Goal: Task Accomplishment & Management: Manage account settings

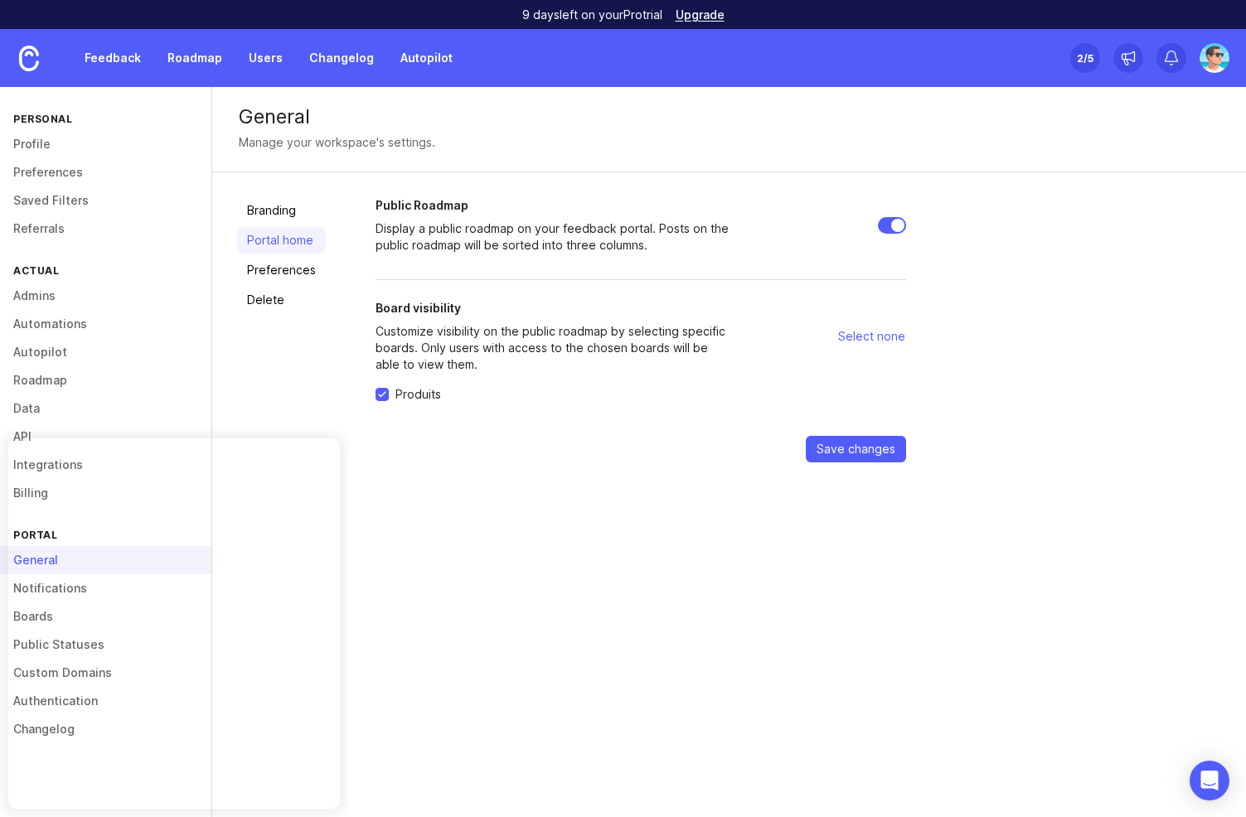
click at [186, 65] on link "Roadmap" at bounding box center [194, 58] width 75 height 30
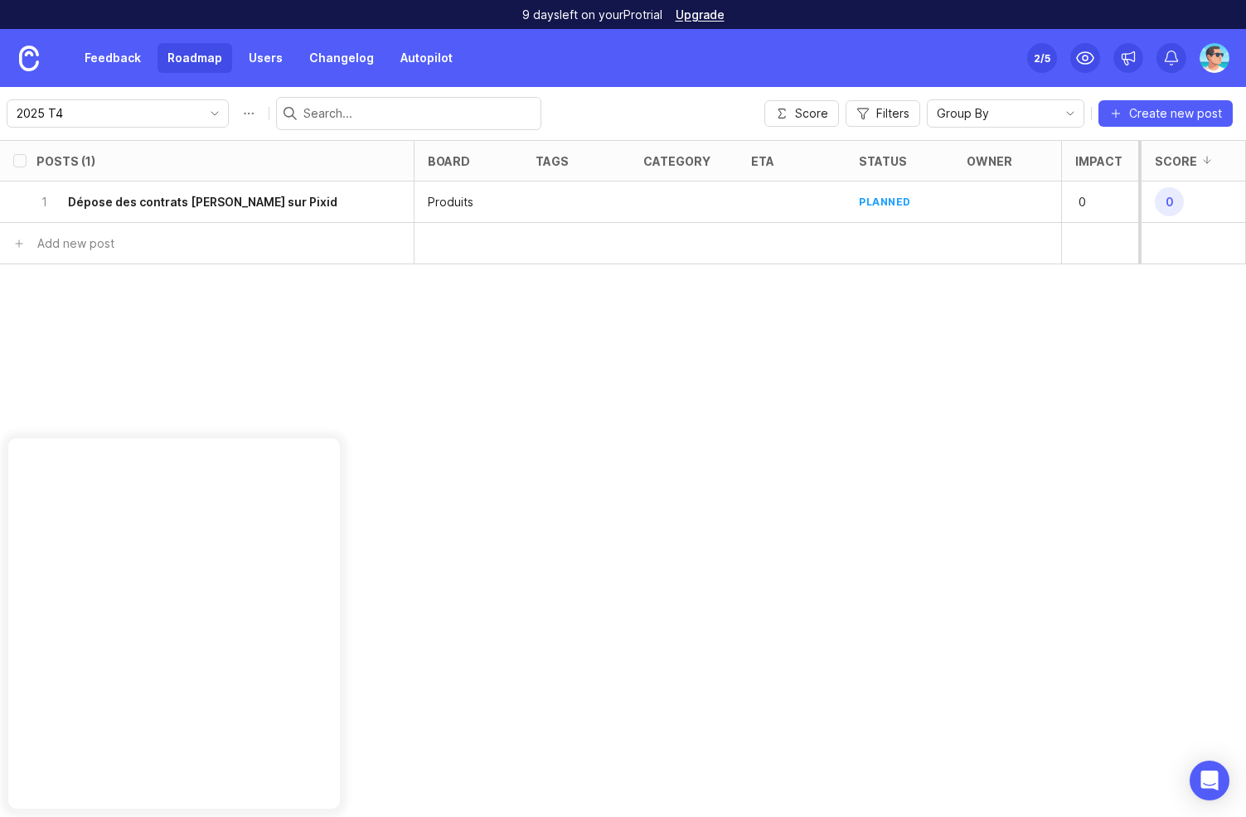
click at [235, 204] on h6 "Dépose des contrats [PERSON_NAME] sur Pixid" at bounding box center [202, 202] width 269 height 17
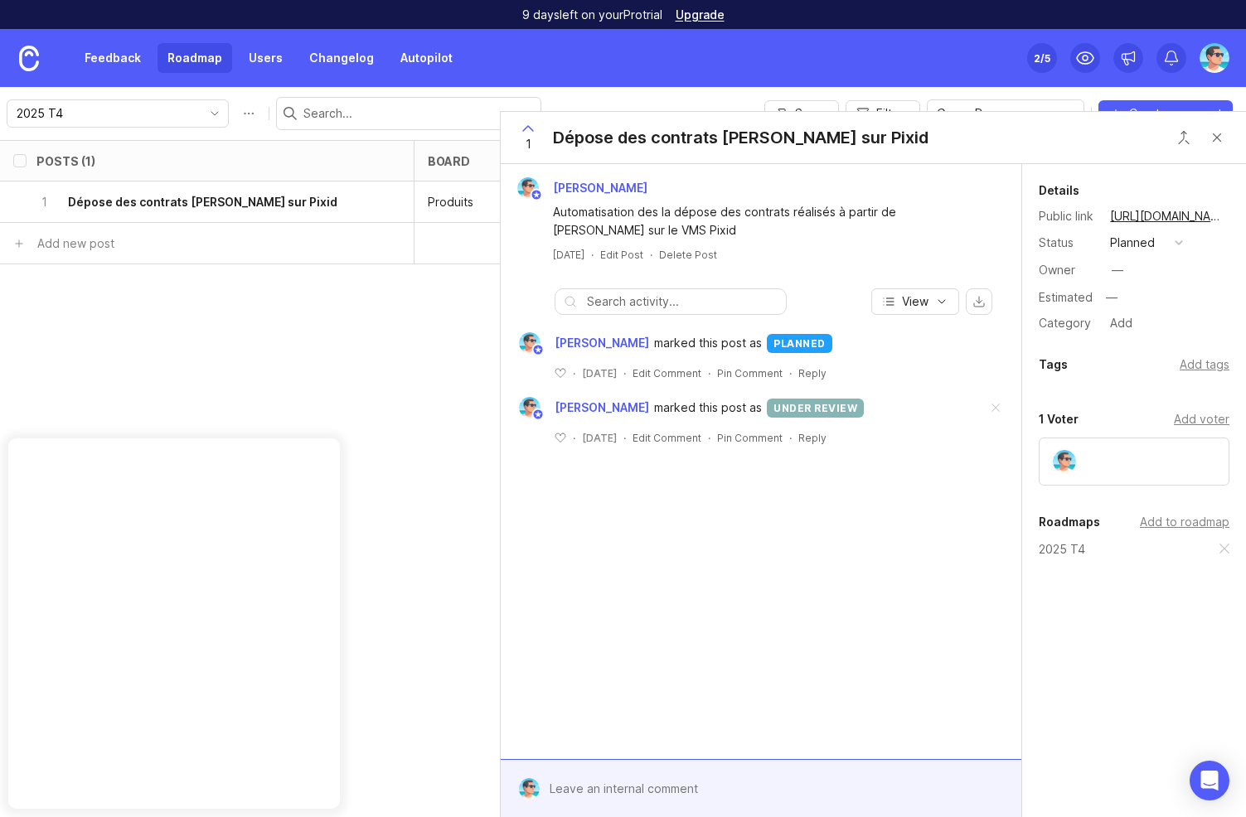
click at [186, 65] on link "Roadmap" at bounding box center [194, 58] width 75 height 30
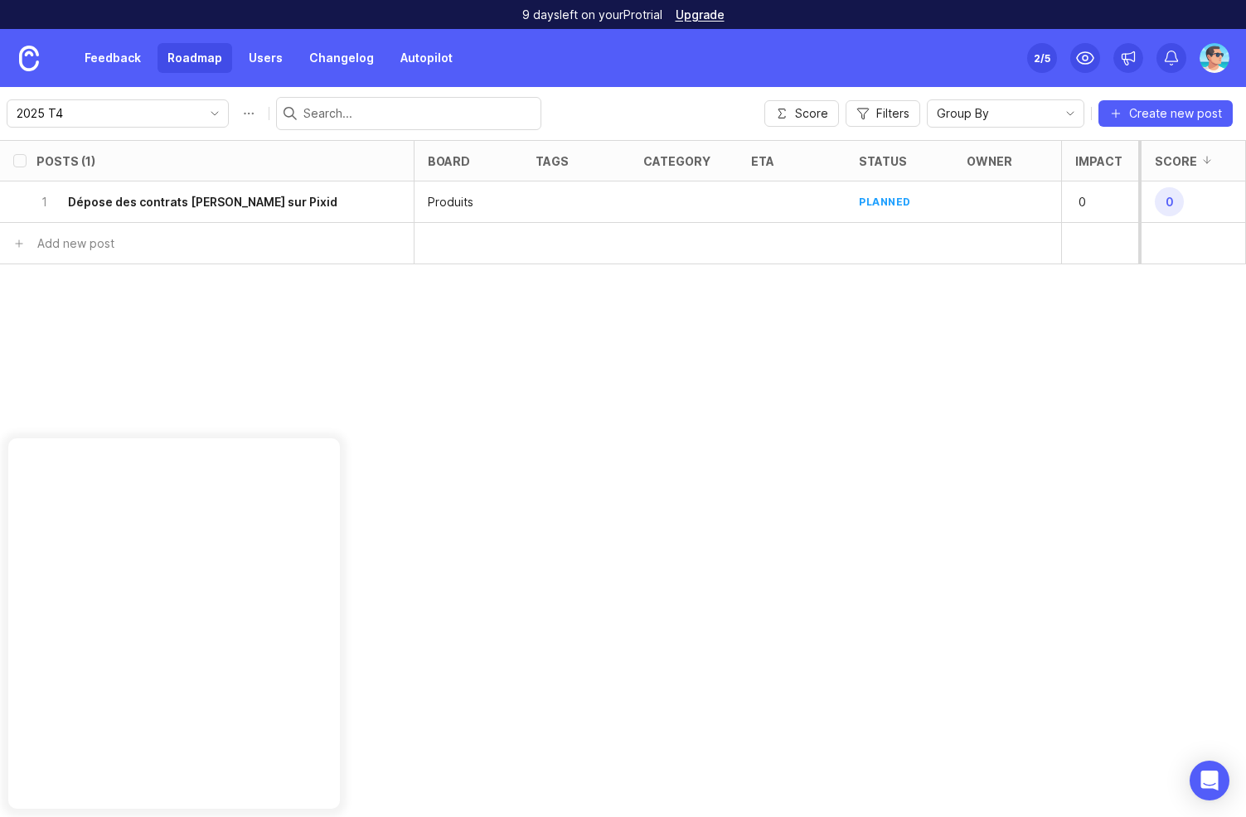
click at [163, 123] on div "2025 T4" at bounding box center [104, 113] width 194 height 27
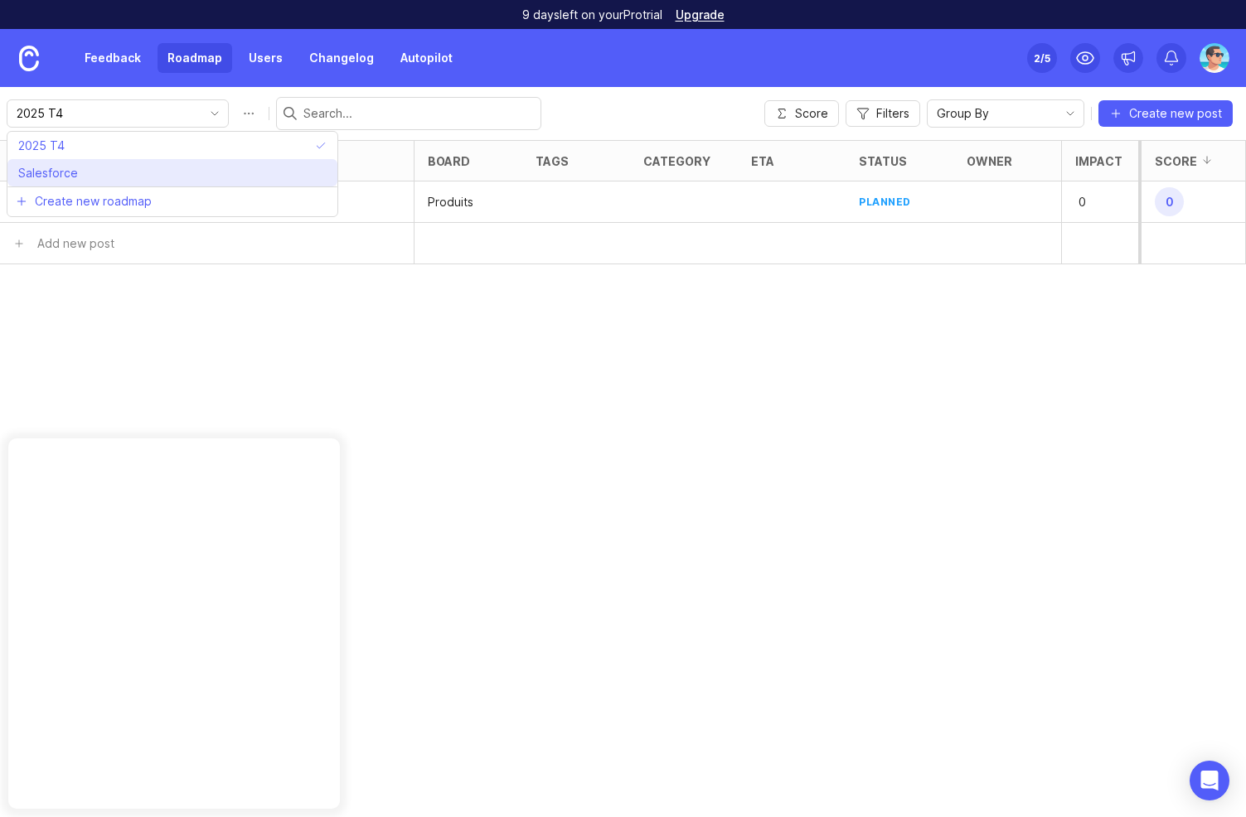
click at [148, 172] on li "Salesforce" at bounding box center [172, 172] width 330 height 27
type input "Salesforce"
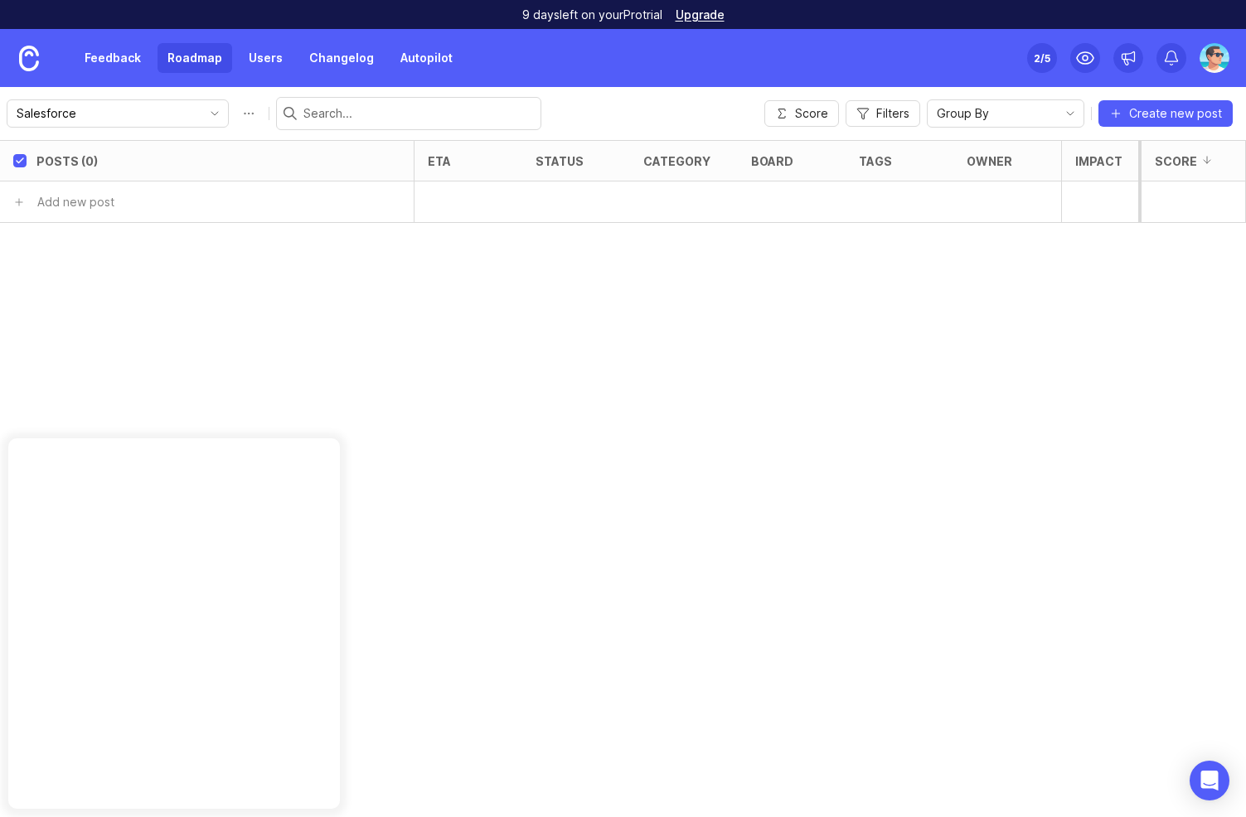
click at [172, 112] on input "Salesforce" at bounding box center [108, 113] width 183 height 18
click at [149, 148] on li "2025 T4" at bounding box center [172, 145] width 330 height 27
click at [235, 108] on button "Roadmap options" at bounding box center [248, 113] width 27 height 27
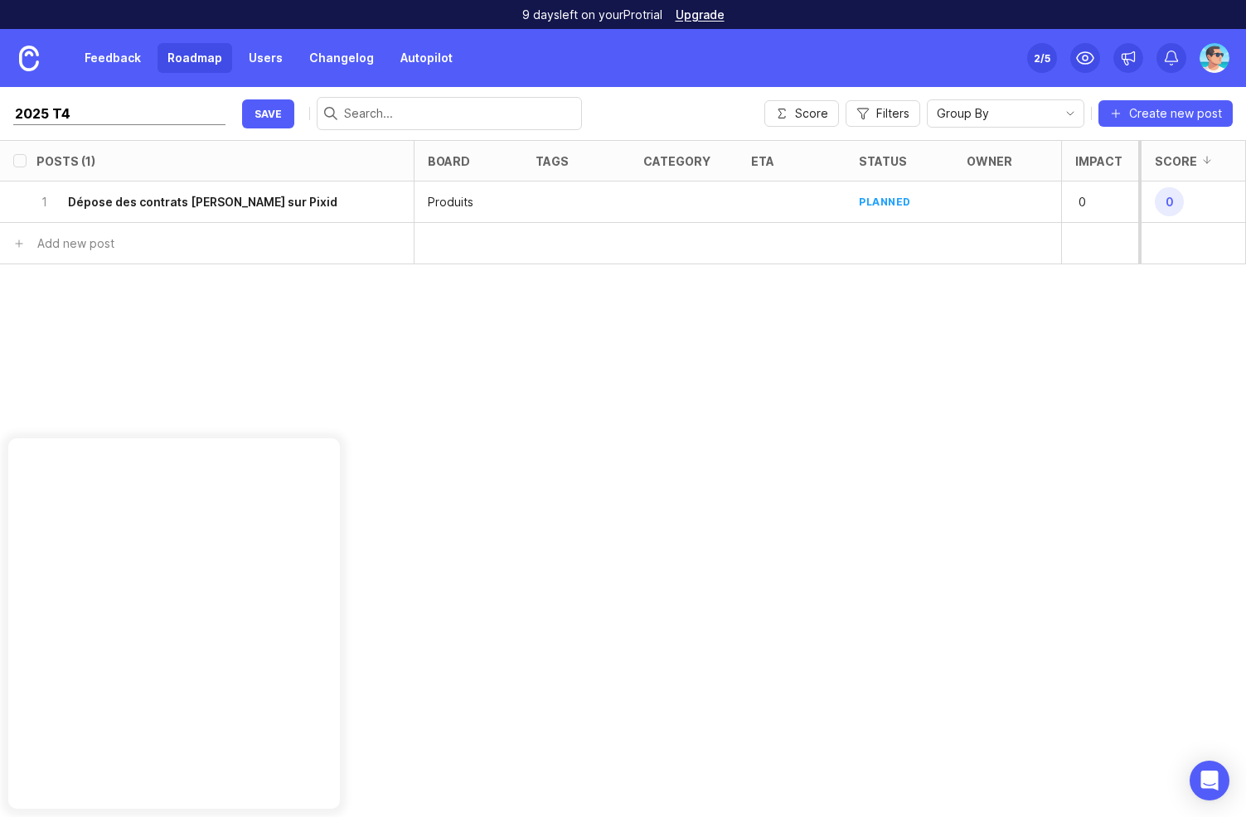
click at [54, 118] on input "2025 T4" at bounding box center [119, 114] width 212 height 22
type input "2025 Q4"
click button "save" at bounding box center [268, 113] width 52 height 29
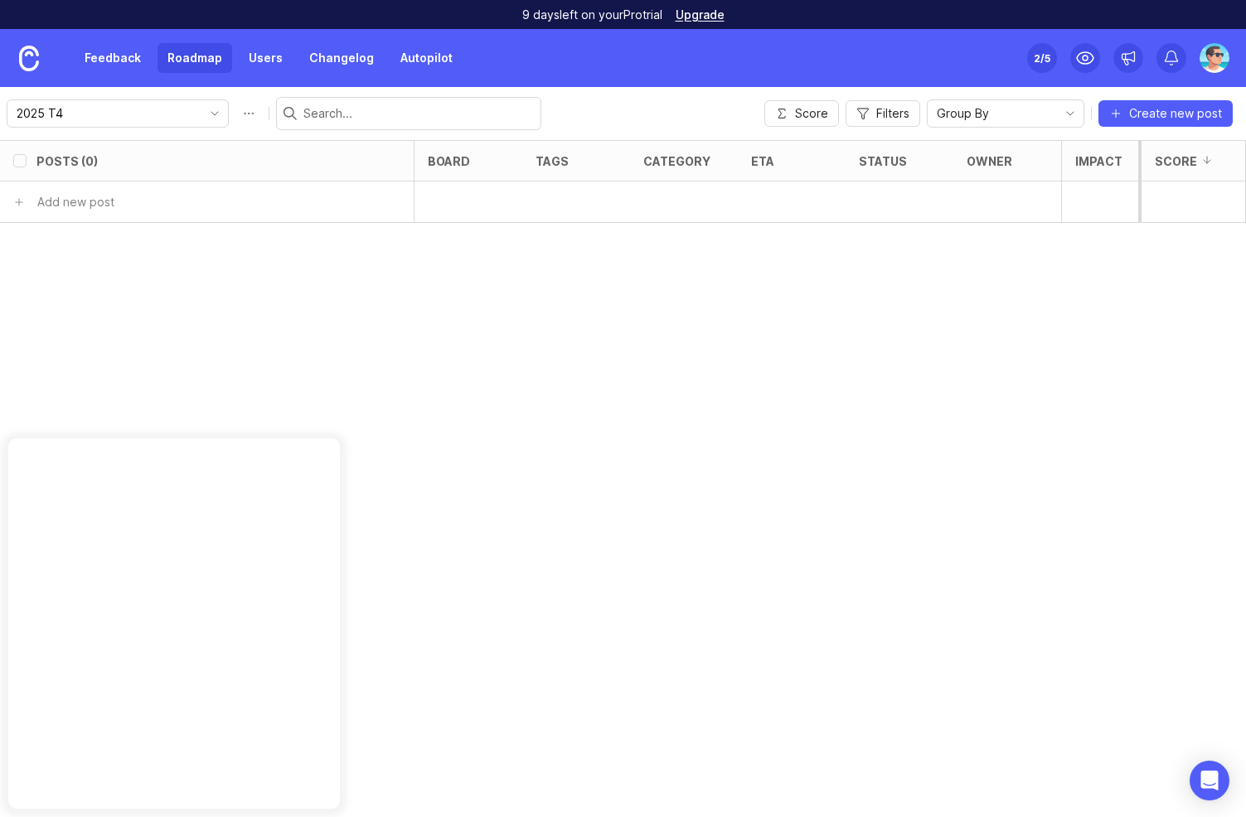
checkbox input "false"
type input "2025 Q4"
click at [209, 205] on h6 "Dépose des contrats [PERSON_NAME] sur Pixid" at bounding box center [202, 202] width 269 height 17
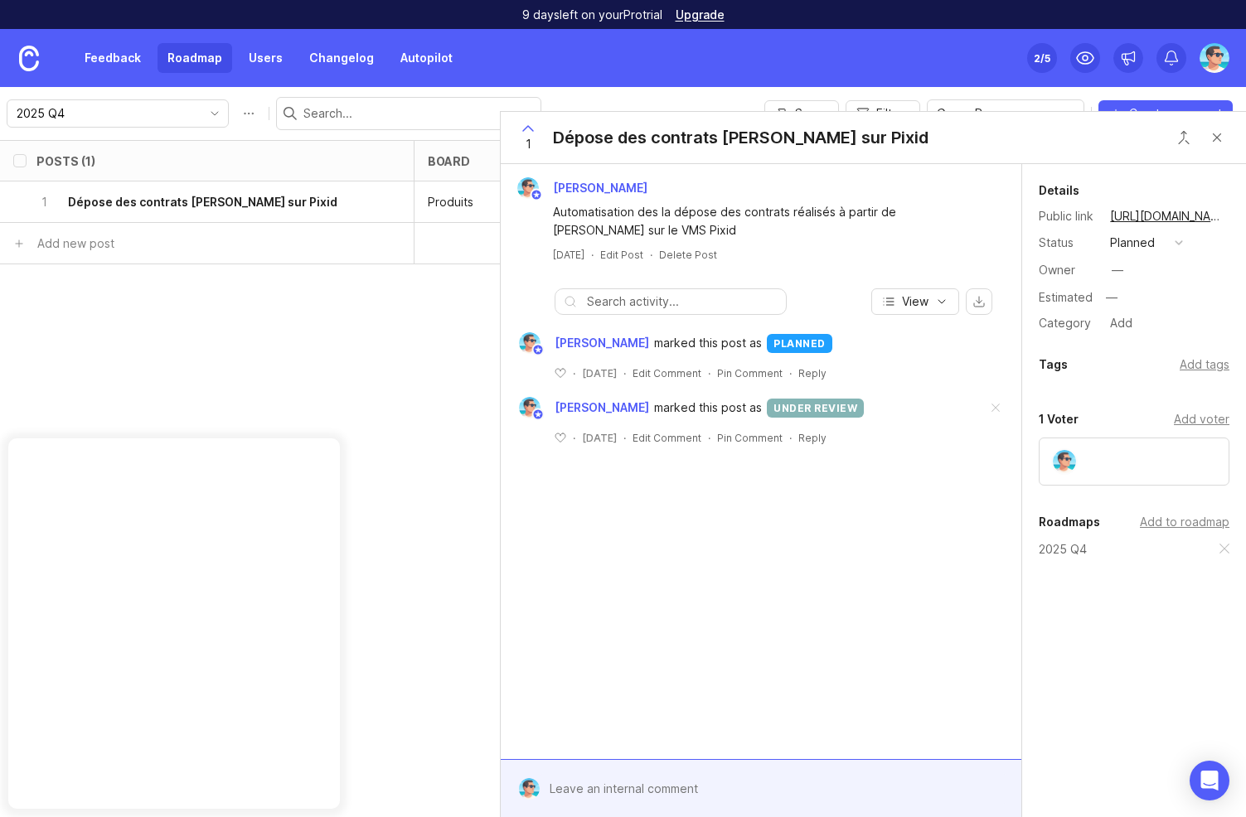
click at [1203, 365] on div "Add tags" at bounding box center [1204, 365] width 50 height 18
type input "Lucie"
click at [1095, 403] on input "text" at bounding box center [1133, 399] width 169 height 18
click at [1198, 371] on div "Add tags" at bounding box center [1204, 365] width 50 height 18
click at [1196, 367] on div "Add tags" at bounding box center [1204, 365] width 50 height 18
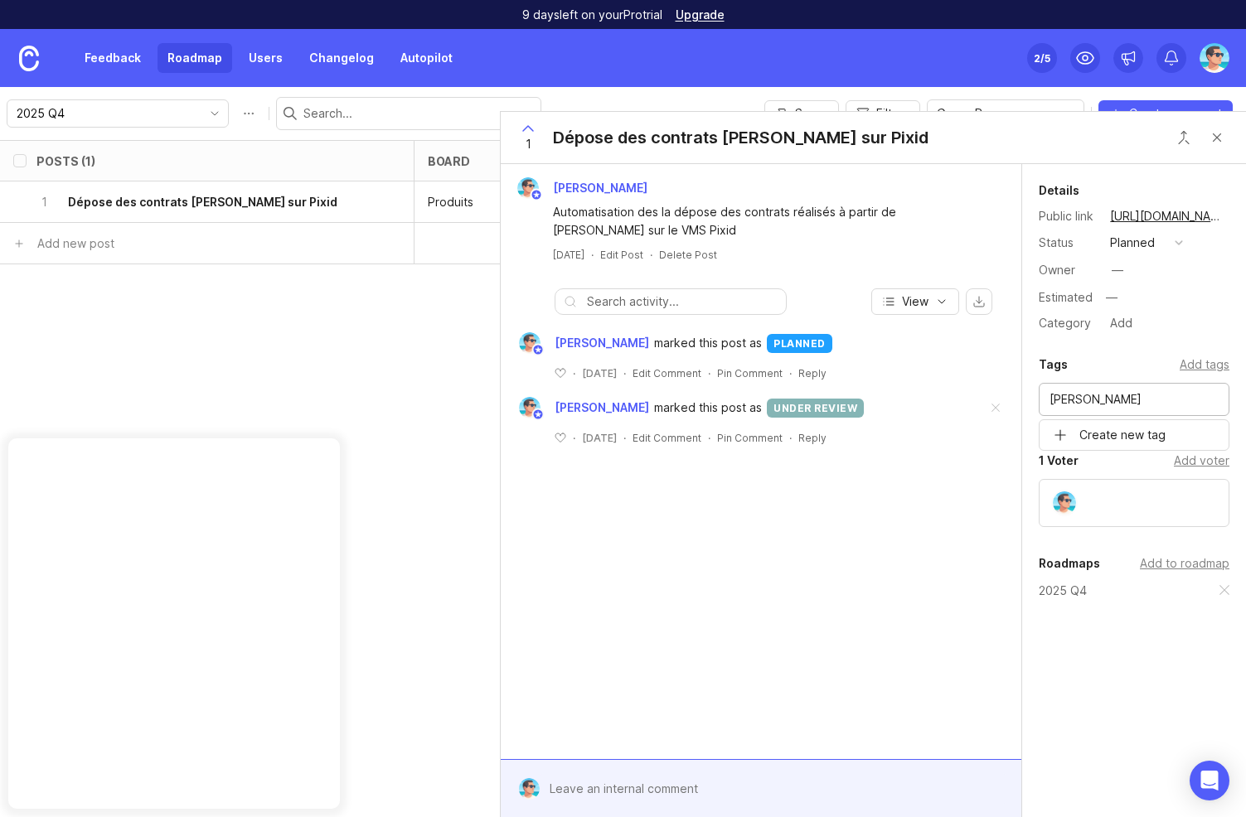
type input "Lucie"
click at [1123, 454] on div "Something went wrong, please try again later." at bounding box center [1134, 442] width 191 height 28
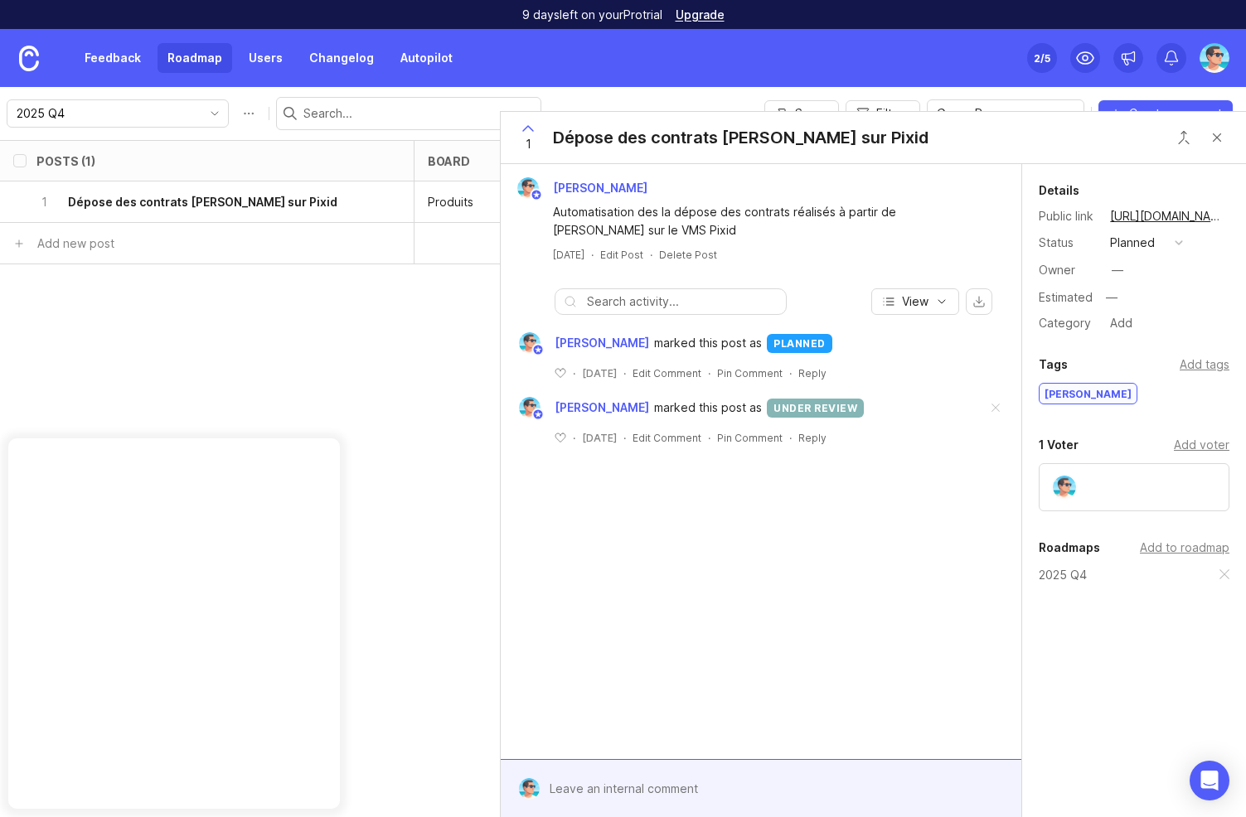
click at [1055, 390] on div "Lucie" at bounding box center [1087, 394] width 97 height 20
click at [1102, 370] on div "Tags Add tags" at bounding box center [1134, 365] width 191 height 20
click at [1064, 390] on div "Details Public link https://actual.canny.io/agence/p/depose-des-contrats-lucie-…" at bounding box center [1134, 440] width 224 height 552
click at [1186, 366] on div "Add tags" at bounding box center [1204, 365] width 50 height 18
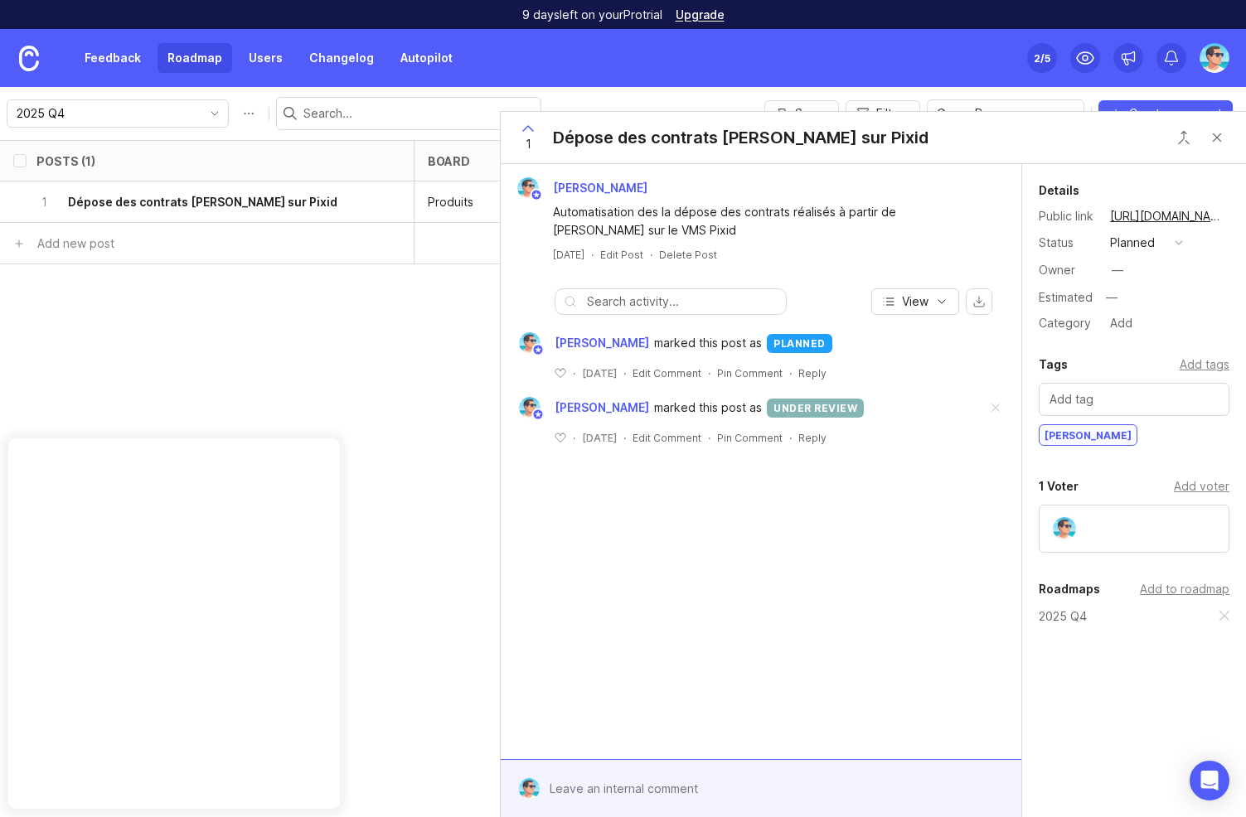
click at [971, 477] on div "Benjamin Hareau Automatisation des la dépose des contrats réalisés à partir de …" at bounding box center [761, 461] width 520 height 595
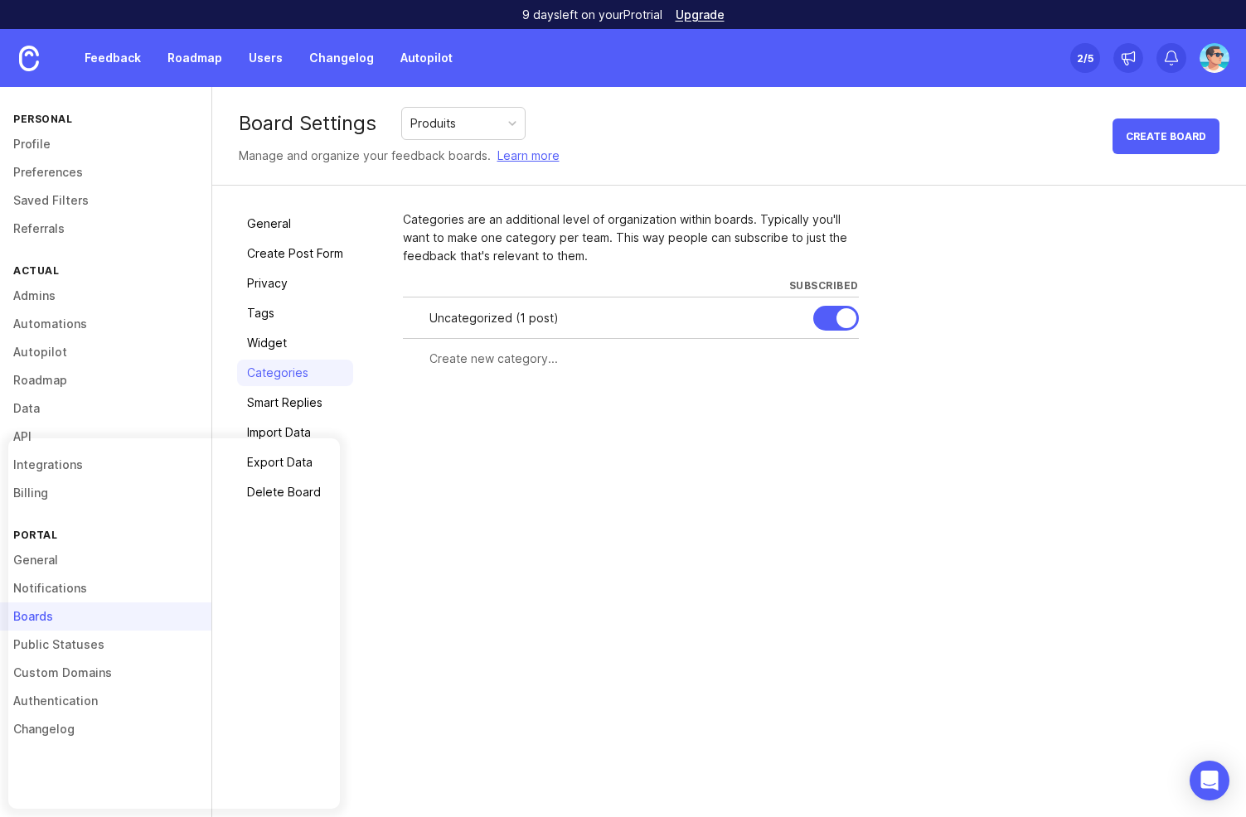
click at [531, 365] on input "text" at bounding box center [638, 359] width 419 height 18
click at [717, 359] on div at bounding box center [722, 358] width 11 height 12
click at [463, 361] on input "Lucie" at bounding box center [566, 359] width 274 height 18
click at [467, 361] on input "Lucie" at bounding box center [566, 359] width 274 height 18
drag, startPoint x: 467, startPoint y: 356, endPoint x: 428, endPoint y: 356, distance: 38.1
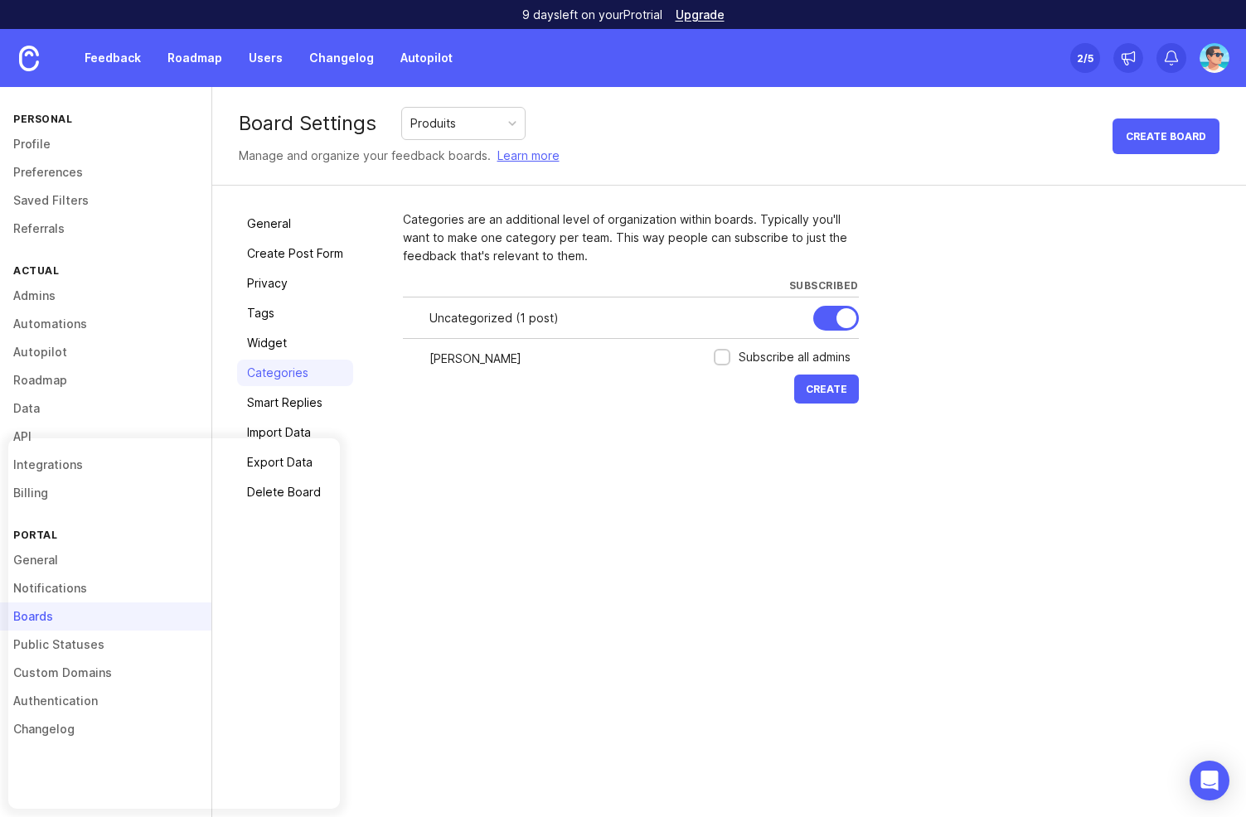
click at [429, 356] on input "Lucie" at bounding box center [566, 359] width 274 height 18
type input "R"
type input "Squad Rocket"
click at [719, 361] on div at bounding box center [722, 358] width 11 height 12
click at [807, 385] on span "Create" at bounding box center [826, 389] width 41 height 12
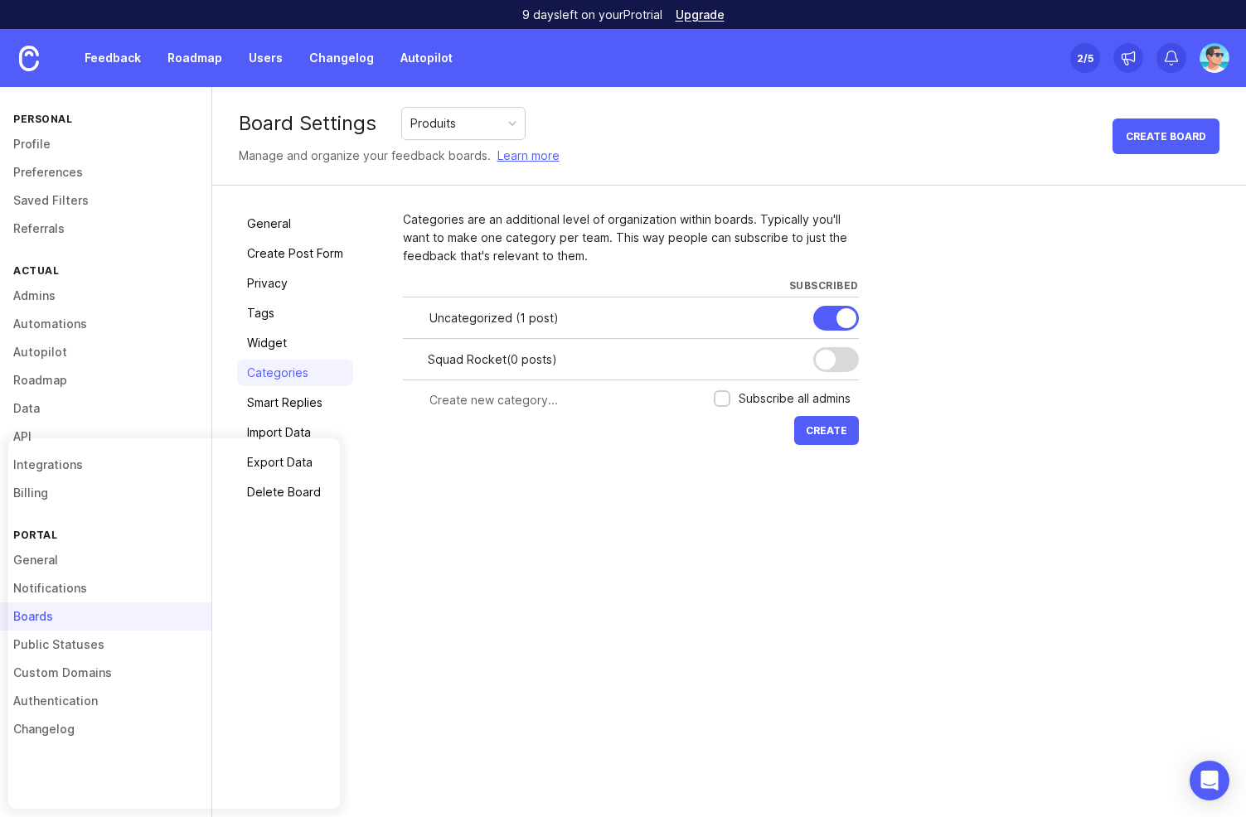
click at [515, 402] on input "text" at bounding box center [566, 400] width 274 height 18
type input "Squad 404"
click at [847, 427] on button "Create" at bounding box center [826, 430] width 65 height 29
click at [511, 439] on input "text" at bounding box center [566, 442] width 274 height 18
type input "Squad Omega"
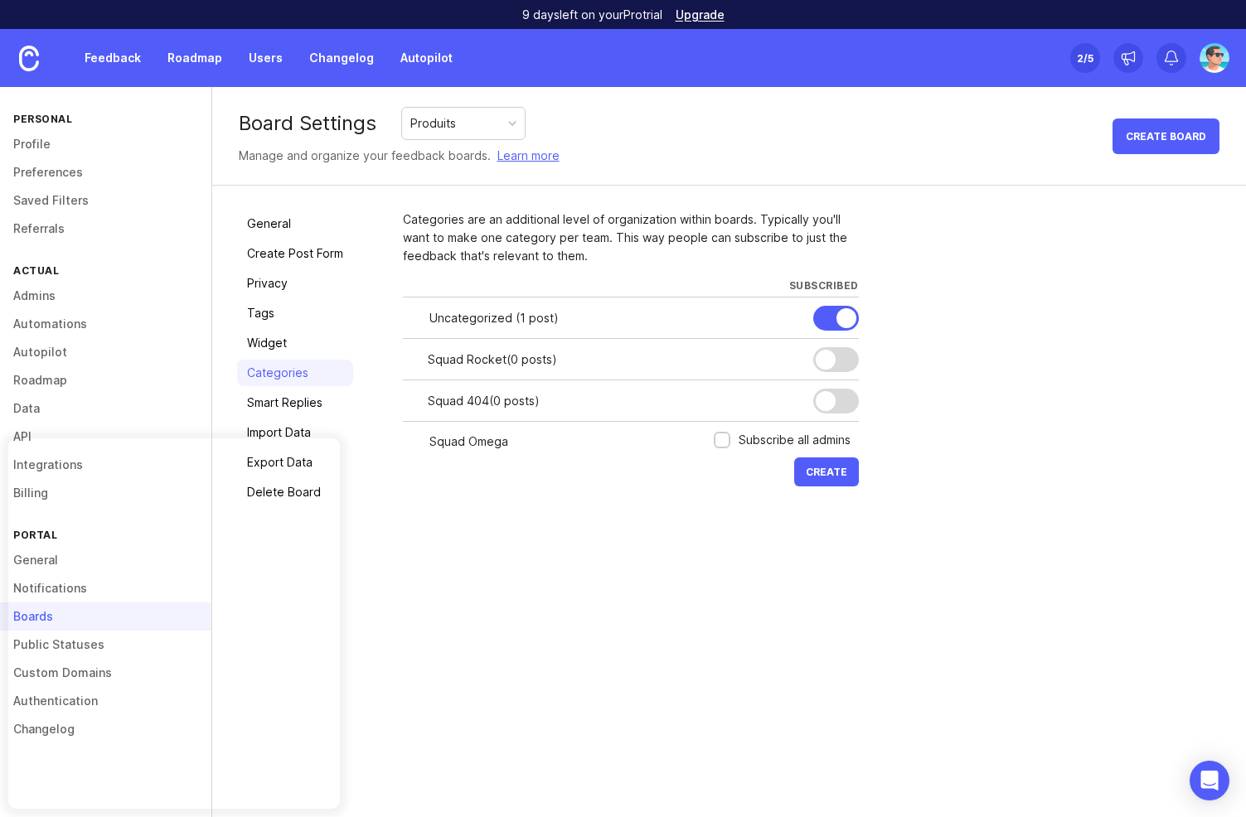
click at [811, 474] on span "Create" at bounding box center [826, 472] width 41 height 12
click at [483, 487] on input "text" at bounding box center [566, 483] width 274 height 18
type input "Squad Sky"
click at [822, 518] on span "Create" at bounding box center [826, 513] width 41 height 12
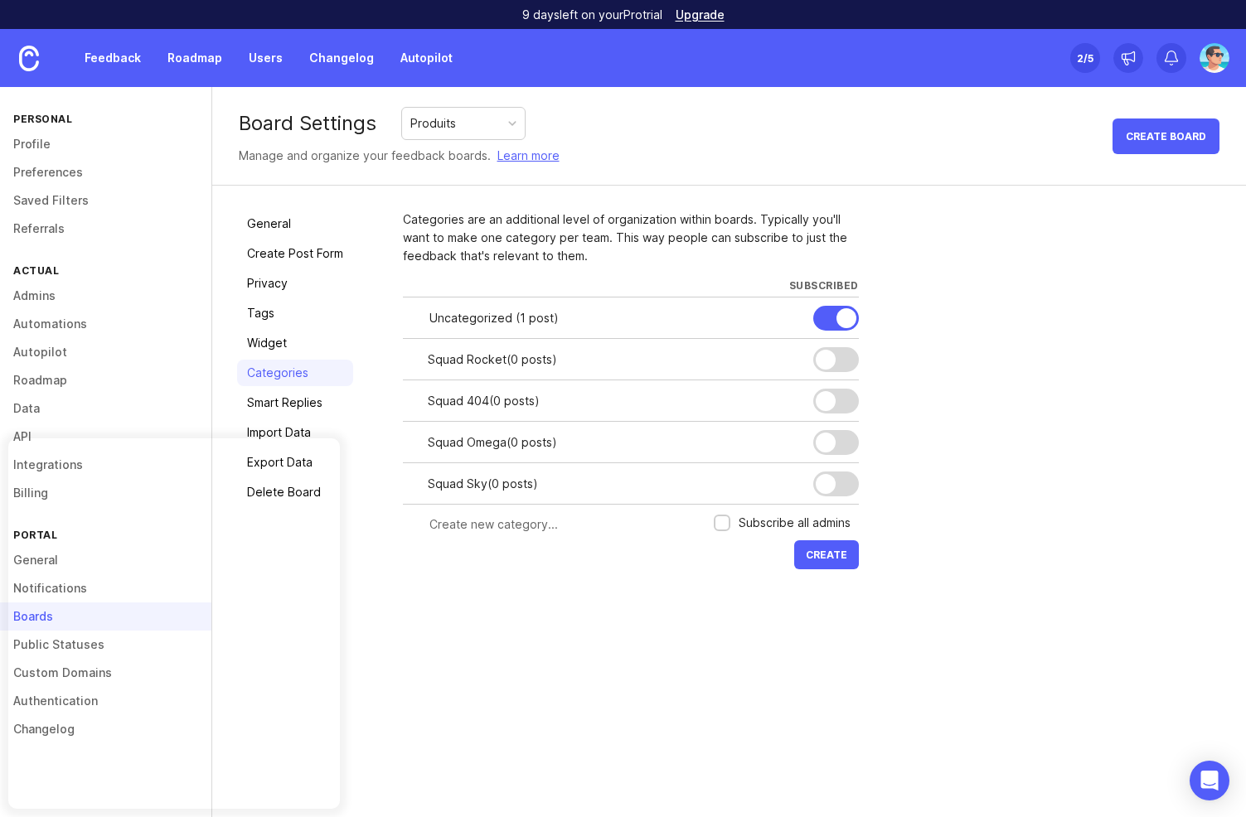
click at [726, 671] on div "Board Settings Produits Manage and organize your feedback boards. Learn more Cr…" at bounding box center [729, 452] width 1034 height 730
click at [193, 60] on link "Roadmap" at bounding box center [194, 58] width 75 height 30
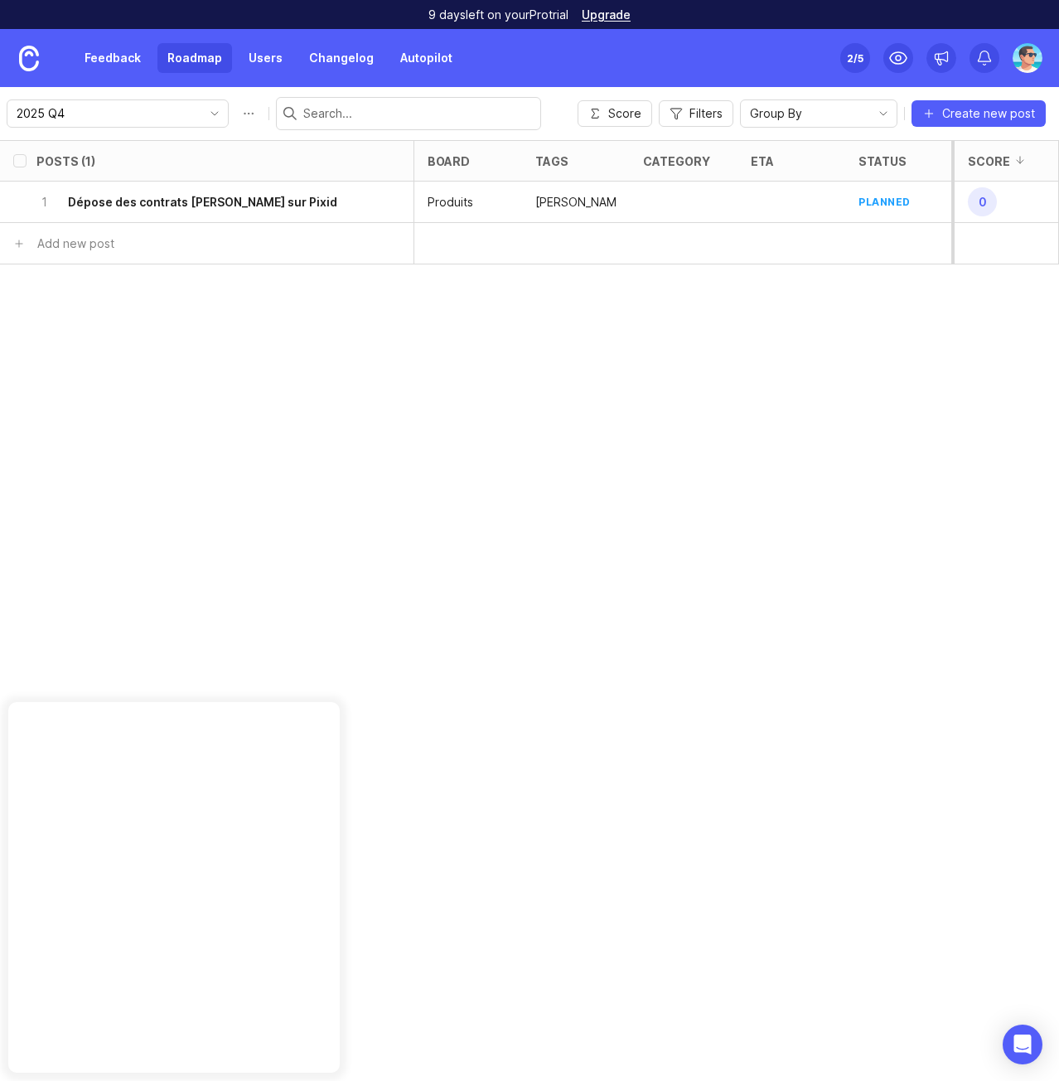
click at [249, 206] on h6 "Dépose des contrats [PERSON_NAME] sur Pixid" at bounding box center [202, 202] width 269 height 17
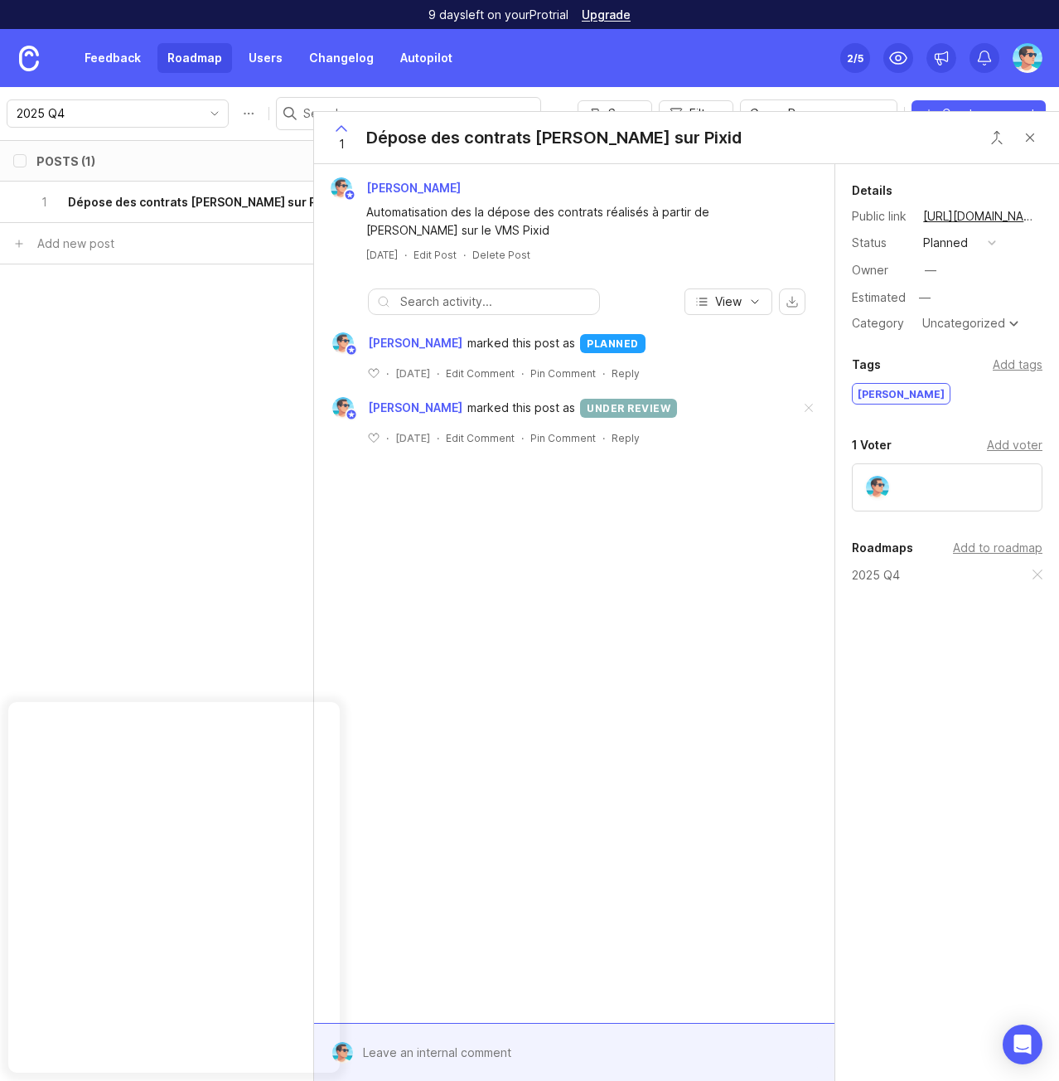
click at [964, 322] on div "Uncategorized" at bounding box center [963, 323] width 83 height 12
click at [751, 550] on div "[PERSON_NAME] Automatisation des la dépose des contrats réalisés à partir de [P…" at bounding box center [574, 593] width 520 height 859
click at [498, 645] on div "[PERSON_NAME] Automatisation des la dépose des contrats réalisés à partir de [P…" at bounding box center [574, 593] width 520 height 859
click at [215, 476] on div "Posts (1) board tags category eta status owner Impact Votes Effort Score 1 Dépo…" at bounding box center [529, 610] width 1059 height 941
click at [1026, 145] on button "Close button" at bounding box center [1030, 137] width 33 height 33
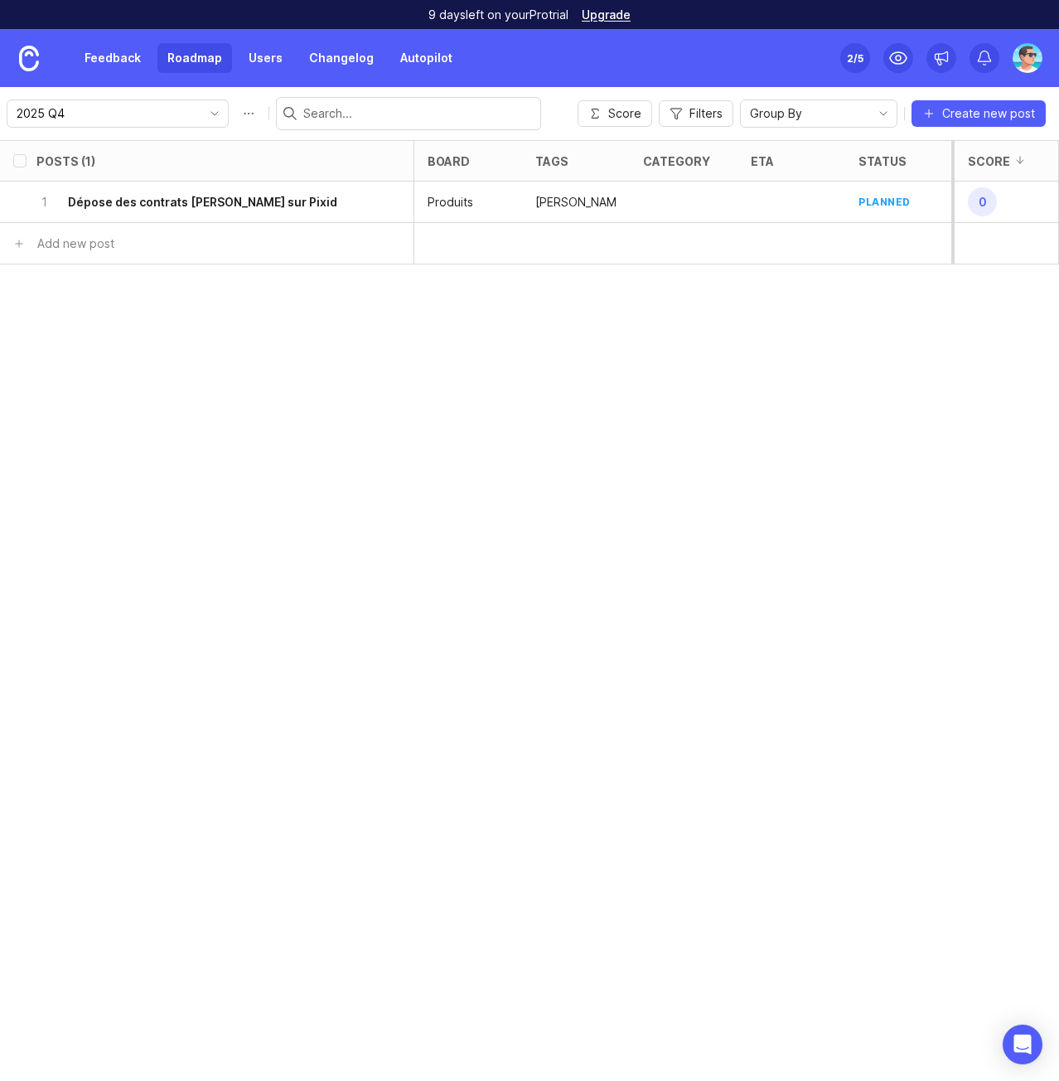
click at [1022, 64] on img at bounding box center [1028, 58] width 30 height 30
click at [138, 323] on div "Posts (1) board tags category eta status owner Impact Votes Effort Score 1 Dépo…" at bounding box center [529, 610] width 1059 height 941
click at [179, 202] on h6 "Dépose des contrats [PERSON_NAME] sur Pixid" at bounding box center [202, 202] width 269 height 17
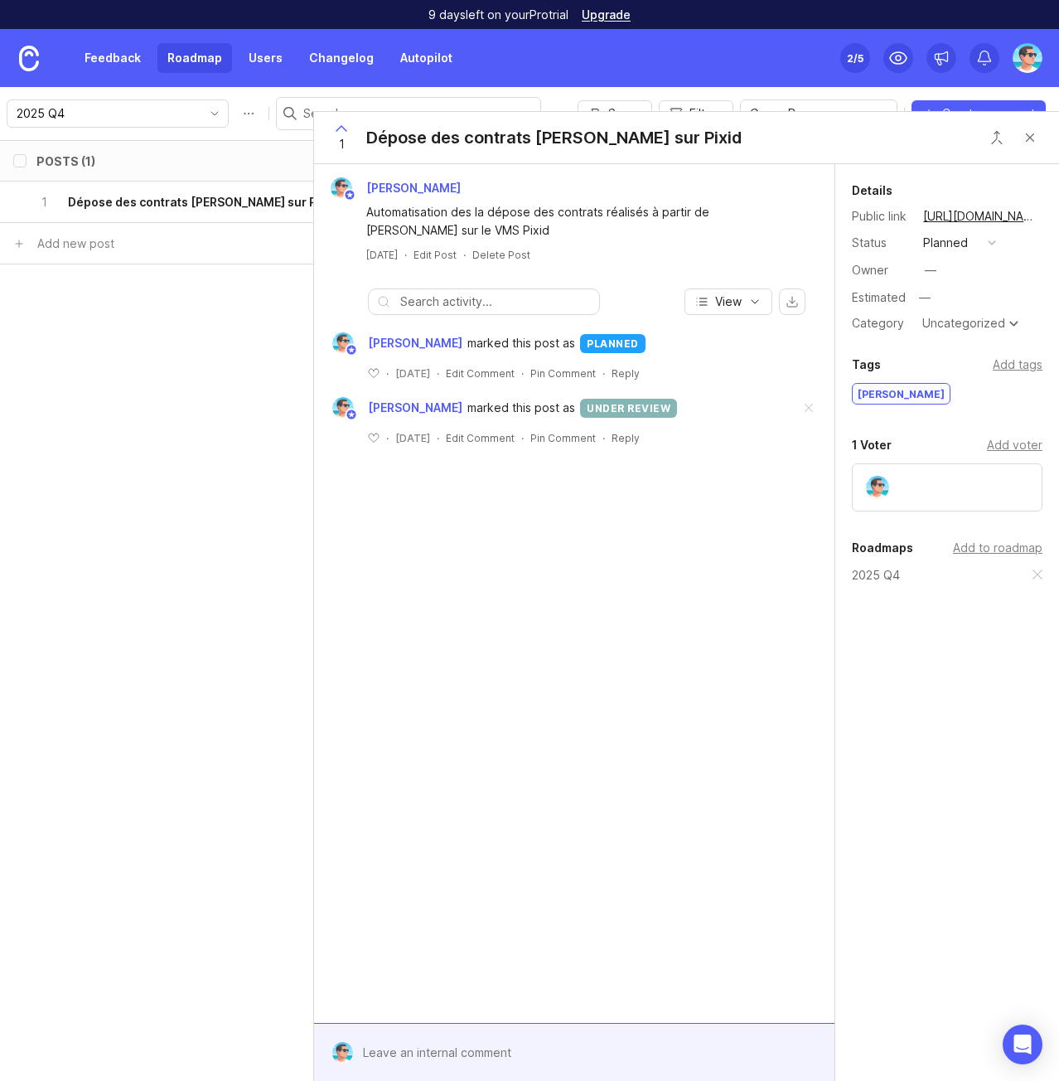
click at [937, 322] on div "Uncategorized" at bounding box center [963, 323] width 83 height 12
click at [913, 612] on div "Details Public link https://actual.canny.io/agence/p/depose-des-contrats-lucie-…" at bounding box center [947, 453] width 224 height 578
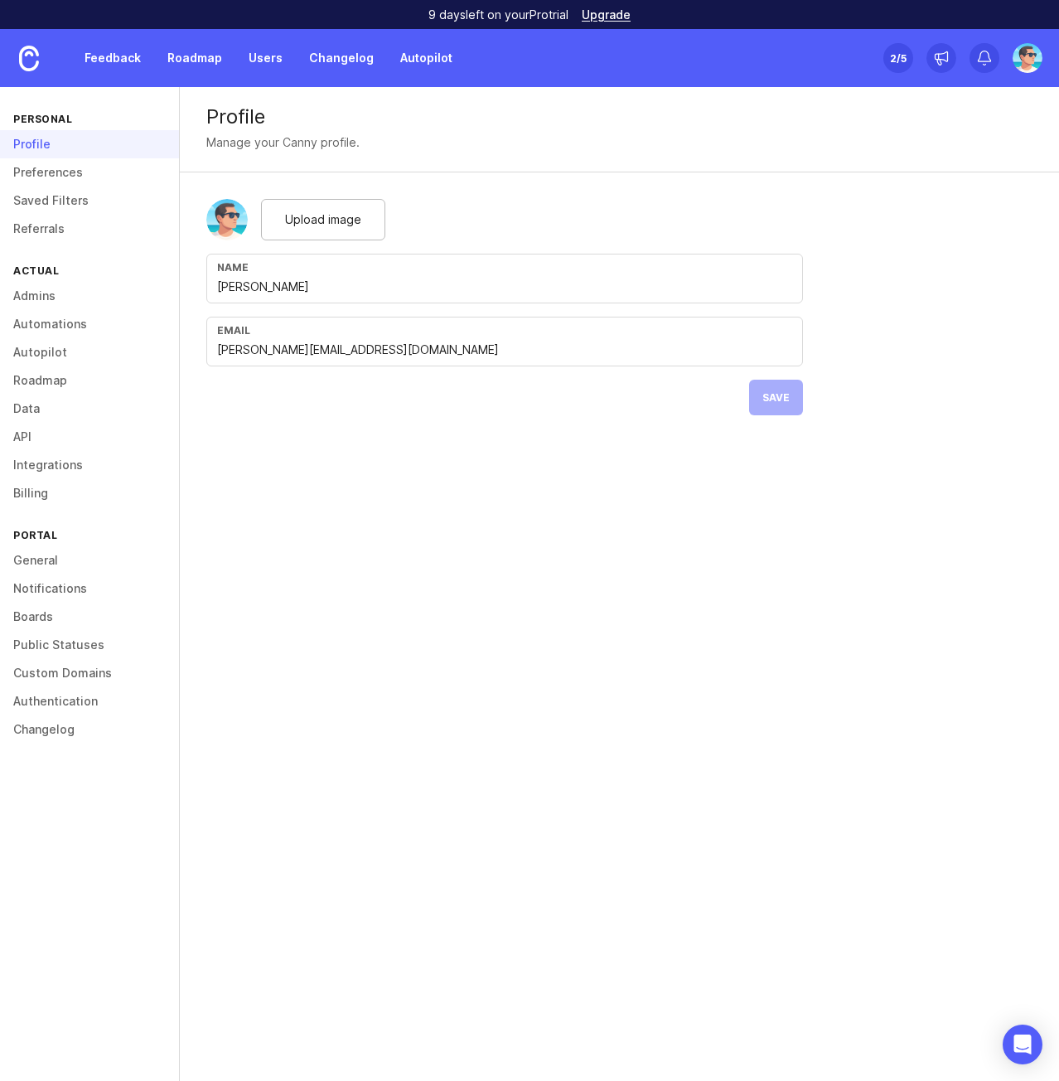
click at [86, 178] on link "Preferences" at bounding box center [89, 172] width 179 height 28
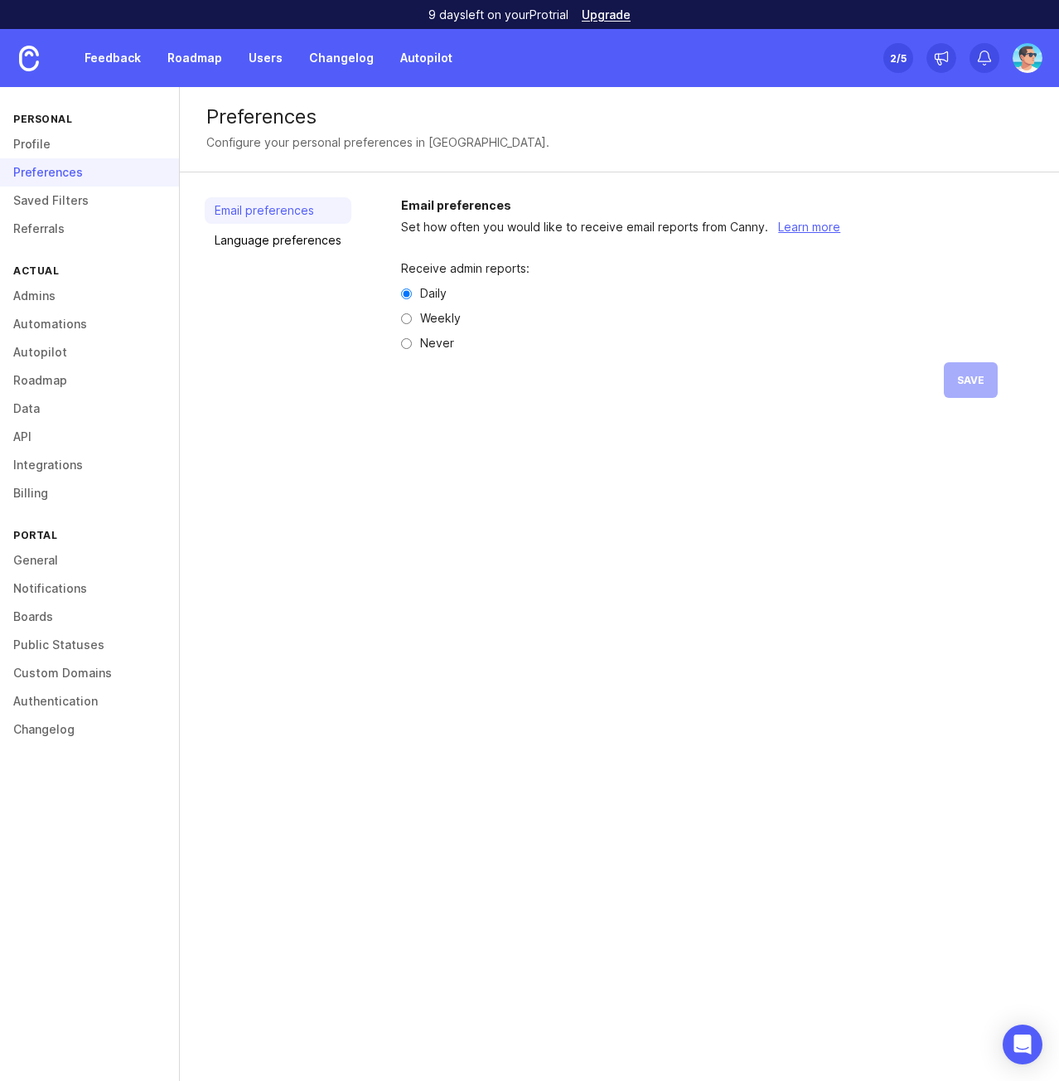
click at [85, 201] on link "Saved Filters" at bounding box center [89, 200] width 179 height 28
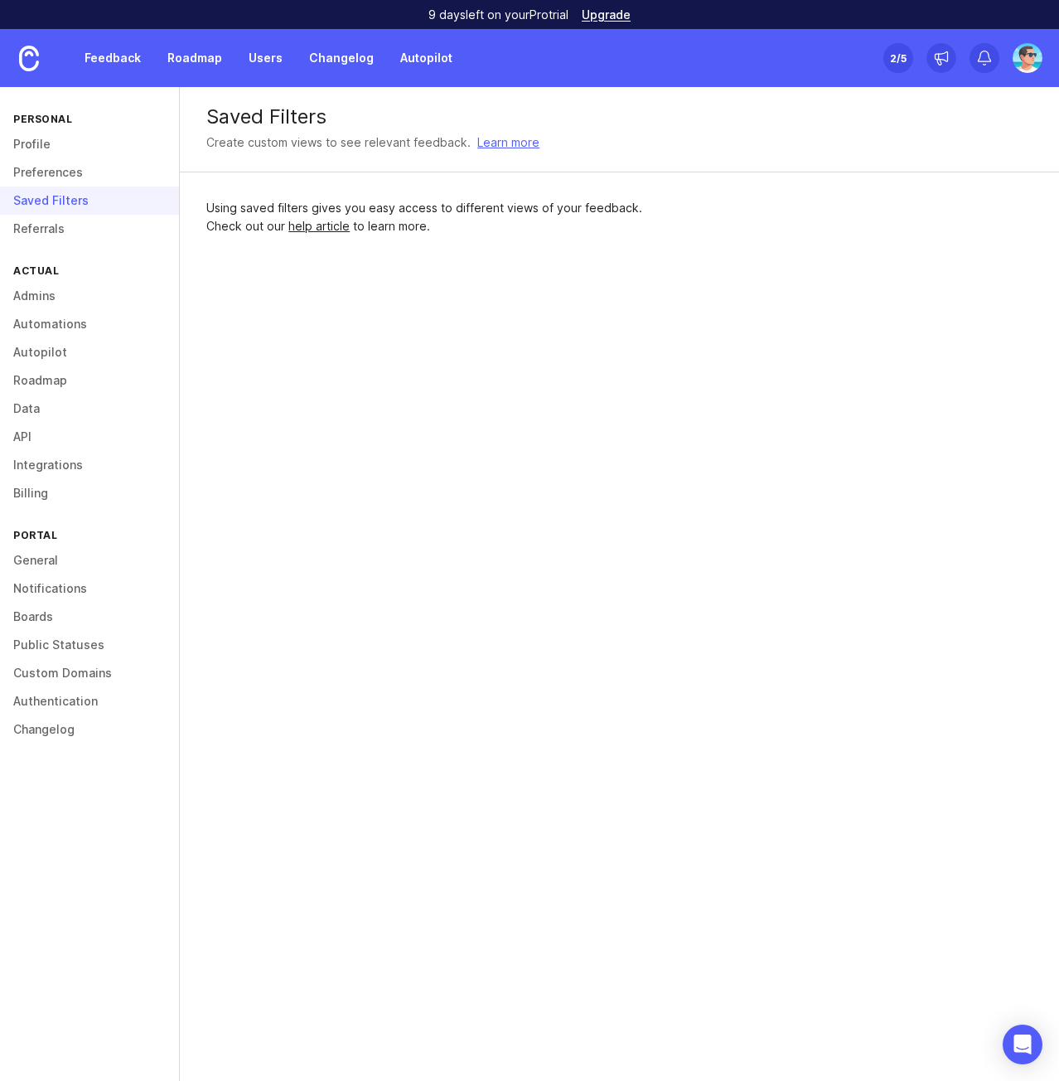
click at [57, 225] on link "Referrals" at bounding box center [89, 229] width 179 height 28
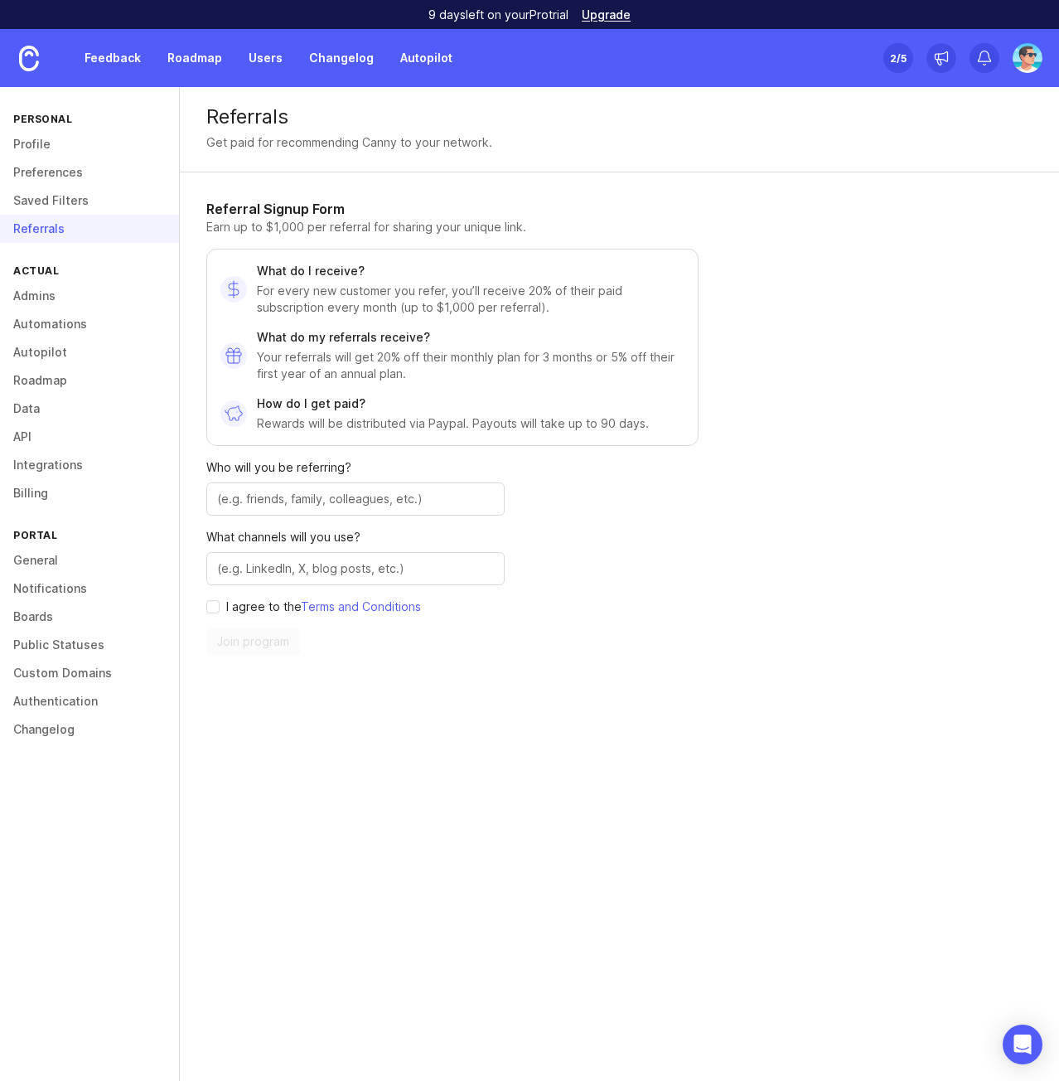
click at [59, 295] on link "Admins" at bounding box center [89, 296] width 179 height 28
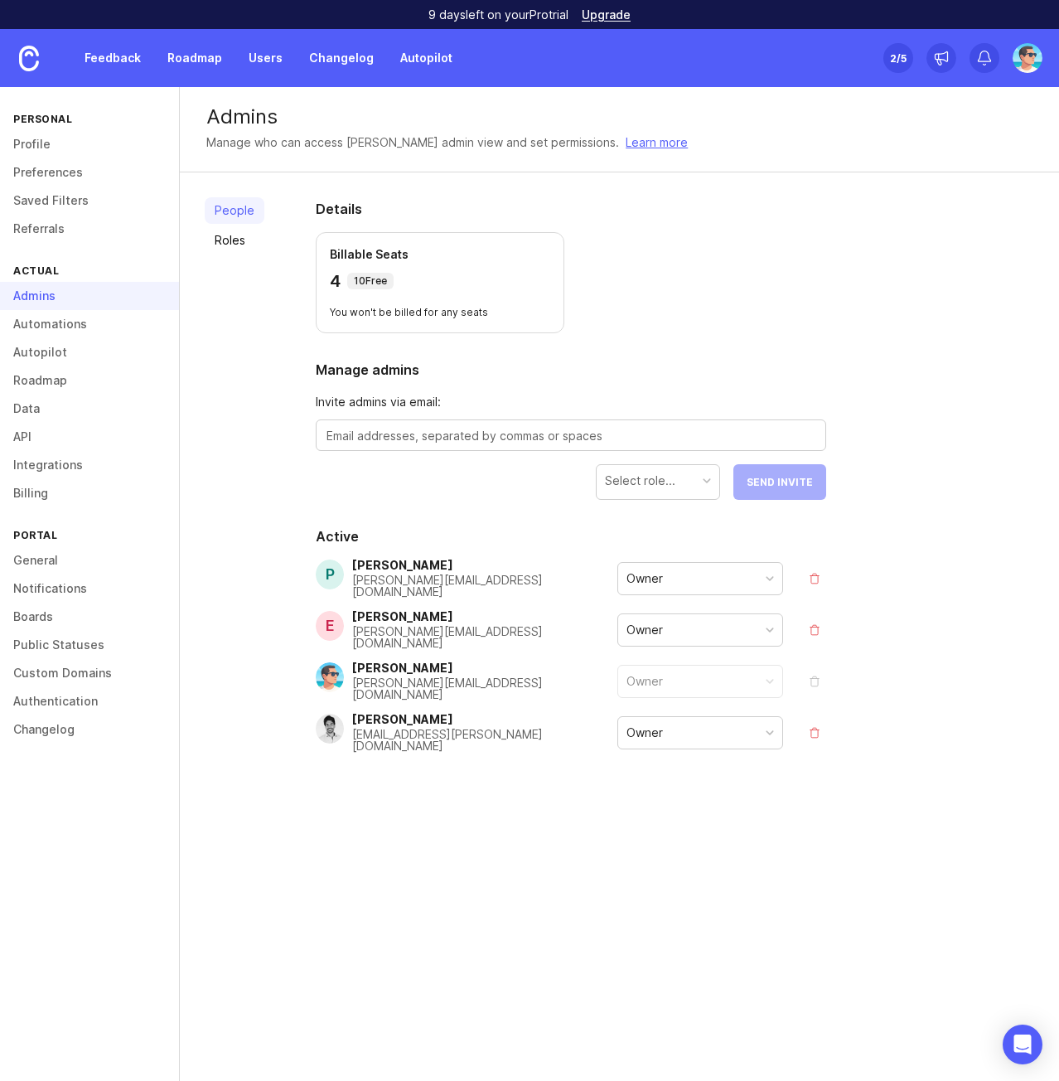
click at [59, 327] on link "Automations" at bounding box center [89, 324] width 179 height 28
click at [51, 299] on div "Admins" at bounding box center [89, 296] width 179 height 28
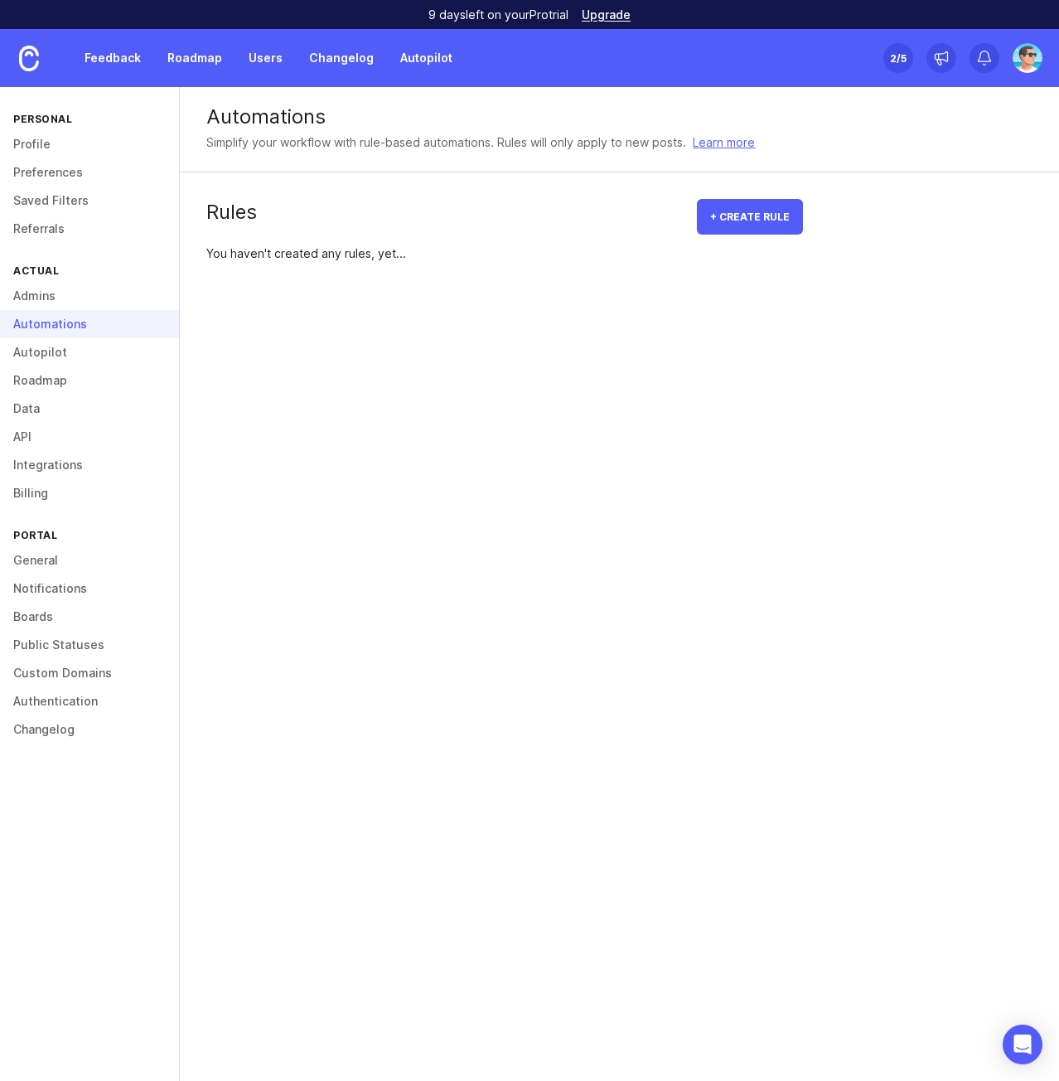
click at [47, 297] on link "Admins" at bounding box center [89, 296] width 179 height 28
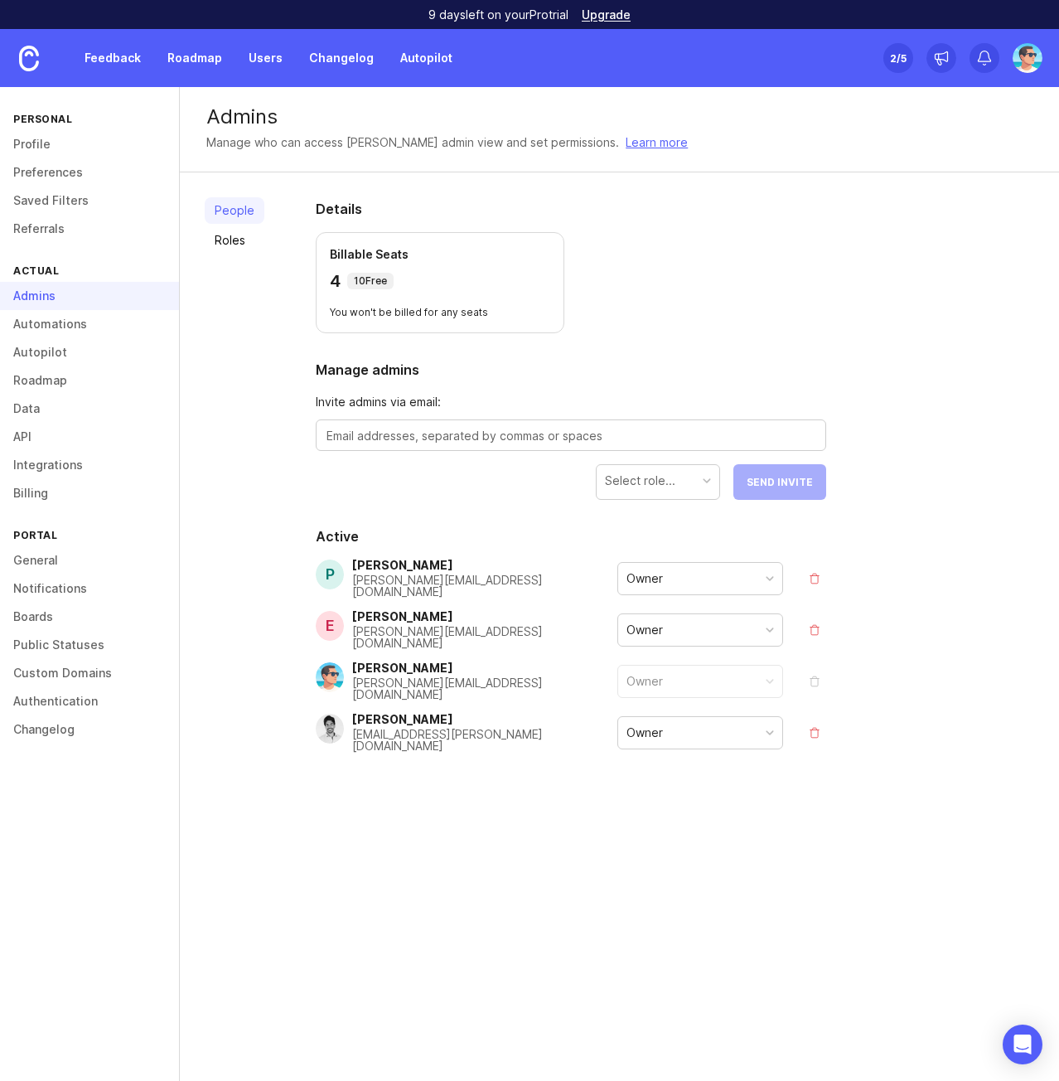
click at [233, 235] on link "Roles" at bounding box center [235, 240] width 60 height 27
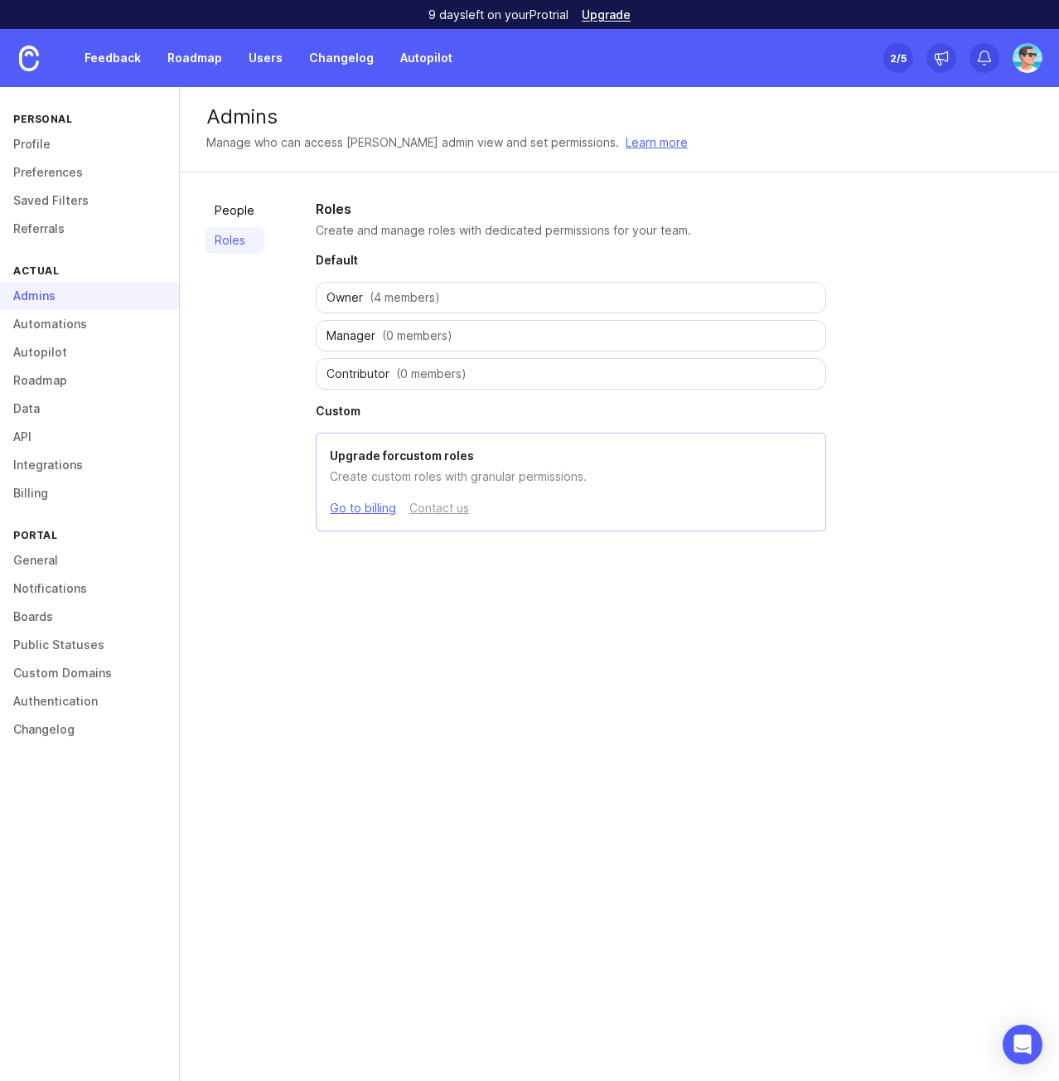
click at [359, 337] on span "Manager" at bounding box center [351, 335] width 49 height 17
click at [94, 327] on link "Automations" at bounding box center [89, 324] width 179 height 28
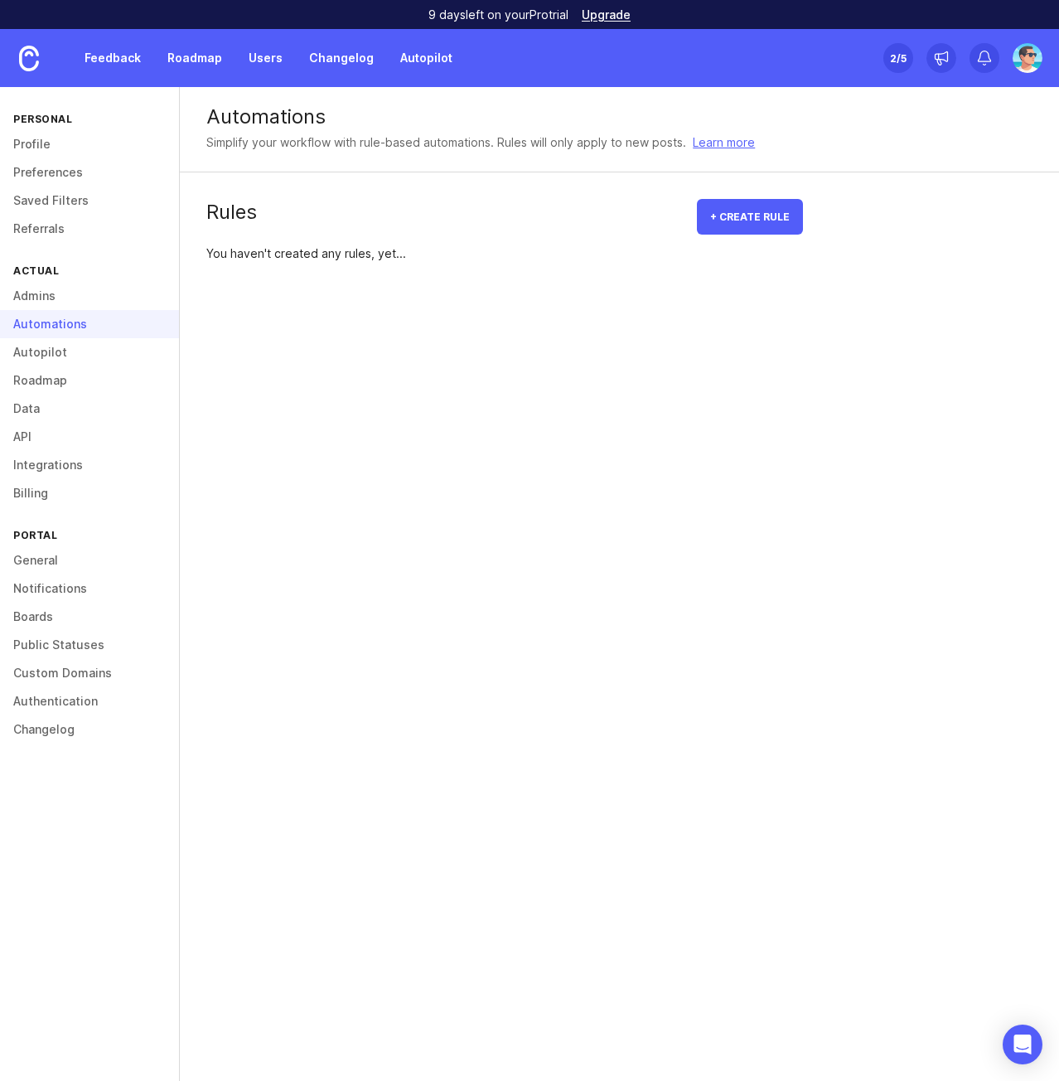
click at [90, 354] on link "Autopilot" at bounding box center [89, 352] width 179 height 28
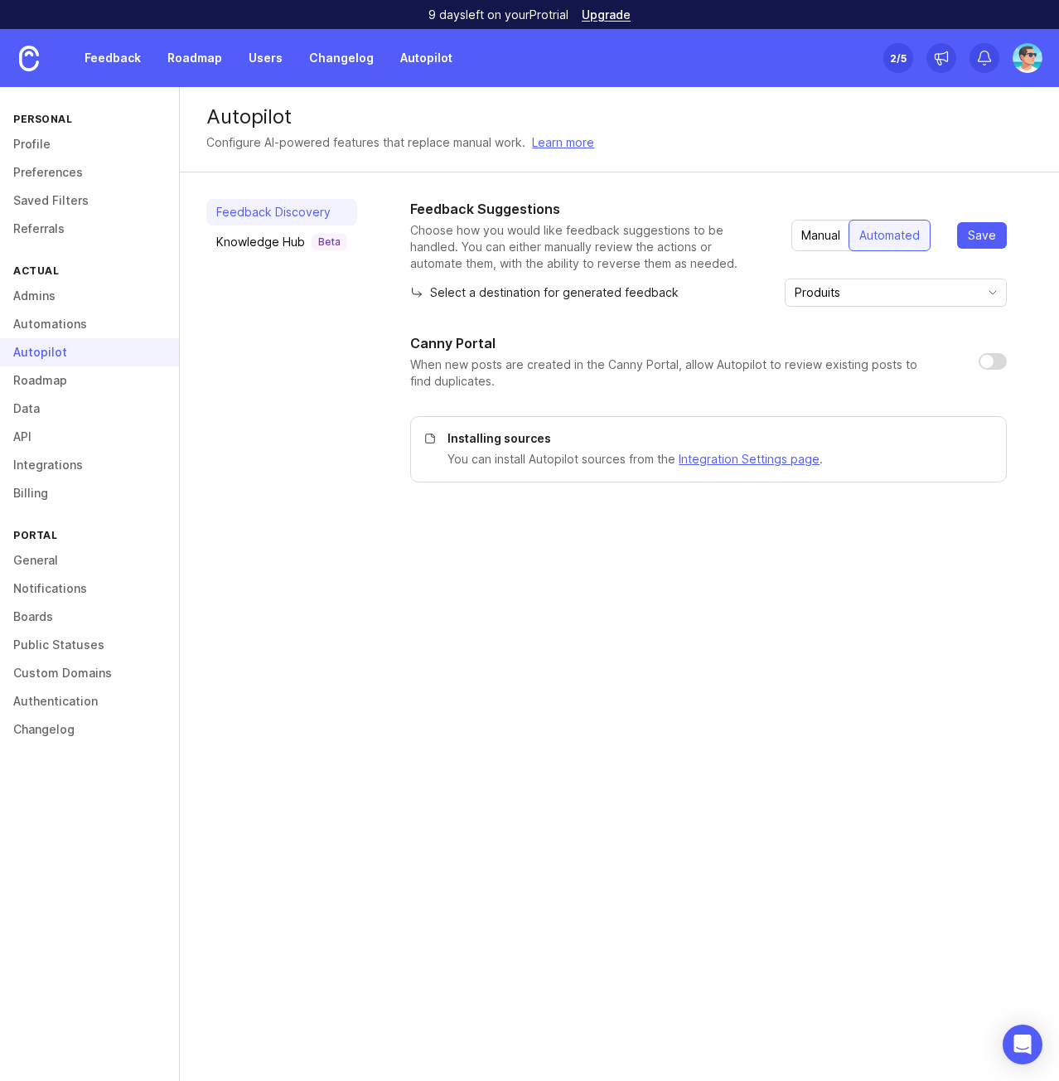
click at [85, 380] on link "Roadmap" at bounding box center [89, 380] width 179 height 28
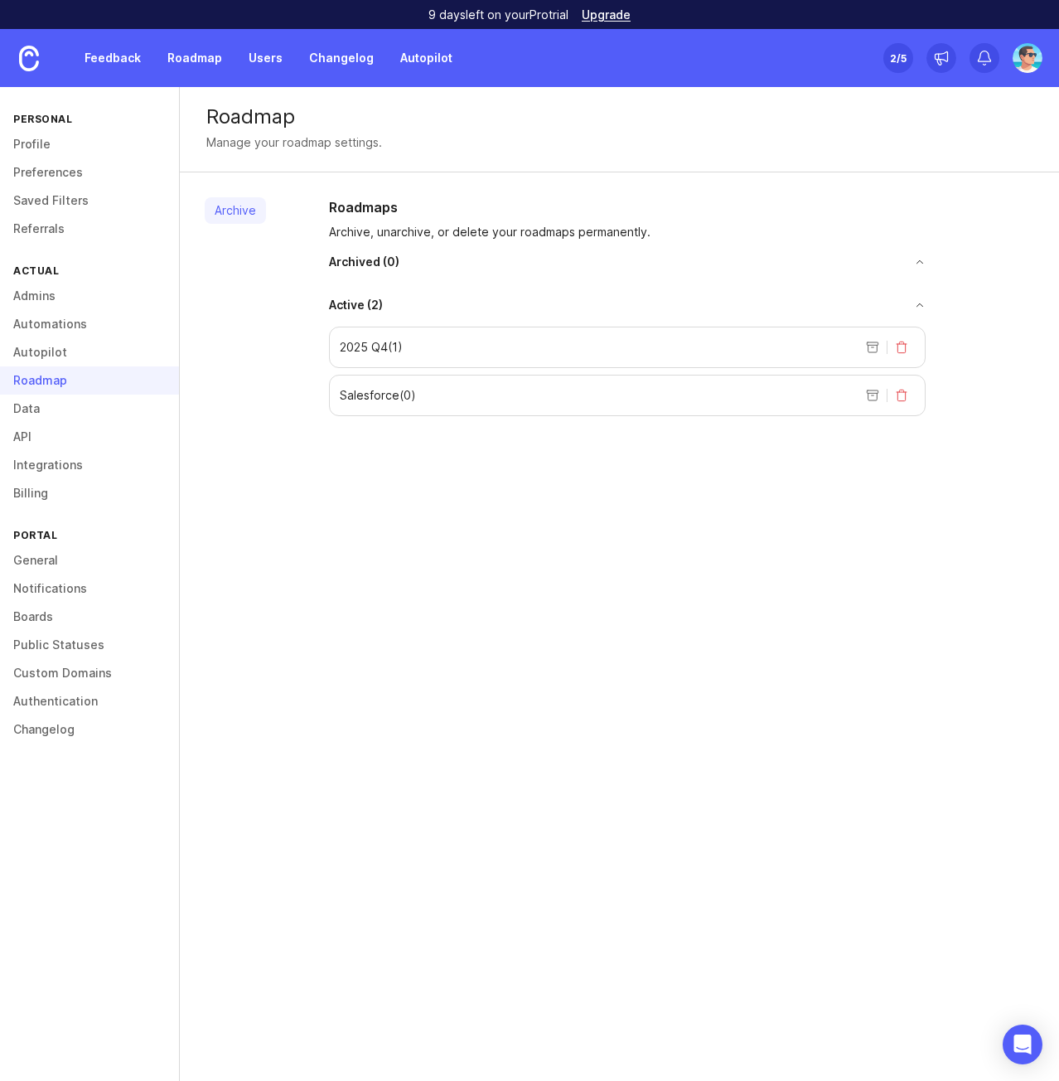
click at [74, 409] on link "Data" at bounding box center [89, 409] width 179 height 28
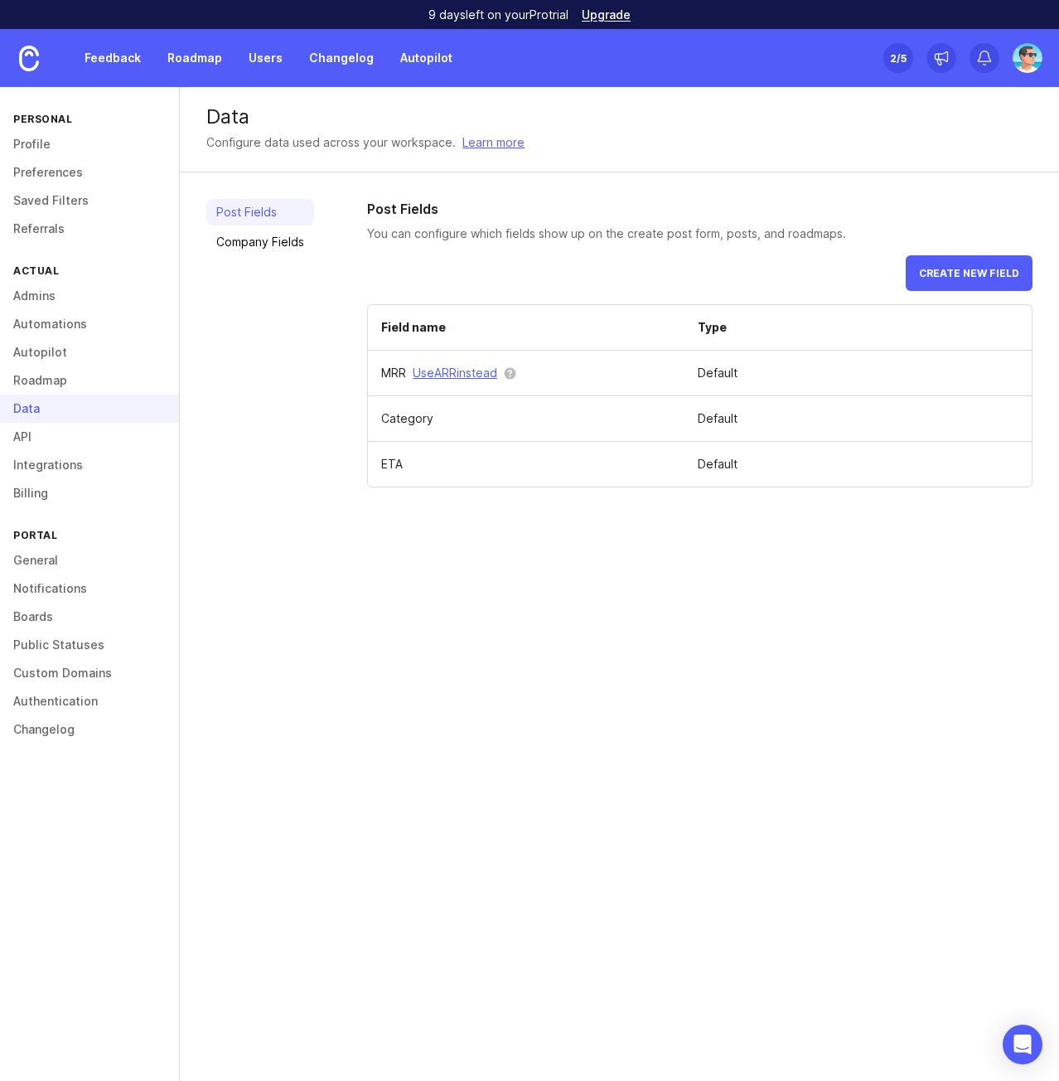
click at [75, 437] on link "API" at bounding box center [89, 437] width 179 height 28
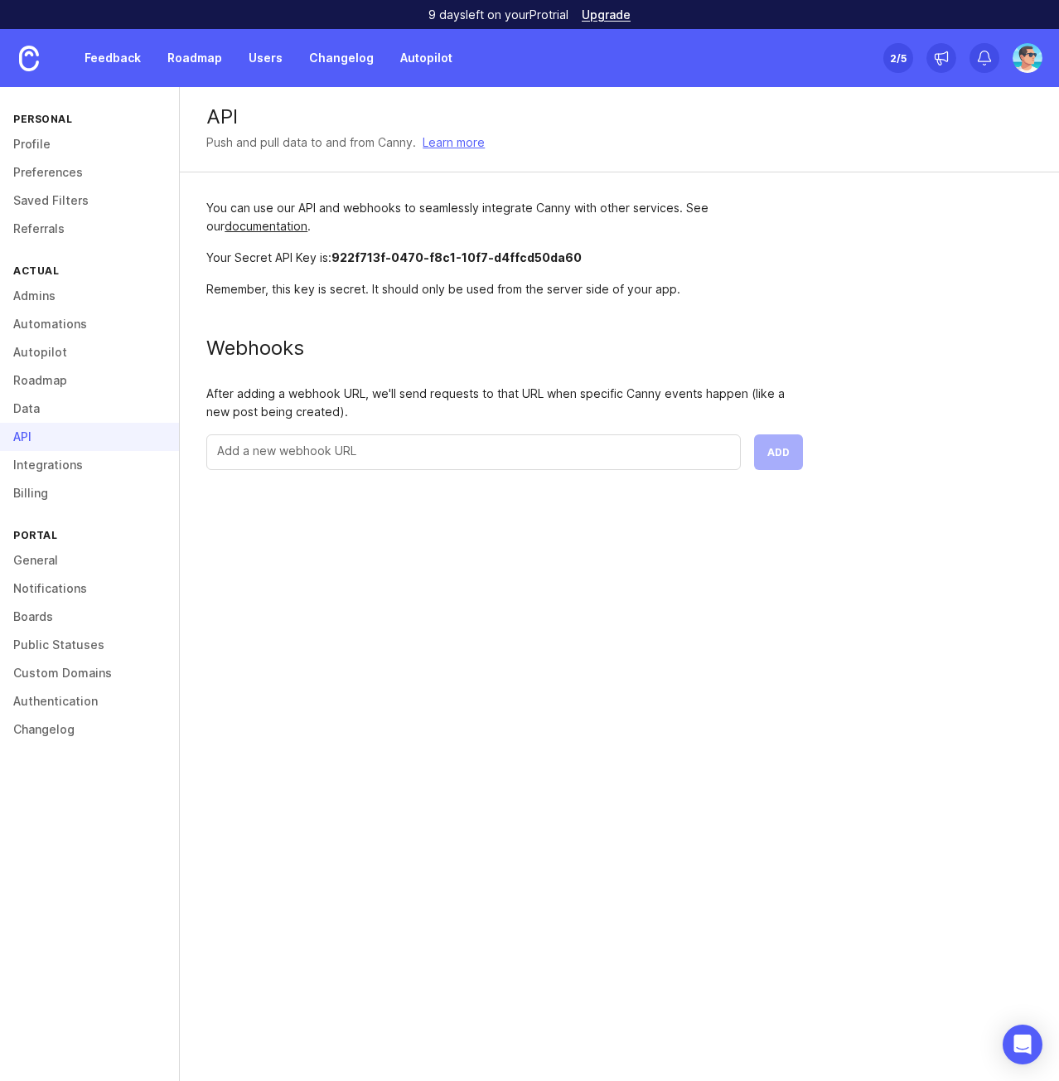
click at [70, 467] on link "Integrations" at bounding box center [89, 465] width 179 height 28
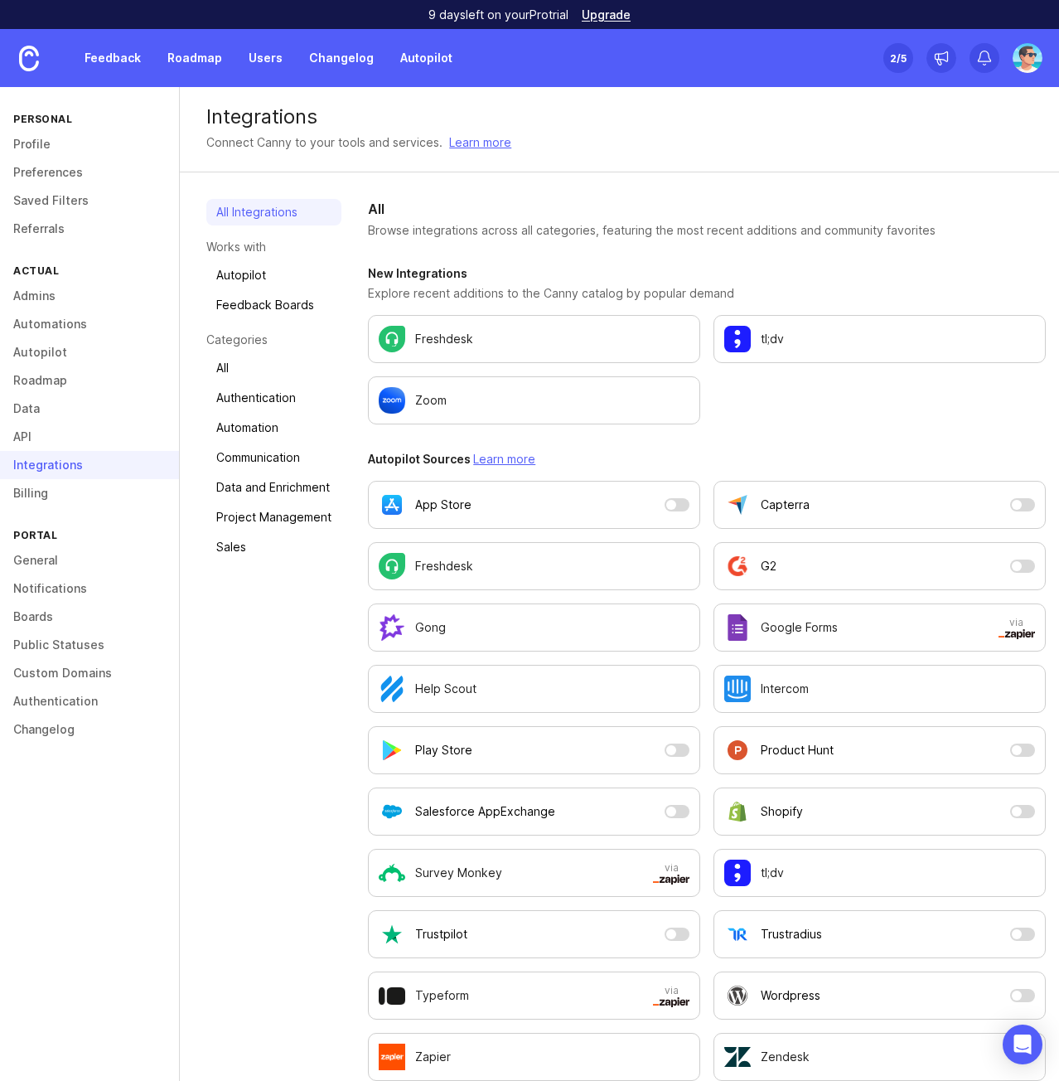
click at [59, 482] on link "Billing" at bounding box center [89, 493] width 179 height 28
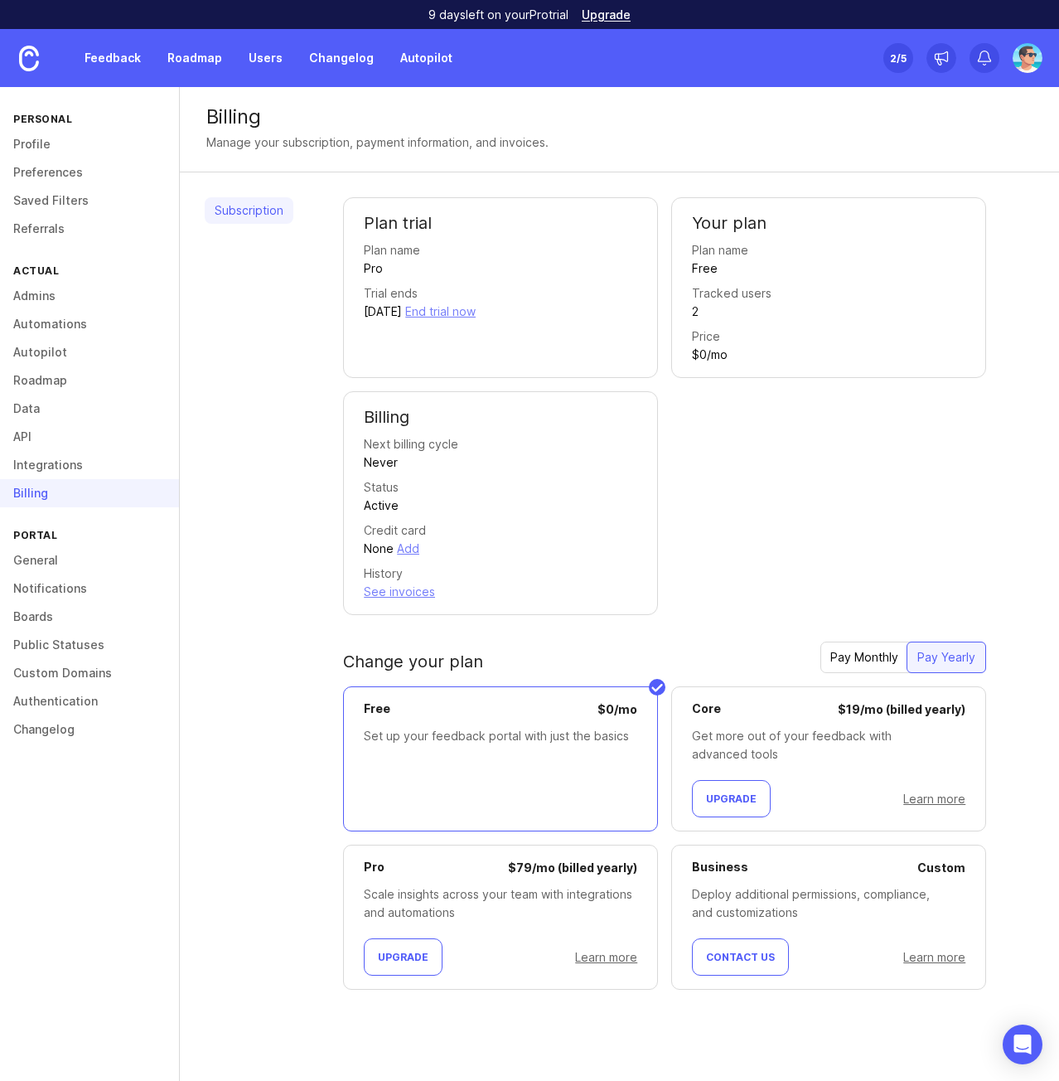
click at [62, 490] on div "Billing" at bounding box center [89, 493] width 179 height 28
click at [63, 554] on link "General" at bounding box center [89, 560] width 179 height 28
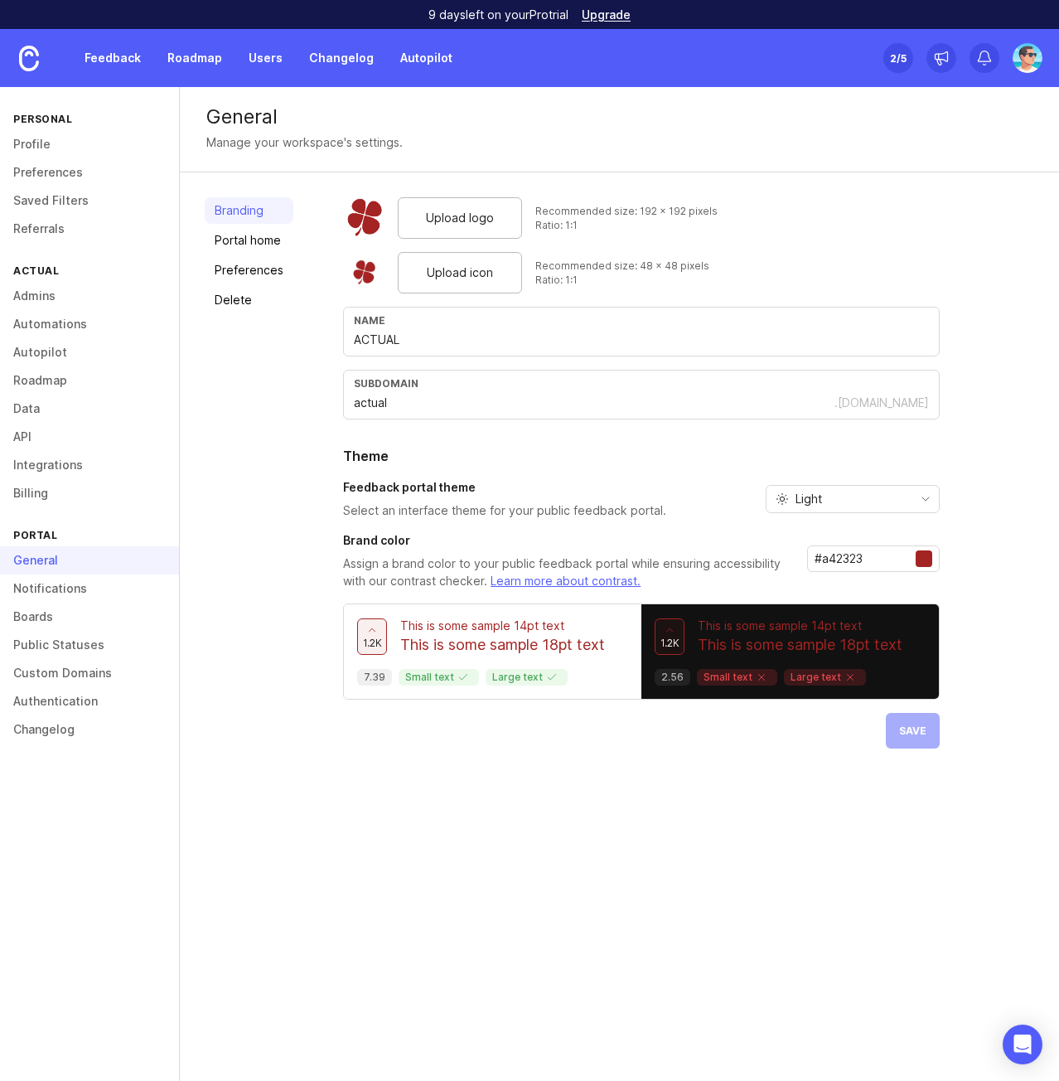
click at [51, 593] on link "Notifications" at bounding box center [89, 588] width 179 height 28
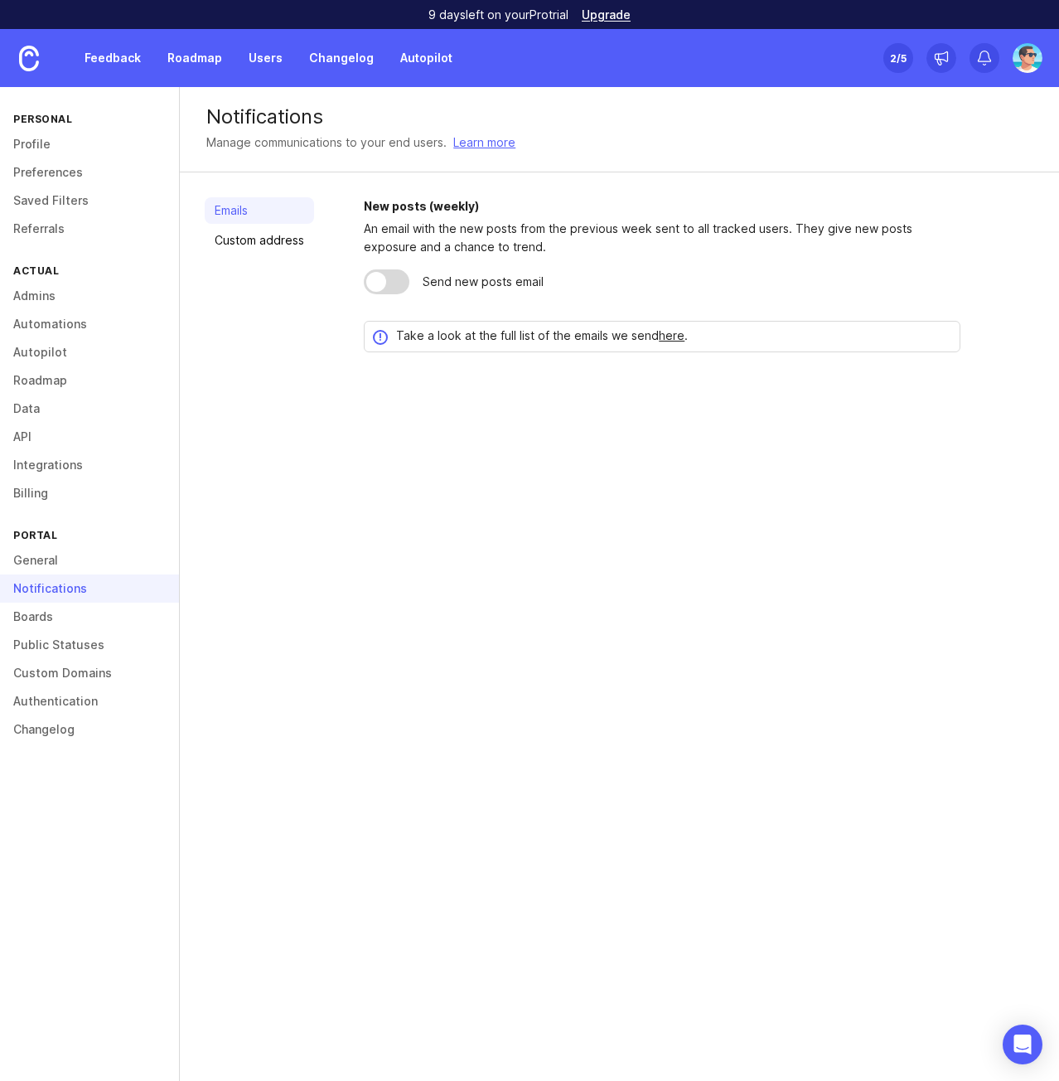
click at [45, 617] on link "Boards" at bounding box center [89, 617] width 179 height 28
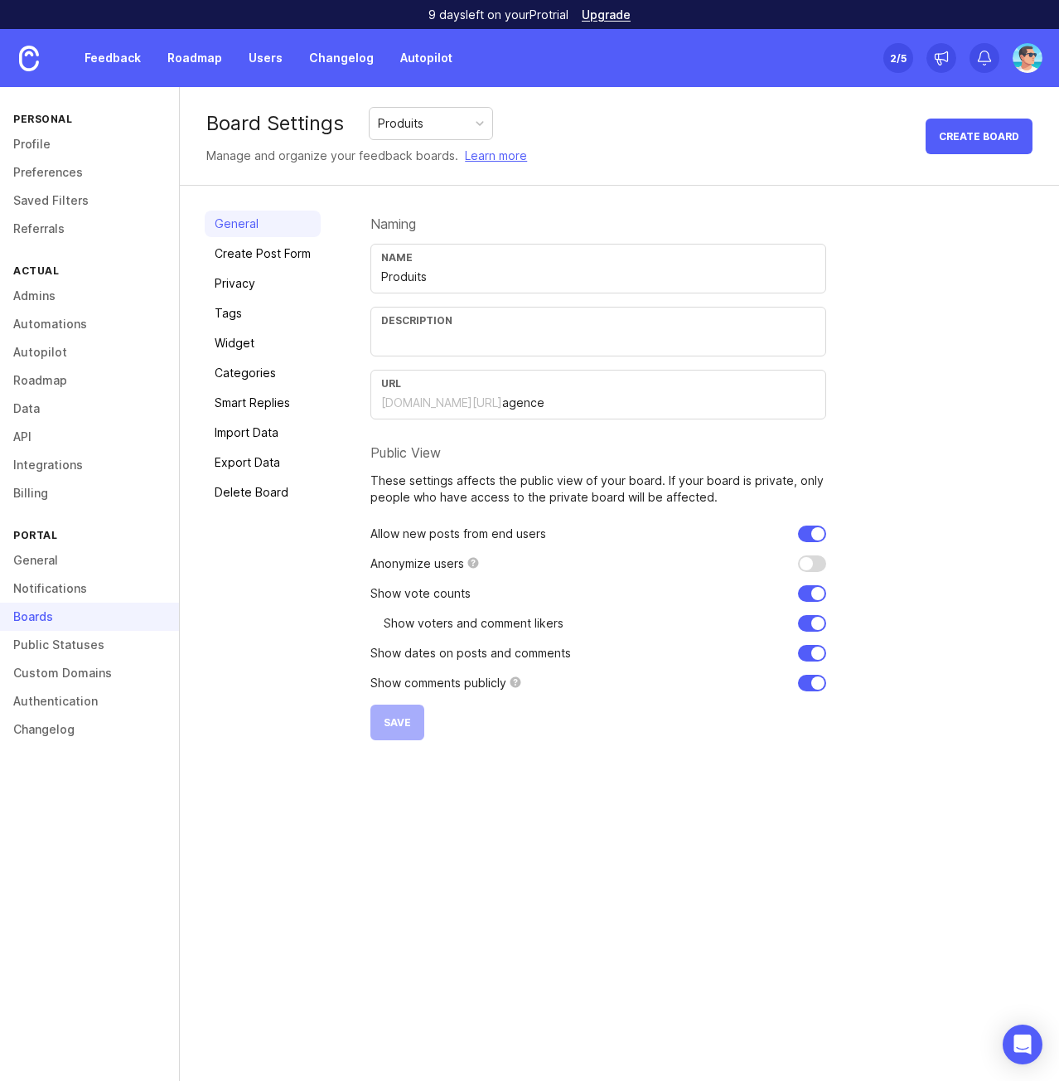
click at [442, 351] on div "Description" at bounding box center [598, 332] width 456 height 50
type input "Feuille de route des produits digitaux du groupe"
click at [399, 729] on button "Save" at bounding box center [397, 722] width 54 height 36
click at [811, 561] on input "checkbox" at bounding box center [812, 563] width 28 height 17
click at [810, 560] on input "checkbox" at bounding box center [812, 563] width 28 height 17
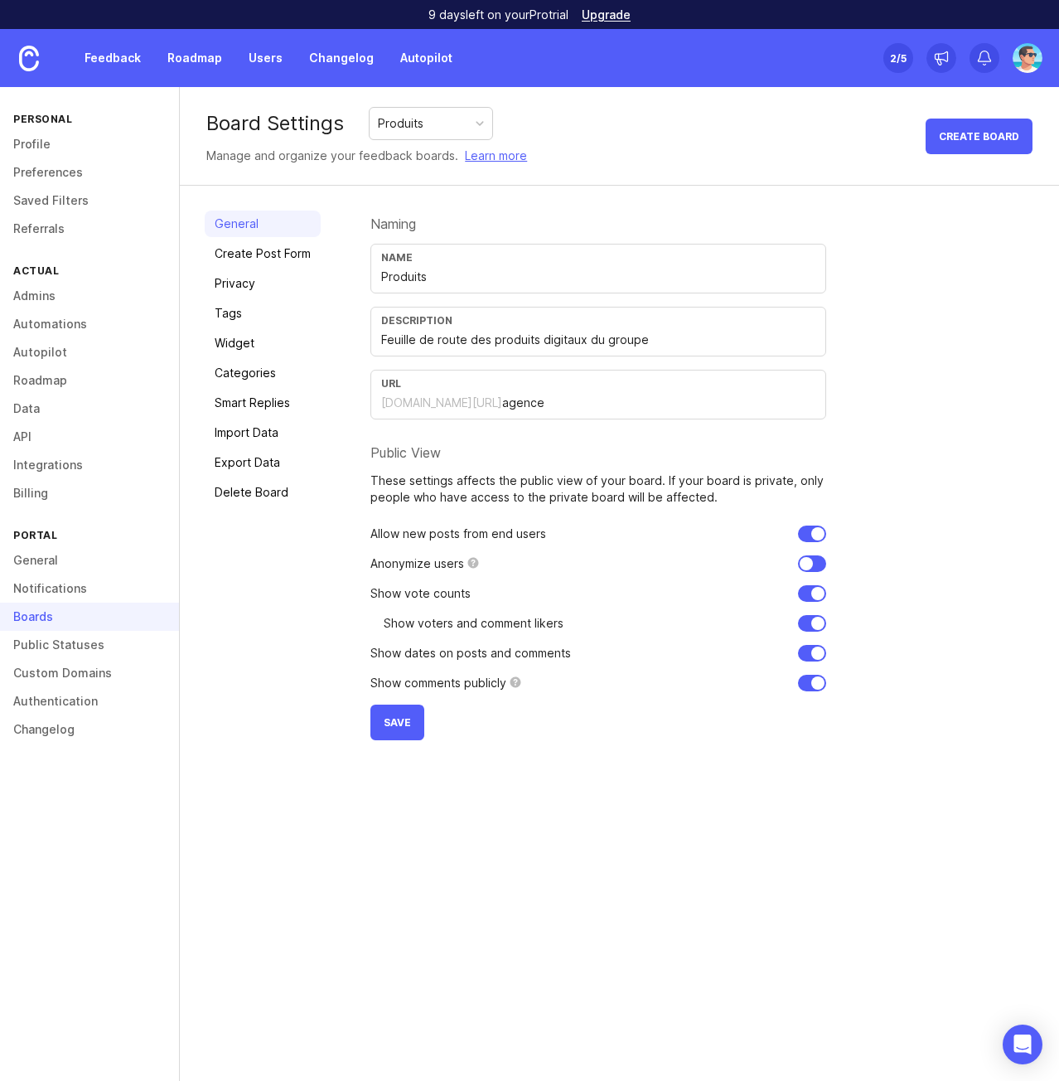
checkbox input "false"
click at [390, 725] on span "Save" at bounding box center [397, 722] width 27 height 12
click at [257, 260] on link "Create Post Form" at bounding box center [263, 253] width 116 height 27
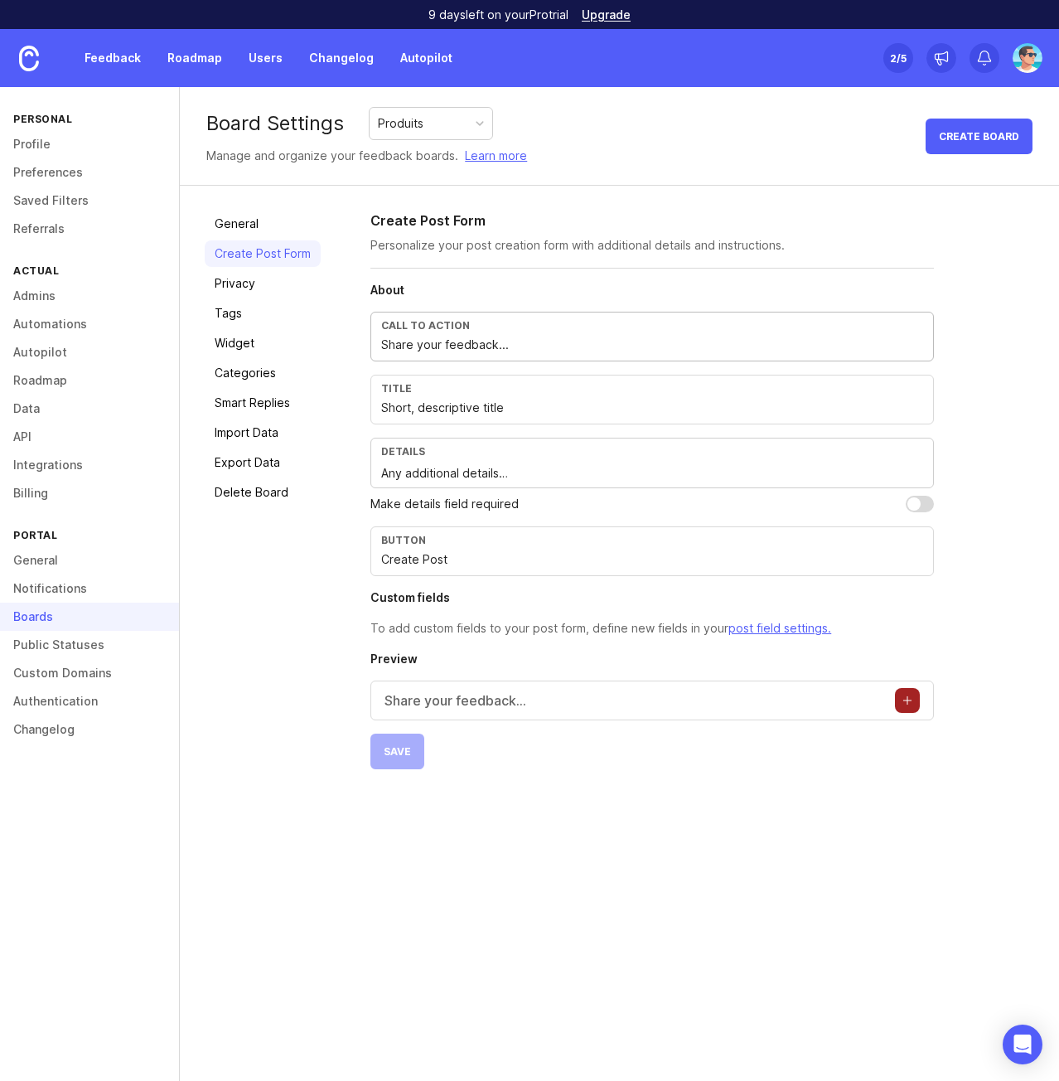
click at [449, 348] on input "Share your feedback..." at bounding box center [652, 345] width 542 height 18
drag, startPoint x: 517, startPoint y: 344, endPoint x: 344, endPoint y: 340, distance: 173.3
click at [344, 340] on div "General Create Post Form Privacy Tags Widget Categories Smart Replies Import Da…" at bounding box center [619, 490] width 879 height 608
type input "Partager vos retours..."
click at [433, 409] on input "Short, descriptive title" at bounding box center [652, 408] width 542 height 18
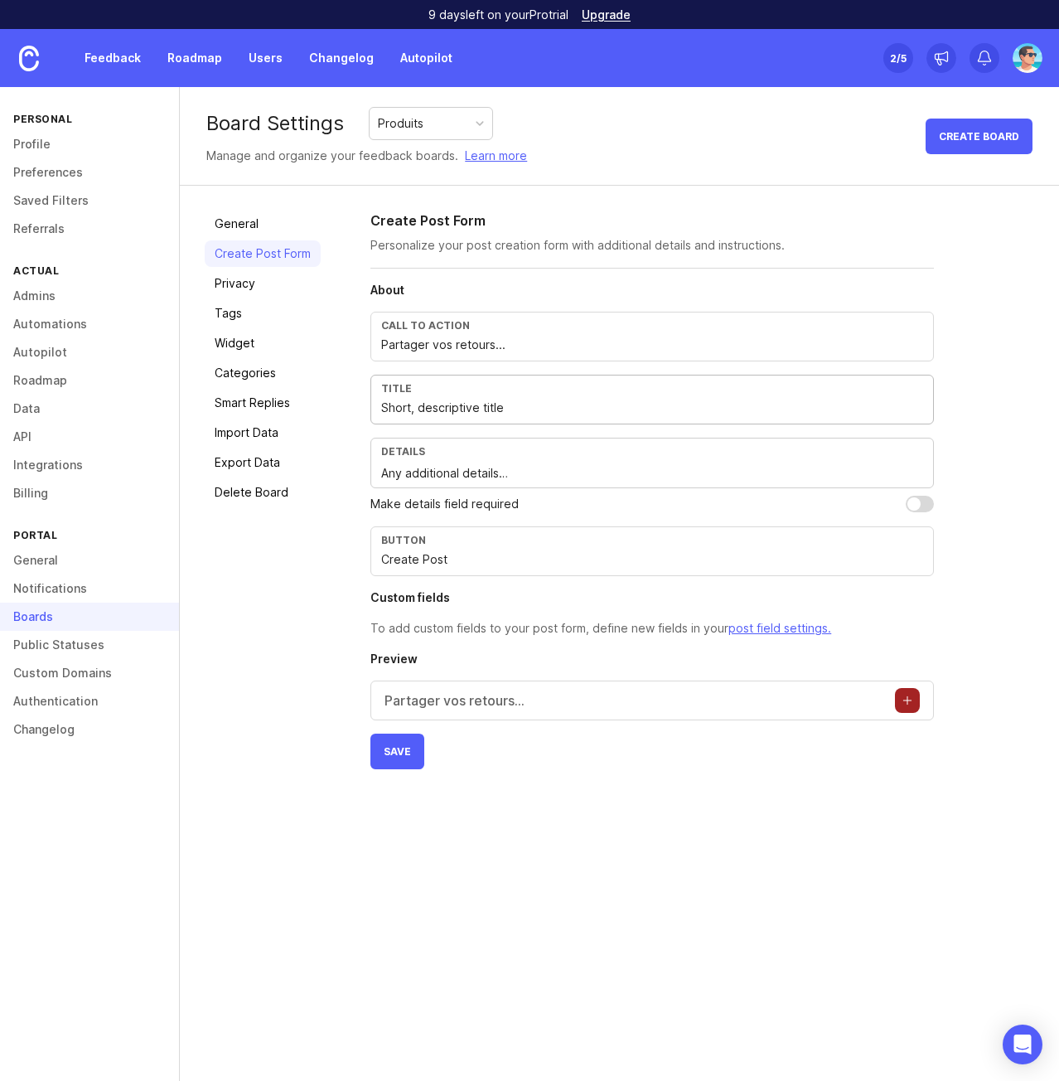
drag, startPoint x: 550, startPoint y: 414, endPoint x: 373, endPoint y: 414, distance: 176.5
click at [373, 414] on div "Title Short, descriptive title" at bounding box center [652, 400] width 564 height 50
click at [443, 473] on textarea "Any additional details…" at bounding box center [652, 473] width 542 height 18
click at [472, 552] on input "Create Post" at bounding box center [652, 559] width 542 height 18
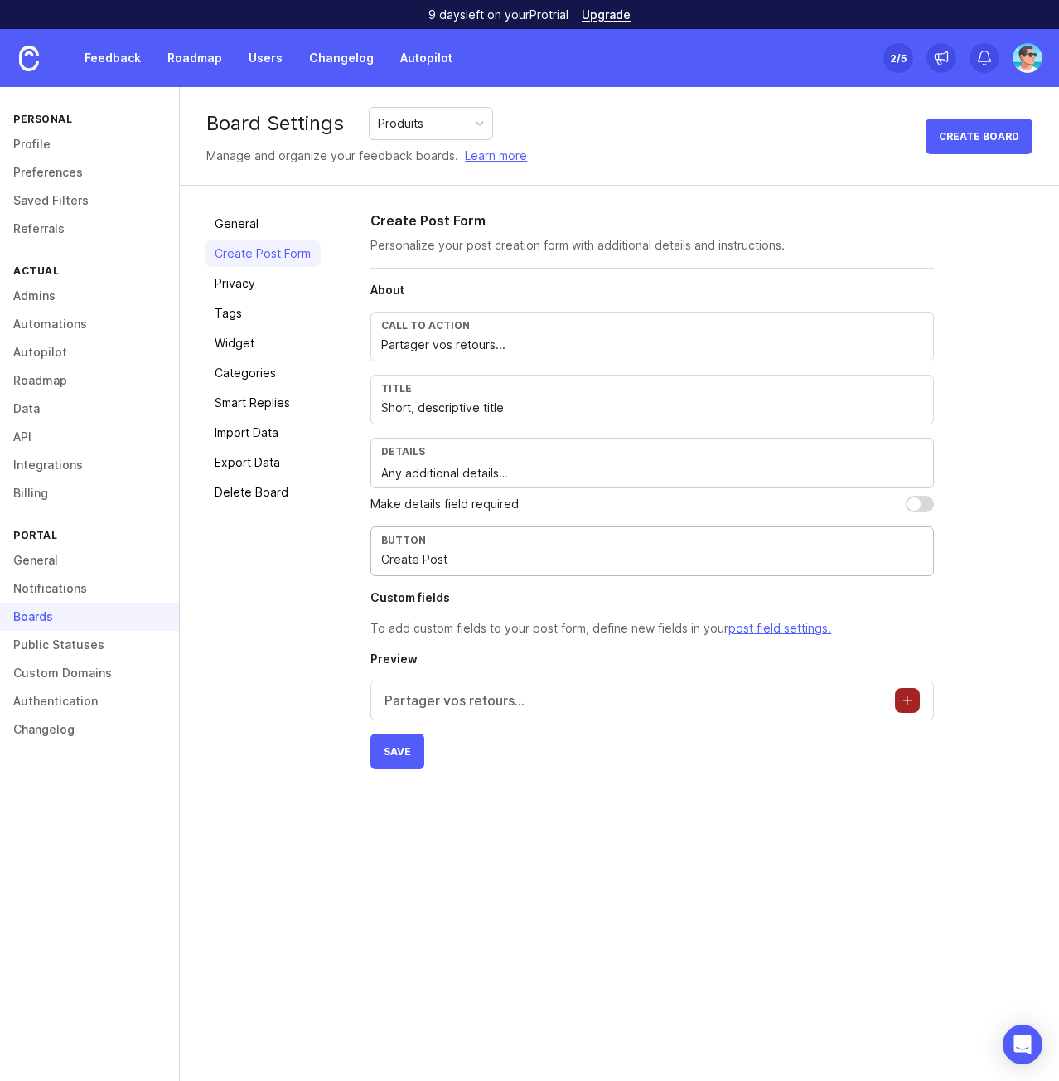
drag, startPoint x: 482, startPoint y: 559, endPoint x: 368, endPoint y: 559, distance: 114.4
click at [368, 559] on div "General Create Post Form Privacy Tags Widget Categories Smart Replies Import Da…" at bounding box center [619, 490] width 879 height 608
type input "Créer"
click at [484, 942] on div "Board Settings Produits Manage and organize your feedback boards. Learn more Cr…" at bounding box center [619, 584] width 879 height 994
click at [399, 763] on button "Save" at bounding box center [397, 752] width 54 height 36
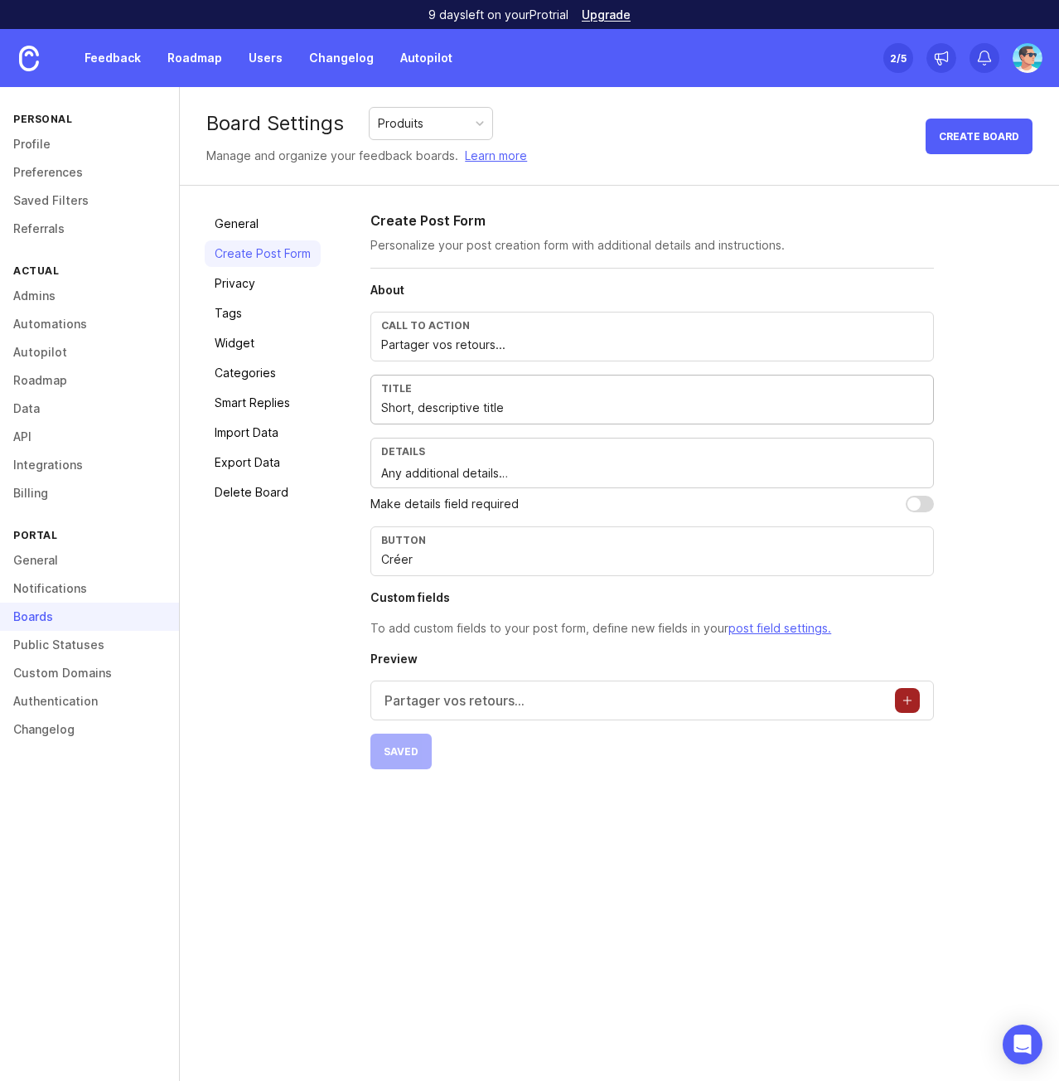
drag, startPoint x: 525, startPoint y: 409, endPoint x: 325, endPoint y: 410, distance: 199.8
click at [325, 410] on div "General Create Post Form Privacy Tags Widget Categories Smart Replies Import Da…" at bounding box center [619, 490] width 879 height 608
type input "Titre"
drag, startPoint x: 548, startPoint y: 479, endPoint x: 354, endPoint y: 471, distance: 194.1
type textarea "Détails"
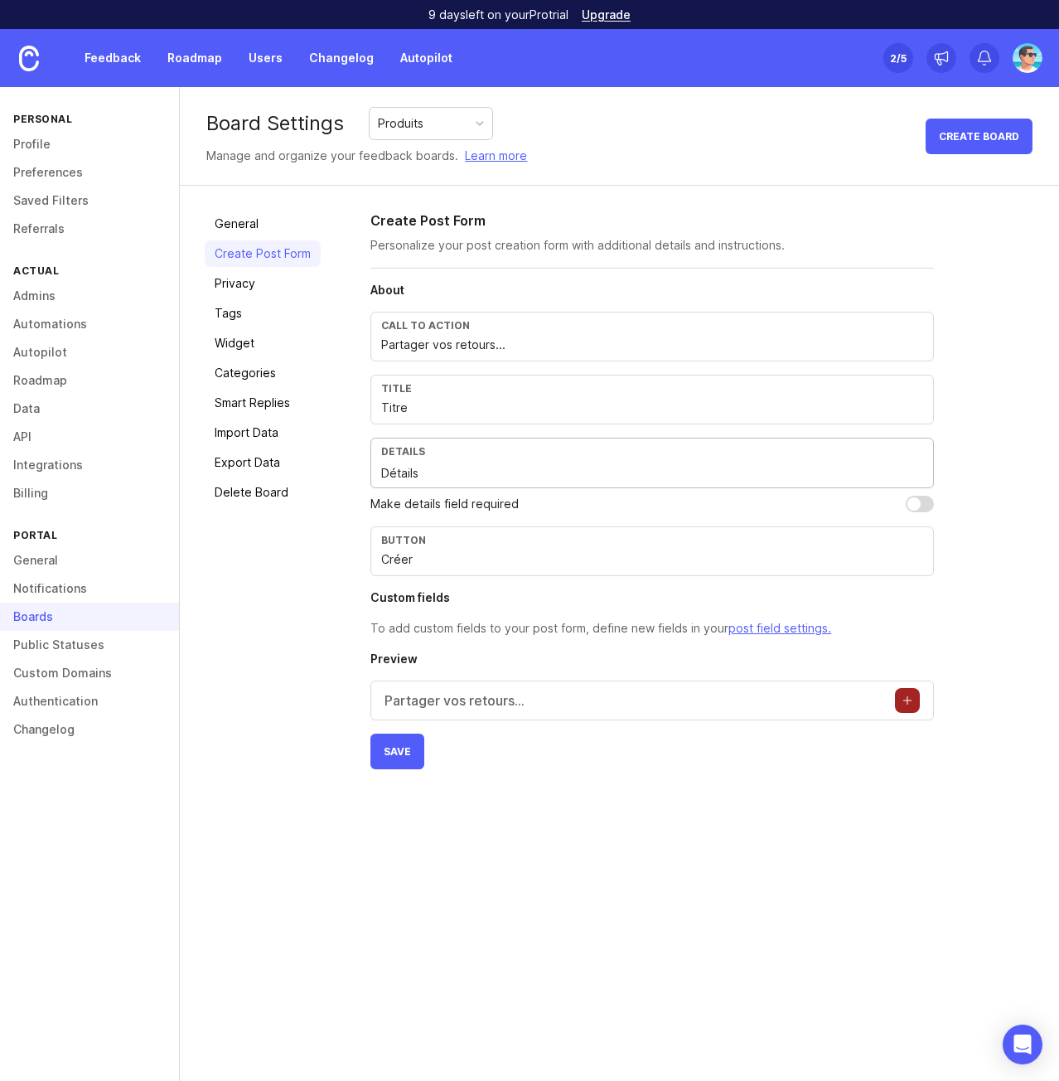
click at [408, 745] on span "Save" at bounding box center [397, 751] width 27 height 12
drag, startPoint x: 433, startPoint y: 559, endPoint x: 325, endPoint y: 559, distance: 107.7
click at [325, 559] on div "General Create Post Form Privacy Tags Widget Categories Smart Replies Import Da…" at bounding box center [619, 490] width 879 height 608
click at [345, 613] on div "General Create Post Form Privacy Tags Widget Categories Smart Replies Import Da…" at bounding box center [619, 490] width 879 height 608
click at [395, 755] on span "Save" at bounding box center [397, 751] width 27 height 12
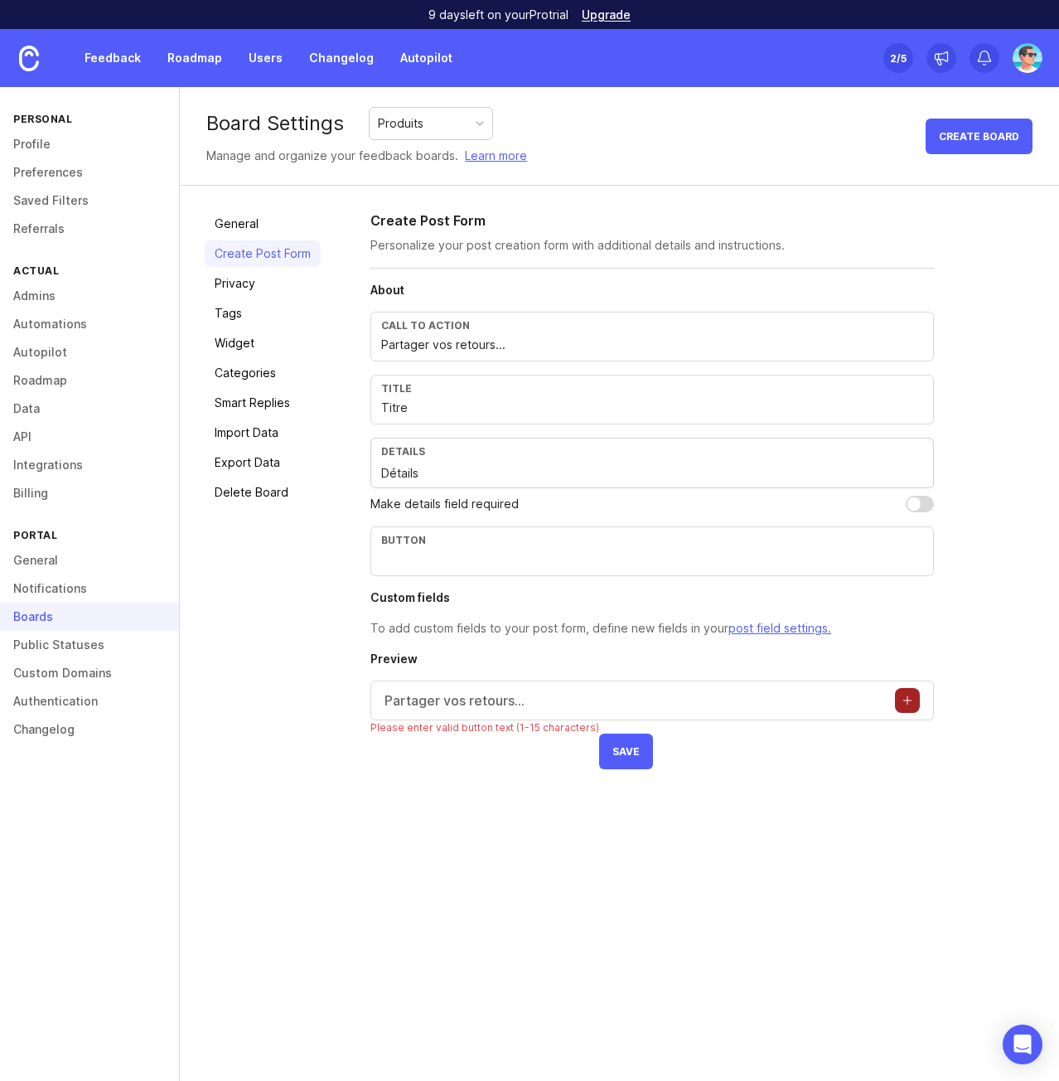
click at [244, 312] on link "Tags" at bounding box center [263, 313] width 116 height 27
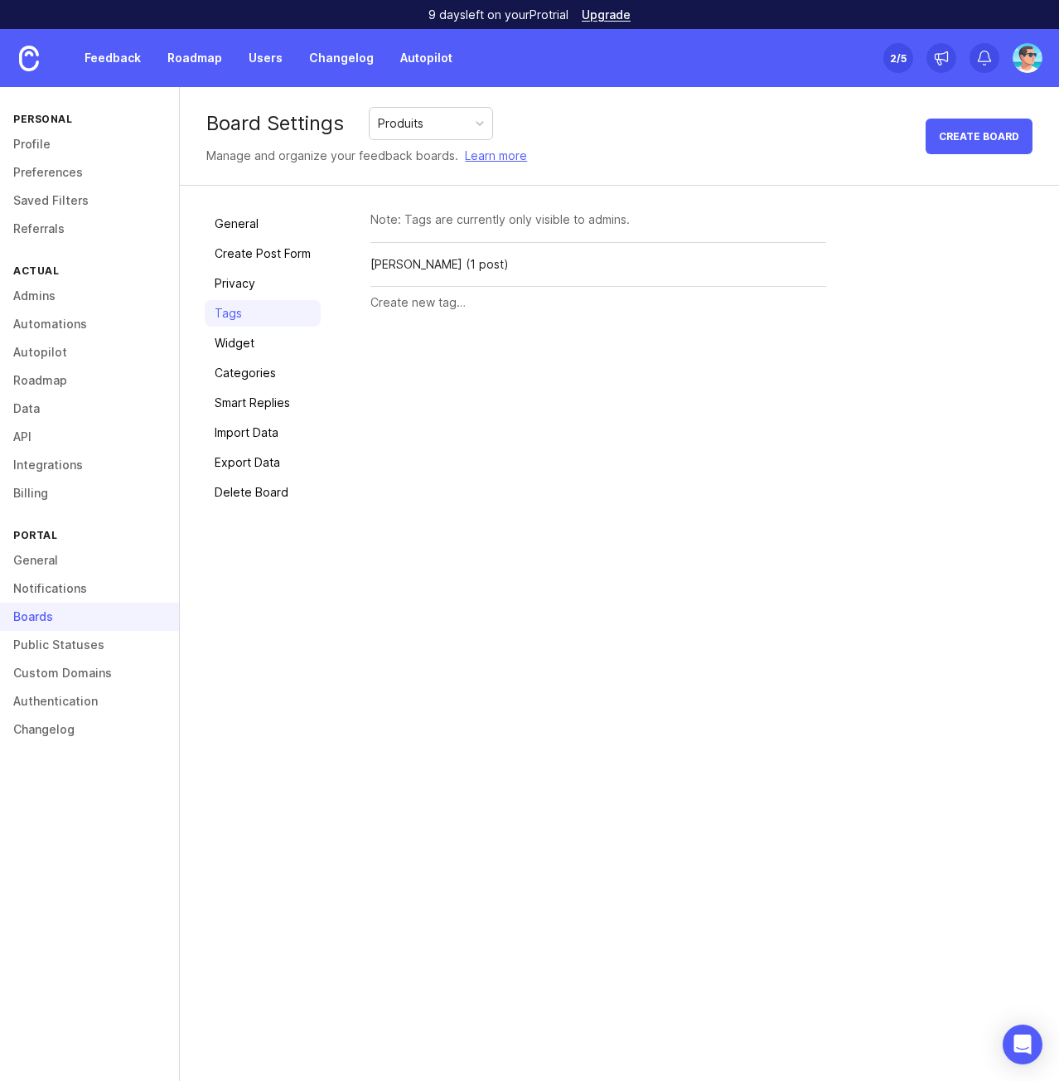
click at [409, 309] on input "text" at bounding box center [598, 302] width 456 height 18
type input "Nina"
click at [805, 300] on span "Create" at bounding box center [793, 304] width 41 height 12
click at [406, 338] on input "text" at bounding box center [565, 346] width 391 height 18
type input "M"
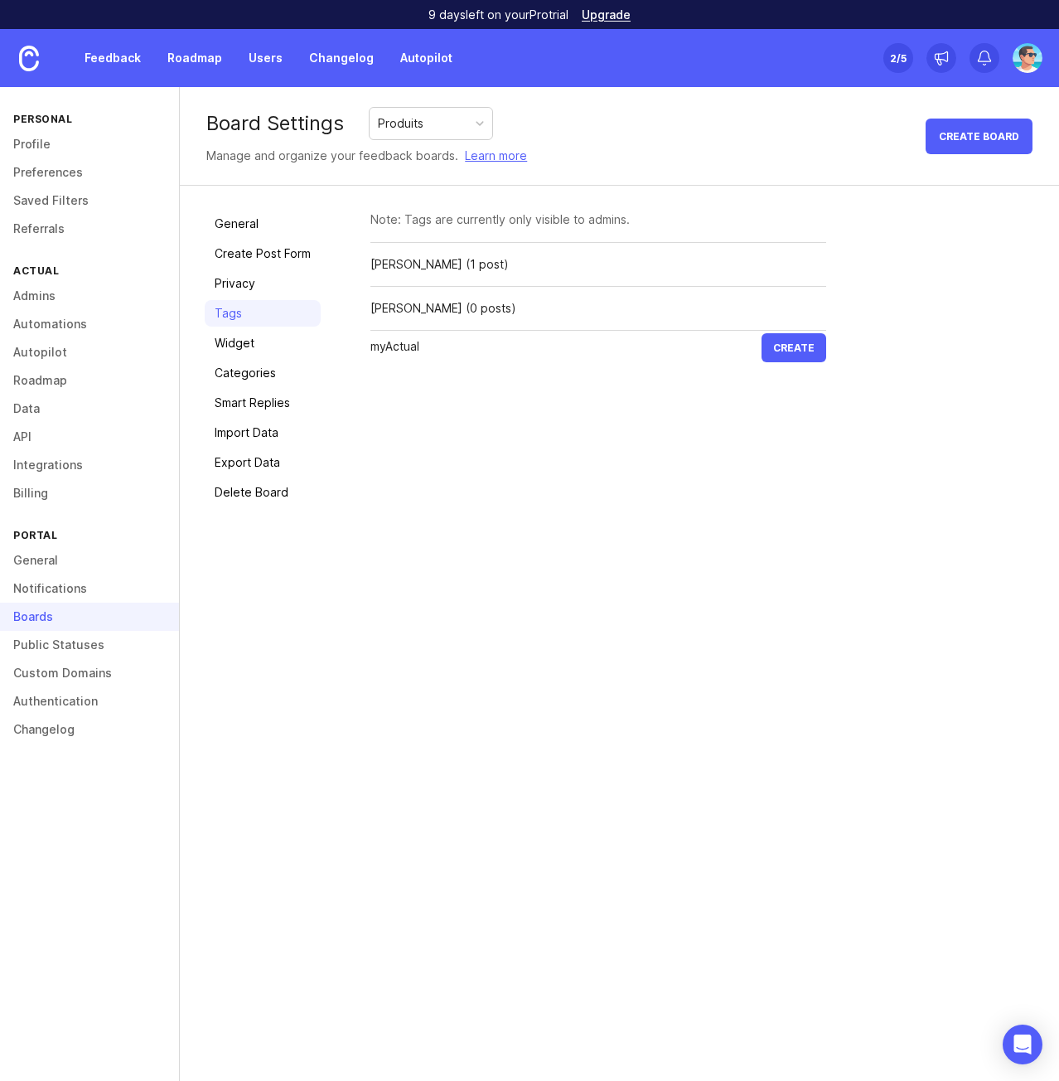
type input "myActual"
click at [810, 350] on span "Create" at bounding box center [793, 347] width 41 height 12
click at [399, 392] on input "text" at bounding box center [565, 390] width 391 height 18
type input "Atlas"
click at [782, 389] on span "Create" at bounding box center [793, 391] width 41 height 12
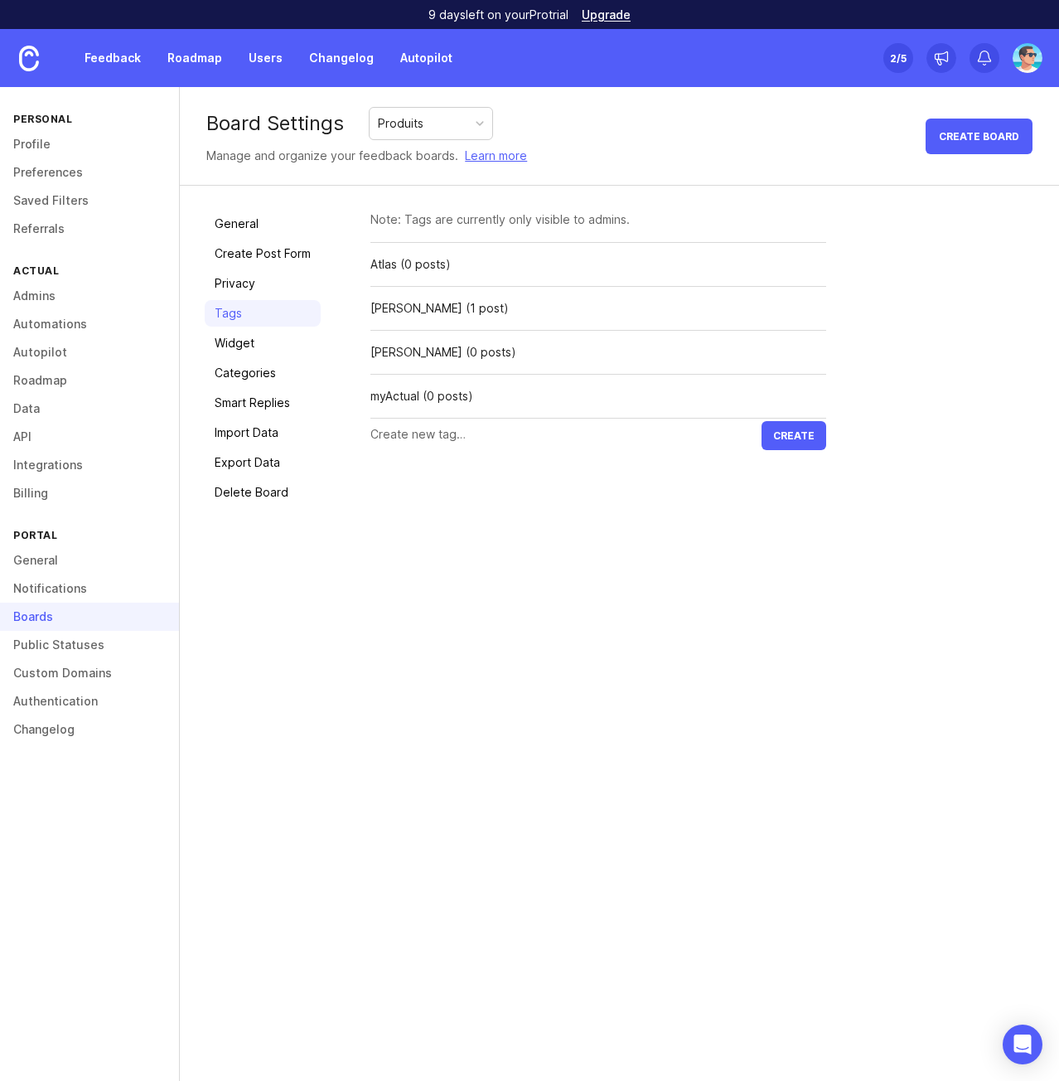
click at [393, 435] on input "text" at bounding box center [565, 434] width 391 height 18
type input "Alec"
click at [782, 437] on span "Create" at bounding box center [793, 435] width 41 height 12
click at [406, 480] on input "text" at bounding box center [565, 478] width 391 height 18
type input "Garence"
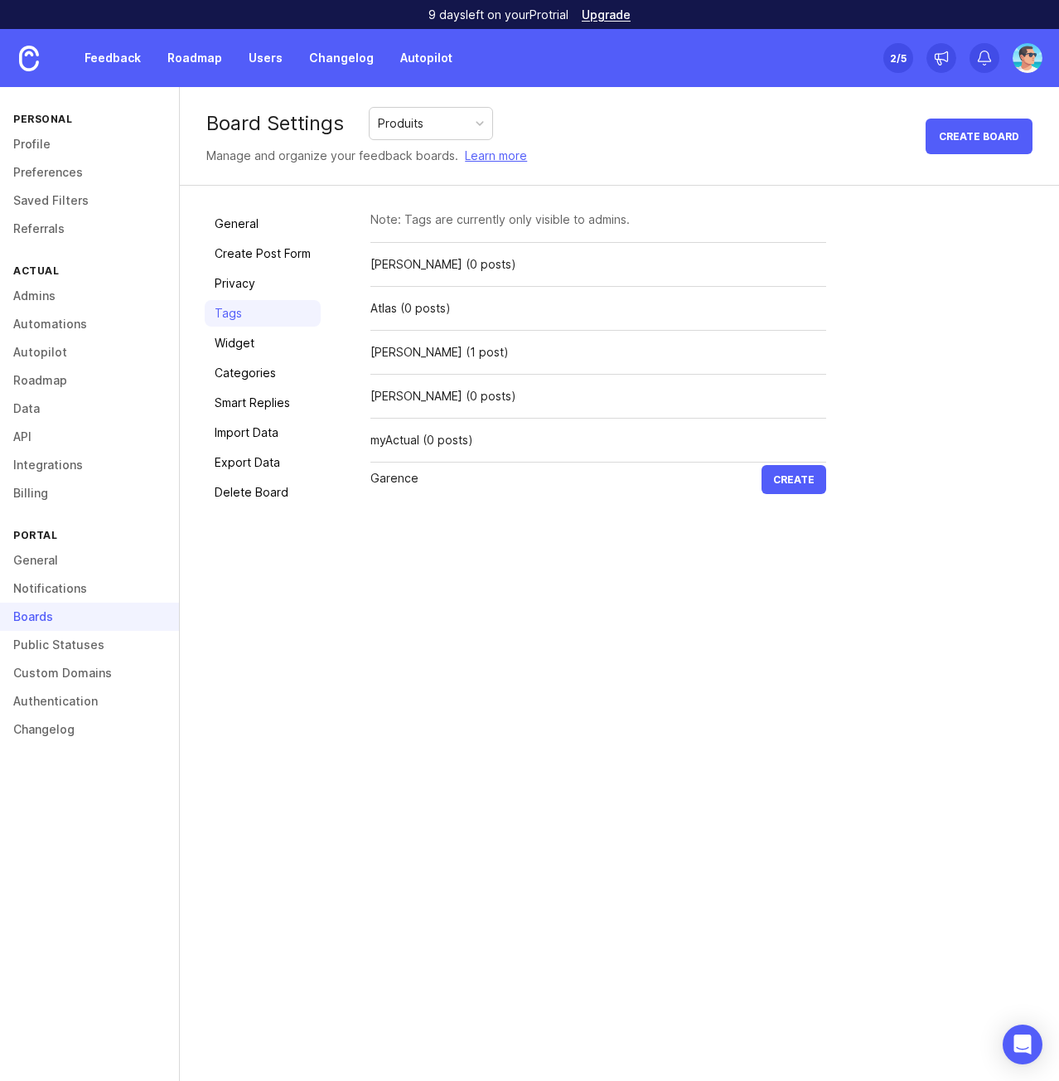
click at [782, 479] on span "Create" at bounding box center [793, 479] width 41 height 12
click at [245, 346] on link "Widget" at bounding box center [263, 343] width 116 height 27
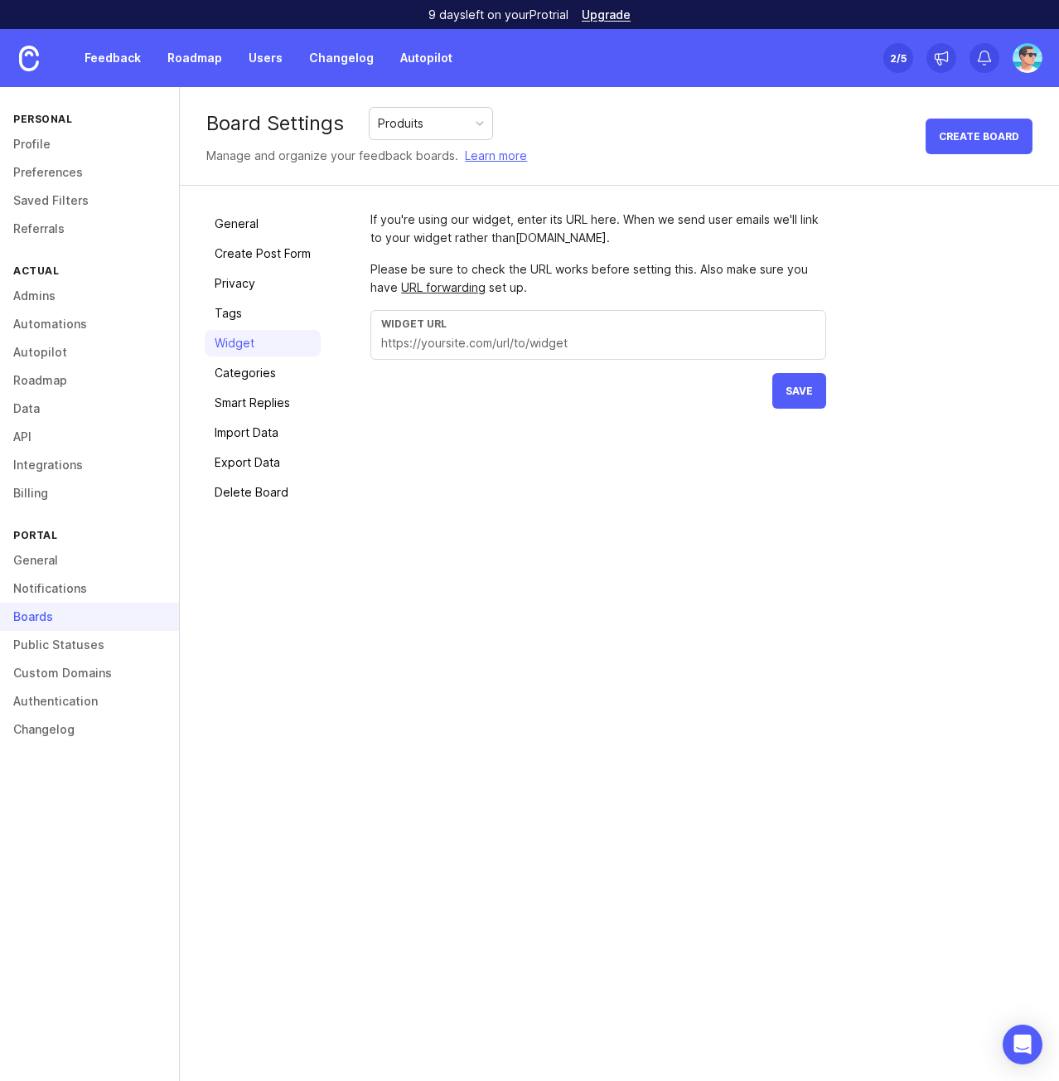
click at [254, 371] on link "Categories" at bounding box center [263, 373] width 116 height 27
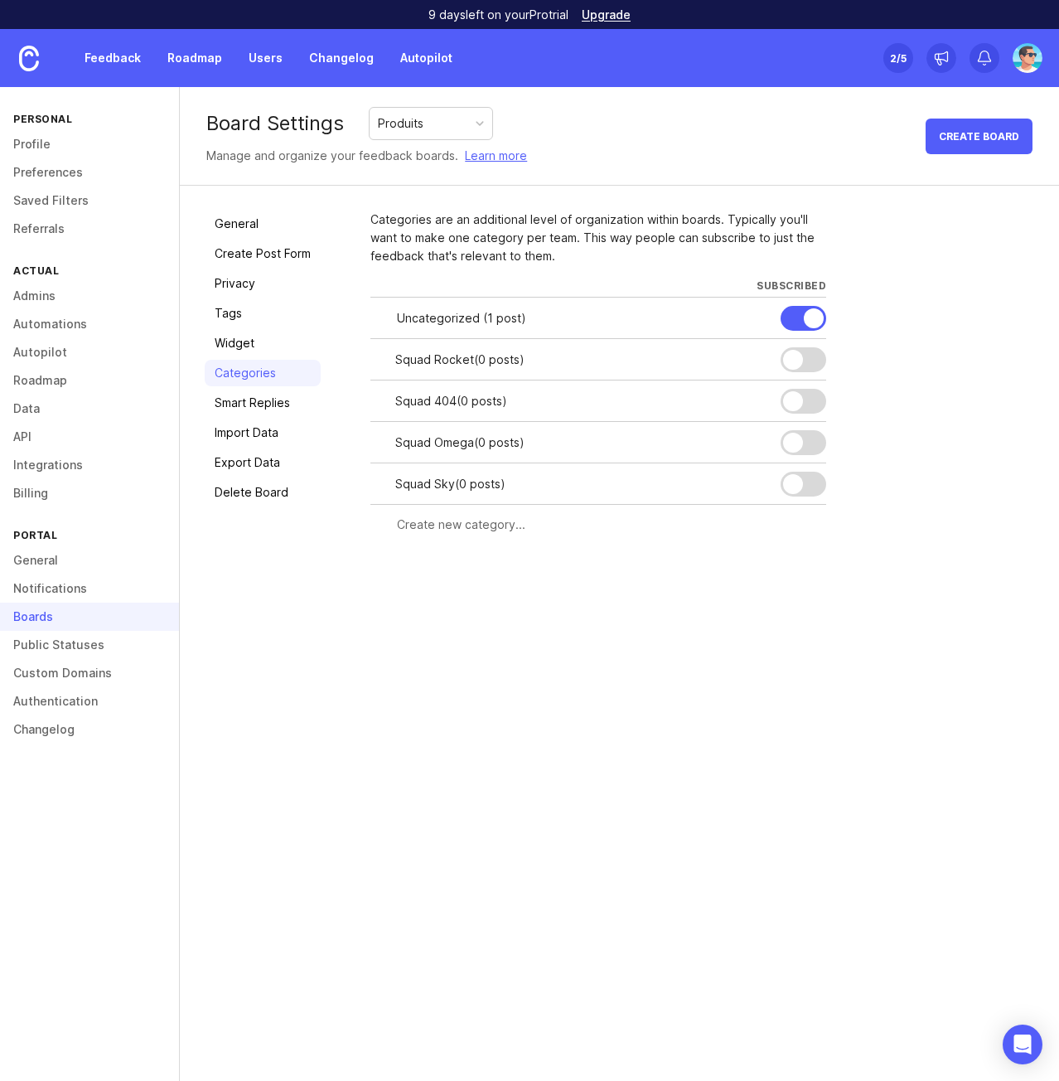
click at [458, 528] on input "text" at bounding box center [606, 525] width 419 height 18
type input "Squad R2D2"
click at [797, 555] on span "Create" at bounding box center [793, 555] width 41 height 12
click at [237, 402] on link "Smart Replies" at bounding box center [263, 403] width 116 height 27
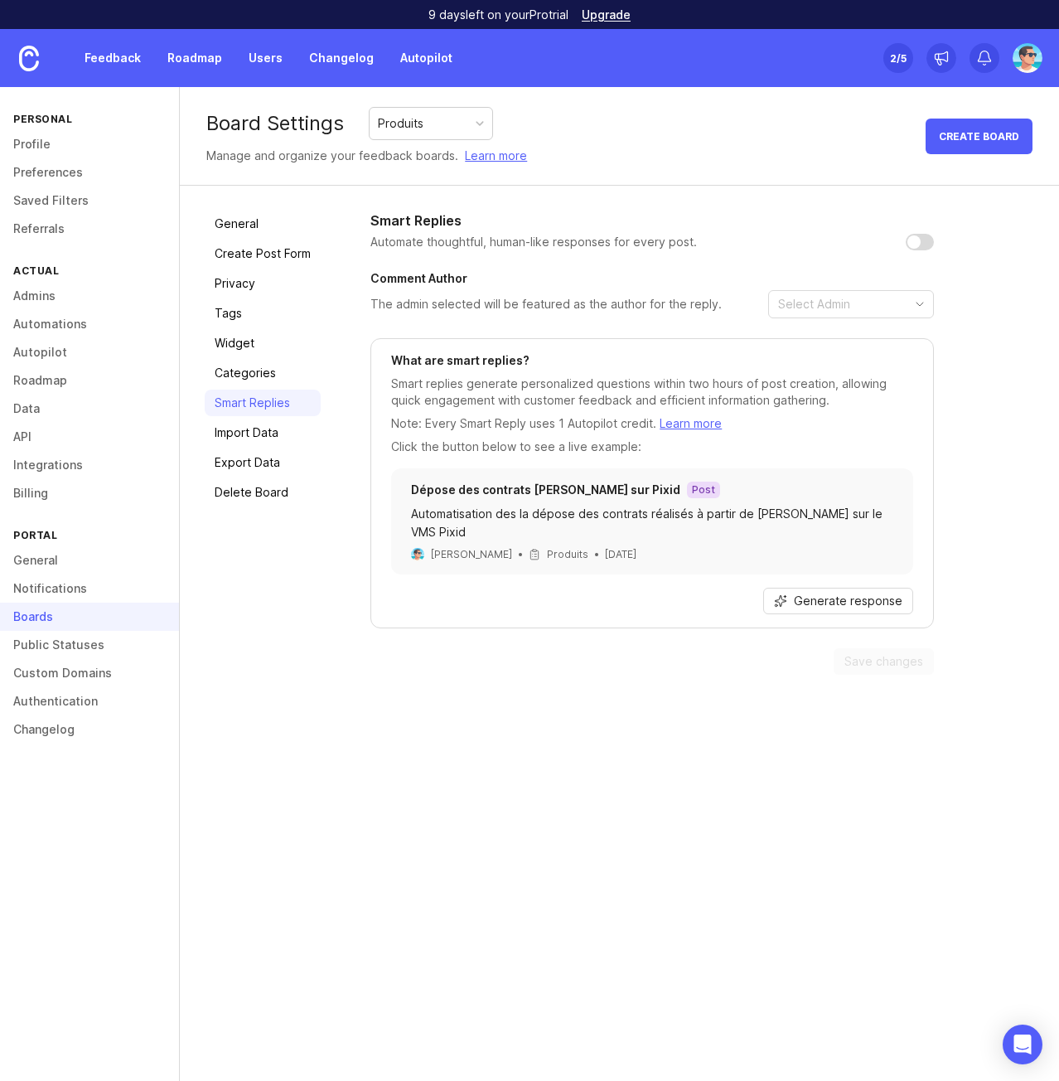
click at [240, 429] on link "Import Data" at bounding box center [263, 432] width 116 height 27
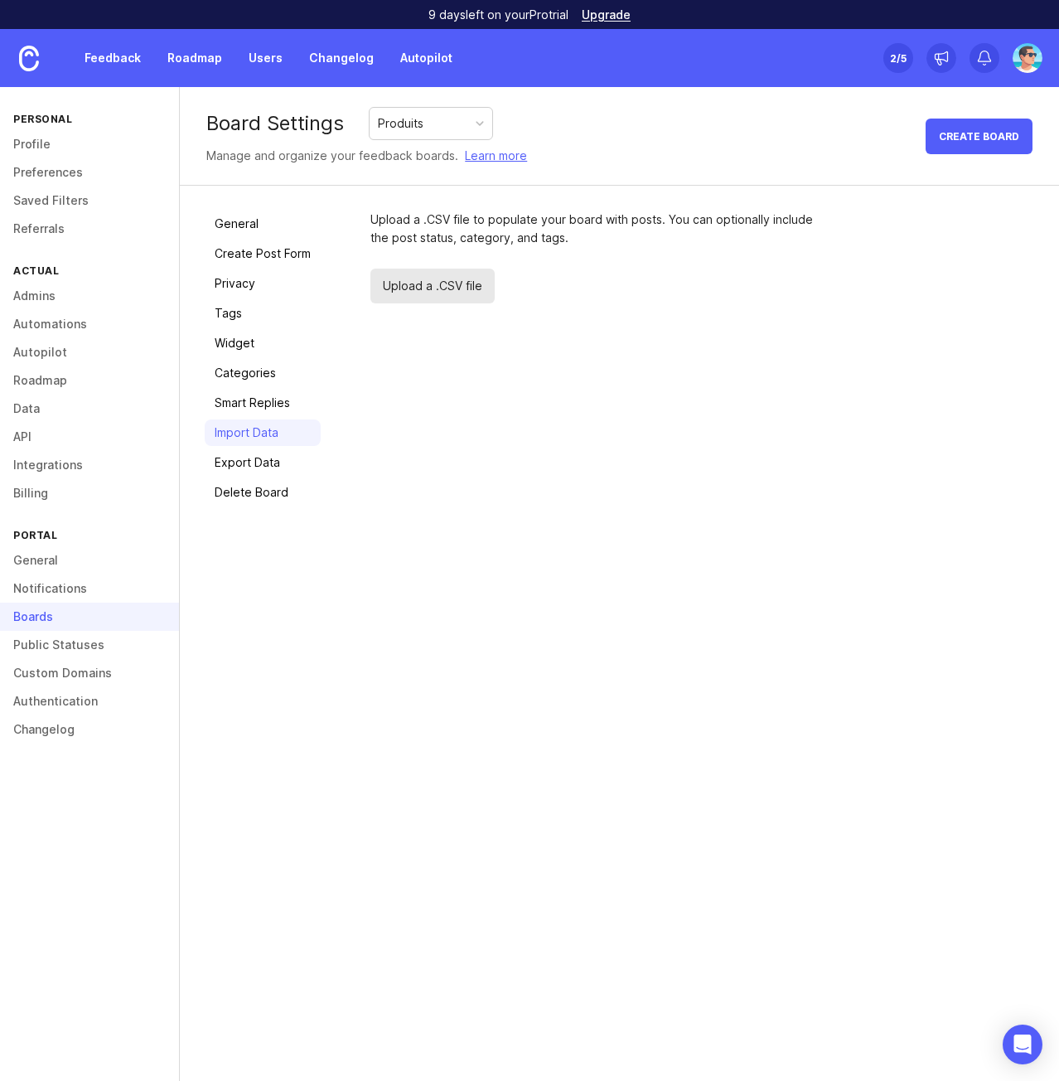
click at [383, 498] on div "Upload a .CSV file to populate your board with posts. You can optionally includ…" at bounding box center [702, 358] width 664 height 295
click at [254, 462] on link "Export Data" at bounding box center [263, 462] width 116 height 27
click at [263, 492] on link "Delete Board" at bounding box center [263, 492] width 116 height 27
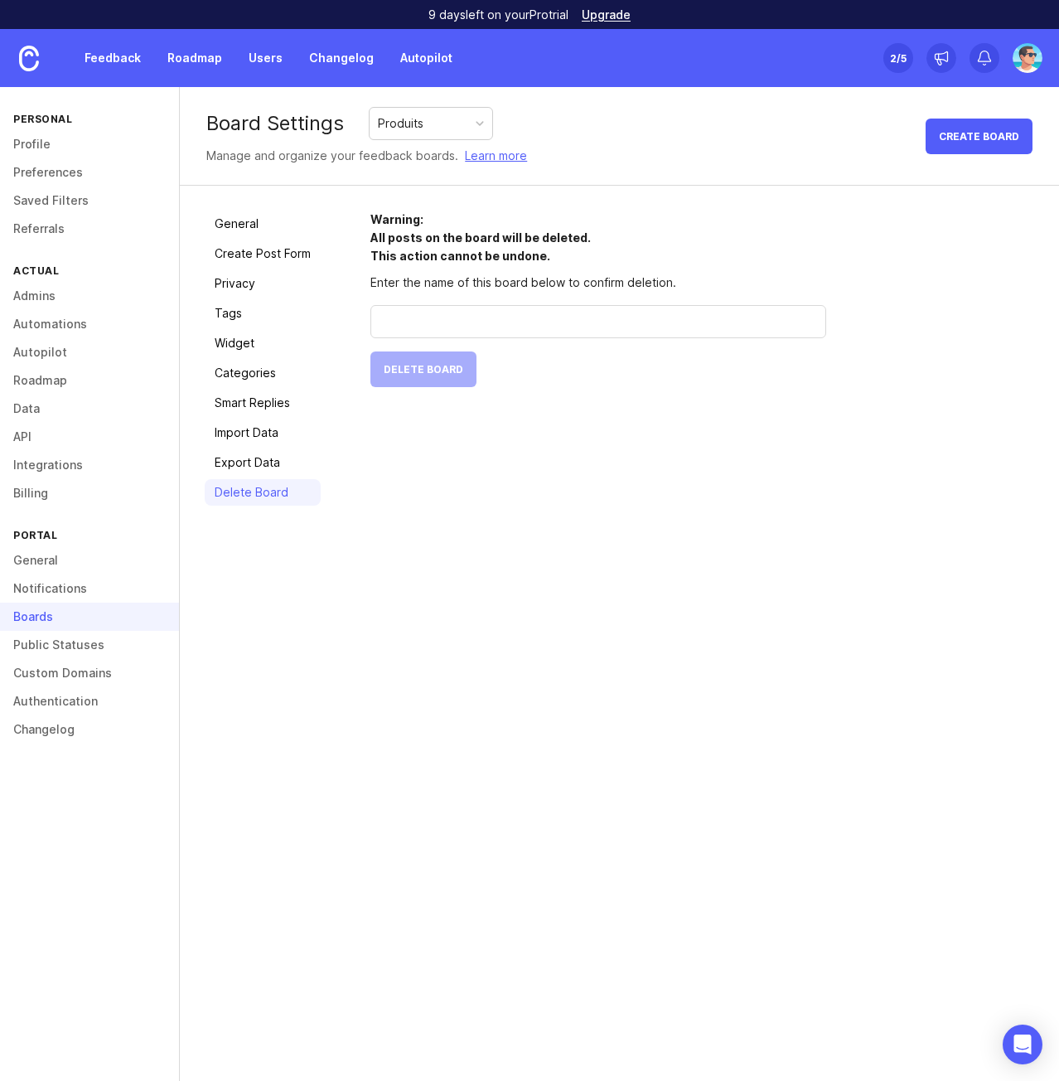
click at [82, 652] on link "Public Statuses" at bounding box center [89, 645] width 179 height 28
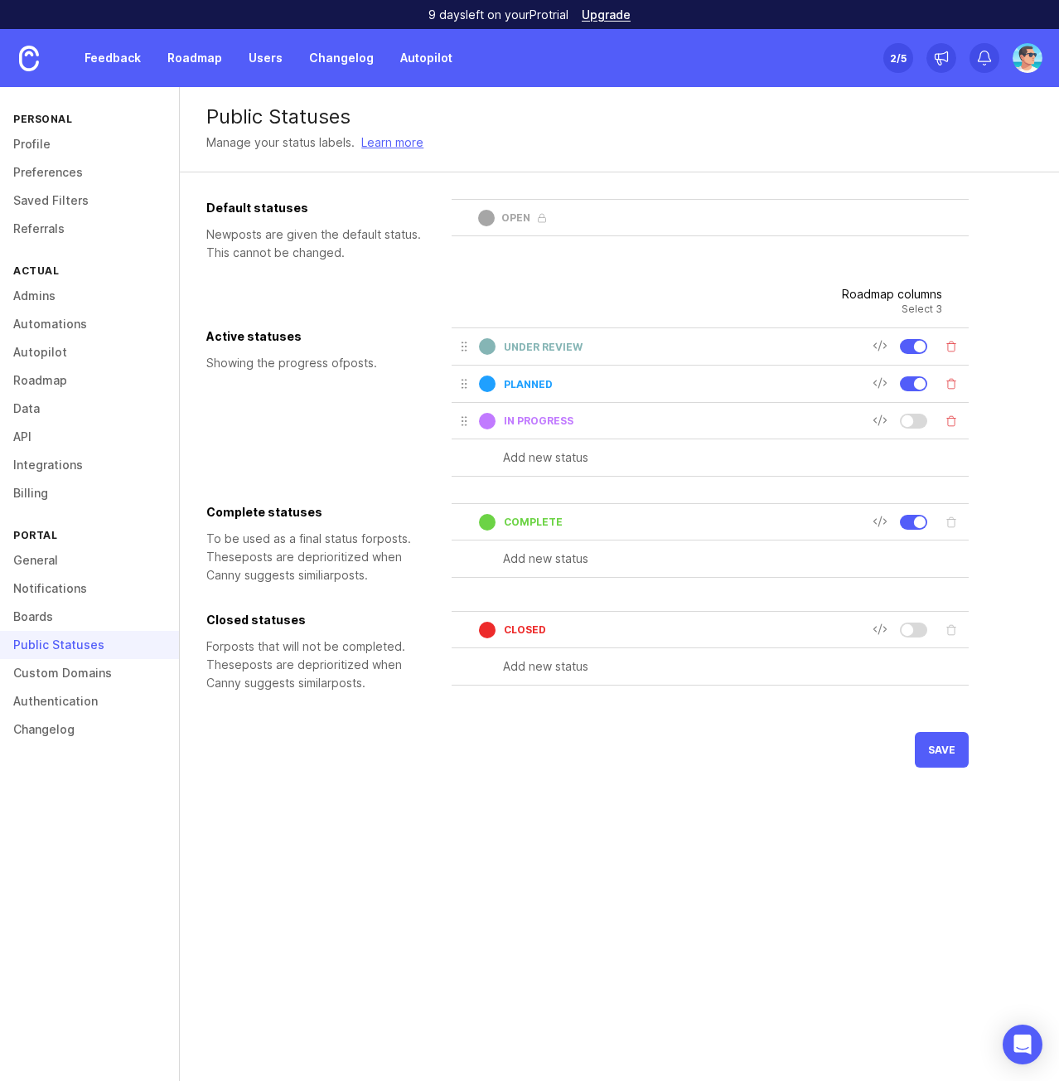
click at [269, 456] on div "Active statuses Showing the progress of post s." at bounding box center [322, 401] width 232 height 149
click at [525, 378] on input "planned" at bounding box center [688, 384] width 369 height 12
click at [878, 381] on icon at bounding box center [880, 382] width 15 height 15
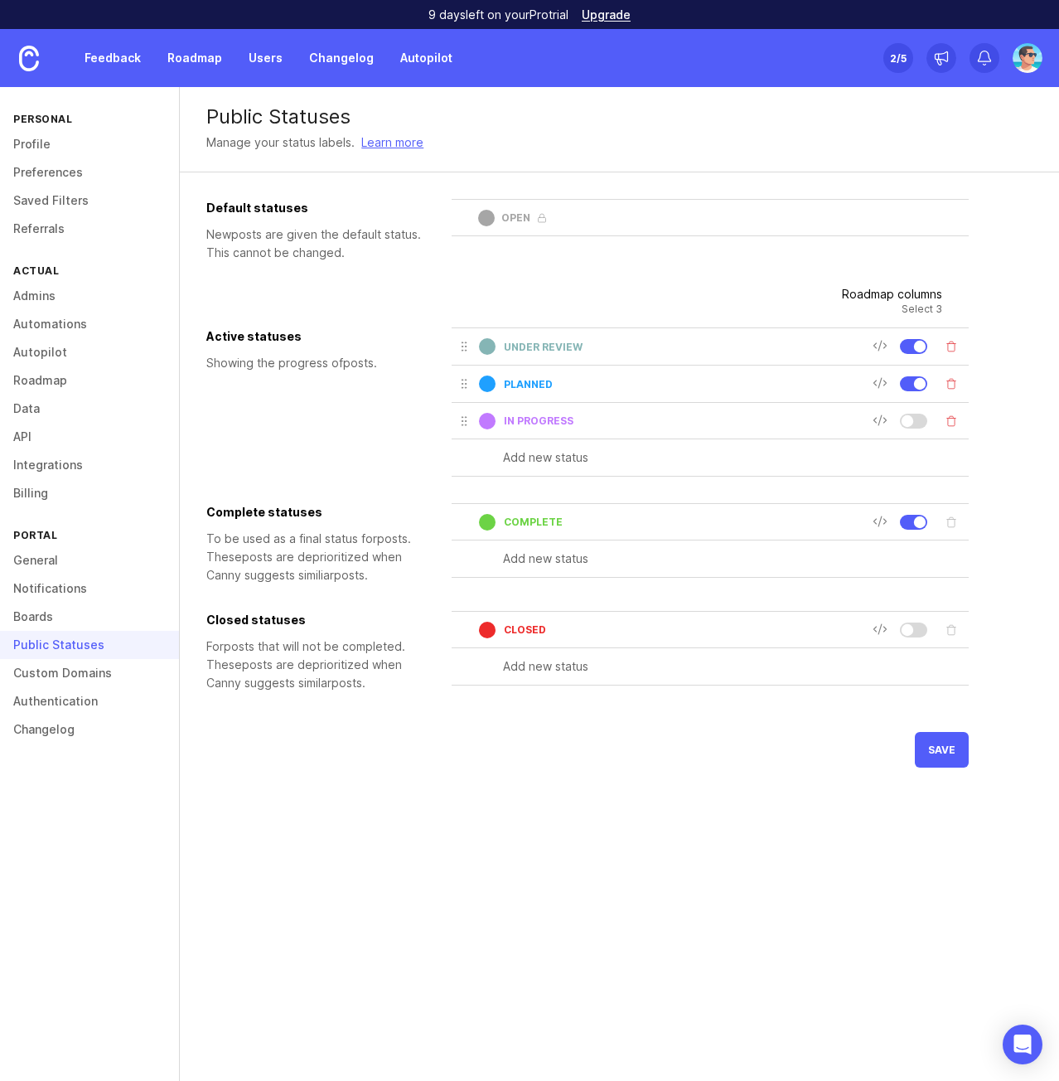
click at [527, 460] on input "text" at bounding box center [736, 457] width 466 height 18
click at [69, 680] on link "Custom Domains" at bounding box center [89, 673] width 179 height 28
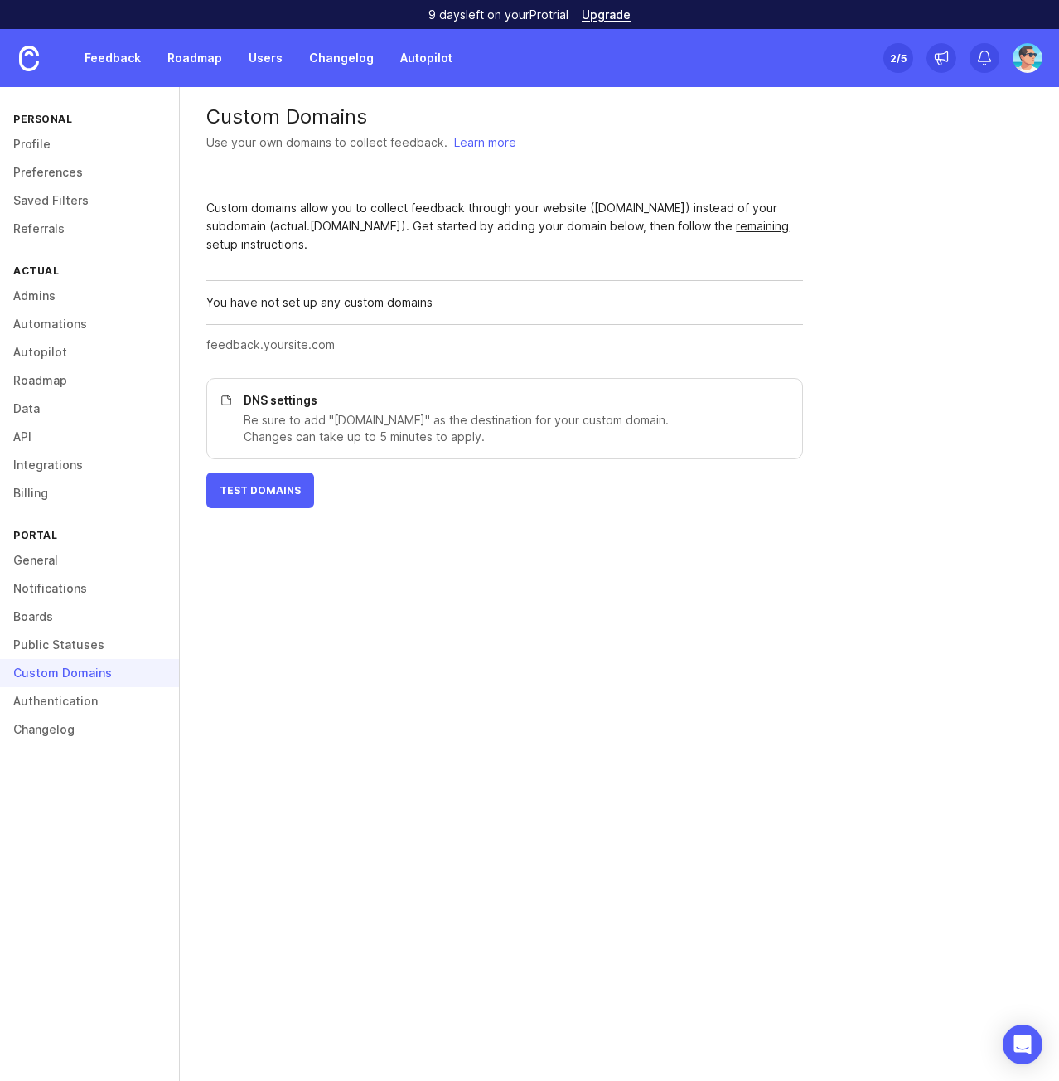
click at [57, 704] on link "Authentication" at bounding box center [89, 701] width 179 height 28
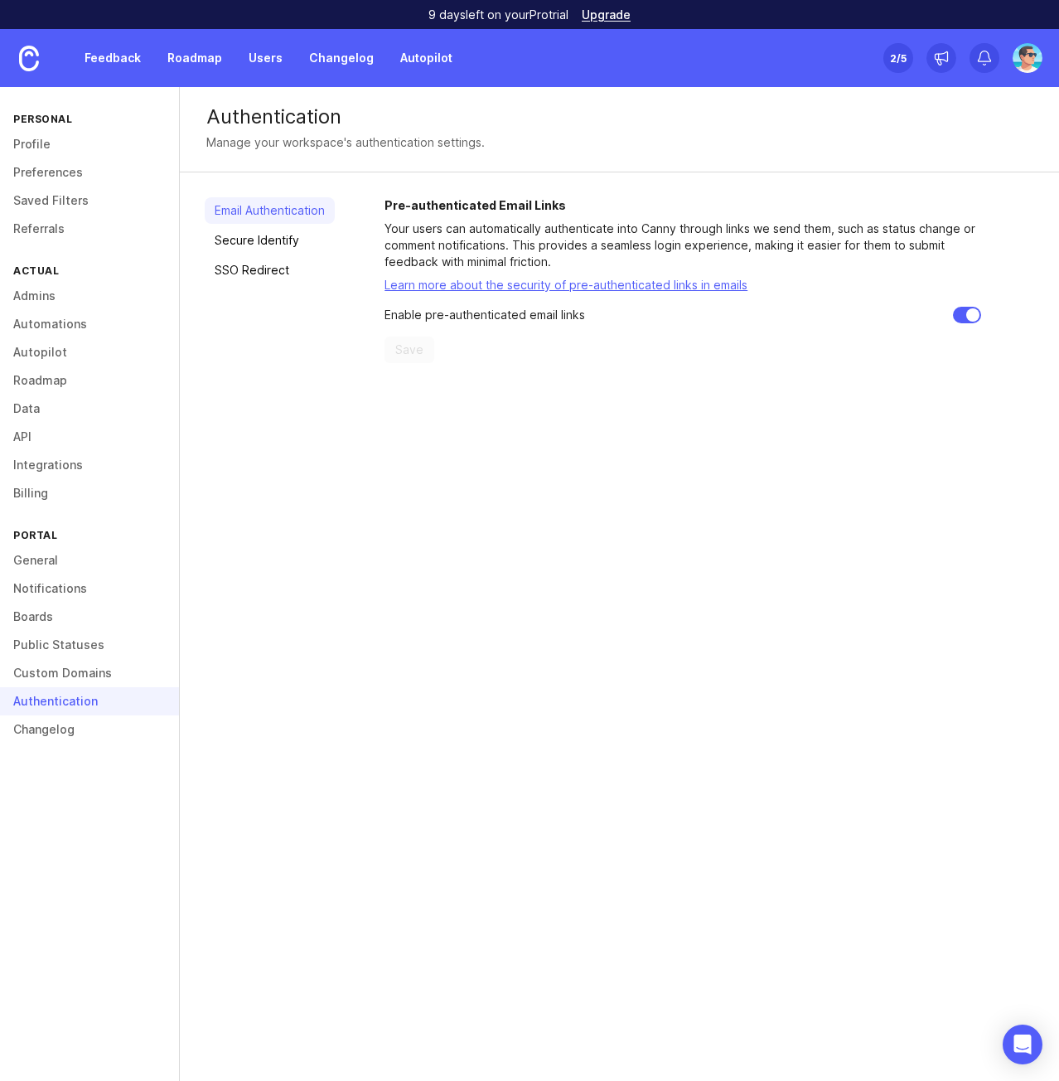
click at [51, 723] on link "Changelog" at bounding box center [89, 729] width 179 height 28
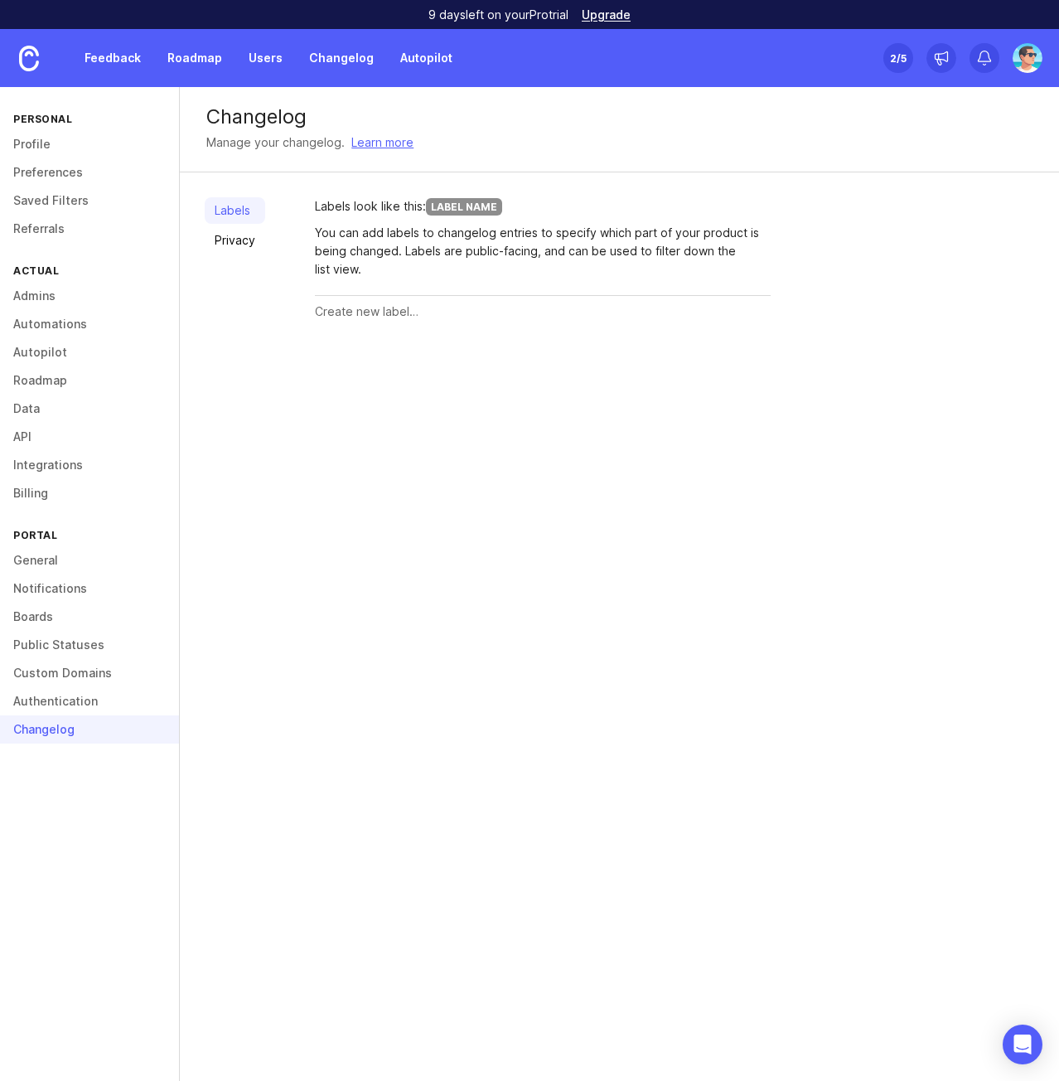
click at [45, 616] on link "Boards" at bounding box center [89, 617] width 179 height 28
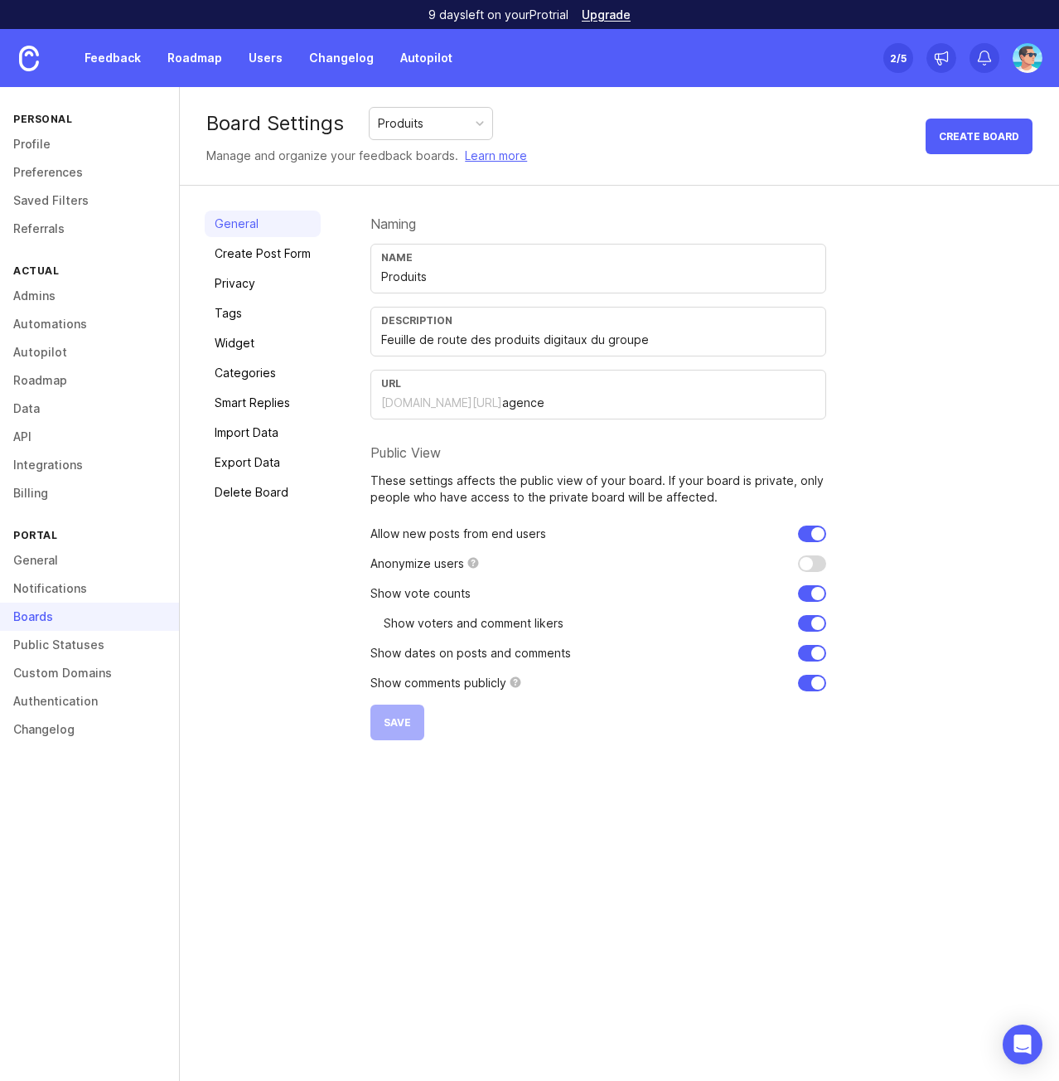
click at [239, 684] on div "General Create Post Form Privacy Tags Widget Categories Smart Replies Import Da…" at bounding box center [263, 476] width 116 height 530
click at [70, 586] on link "Notifications" at bounding box center [89, 588] width 179 height 28
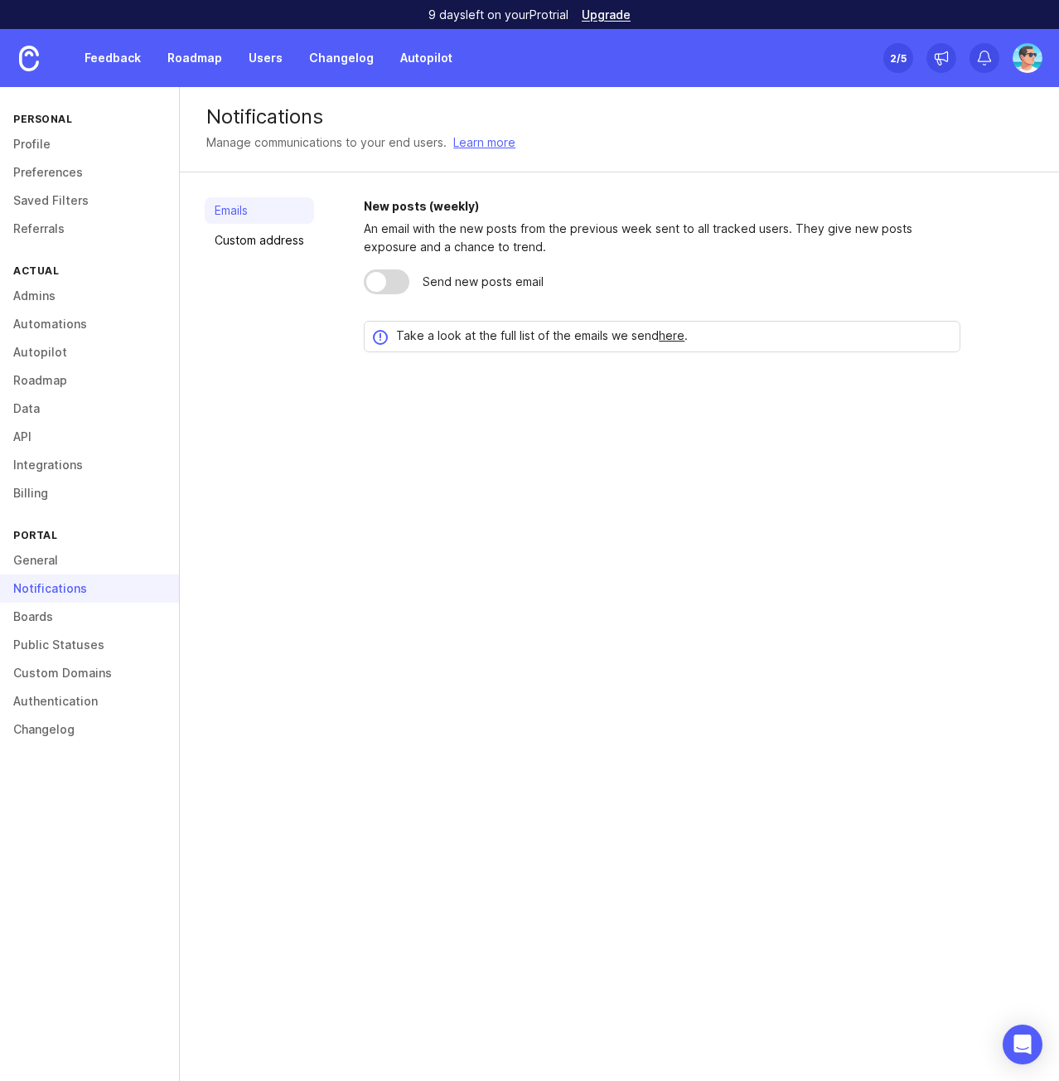
click at [40, 566] on link "General" at bounding box center [89, 560] width 179 height 28
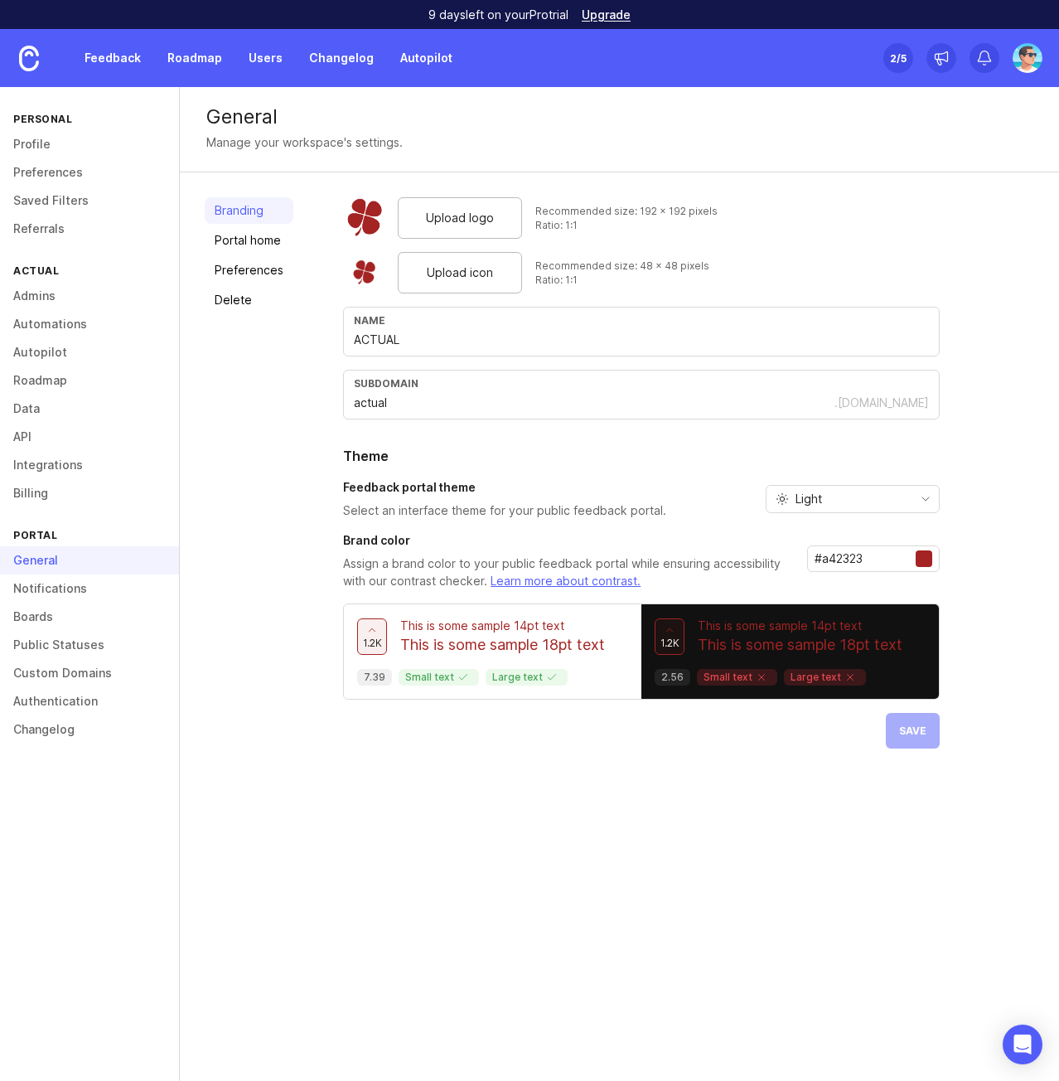
click at [313, 821] on div "General Manage your workspace's settings. Branding Portal home Preferences Dele…" at bounding box center [619, 584] width 879 height 994
click at [52, 617] on link "Boards" at bounding box center [89, 617] width 179 height 28
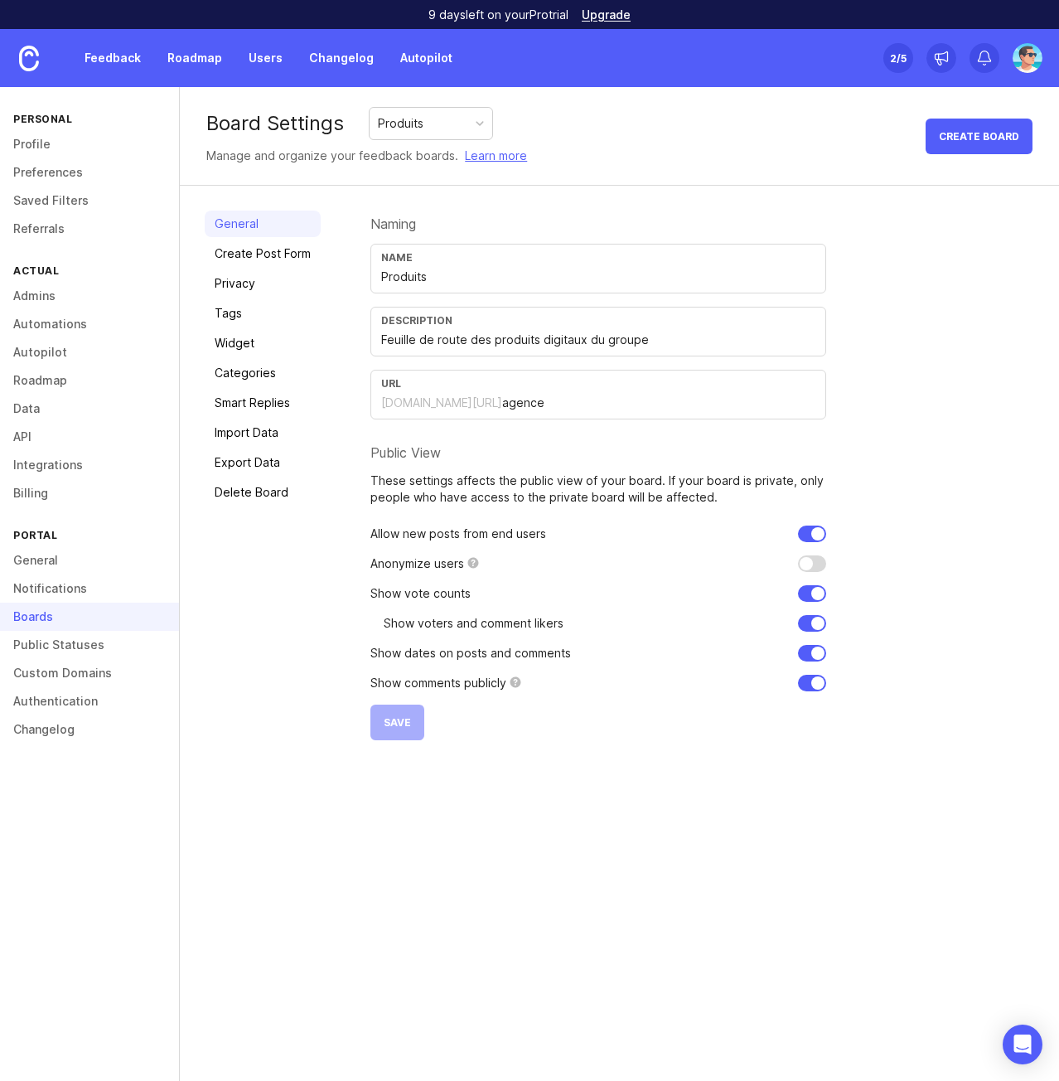
click at [255, 375] on link "Categories" at bounding box center [263, 373] width 116 height 27
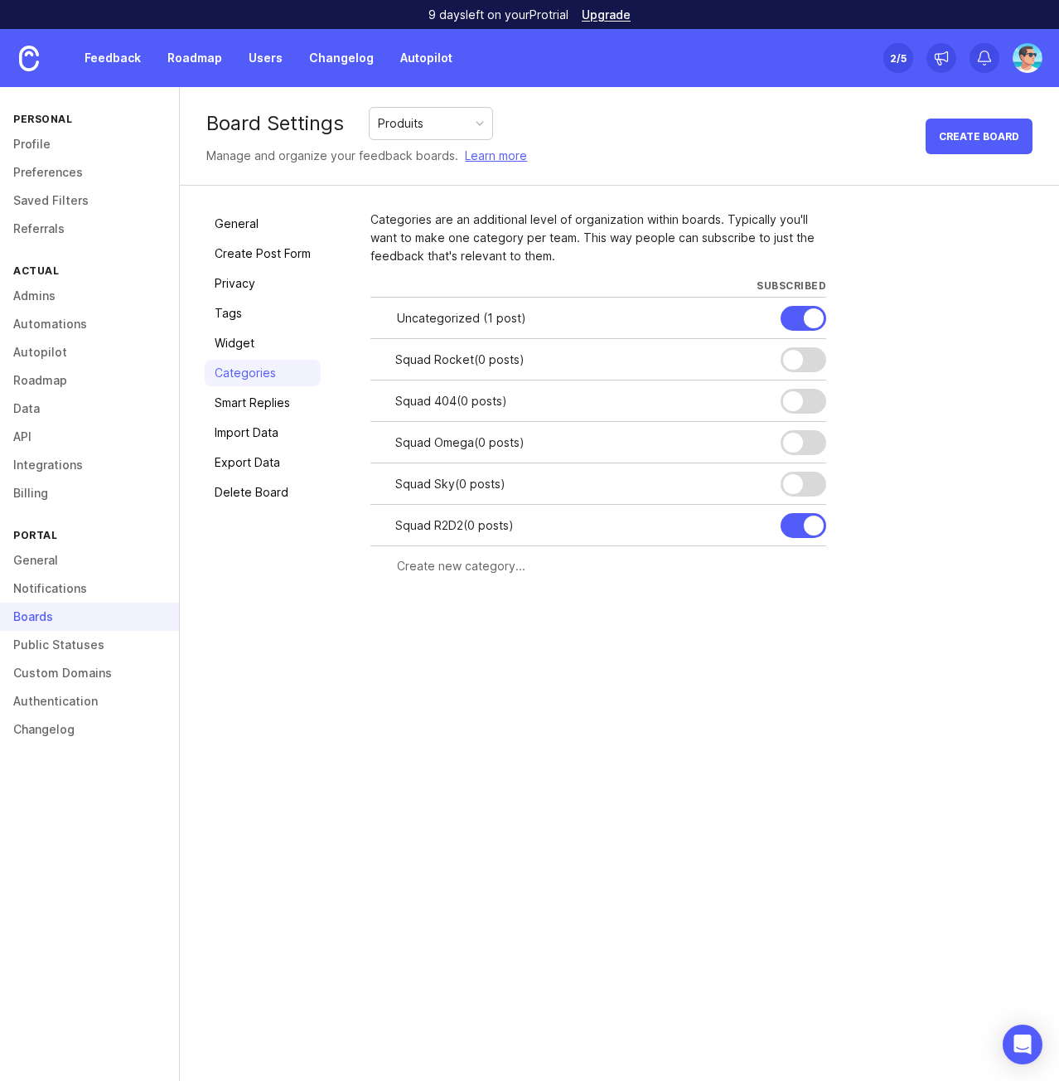
click at [0, 0] on div at bounding box center [0, 0] width 0 height 0
drag, startPoint x: 501, startPoint y: 366, endPoint x: 373, endPoint y: 366, distance: 128.5
click at [373, 366] on div "Squad Rocket Cancel Save" at bounding box center [598, 359] width 456 height 42
type input "Lucie"
click at [759, 359] on div "Save" at bounding box center [751, 360] width 34 height 18
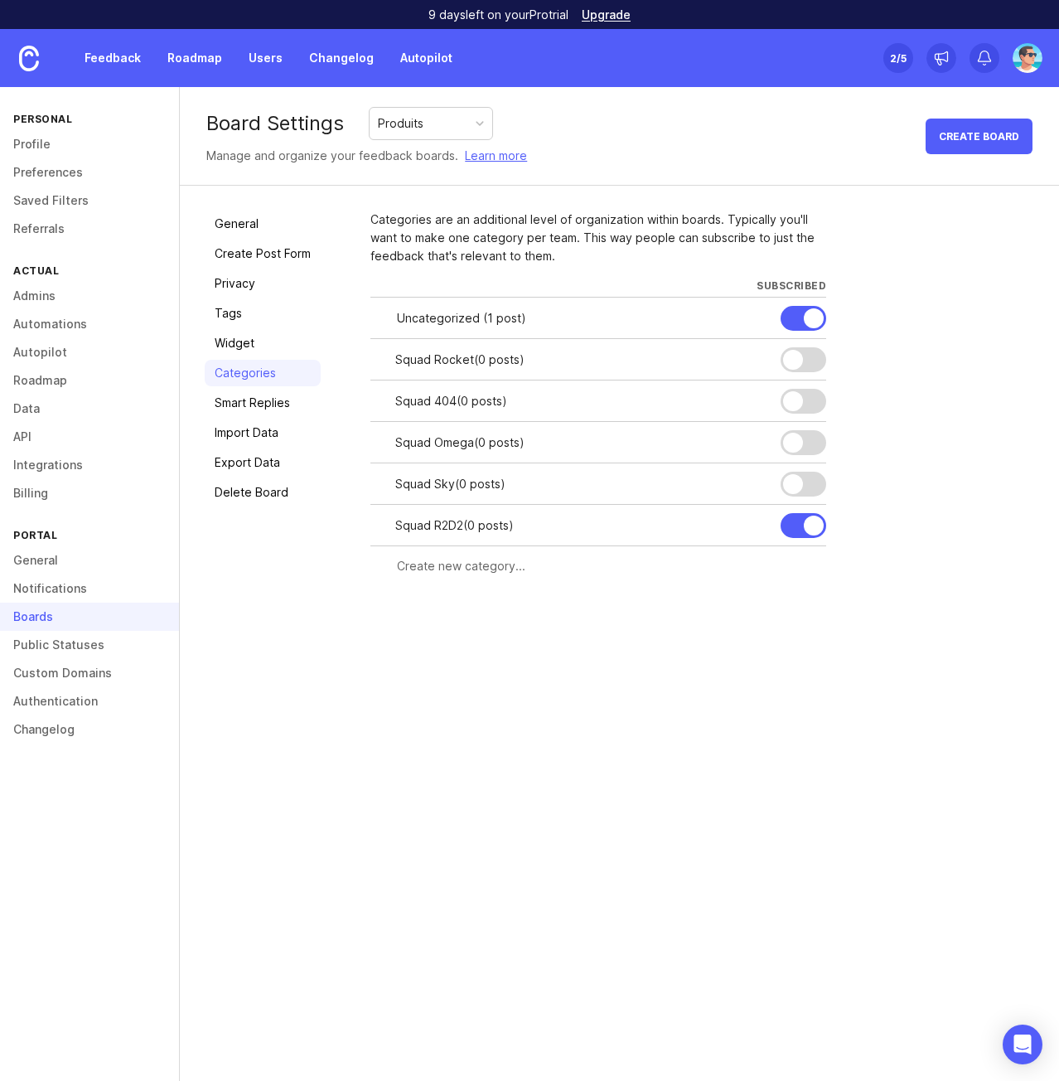
click at [501, 403] on div "Squad 404 ( 0 posts )" at bounding box center [581, 401] width 372 height 18
click at [0, 0] on div at bounding box center [0, 0] width 0 height 0
drag, startPoint x: 392, startPoint y: 401, endPoint x: 356, endPoint y: 402, distance: 36.5
click at [356, 402] on div "General Create Post Form Privacy Tags Widget Categories Smart Replies Import Da…" at bounding box center [619, 398] width 879 height 425
type input "my Actual"
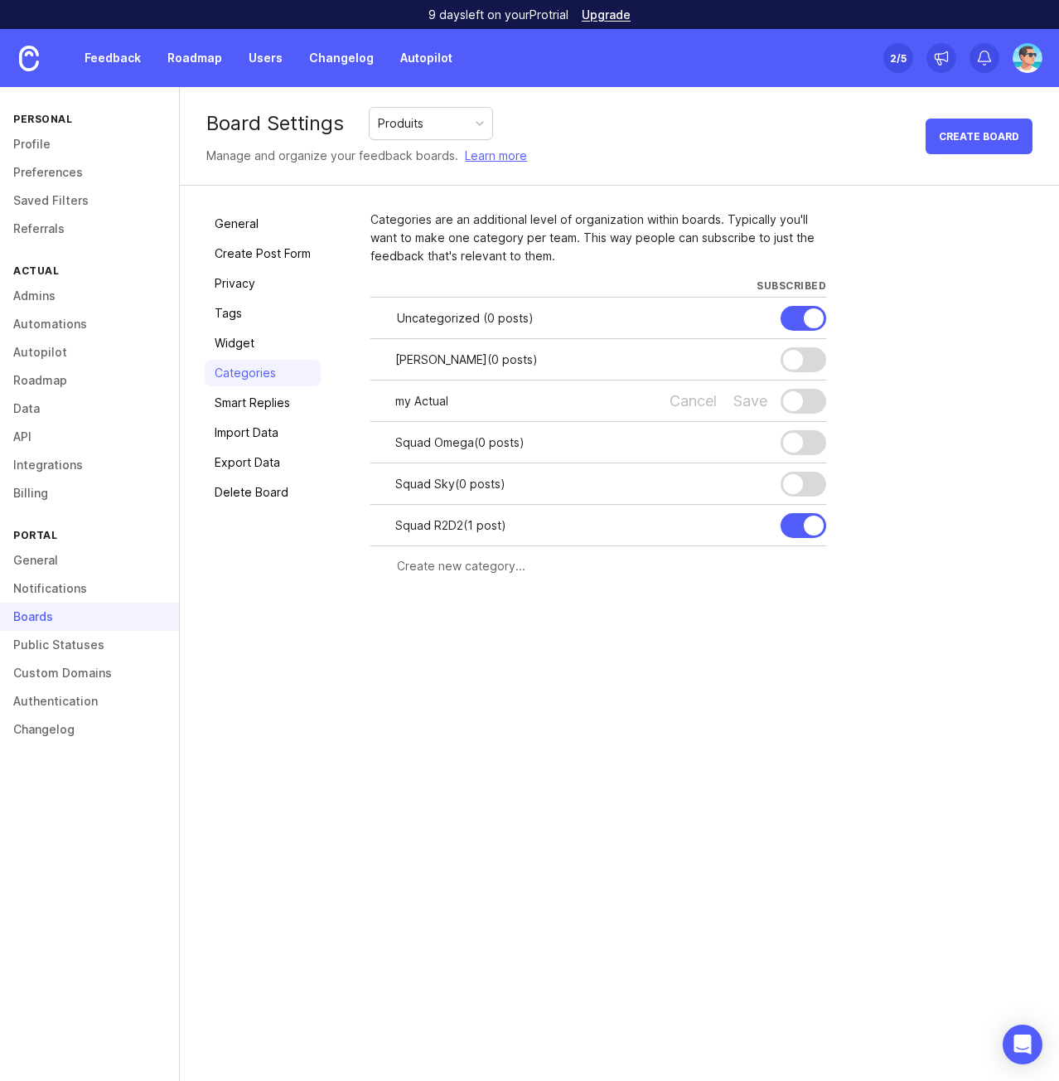
click at [750, 398] on div "Save" at bounding box center [751, 401] width 34 height 18
click at [0, 0] on div at bounding box center [0, 0] width 0 height 0
drag, startPoint x: 495, startPoint y: 444, endPoint x: 396, endPoint y: 446, distance: 98.6
click at [396, 446] on input "Squad Omega" at bounding box center [524, 442] width 258 height 18
type input "Nina"
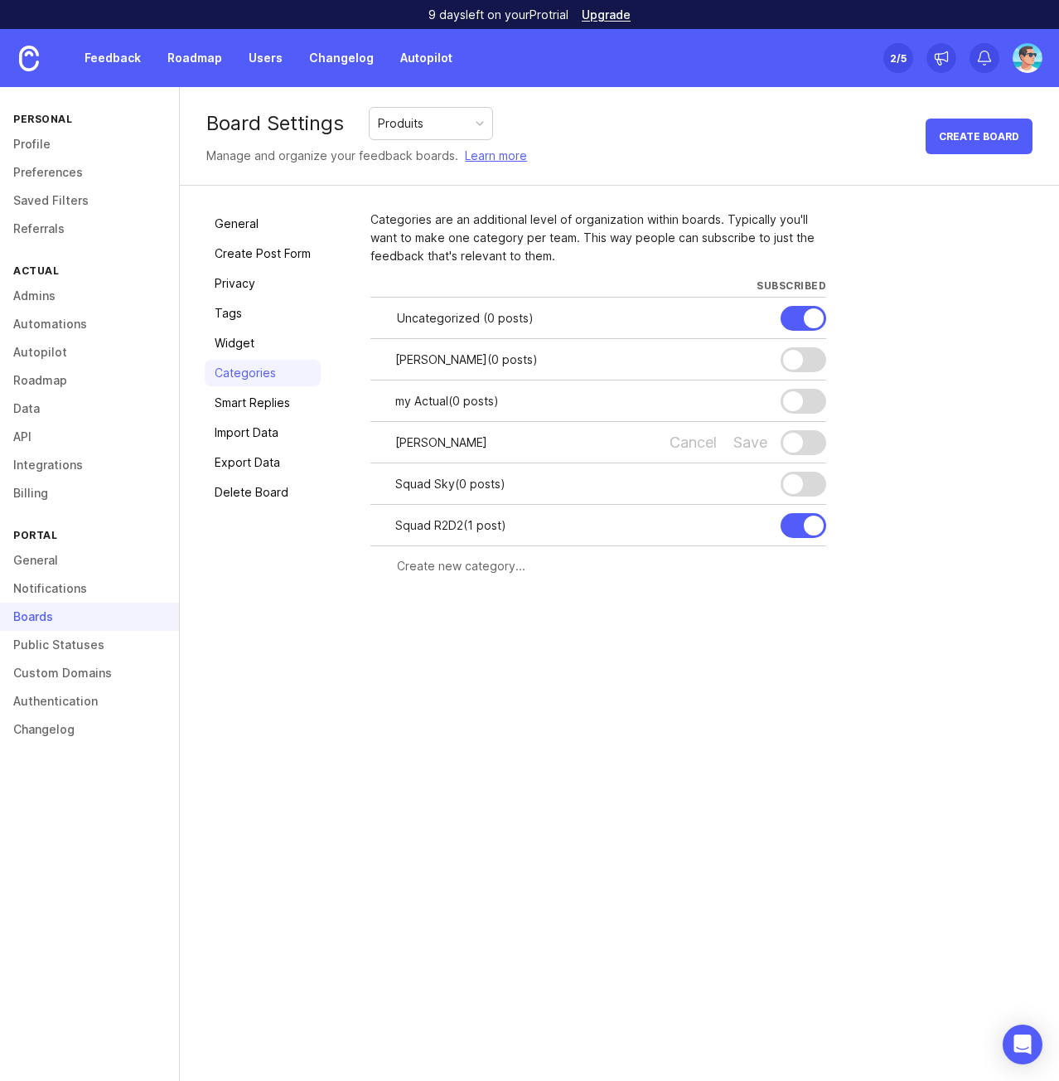
click at [746, 444] on div "Save" at bounding box center [751, 442] width 34 height 18
click at [0, 0] on div at bounding box center [0, 0] width 0 height 0
click at [434, 487] on input "Squad Sky" at bounding box center [524, 484] width 258 height 18
drag, startPoint x: 468, startPoint y: 485, endPoint x: 332, endPoint y: 492, distance: 137.0
click at [332, 492] on div "General Create Post Form Privacy Tags Widget Categories Smart Replies Import Da…" at bounding box center [619, 398] width 879 height 425
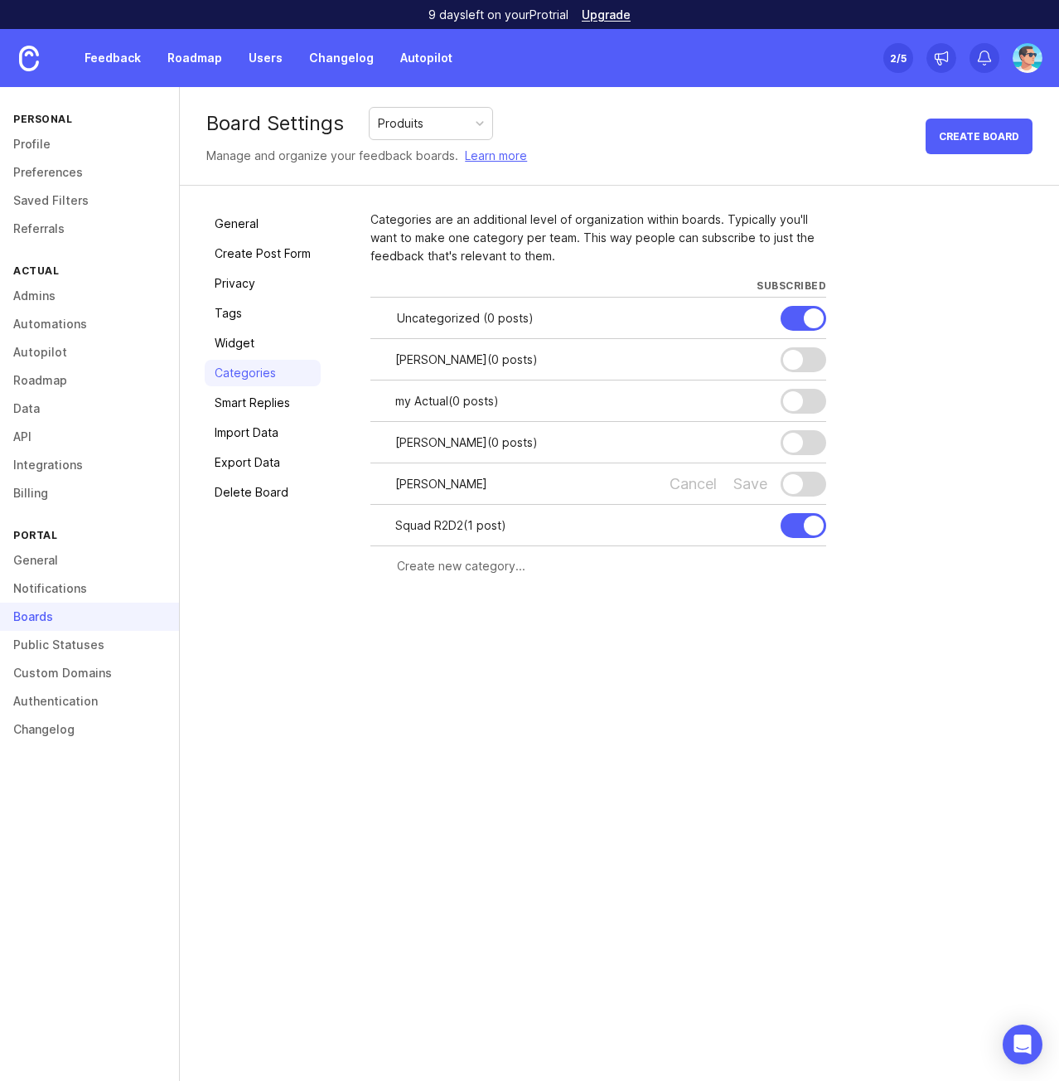
type input "Alec"
click at [752, 487] on div "Save" at bounding box center [751, 484] width 34 height 18
click at [0, 0] on div at bounding box center [0, 0] width 0 height 0
drag, startPoint x: 519, startPoint y: 529, endPoint x: 366, endPoint y: 532, distance: 153.4
click at [366, 532] on div "General Create Post Form Privacy Tags Widget Categories Smart Replies Import Da…" at bounding box center [619, 398] width 879 height 425
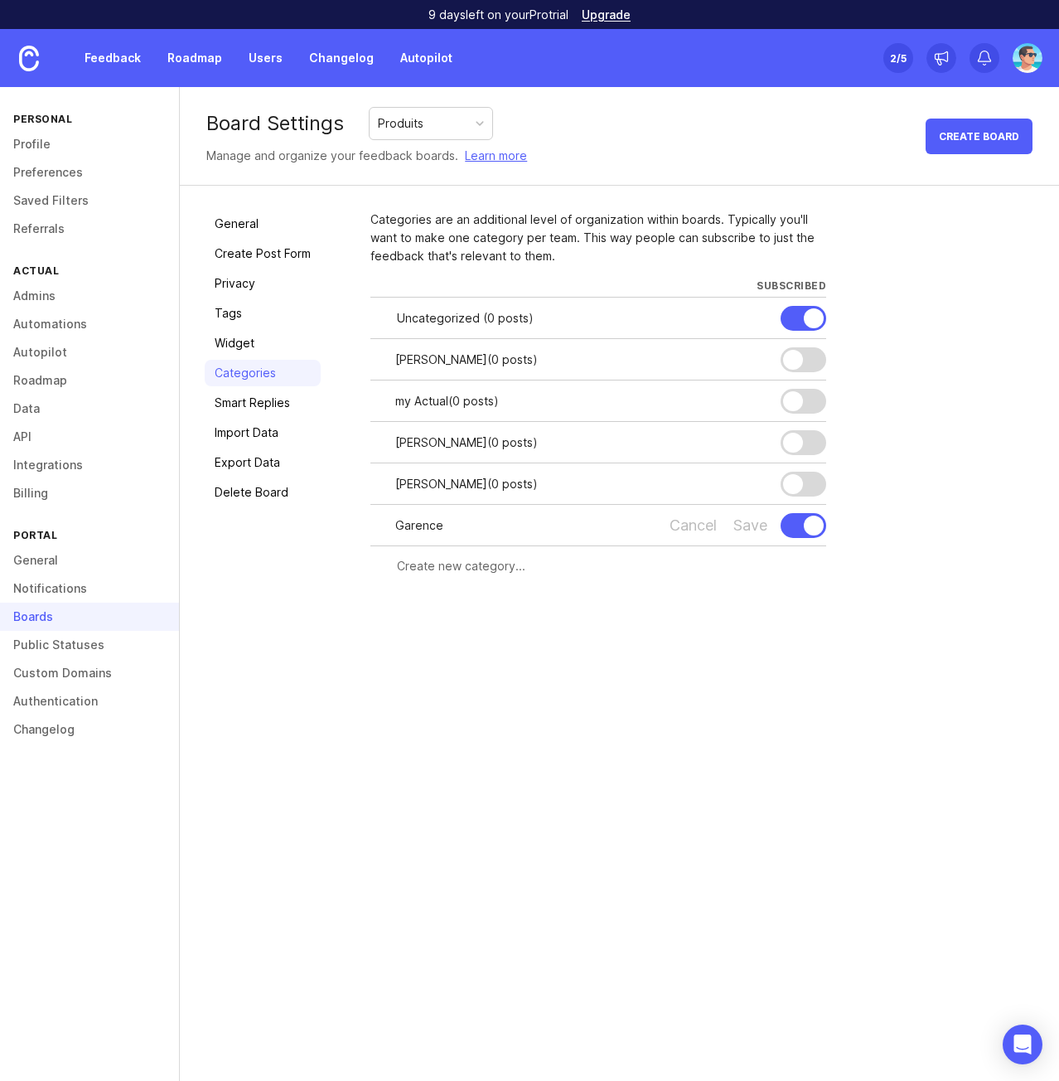
type input "Garence"
click at [753, 529] on div "Save" at bounding box center [751, 525] width 34 height 18
click at [683, 709] on div "Board Settings Produits Manage and organize your feedback boards. Learn more Cr…" at bounding box center [619, 584] width 879 height 994
click at [225, 321] on link "Tags" at bounding box center [263, 313] width 116 height 27
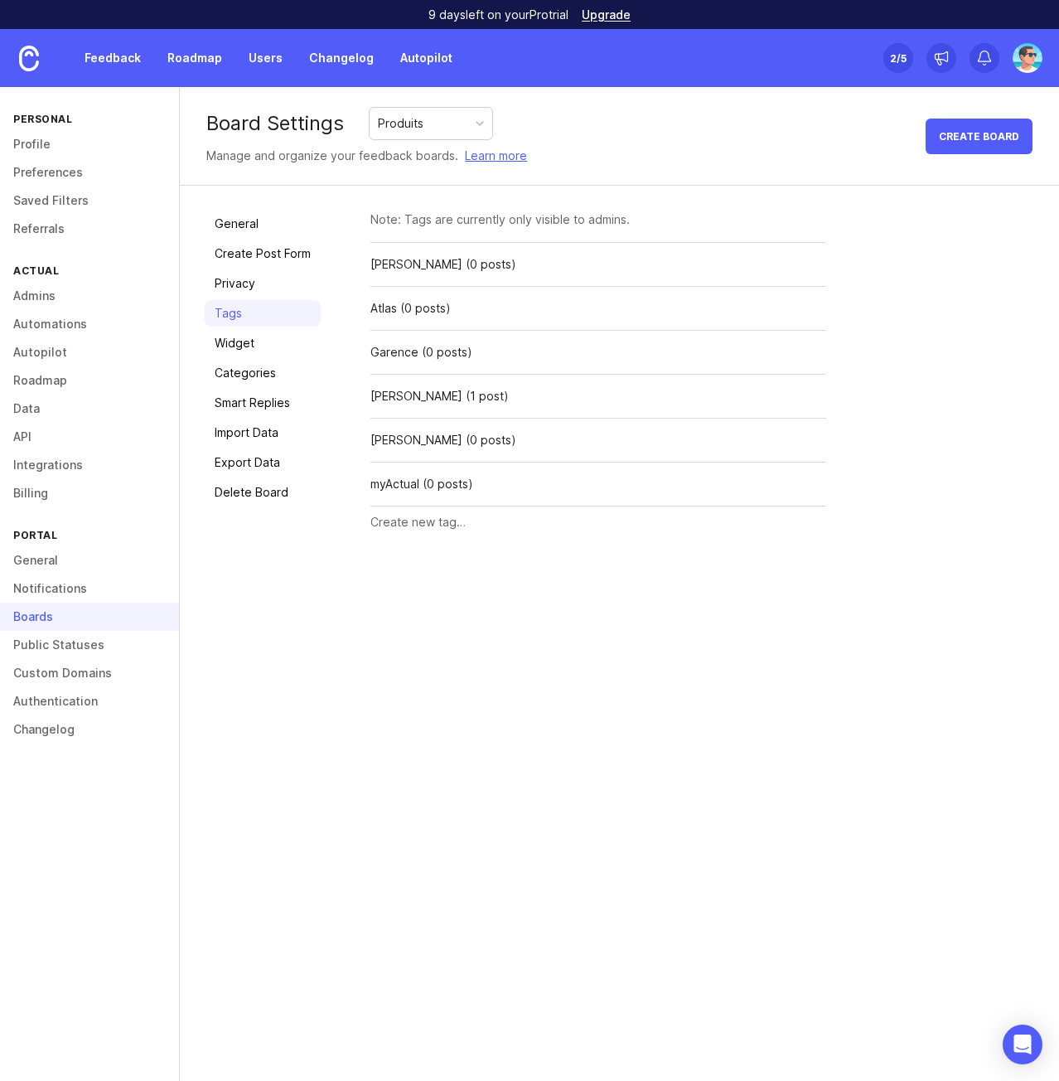
click at [424, 216] on div "Note: Tags are currently only visible to admins." at bounding box center [598, 220] width 456 height 18
click at [0, 0] on div "Delete" at bounding box center [0, 0] width 0 height 0
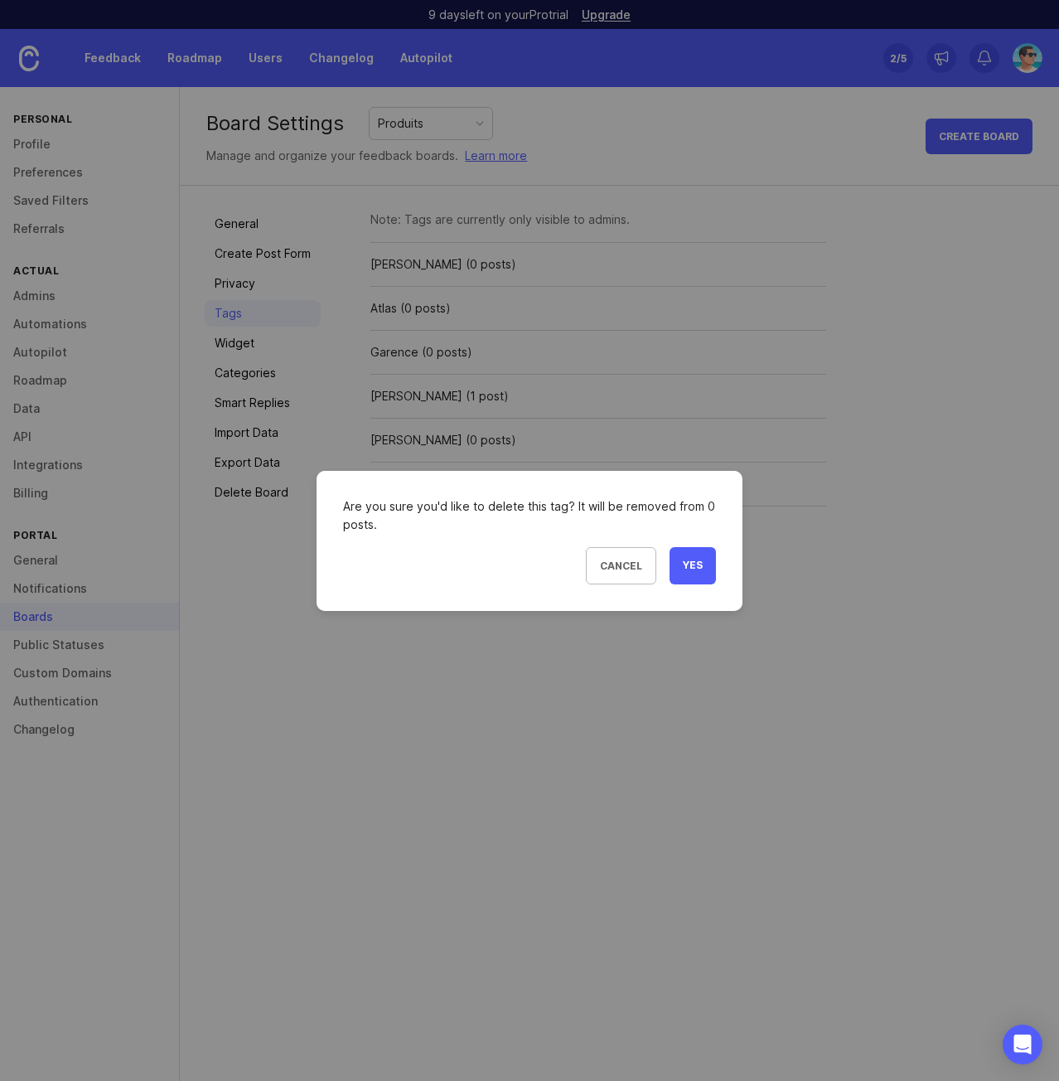
click at [690, 563] on span "Yes" at bounding box center [693, 566] width 20 height 14
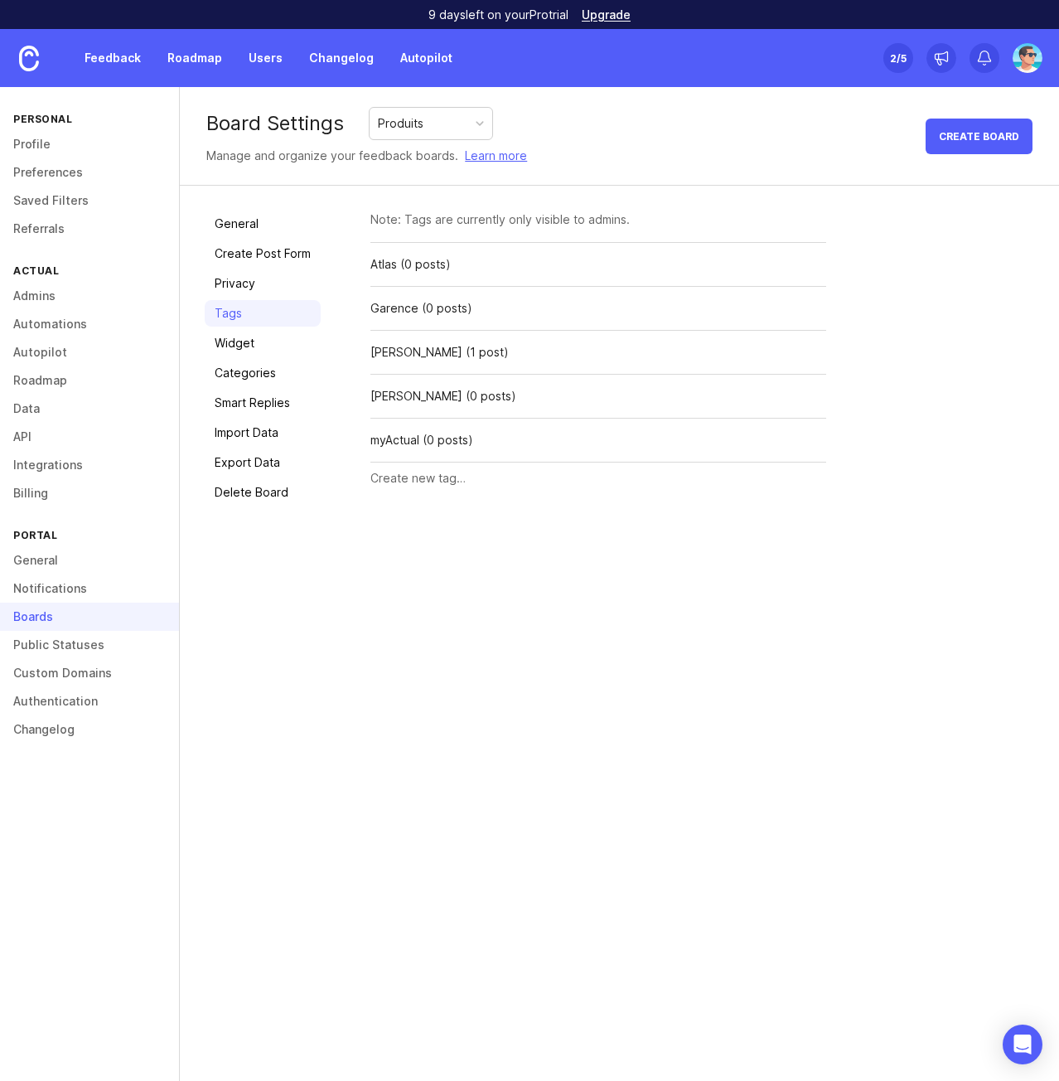
click at [0, 0] on div "Delete" at bounding box center [0, 0] width 0 height 0
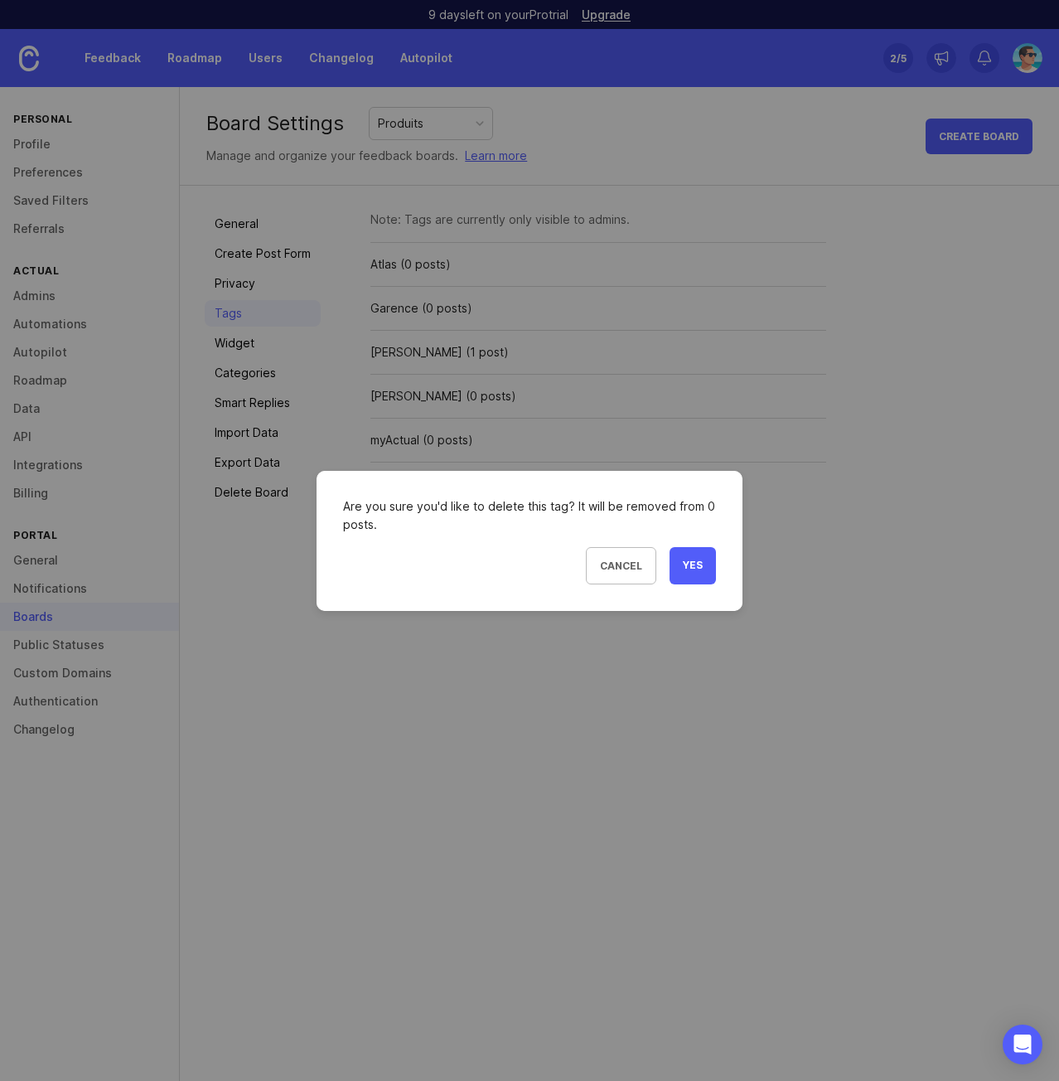
click at [696, 559] on span "Yes" at bounding box center [693, 566] width 20 height 14
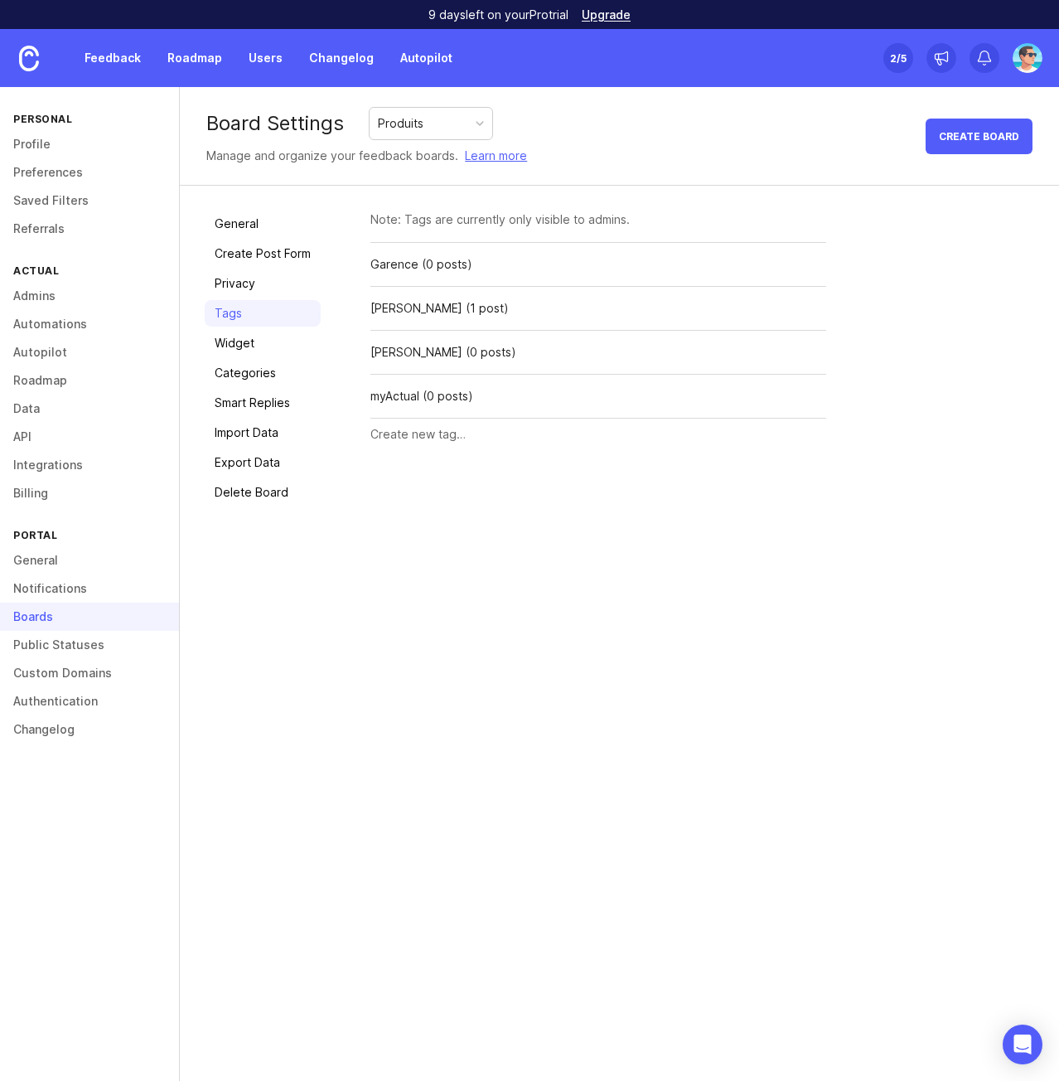
click at [0, 0] on div "Delete" at bounding box center [0, 0] width 0 height 0
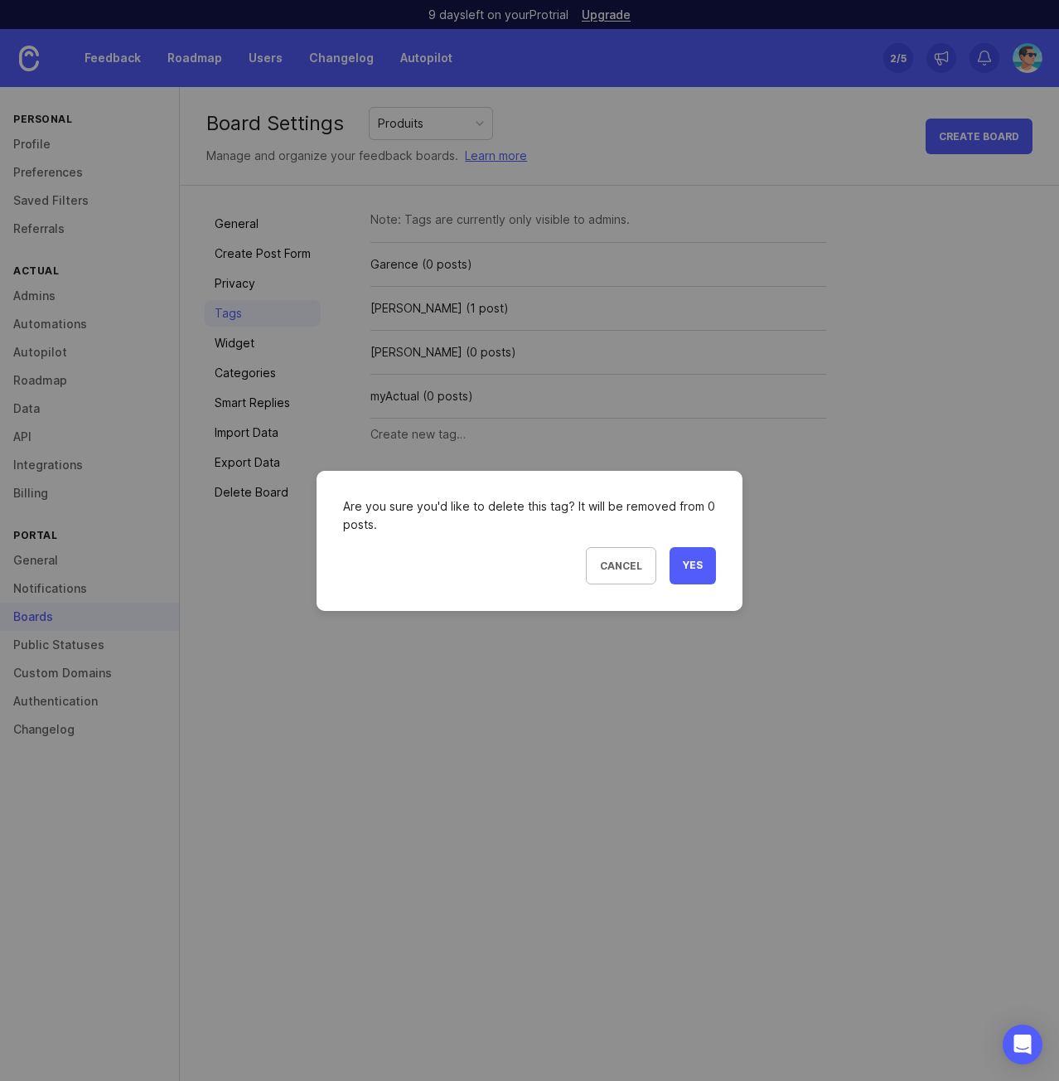
click at [690, 567] on span "Yes" at bounding box center [693, 566] width 20 height 14
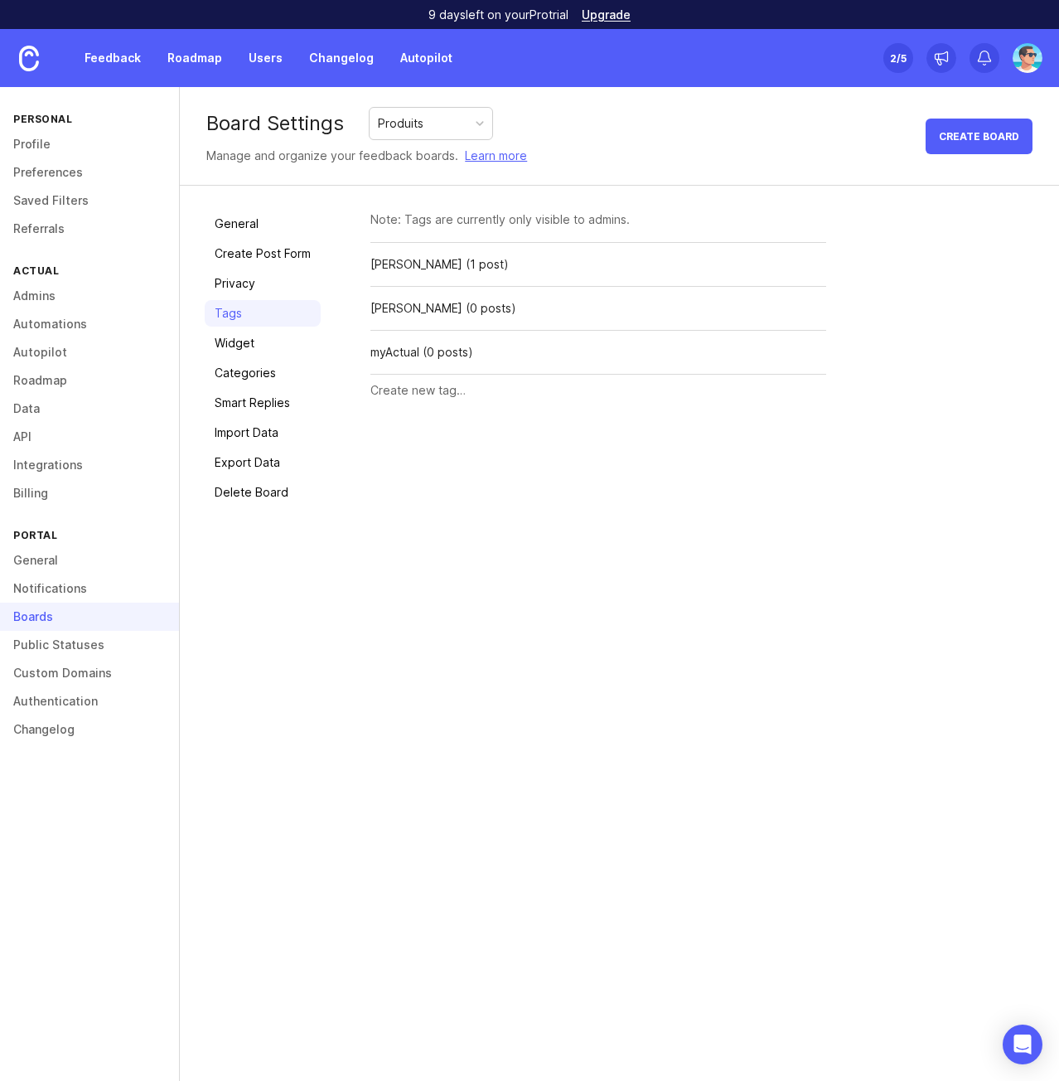
click at [0, 0] on div "Delete" at bounding box center [0, 0] width 0 height 0
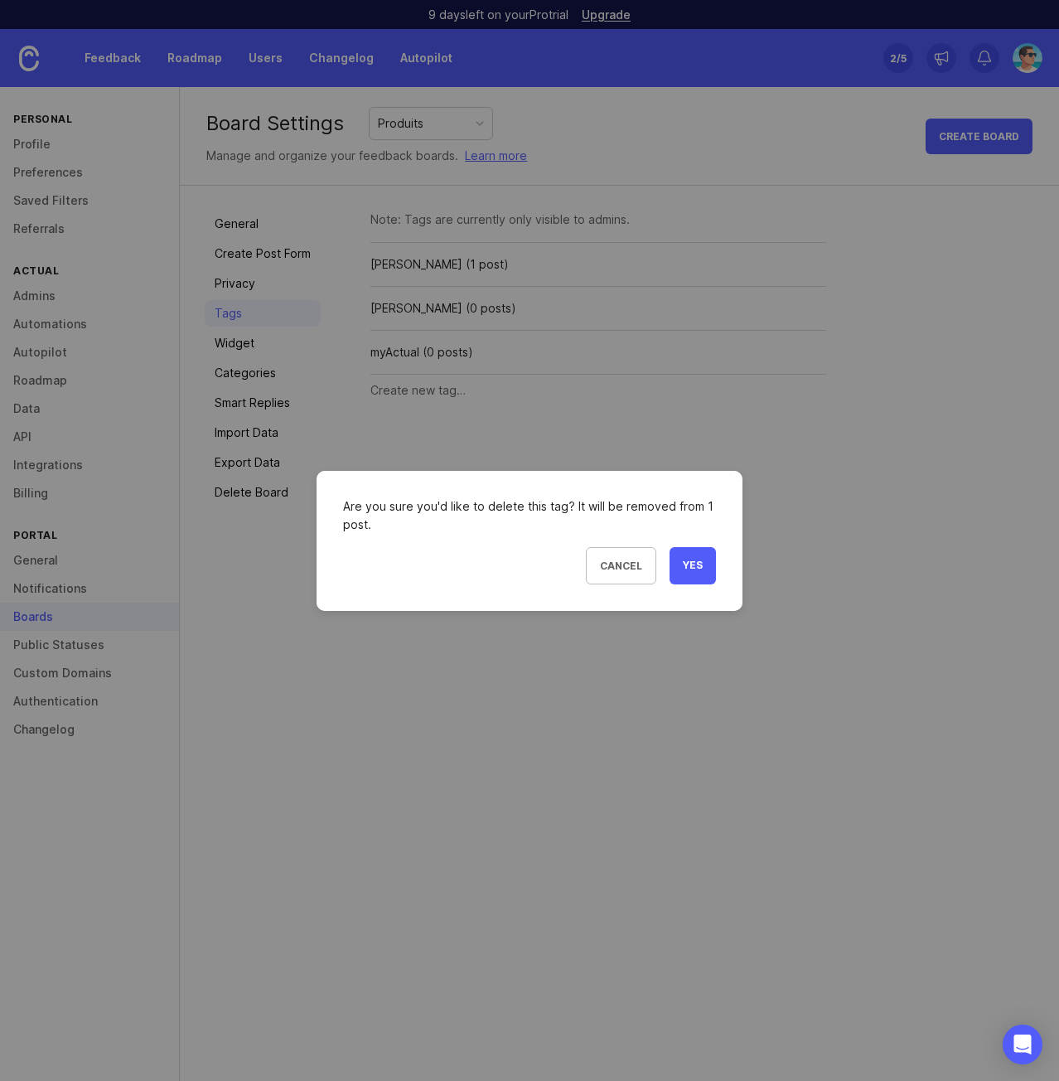
click at [679, 569] on button "Yes" at bounding box center [693, 565] width 46 height 37
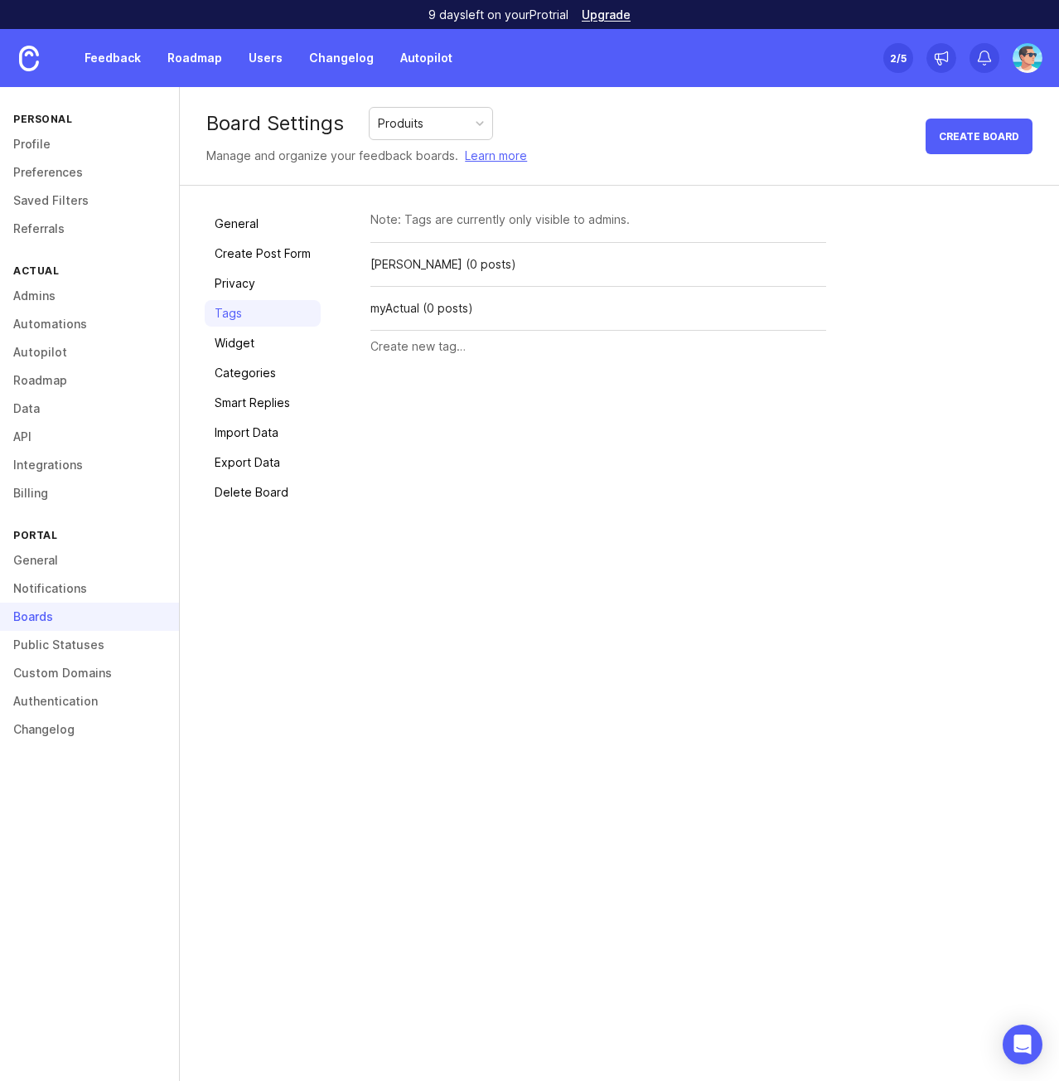
click at [0, 0] on div "Delete" at bounding box center [0, 0] width 0 height 0
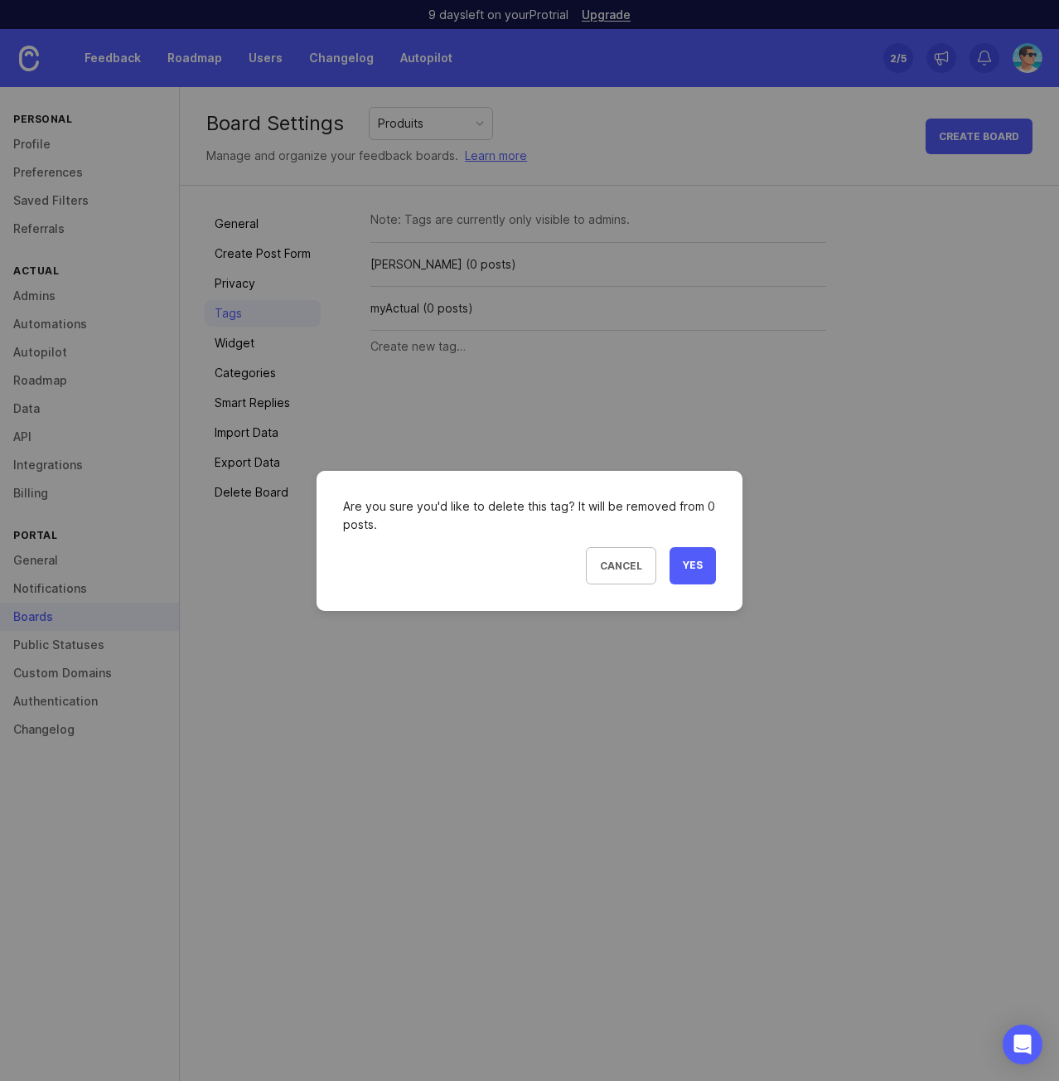
click at [690, 566] on span "Yes" at bounding box center [693, 566] width 20 height 14
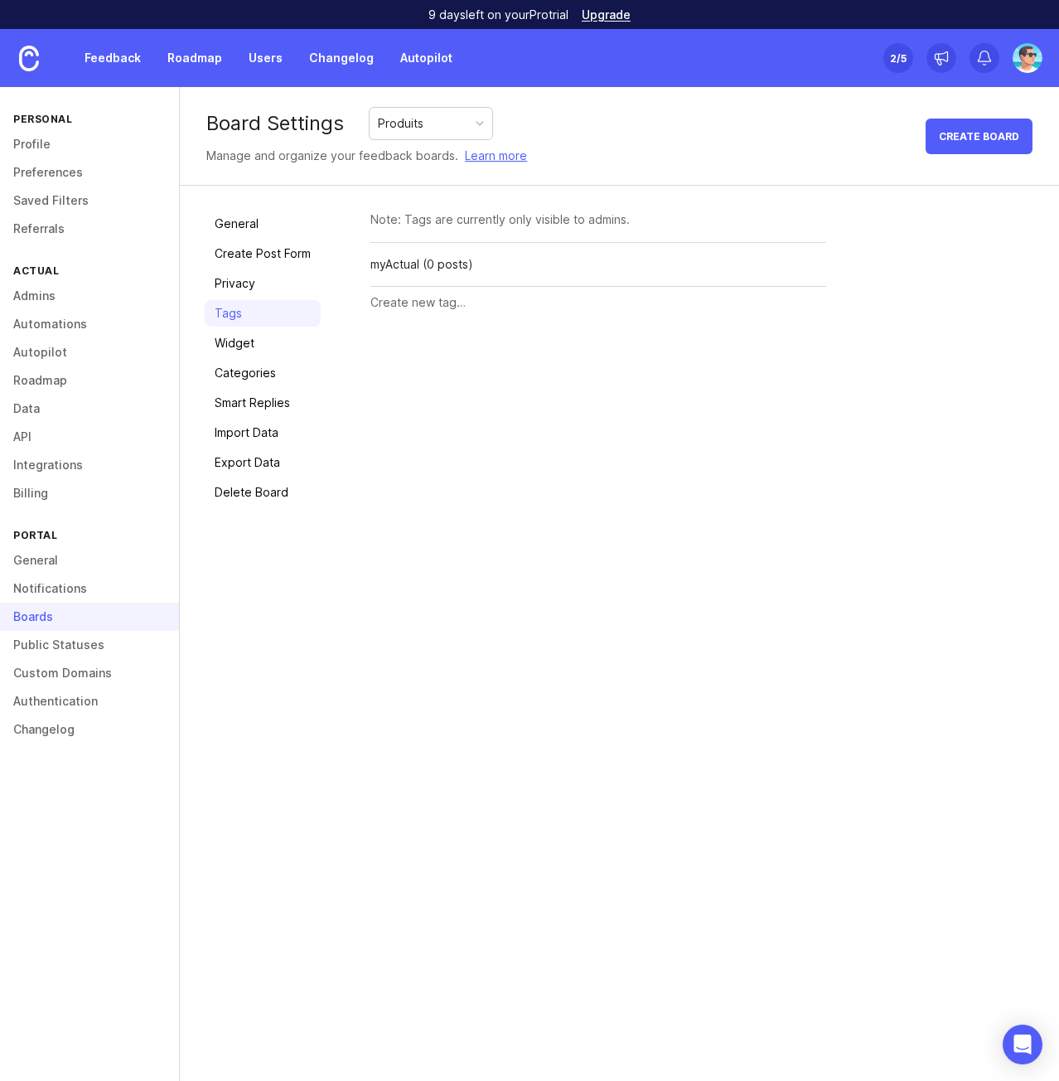
click at [0, 0] on div "Delete" at bounding box center [0, 0] width 0 height 0
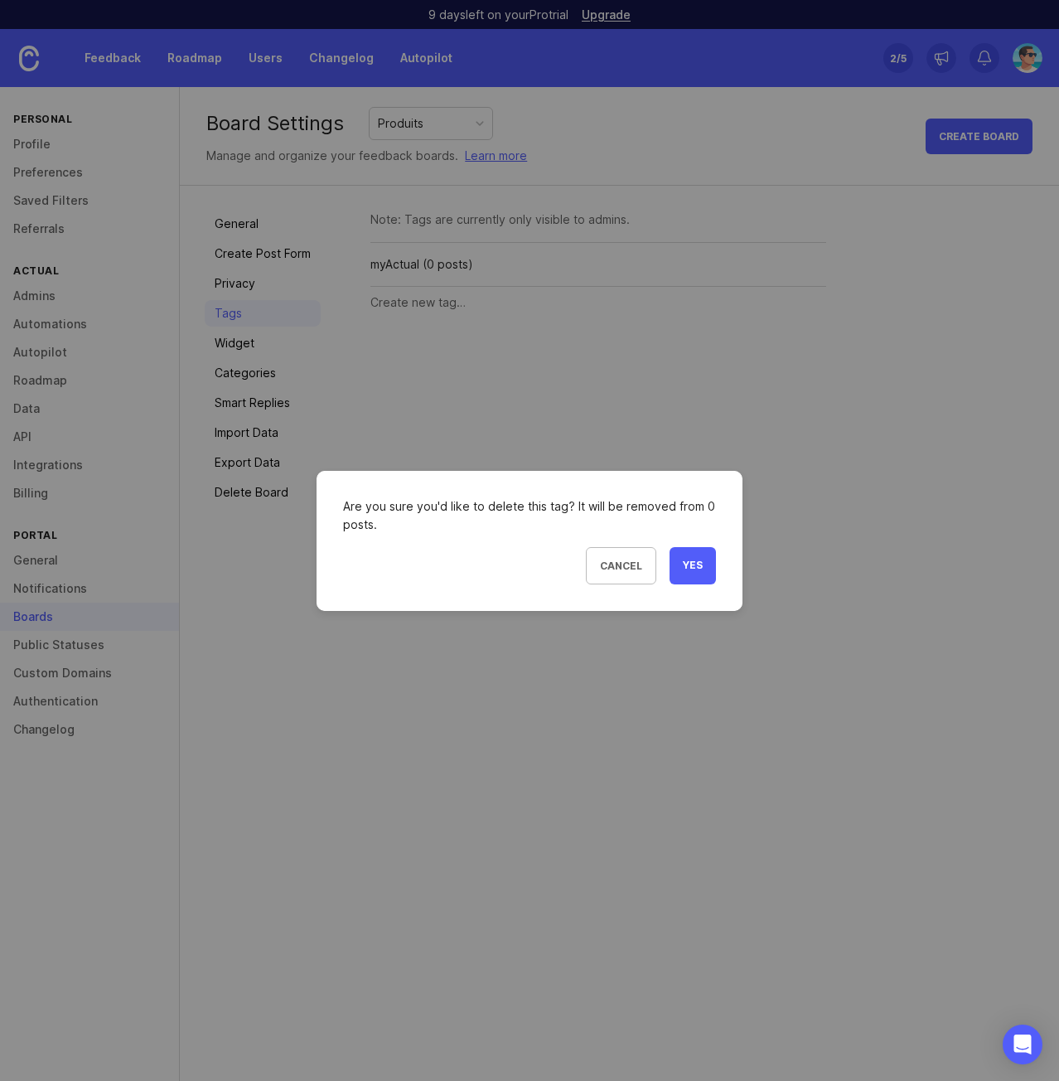
click at [686, 568] on span "Yes" at bounding box center [693, 566] width 20 height 14
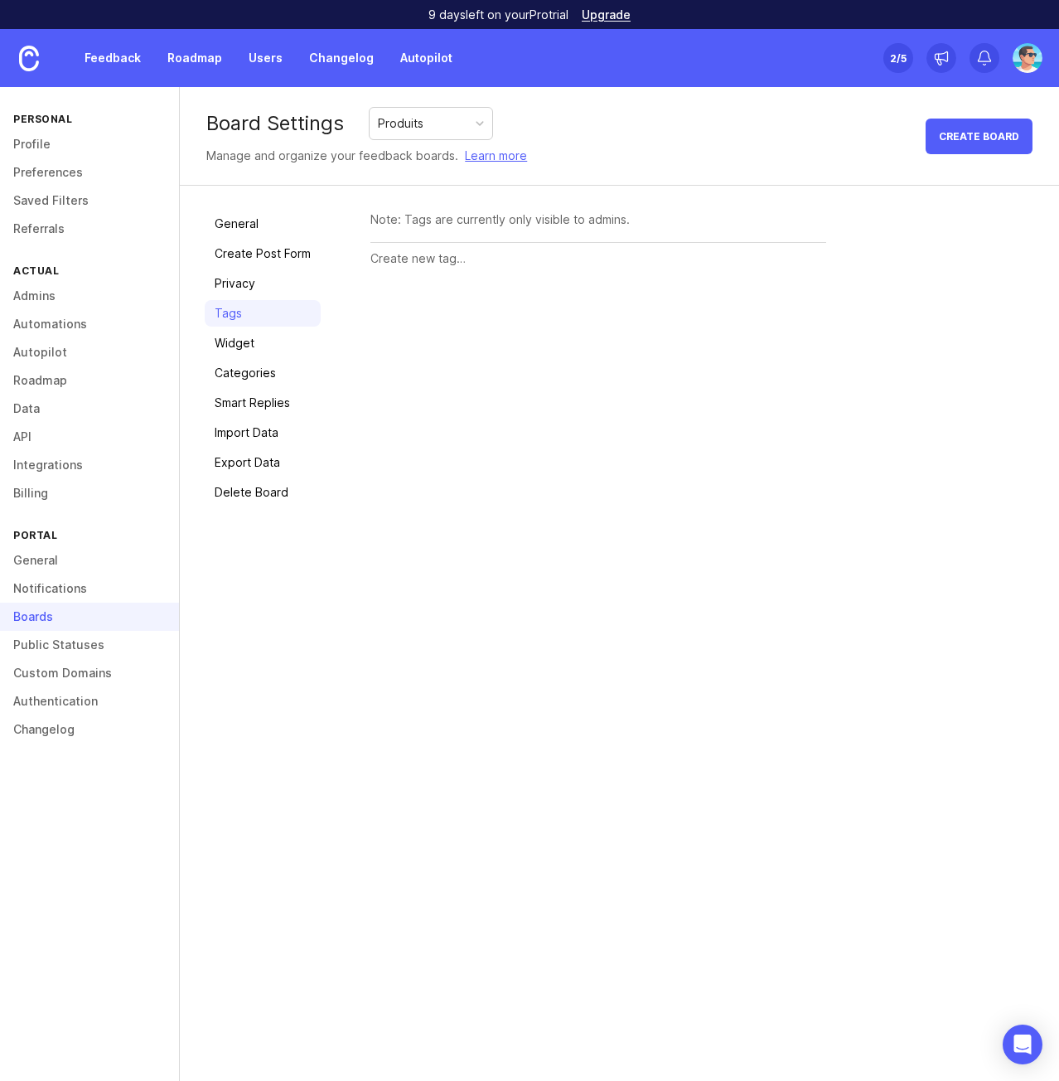
click at [416, 256] on input "text" at bounding box center [598, 258] width 456 height 18
type input "Team Rocket"
click at [762, 245] on button "Create" at bounding box center [794, 259] width 65 height 29
type input "Team 404"
click at [762, 289] on button "Create" at bounding box center [794, 303] width 65 height 29
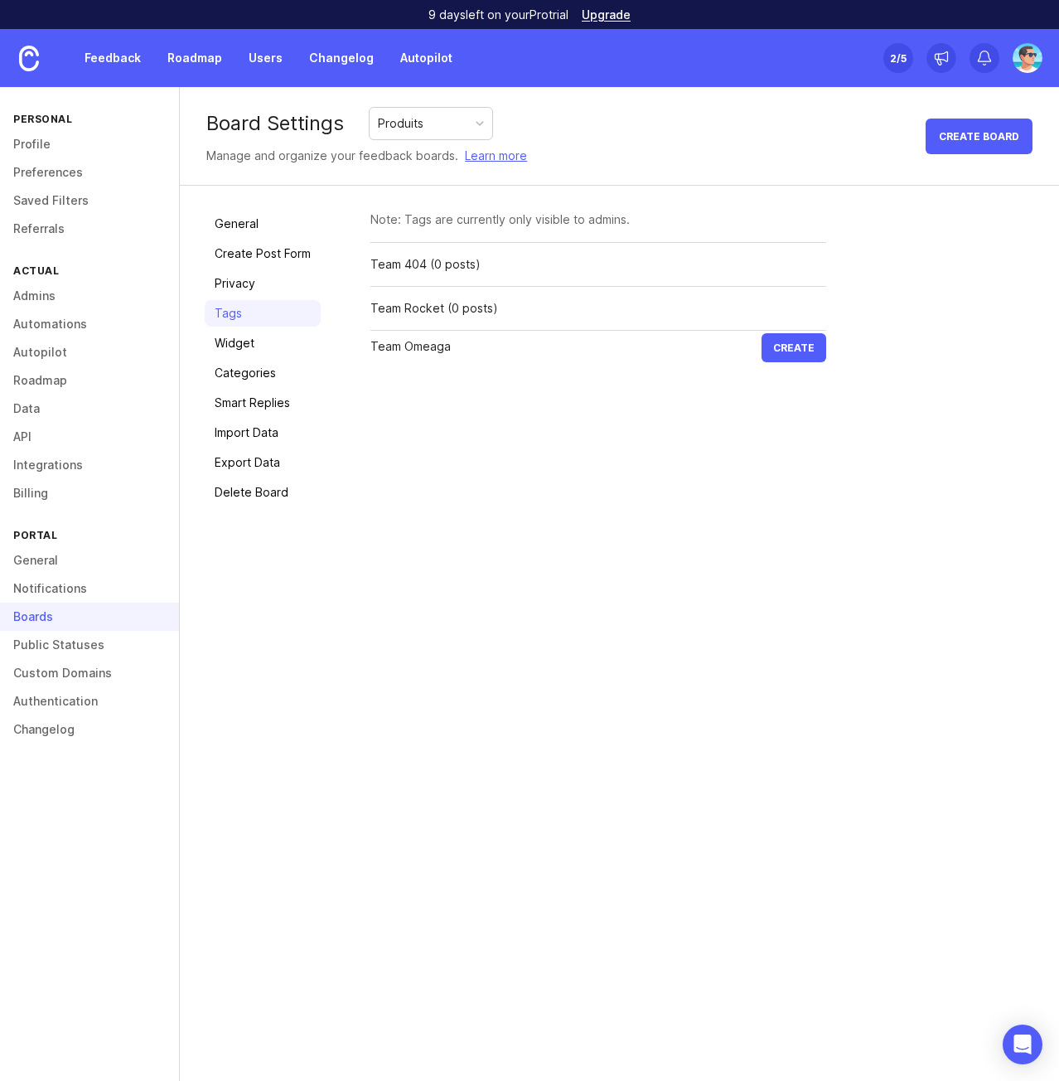
type input "Team Omeaga"
click at [762, 333] on button "Create" at bounding box center [794, 347] width 65 height 29
type input "Team Sky"
click at [762, 377] on button "Create" at bounding box center [794, 391] width 65 height 29
click at [465, 399] on div "Team Sky (0 posts)" at bounding box center [424, 396] width 109 height 18
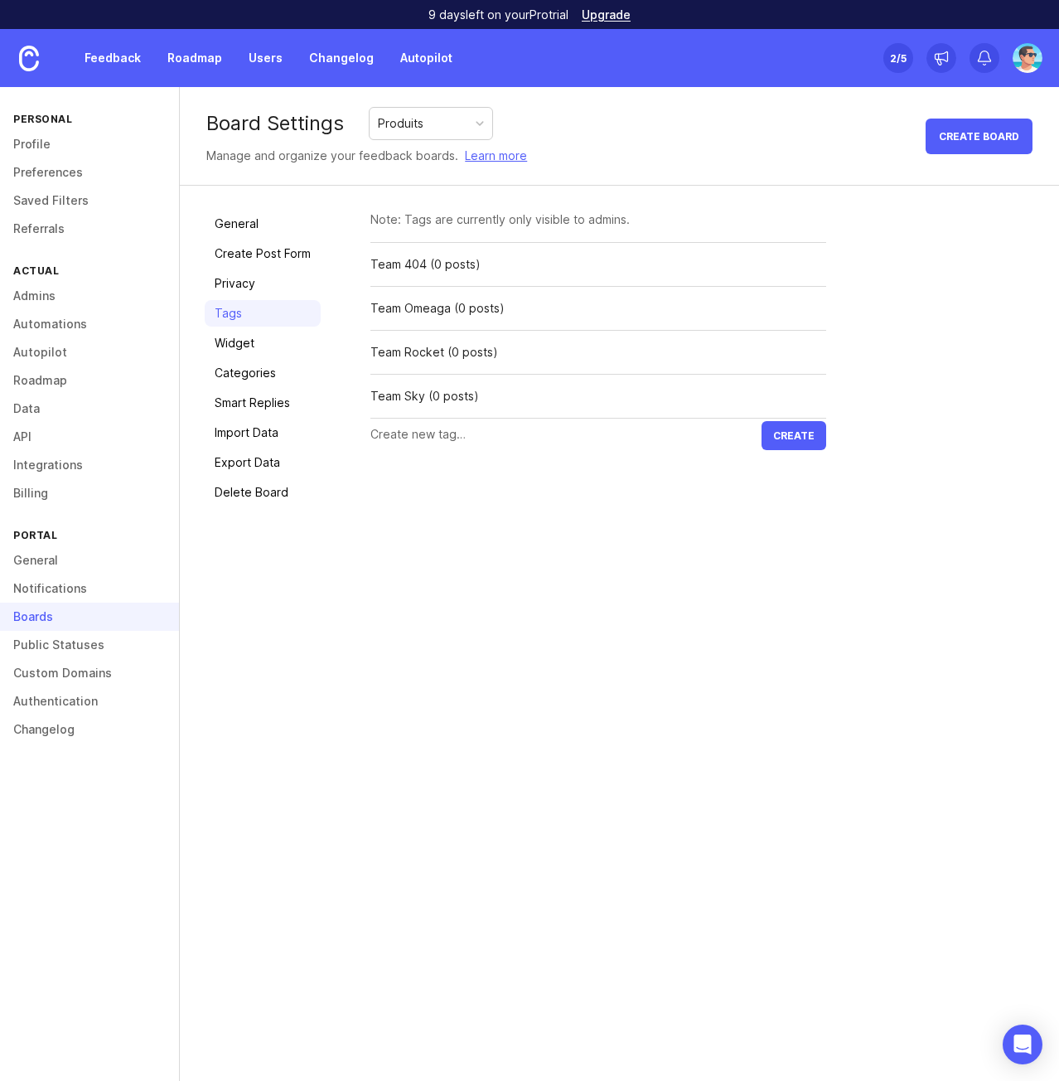
click at [462, 434] on input "text" at bounding box center [565, 434] width 391 height 18
type input "Team R2D2"
click at [762, 421] on button "Create" at bounding box center [794, 435] width 65 height 29
click at [581, 879] on div "Board Settings Produits Manage and organize your feedback boards. Learn more Cr…" at bounding box center [619, 584] width 879 height 994
click at [262, 385] on link "Categories" at bounding box center [263, 373] width 116 height 27
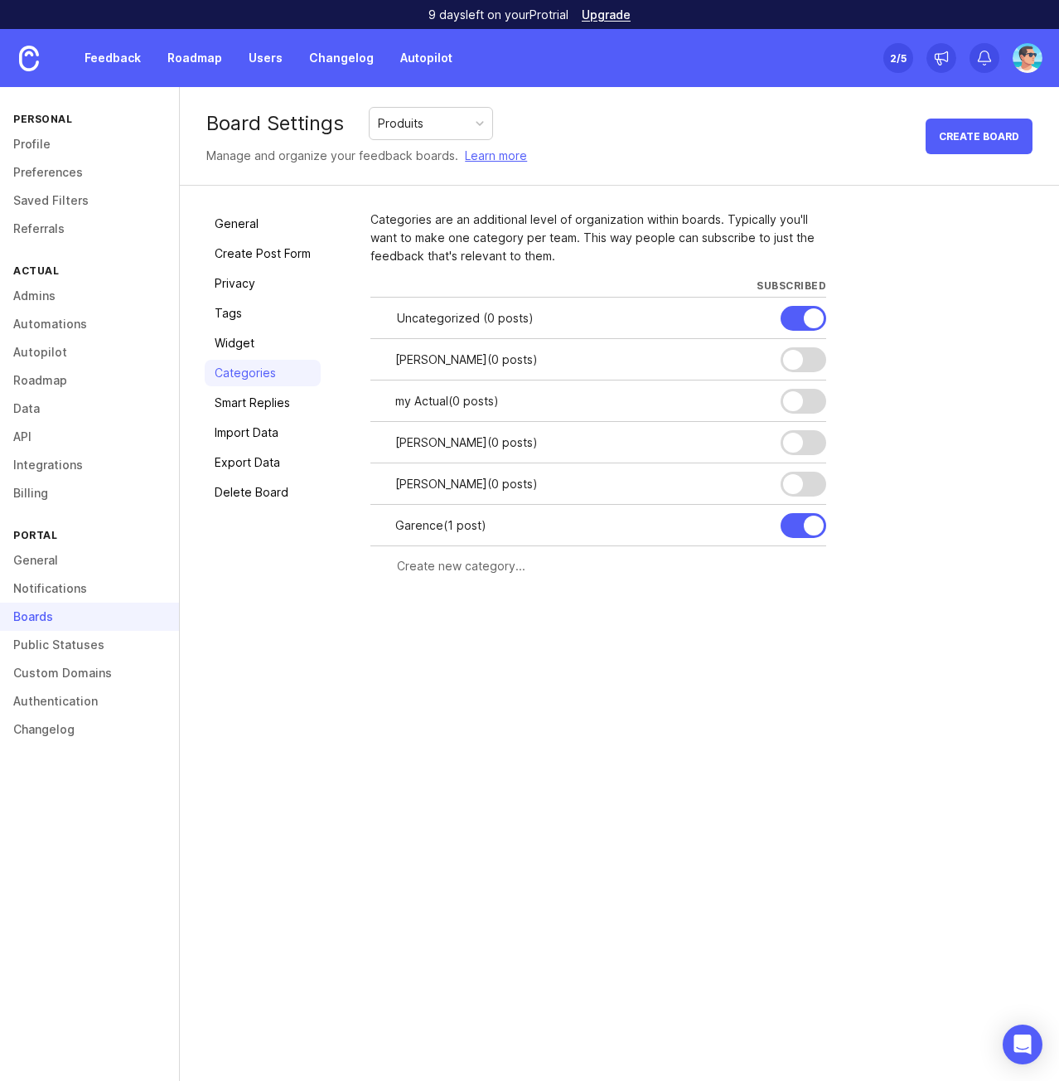
click at [257, 409] on link "Smart Replies" at bounding box center [263, 403] width 116 height 27
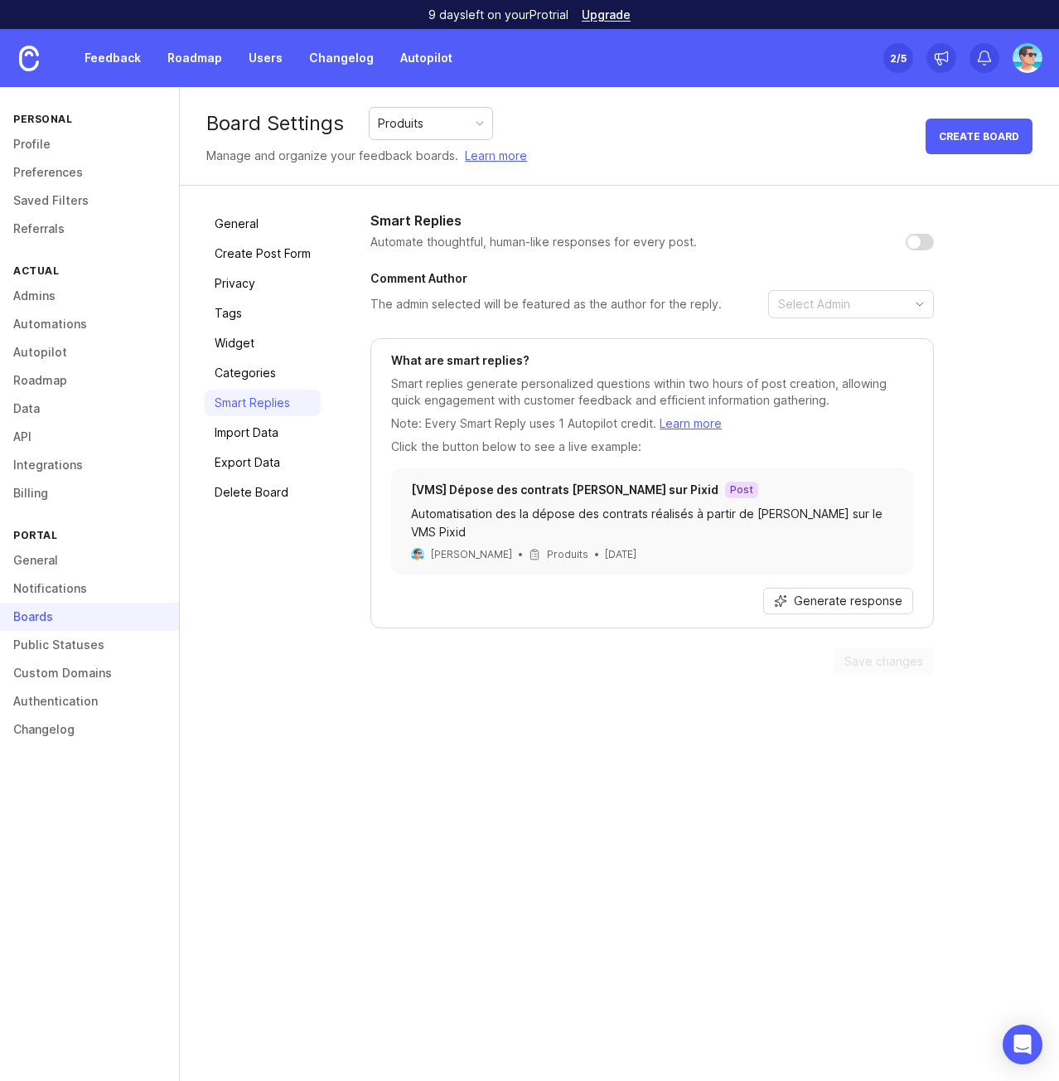
click at [231, 222] on link "General" at bounding box center [263, 224] width 116 height 27
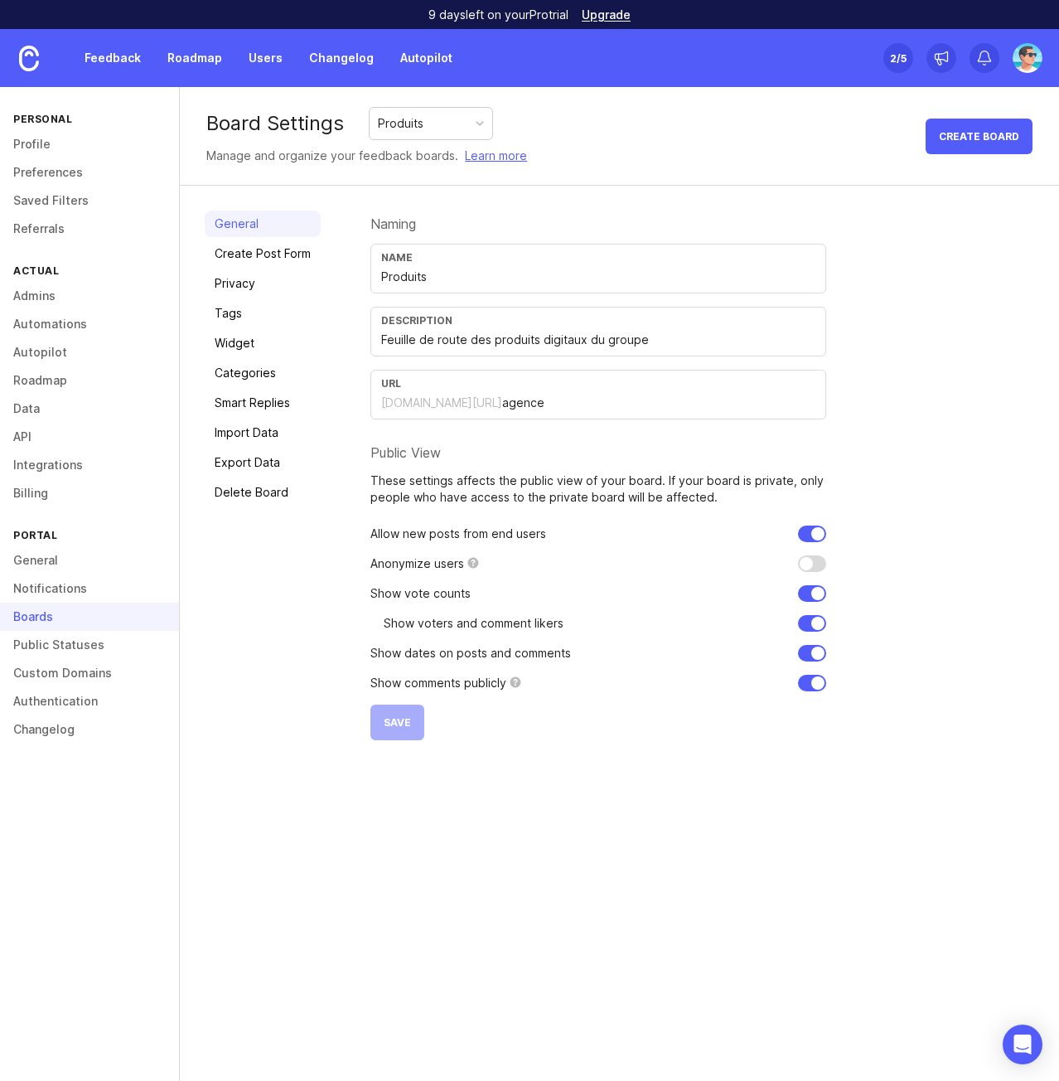
click at [44, 561] on link "General" at bounding box center [89, 560] width 179 height 28
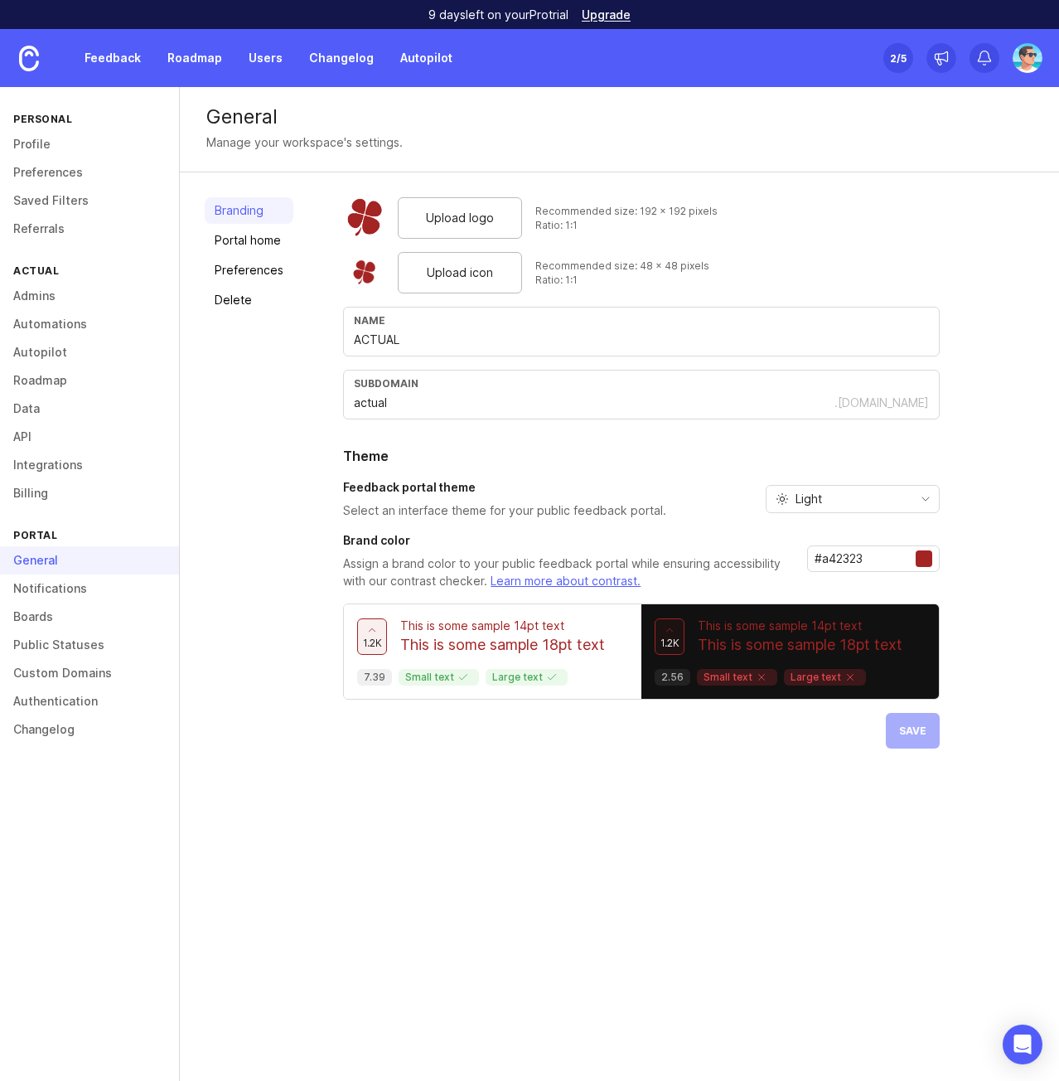
click at [249, 240] on link "Portal home" at bounding box center [249, 240] width 89 height 27
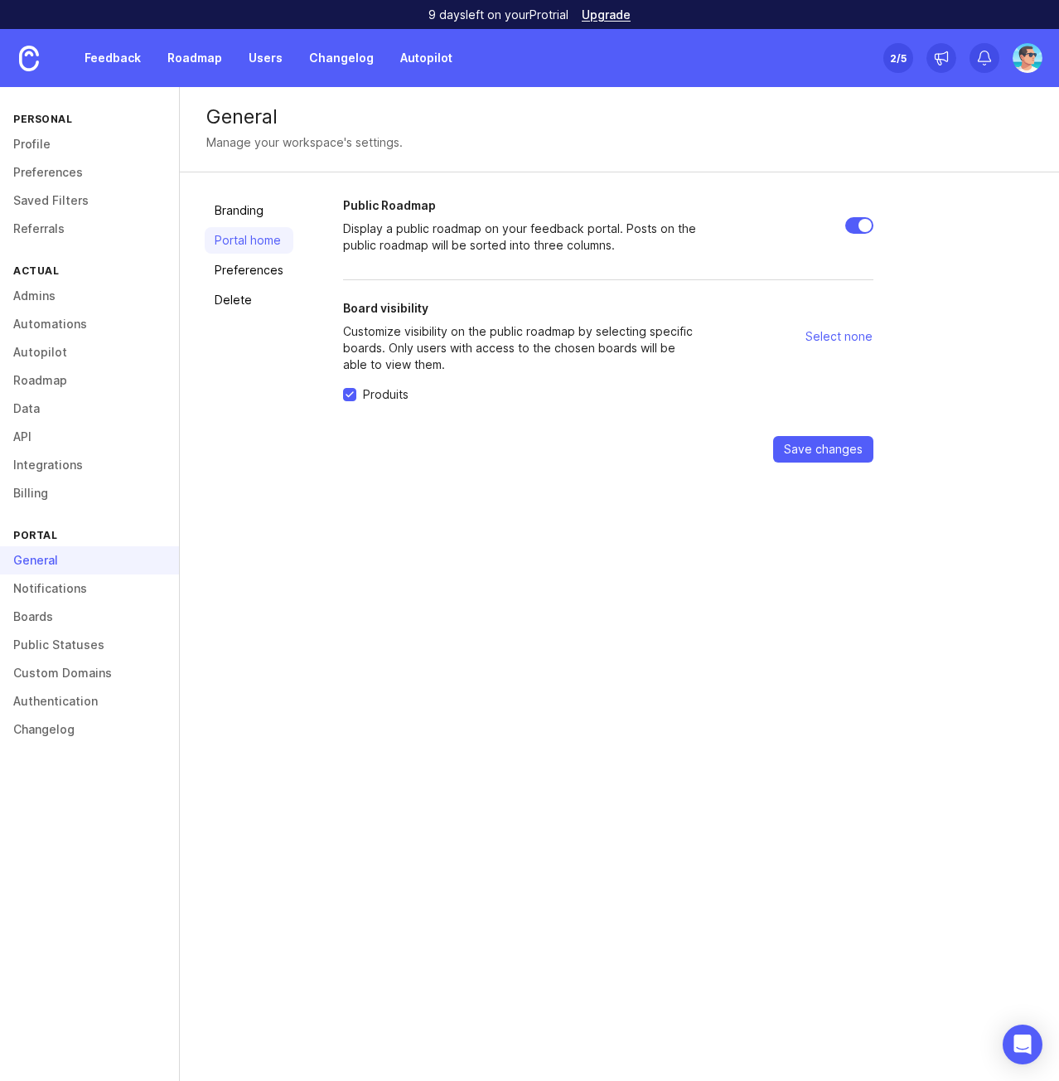
click at [254, 265] on link "Preferences" at bounding box center [249, 270] width 89 height 27
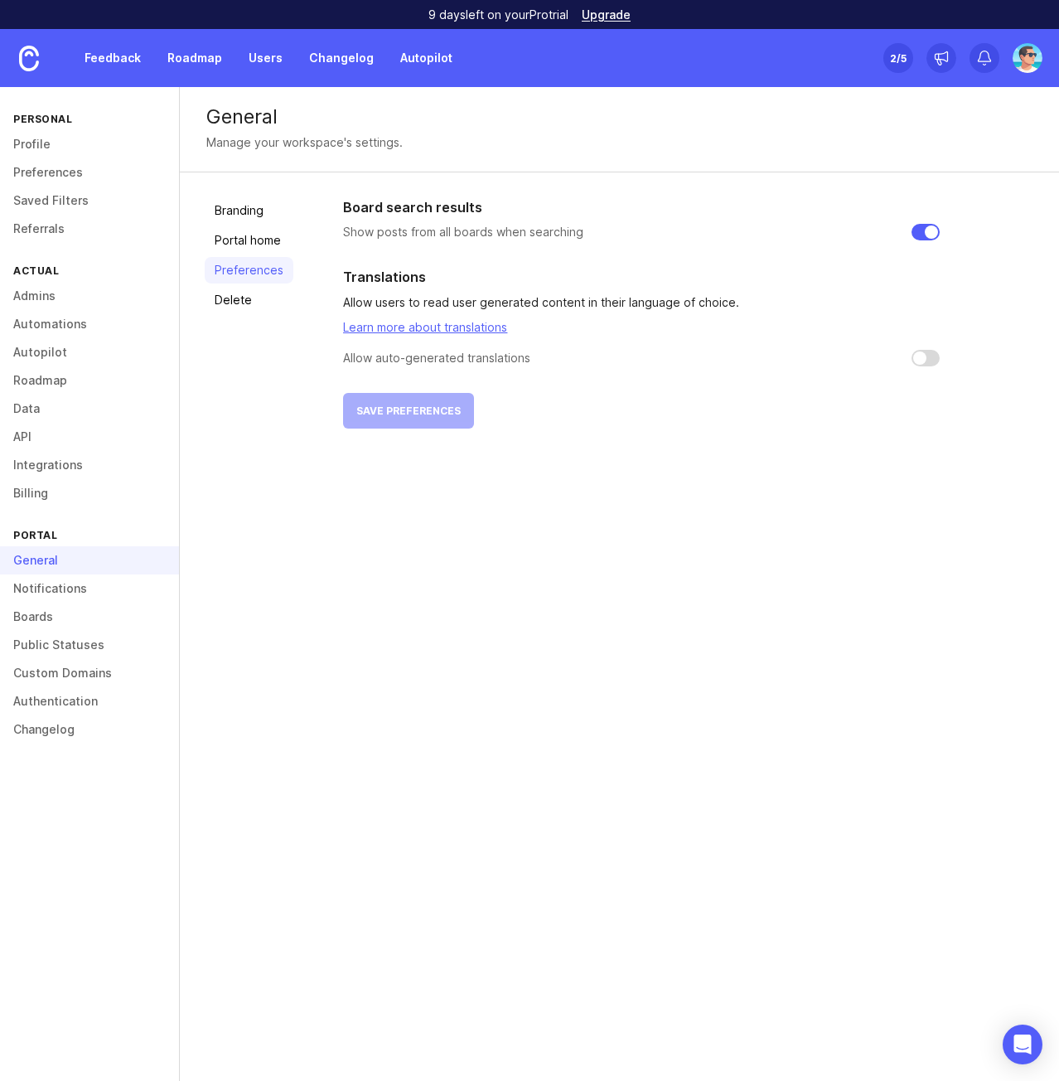
click at [252, 298] on link "Delete" at bounding box center [249, 300] width 89 height 27
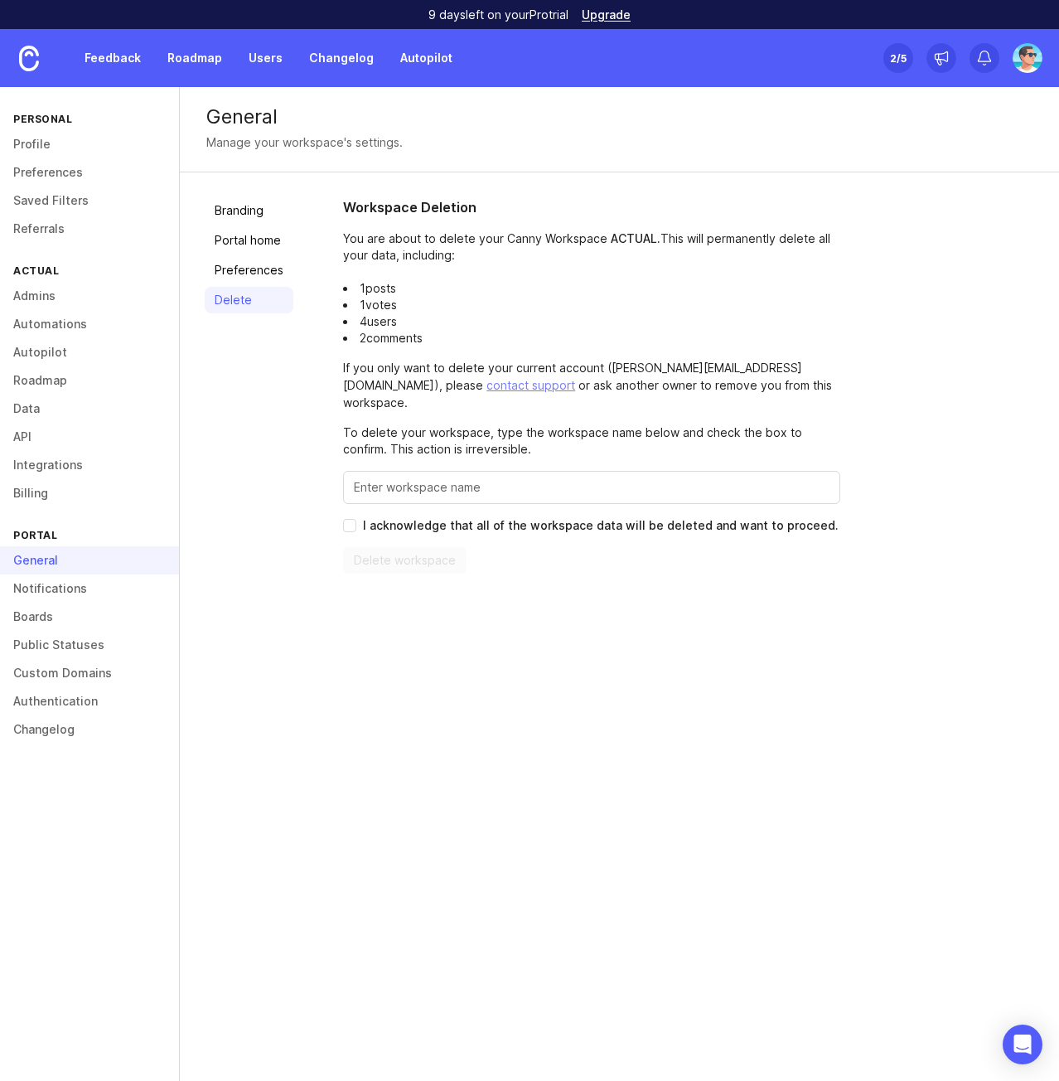
click at [61, 591] on link "Notifications" at bounding box center [89, 588] width 179 height 28
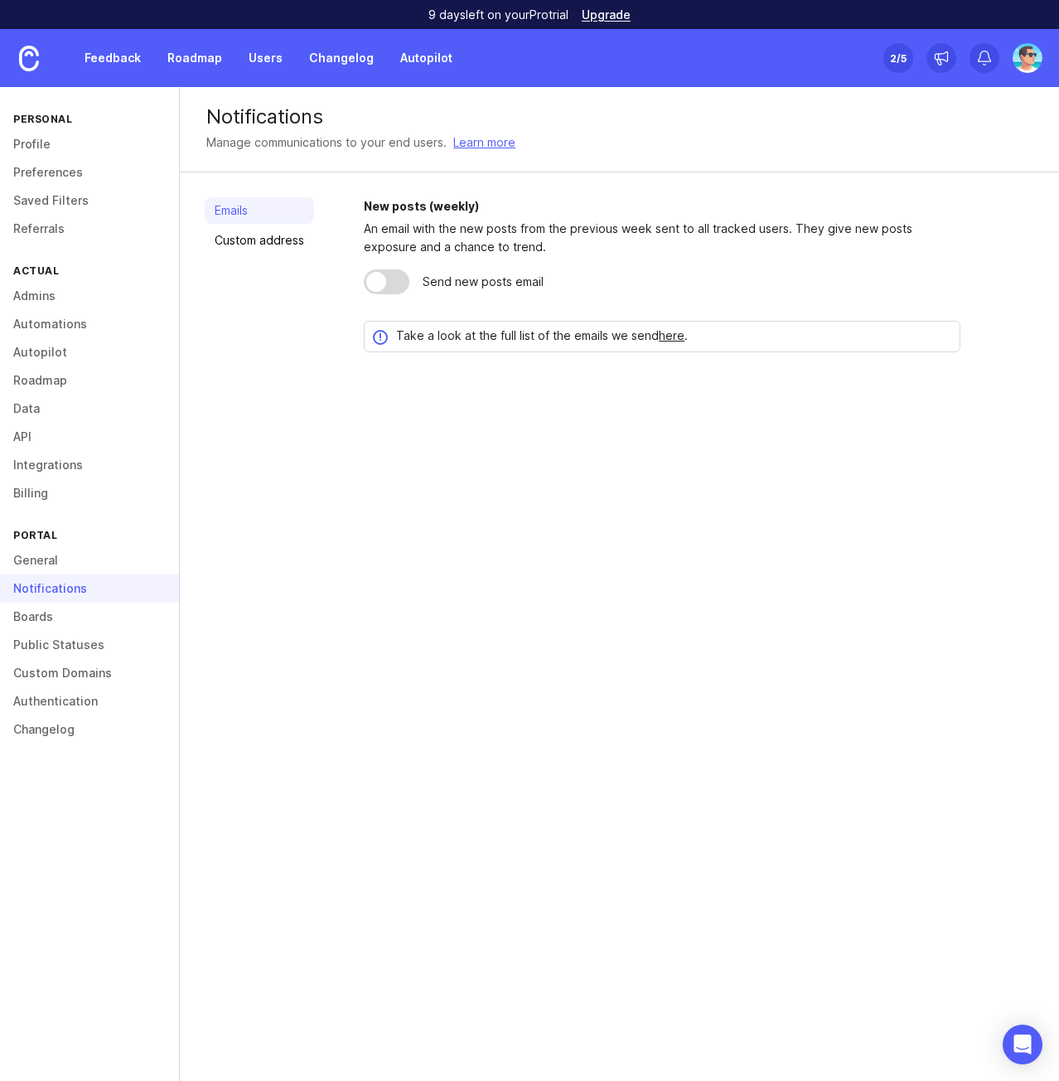
click at [66, 618] on link "Boards" at bounding box center [89, 617] width 179 height 28
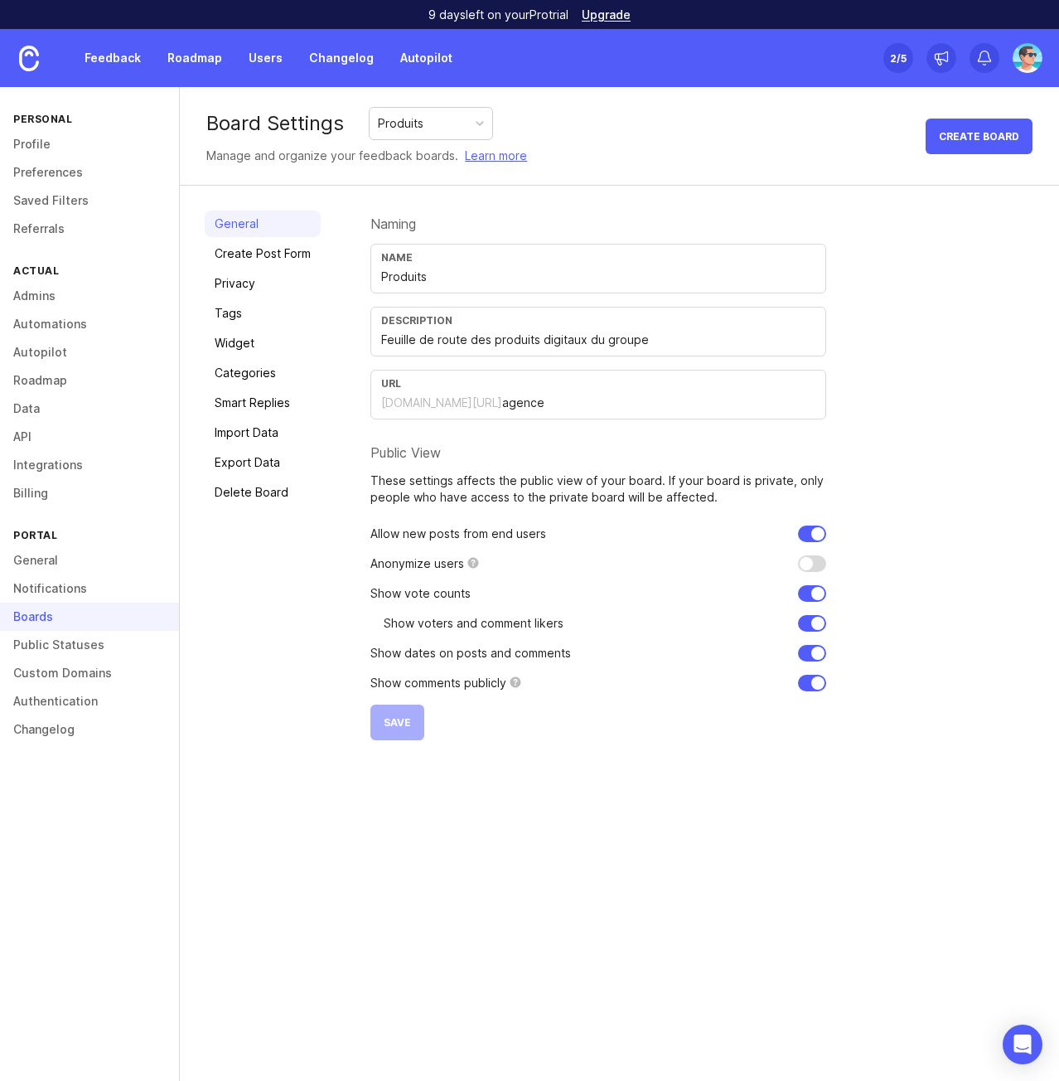
click at [73, 646] on link "Public Statuses" at bounding box center [89, 645] width 179 height 28
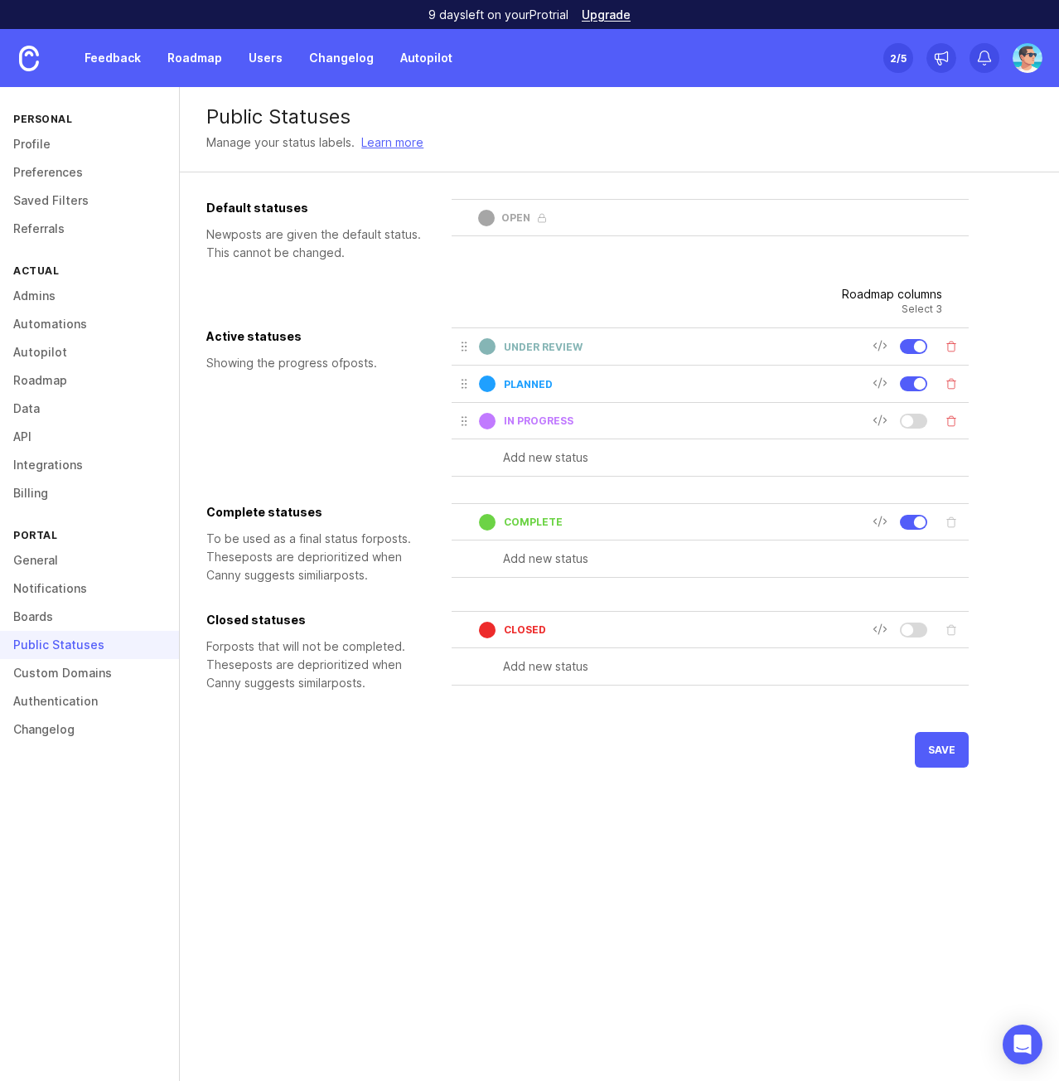
click at [535, 385] on input "planned" at bounding box center [688, 384] width 369 height 12
click at [535, 458] on input "text" at bounding box center [736, 457] width 466 height 18
click at [908, 416] on div at bounding box center [908, 420] width 12 height 12
click at [915, 520] on div at bounding box center [920, 522] width 12 height 12
click at [944, 745] on span "save" at bounding box center [941, 749] width 27 height 12
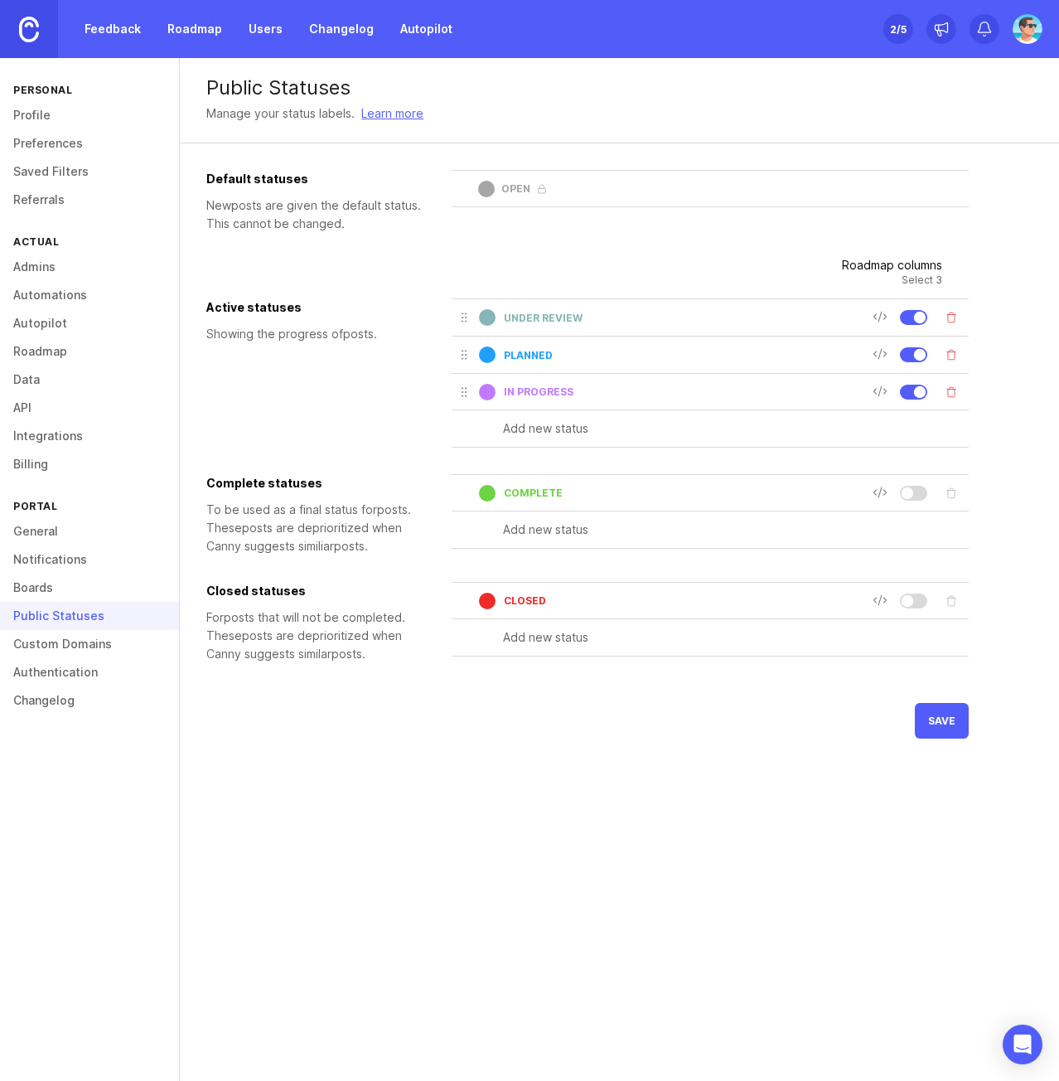
click at [41, 587] on link "Boards" at bounding box center [89, 588] width 179 height 28
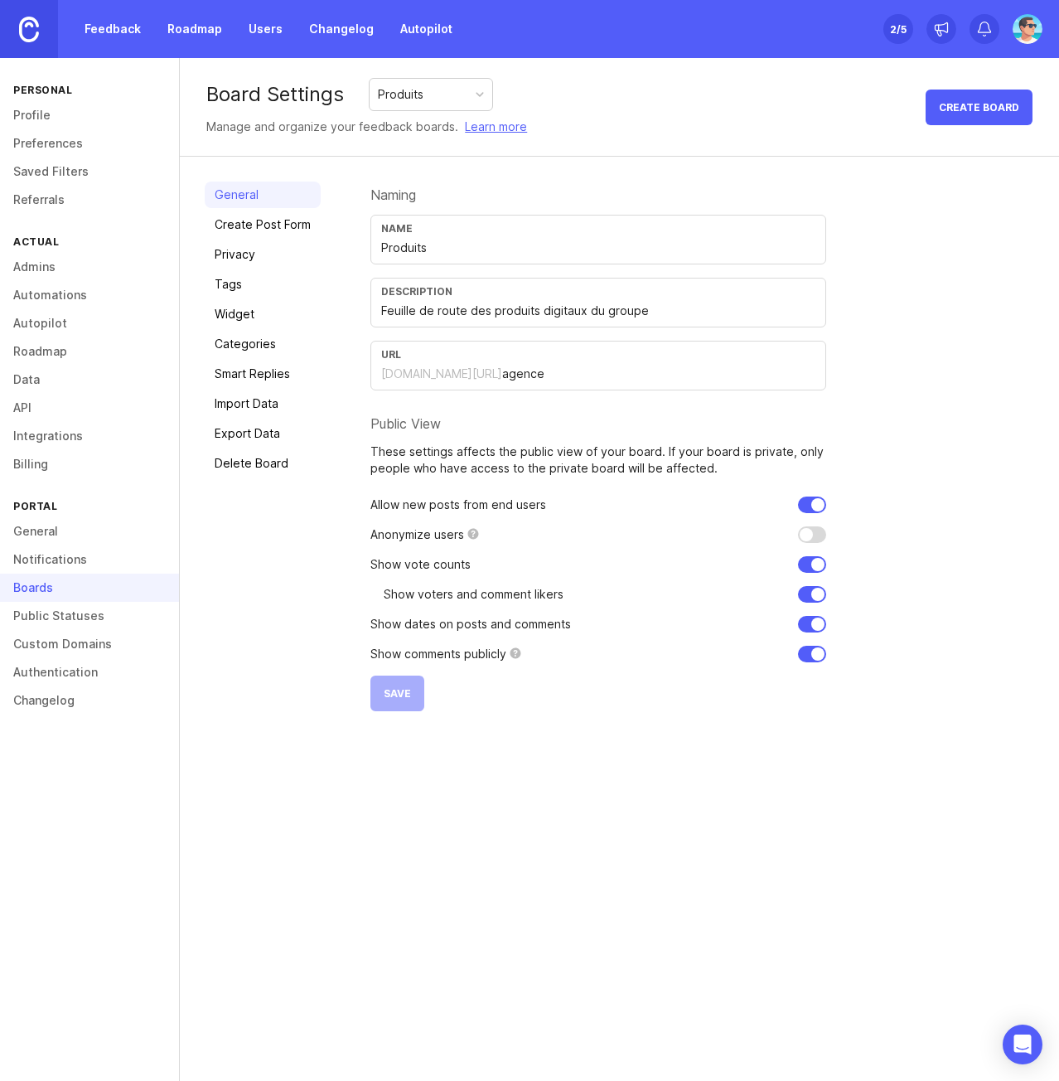
click at [235, 290] on link "Tags" at bounding box center [263, 284] width 116 height 27
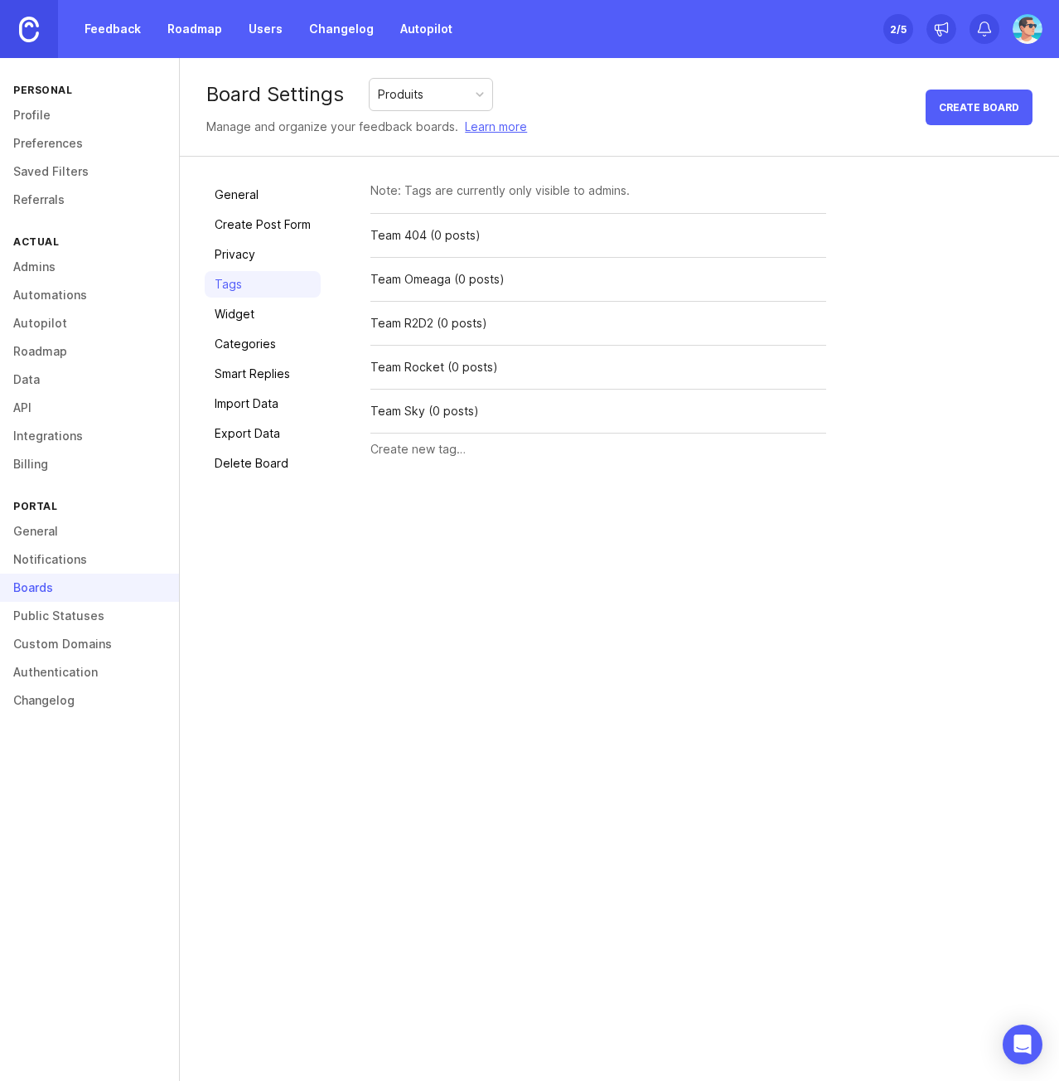
click at [0, 0] on div "Rename" at bounding box center [0, 0] width 0 height 0
click at [438, 279] on input "Team Omeaga" at bounding box center [548, 279] width 356 height 18
type input "Team Omega"
click at [809, 280] on div "Save" at bounding box center [812, 279] width 28 height 18
click at [245, 346] on link "Categories" at bounding box center [263, 344] width 116 height 27
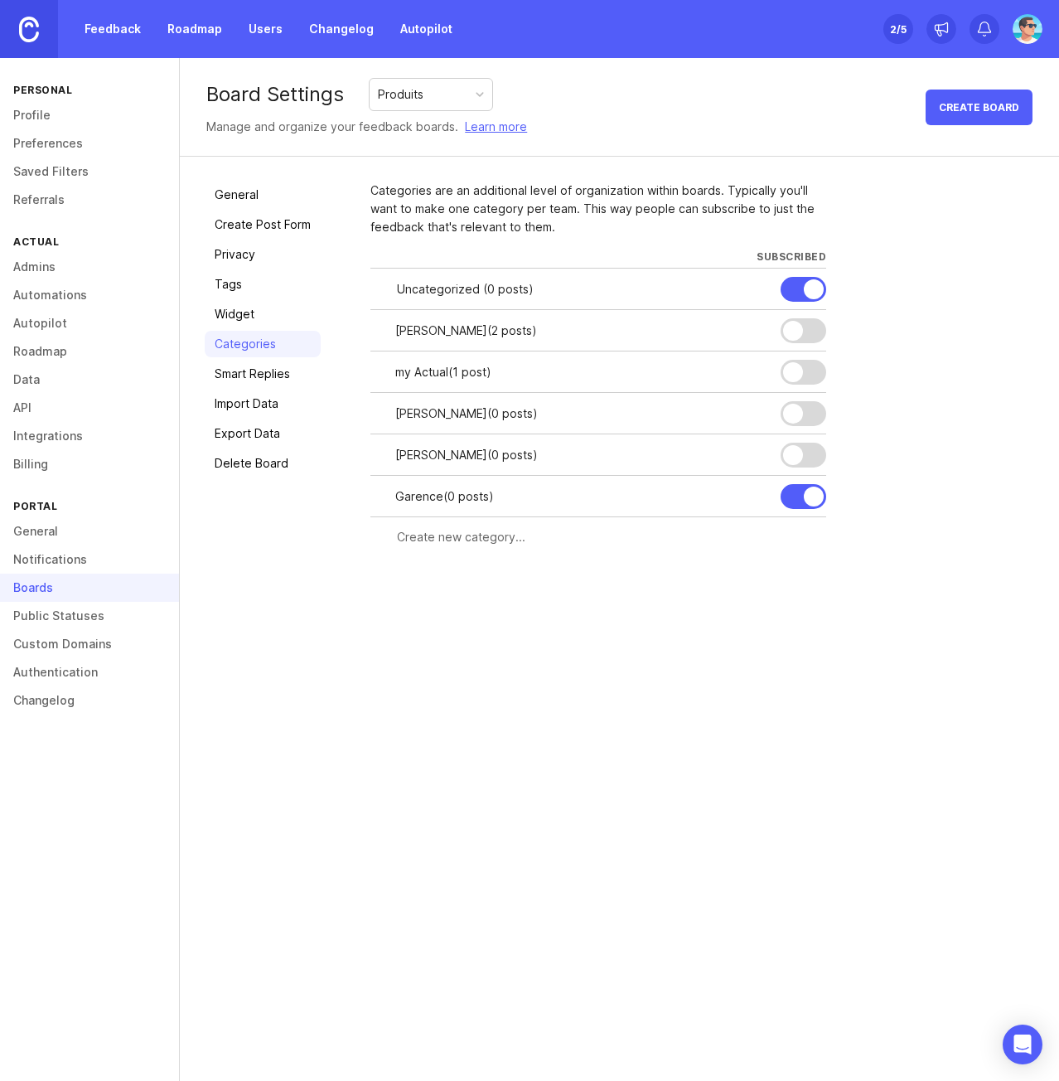
click at [448, 536] on input "text" at bounding box center [606, 537] width 419 height 18
type input "Portail Client"
click at [792, 453] on div at bounding box center [793, 455] width 20 height 20
click at [795, 416] on div at bounding box center [793, 414] width 20 height 20
click at [793, 416] on div at bounding box center [793, 414] width 20 height 20
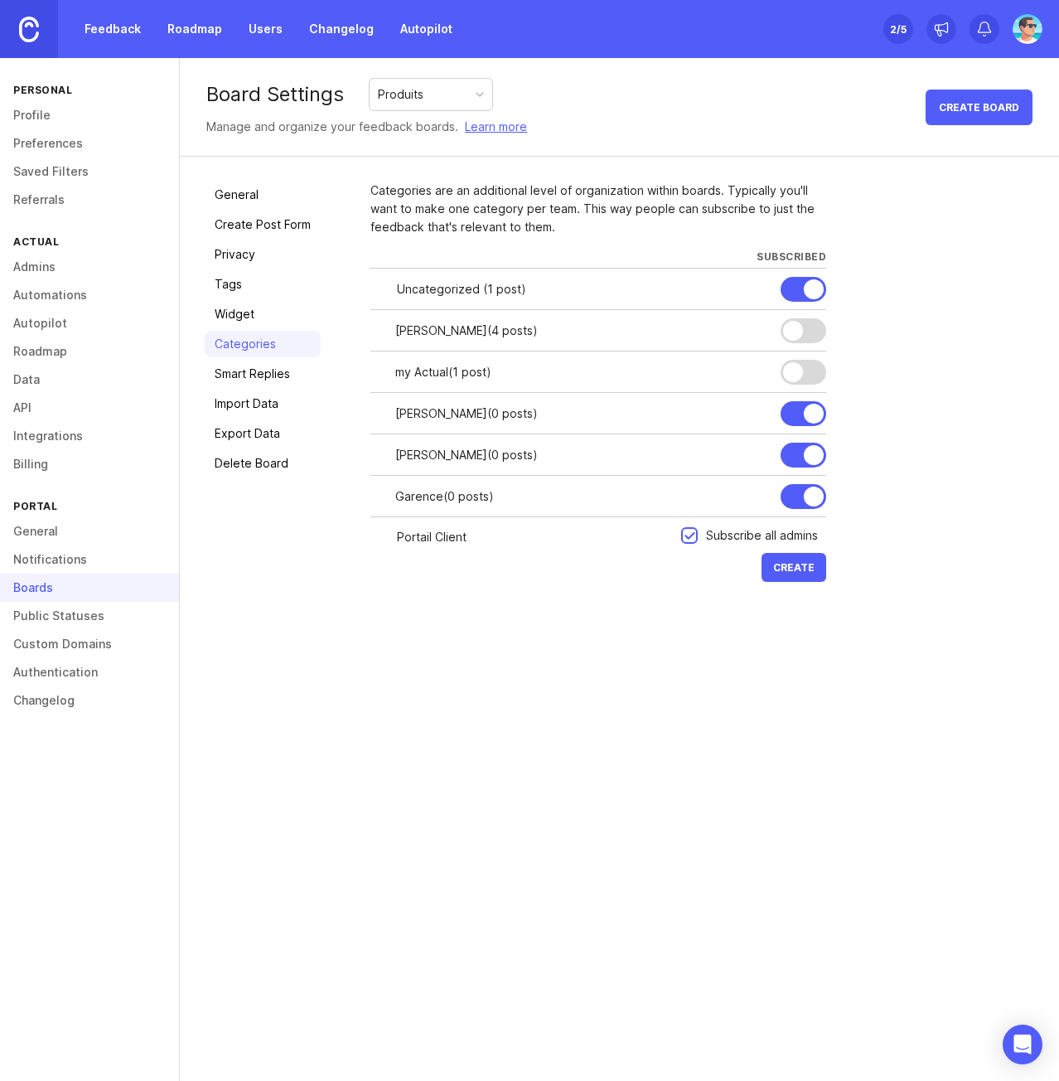
click at [793, 375] on div at bounding box center [793, 372] width 20 height 20
click at [792, 328] on div at bounding box center [793, 331] width 20 height 20
click at [694, 535] on div at bounding box center [690, 536] width 11 height 12
click at [811, 494] on div at bounding box center [814, 497] width 20 height 20
click at [813, 457] on div at bounding box center [814, 455] width 20 height 20
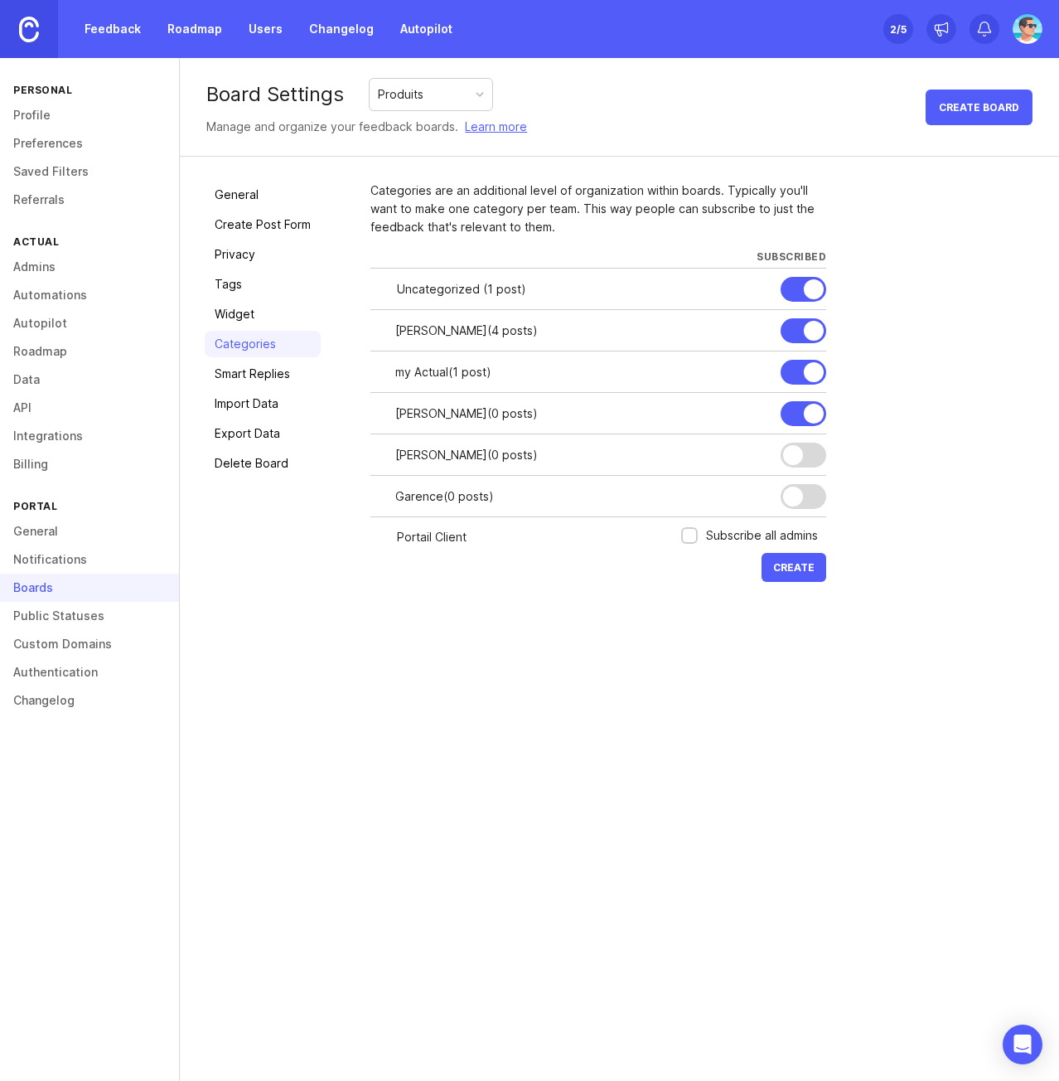
click at [814, 417] on div at bounding box center [814, 414] width 20 height 20
click at [811, 375] on div at bounding box center [814, 372] width 20 height 20
click at [812, 336] on div at bounding box center [814, 331] width 20 height 20
click at [811, 288] on div at bounding box center [814, 289] width 20 height 20
click at [784, 559] on button "Create" at bounding box center [794, 567] width 65 height 29
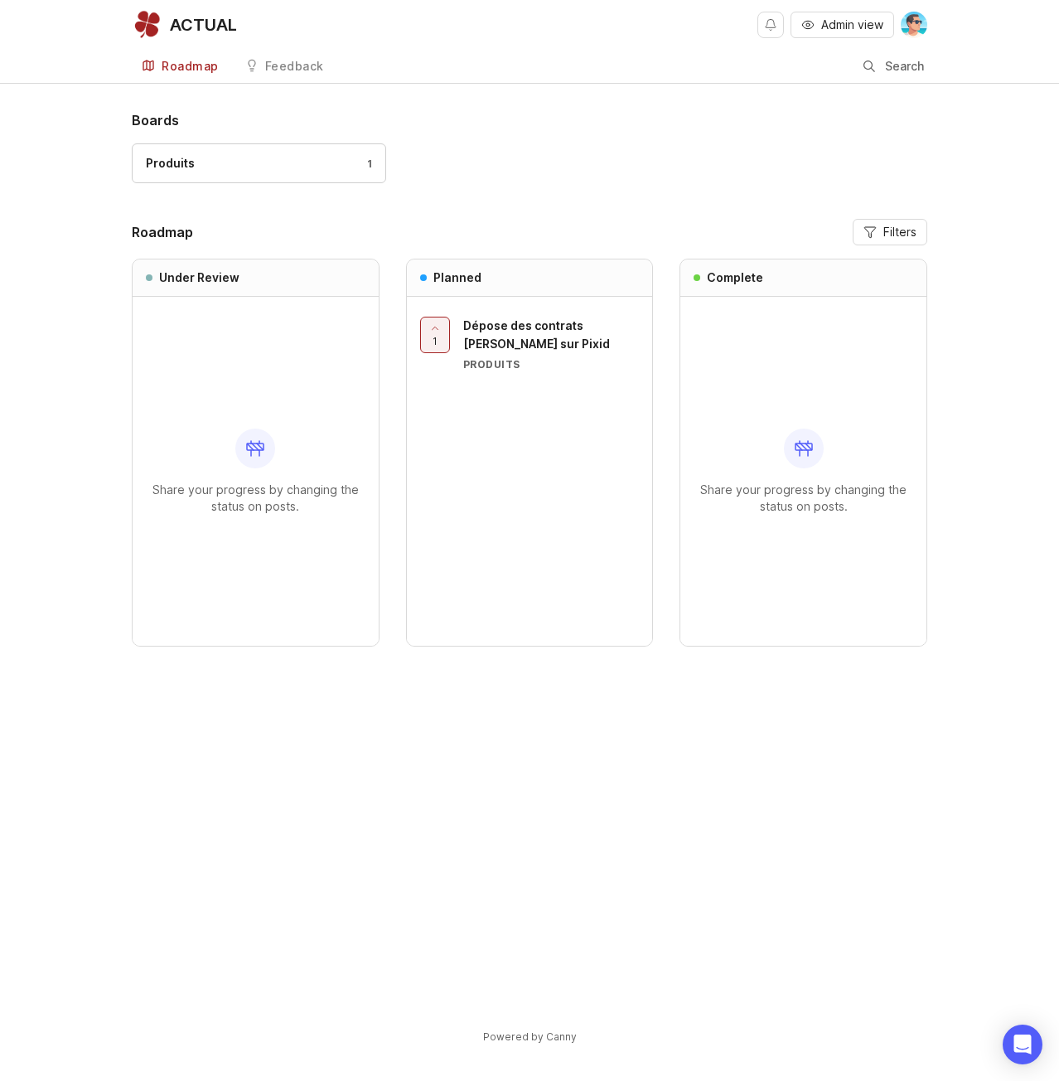
click at [274, 175] on link "Produits 1" at bounding box center [259, 163] width 254 height 40
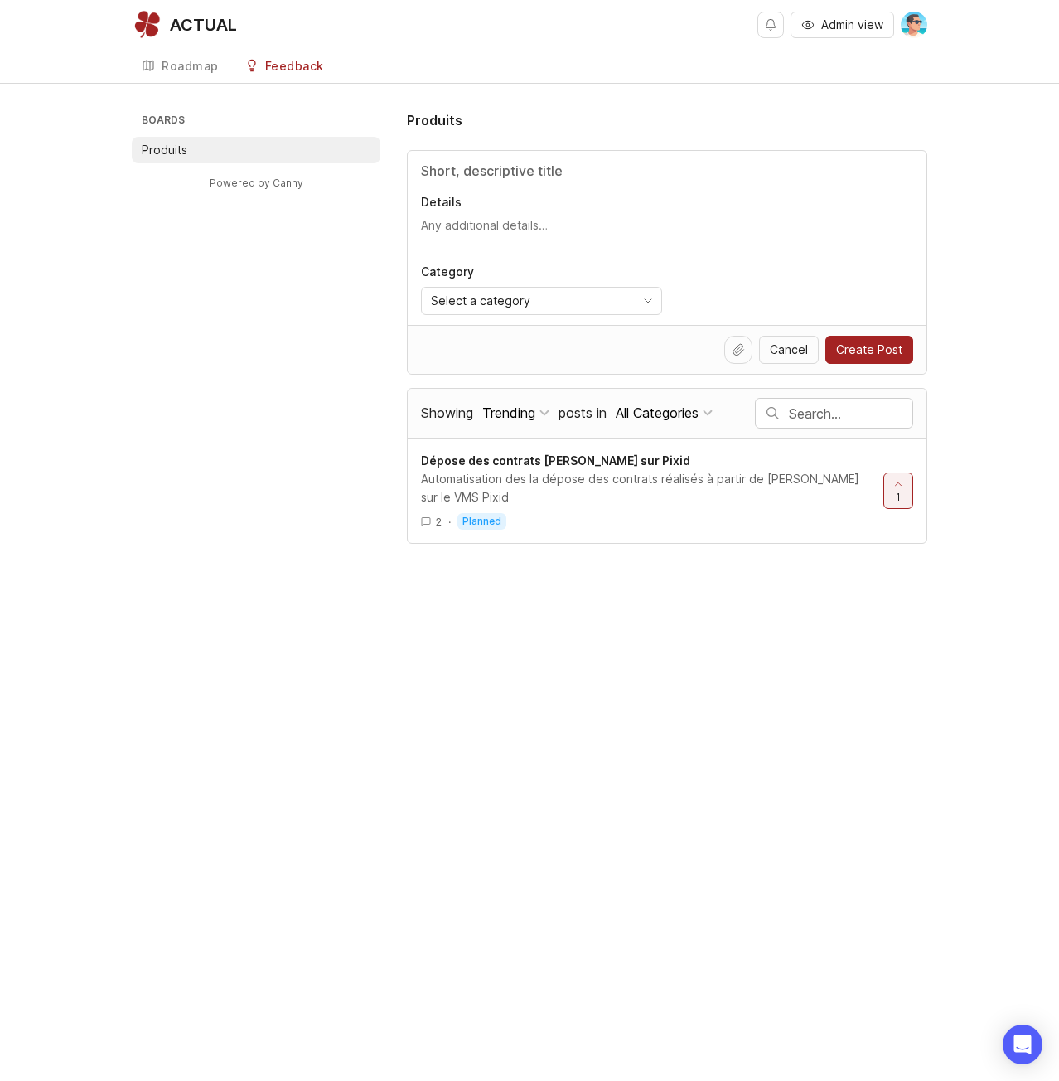
click at [587, 298] on div "Select a category" at bounding box center [528, 301] width 213 height 27
click at [390, 288] on div "Boards Produits Powered by Canny Produits Details Category Select a category Ca…" at bounding box center [530, 326] width 796 height 433
click at [190, 149] on li "Produits" at bounding box center [256, 150] width 249 height 27
click at [202, 70] on div "Roadmap" at bounding box center [190, 67] width 57 height 12
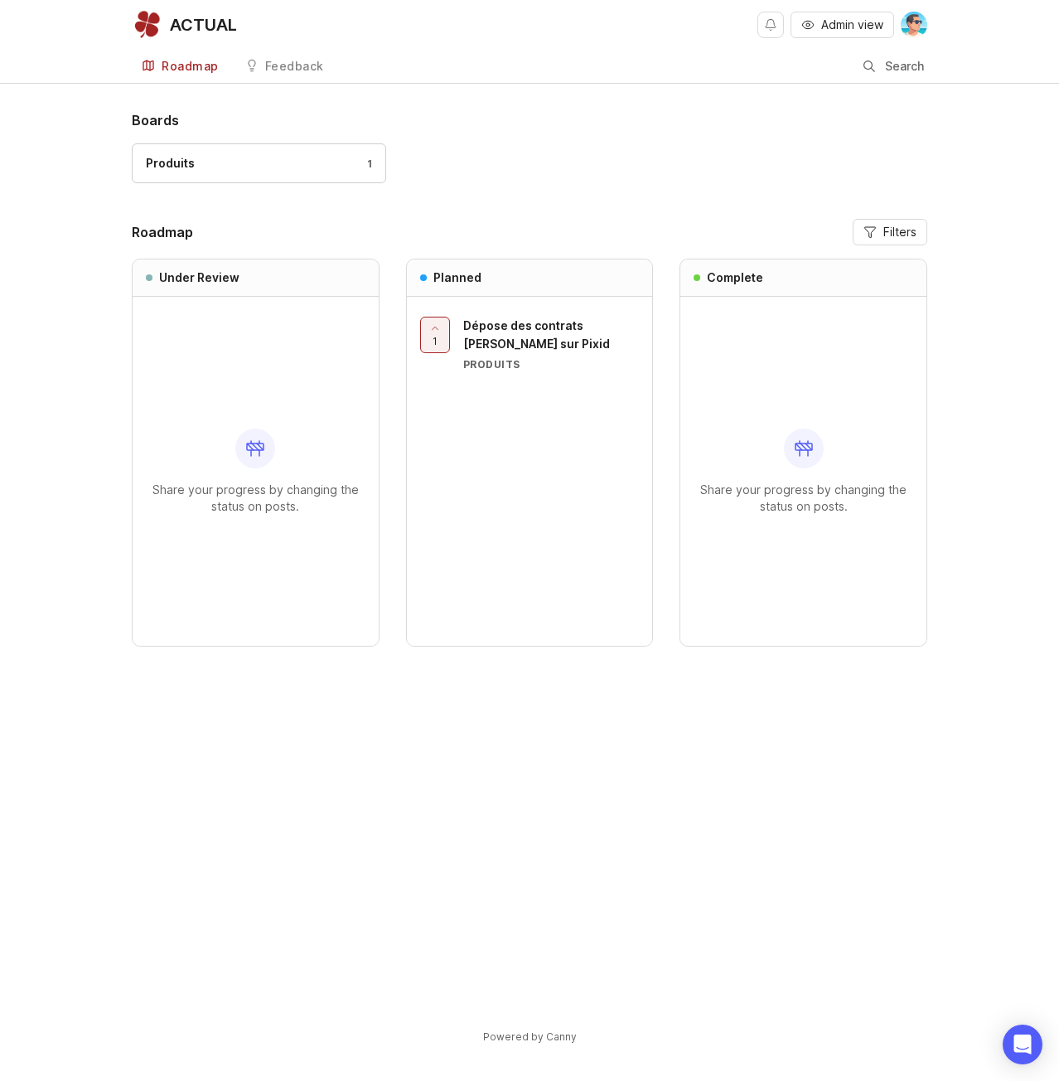
click at [559, 436] on div "1 Dépose des contrats Lucie sur Pixid Produits" at bounding box center [530, 471] width 246 height 349
click at [252, 156] on div "Produits 1" at bounding box center [259, 163] width 226 height 18
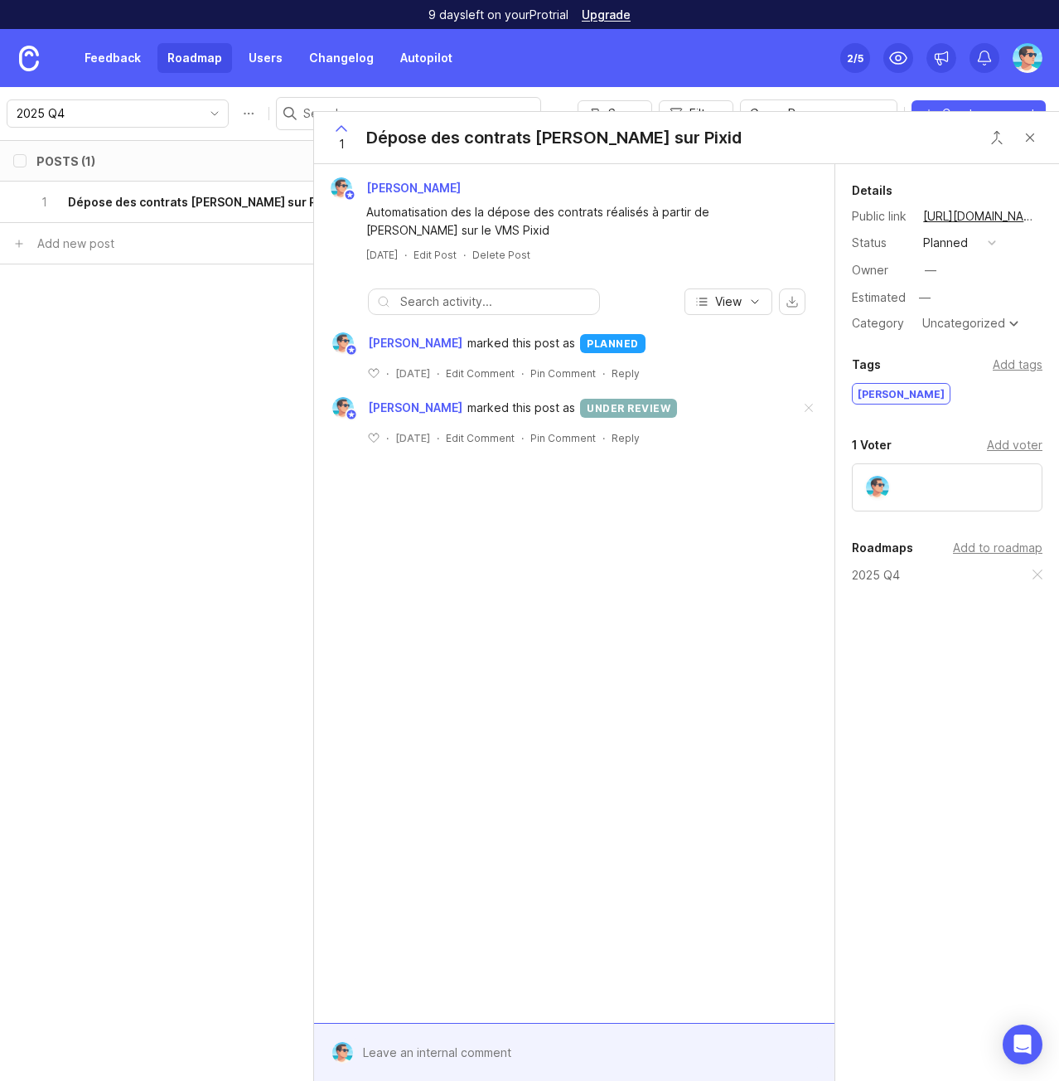
click at [932, 320] on div "Uncategorized" at bounding box center [963, 323] width 83 height 12
click at [709, 574] on div "[PERSON_NAME] Automatisation des la dépose des contrats réalisés à partir de [P…" at bounding box center [574, 593] width 520 height 859
click at [931, 702] on div "Details Public link [URL][DOMAIN_NAME] Status planned Owner — Estimated — Categ…" at bounding box center [947, 453] width 224 height 578
click at [746, 501] on div "[PERSON_NAME] Automatisation des la dépose des contrats réalisés à partir de [P…" at bounding box center [574, 593] width 520 height 859
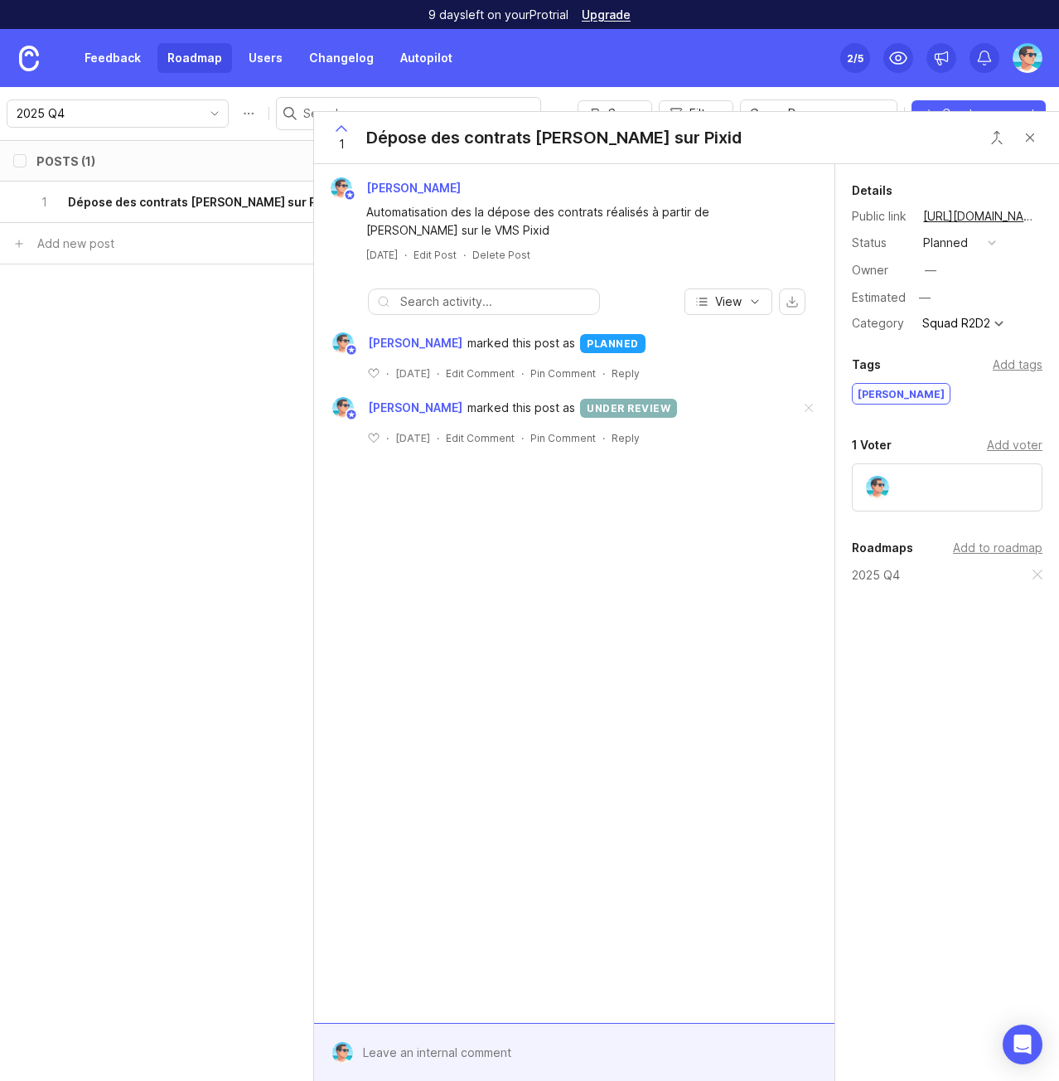
click at [144, 344] on div "Posts (1) board tags category eta status owner Impact Votes Effort Score 1 Dépo…" at bounding box center [529, 610] width 1059 height 941
click at [130, 56] on link "Feedback" at bounding box center [113, 58] width 76 height 30
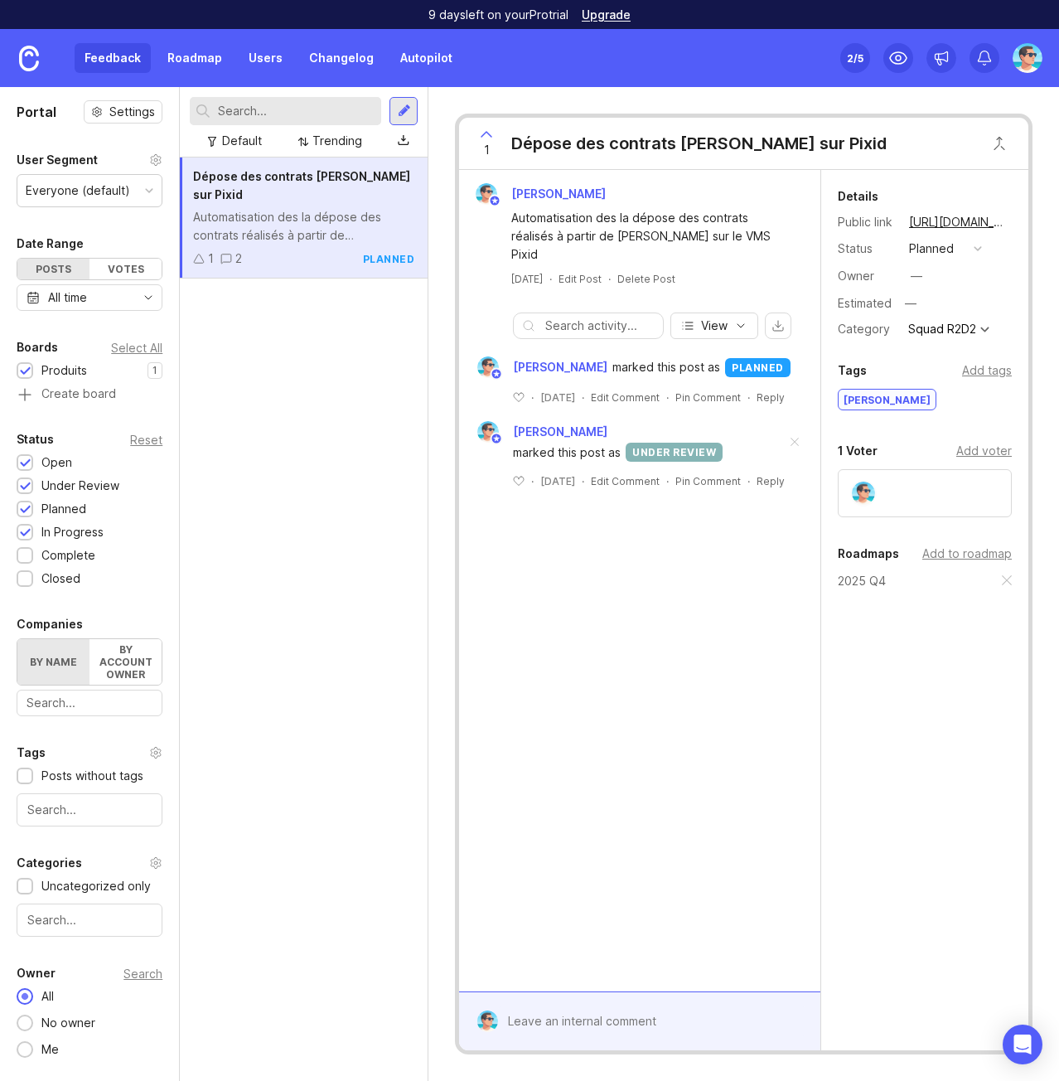
click at [190, 58] on link "Roadmap" at bounding box center [194, 58] width 75 height 30
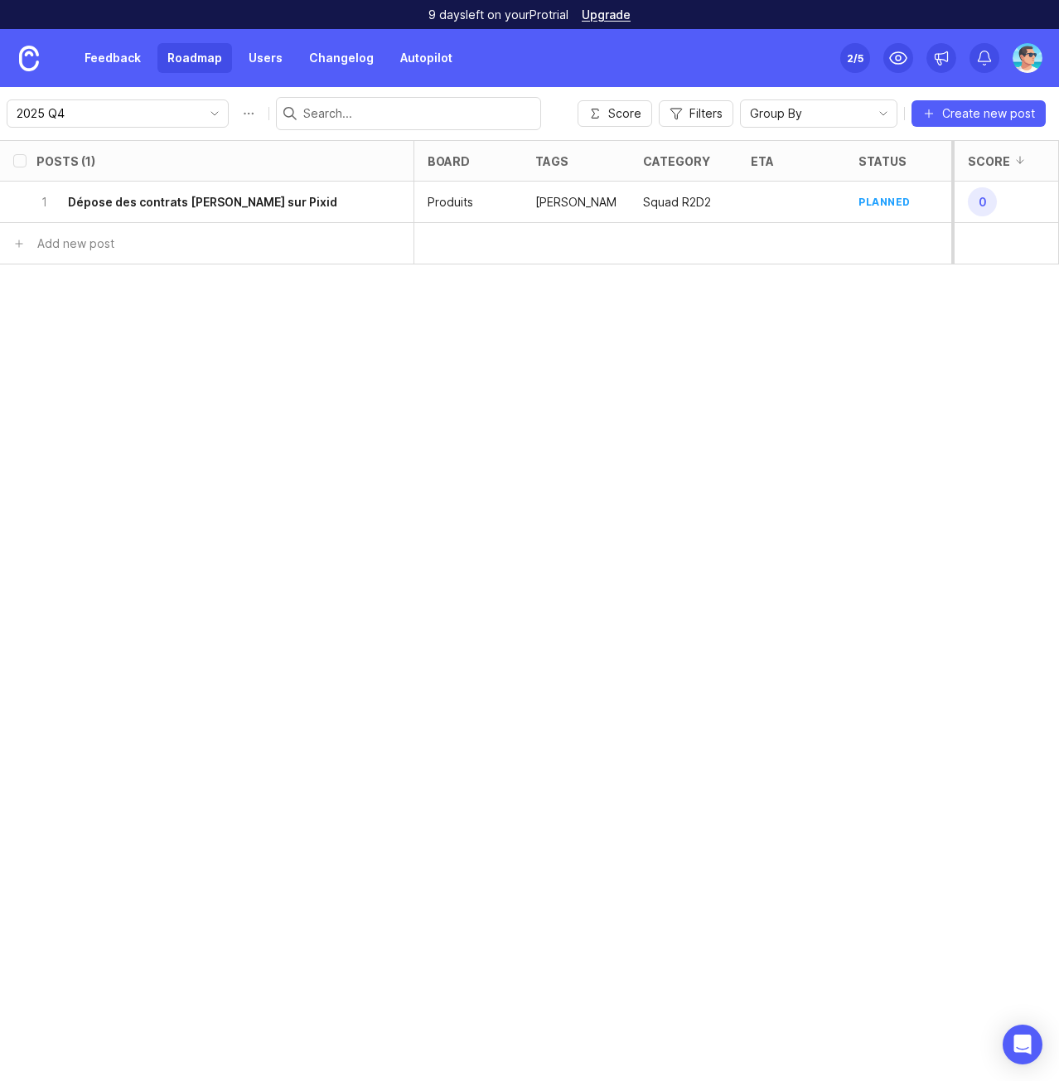
click at [269, 295] on div "Posts (1) board tags category eta status owner Impact Votes Effort Score 1 Dépo…" at bounding box center [529, 610] width 1059 height 941
click at [551, 201] on p "Lucie" at bounding box center [575, 202] width 81 height 17
click at [297, 395] on div "Posts (1) board tags category eta status owner Impact Votes Effort Score 1 Dépo…" at bounding box center [529, 610] width 1059 height 941
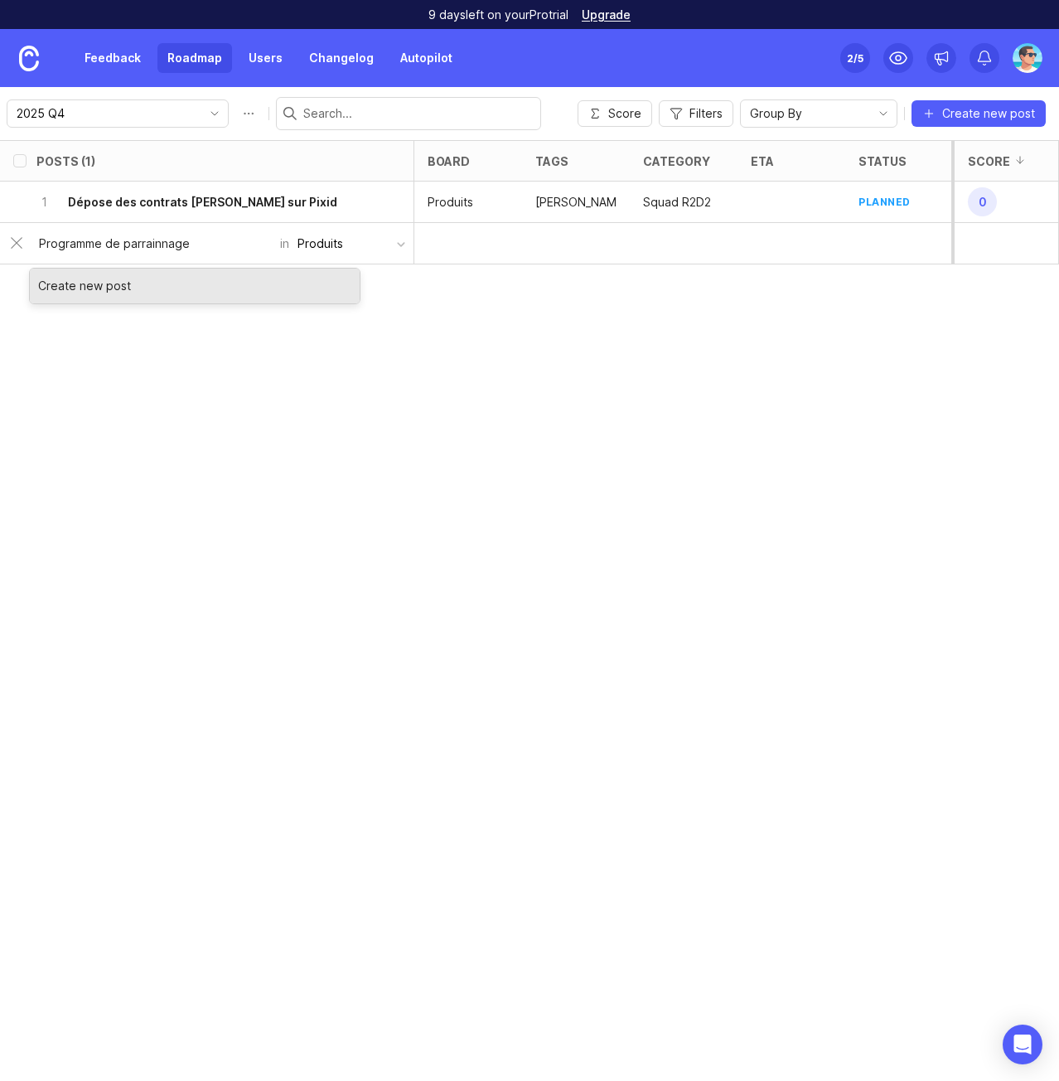
click at [164, 246] on input "Programme de parrainnage" at bounding box center [154, 244] width 231 height 18
type input "Programme de parrainage intérimaire"
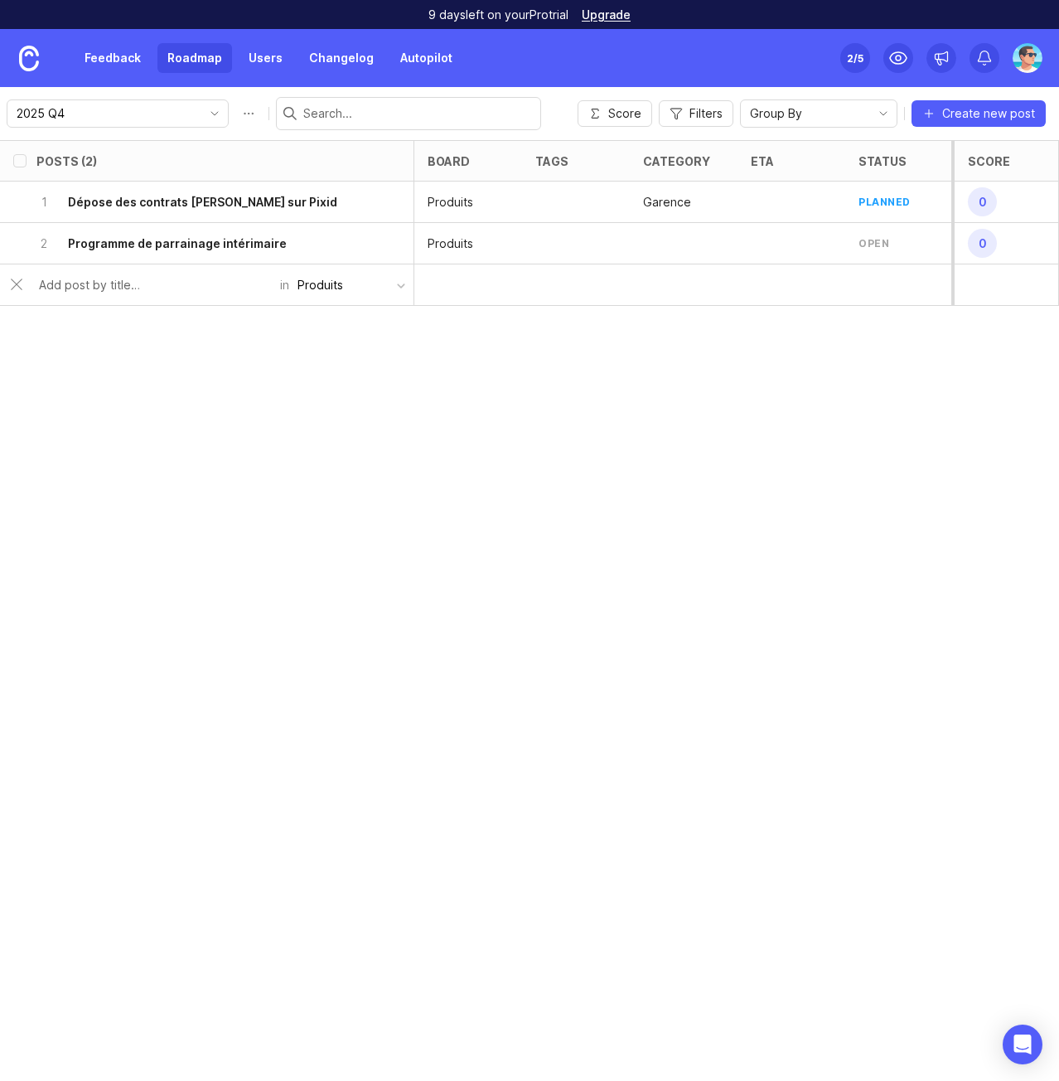
click at [327, 246] on div "2 Programme de parrainage intérimaire" at bounding box center [201, 243] width 331 height 41
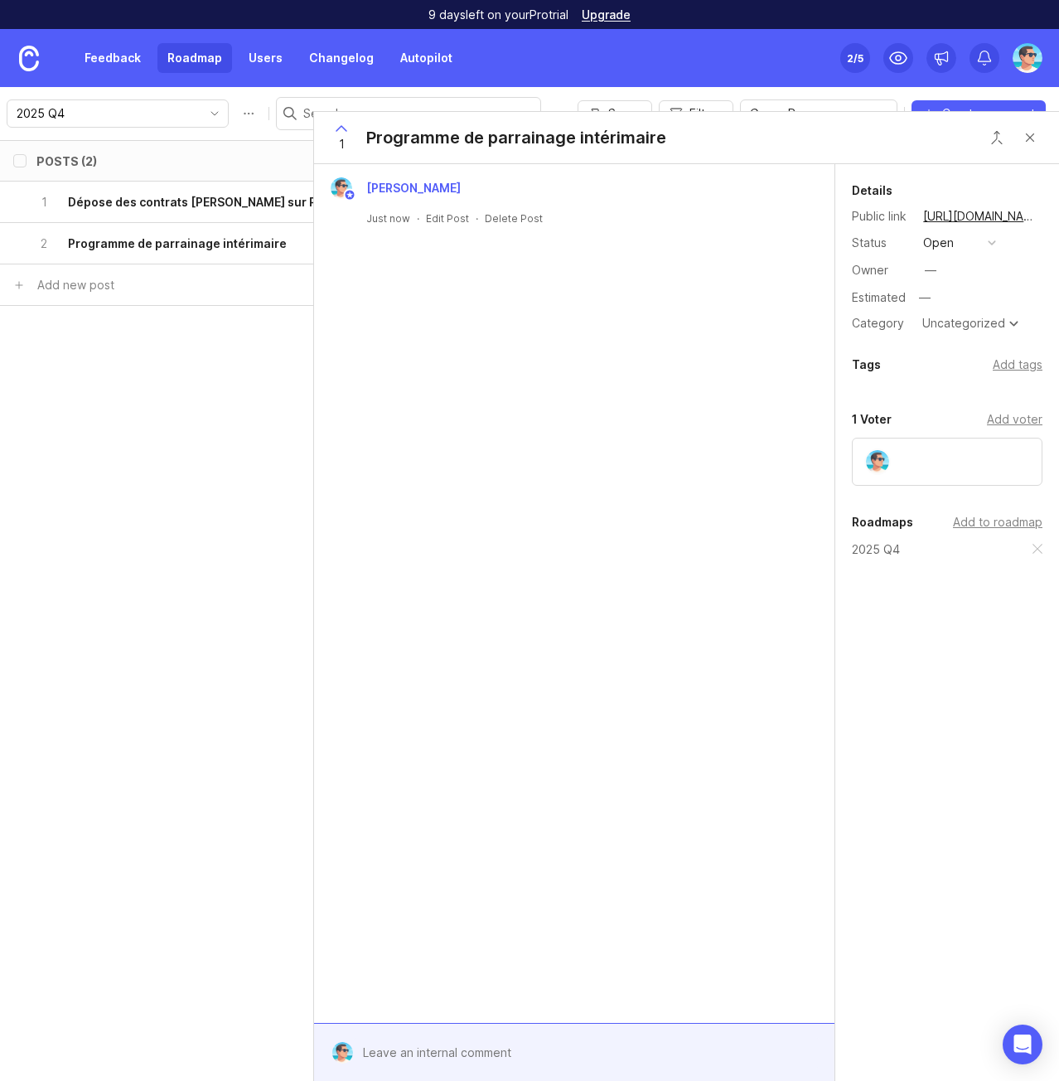
click at [945, 240] on div "open" at bounding box center [938, 243] width 31 height 18
click at [944, 332] on div "planned" at bounding box center [953, 334] width 52 height 14
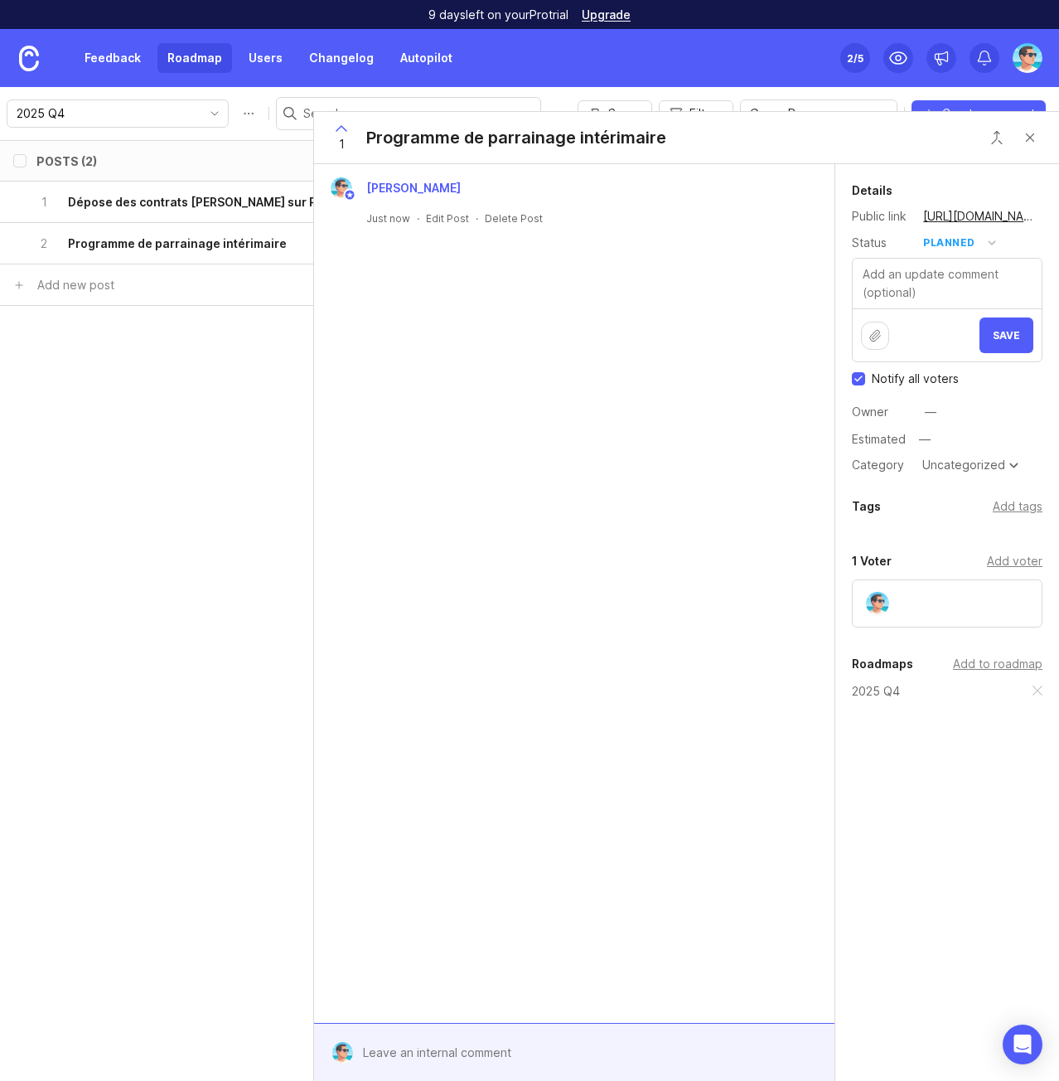
click at [995, 336] on span "Save" at bounding box center [1006, 335] width 27 height 12
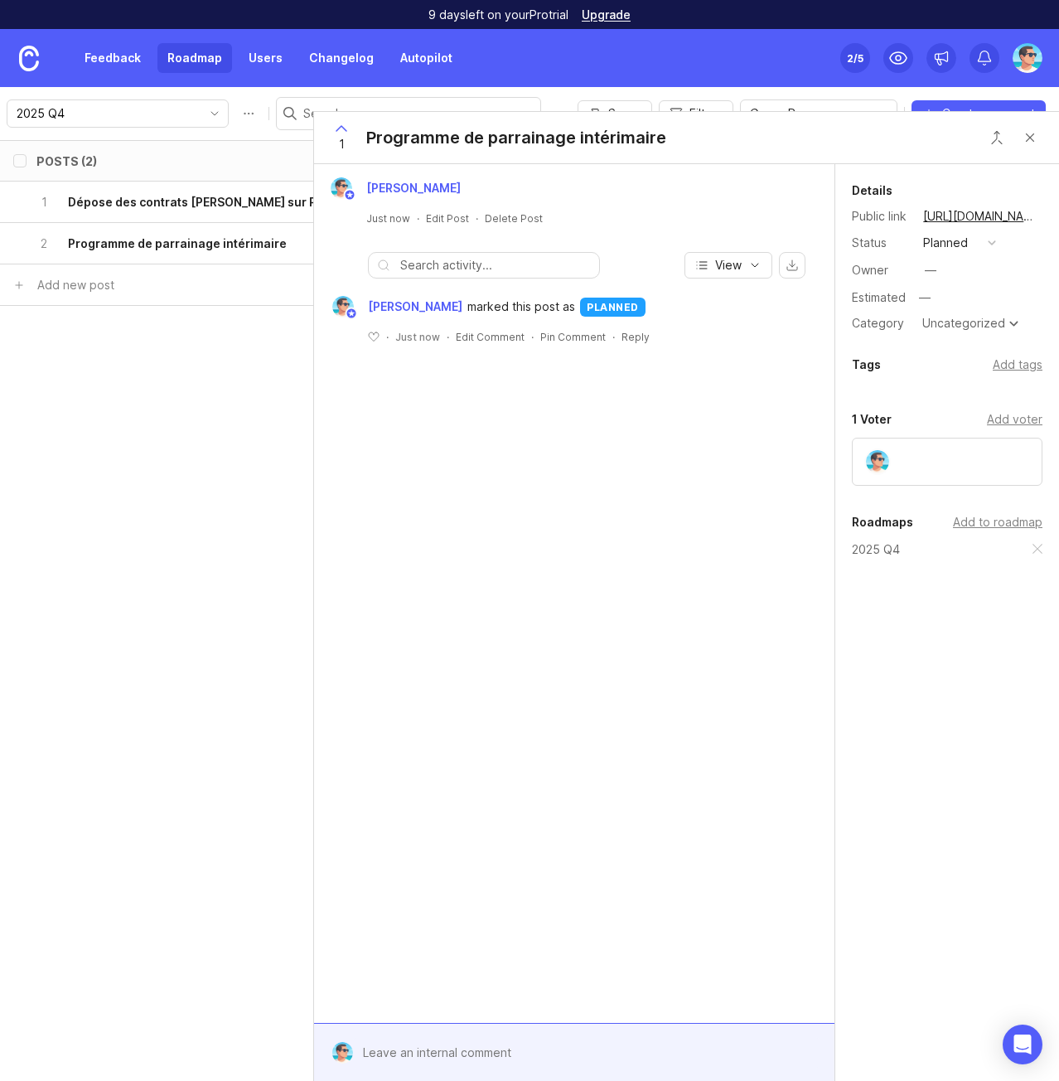
click at [998, 364] on div "Add tags" at bounding box center [1018, 365] width 50 height 18
click at [739, 545] on div "[PERSON_NAME] Just now · Edit Post · Delete Post View [PERSON_NAME] marked this…" at bounding box center [574, 593] width 520 height 859
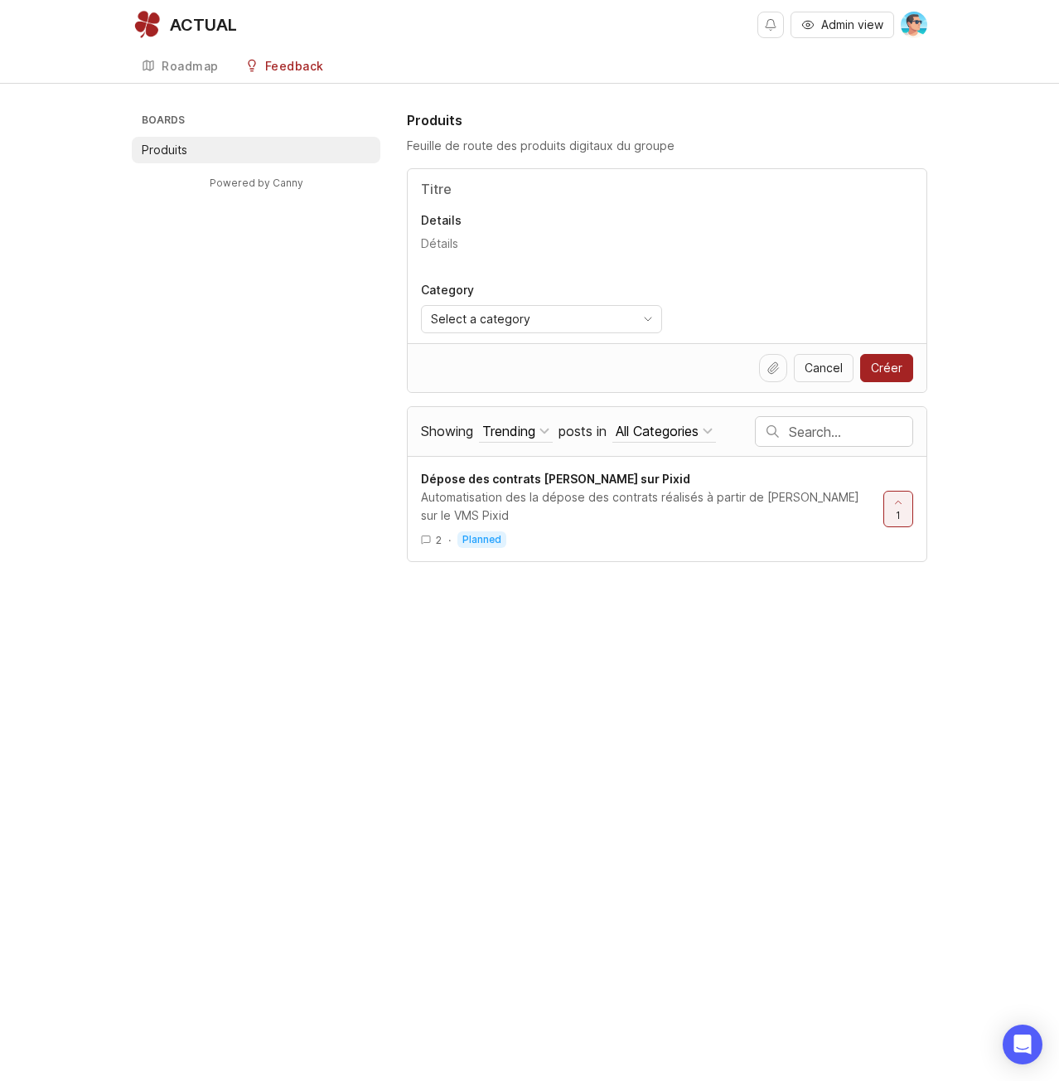
click at [165, 70] on div "Roadmap" at bounding box center [190, 67] width 57 height 12
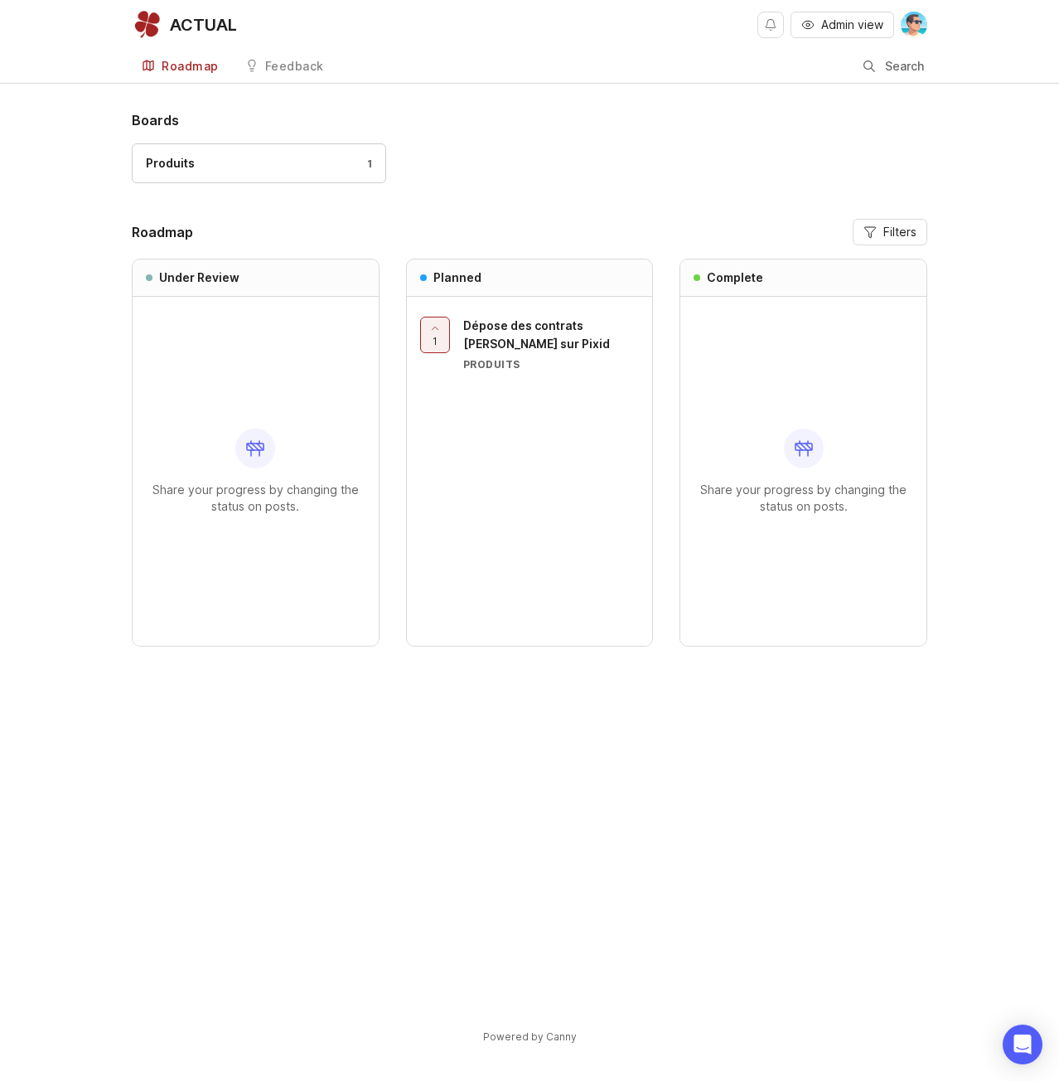
click at [88, 171] on div "Boards Produits 1 Roadmap Filters Under Review Share your progress by changing …" at bounding box center [529, 591] width 1059 height 962
click at [874, 228] on icon "button" at bounding box center [870, 231] width 13 height 13
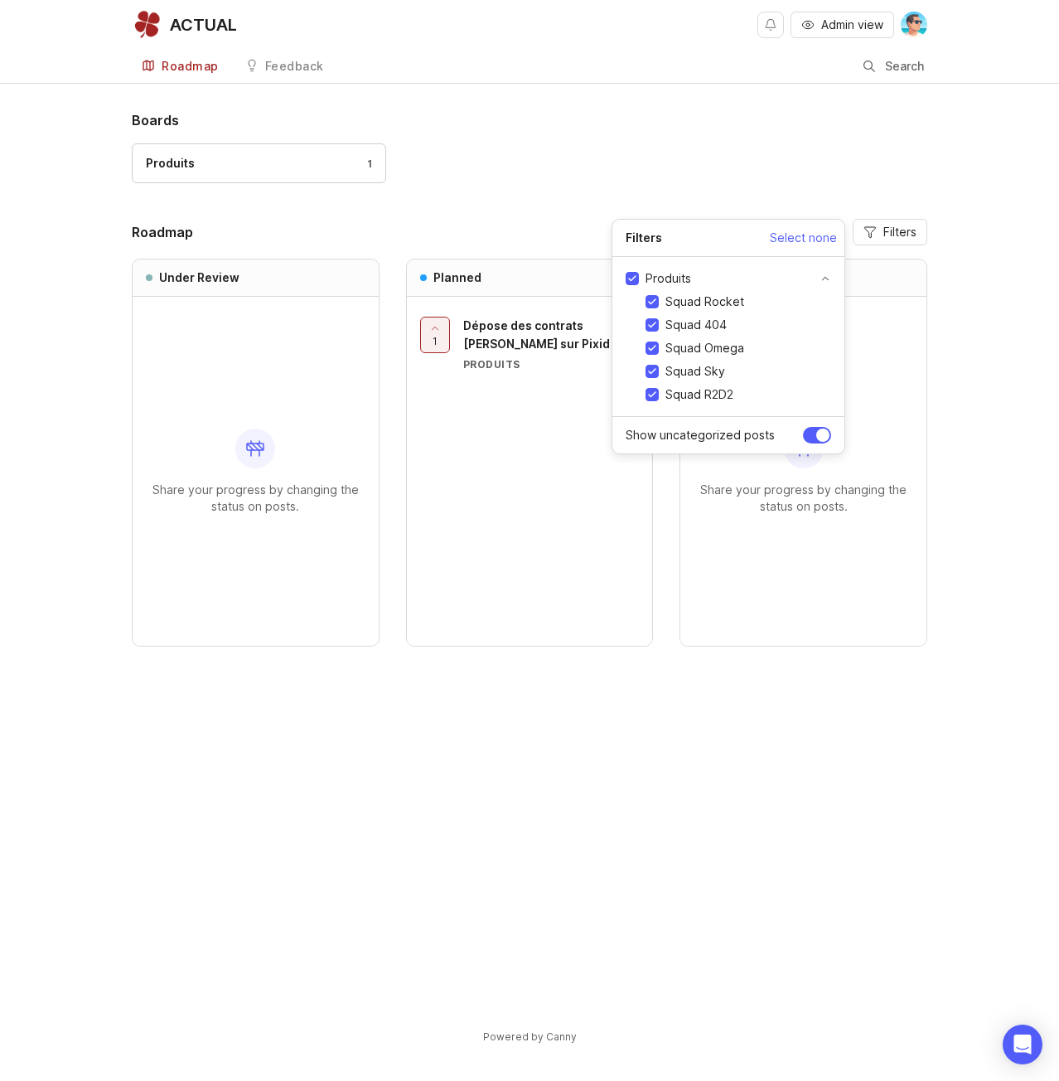
click at [588, 172] on div "Produits 1" at bounding box center [530, 171] width 796 height 56
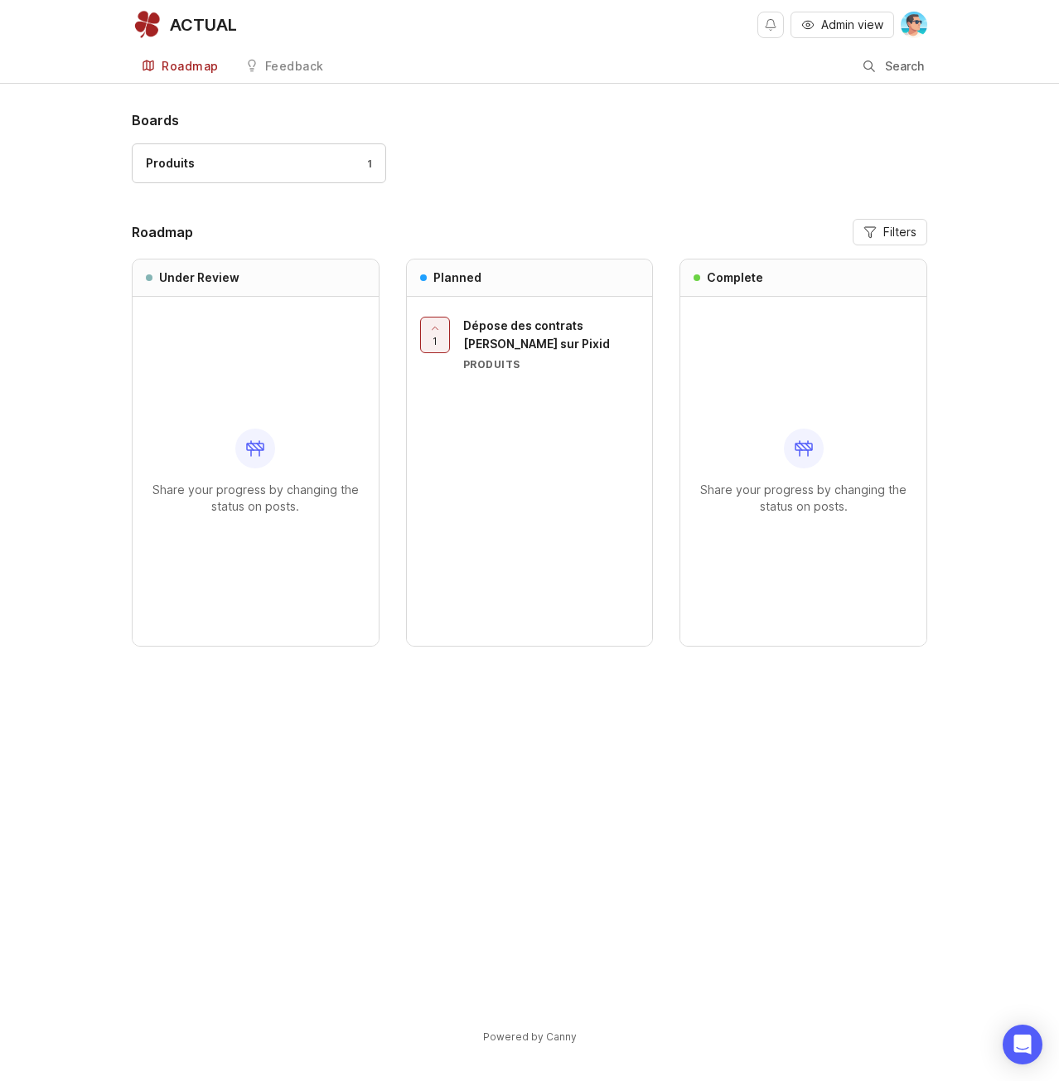
click at [487, 330] on span "Dépose des contrats [PERSON_NAME] sur Pixid" at bounding box center [536, 334] width 147 height 32
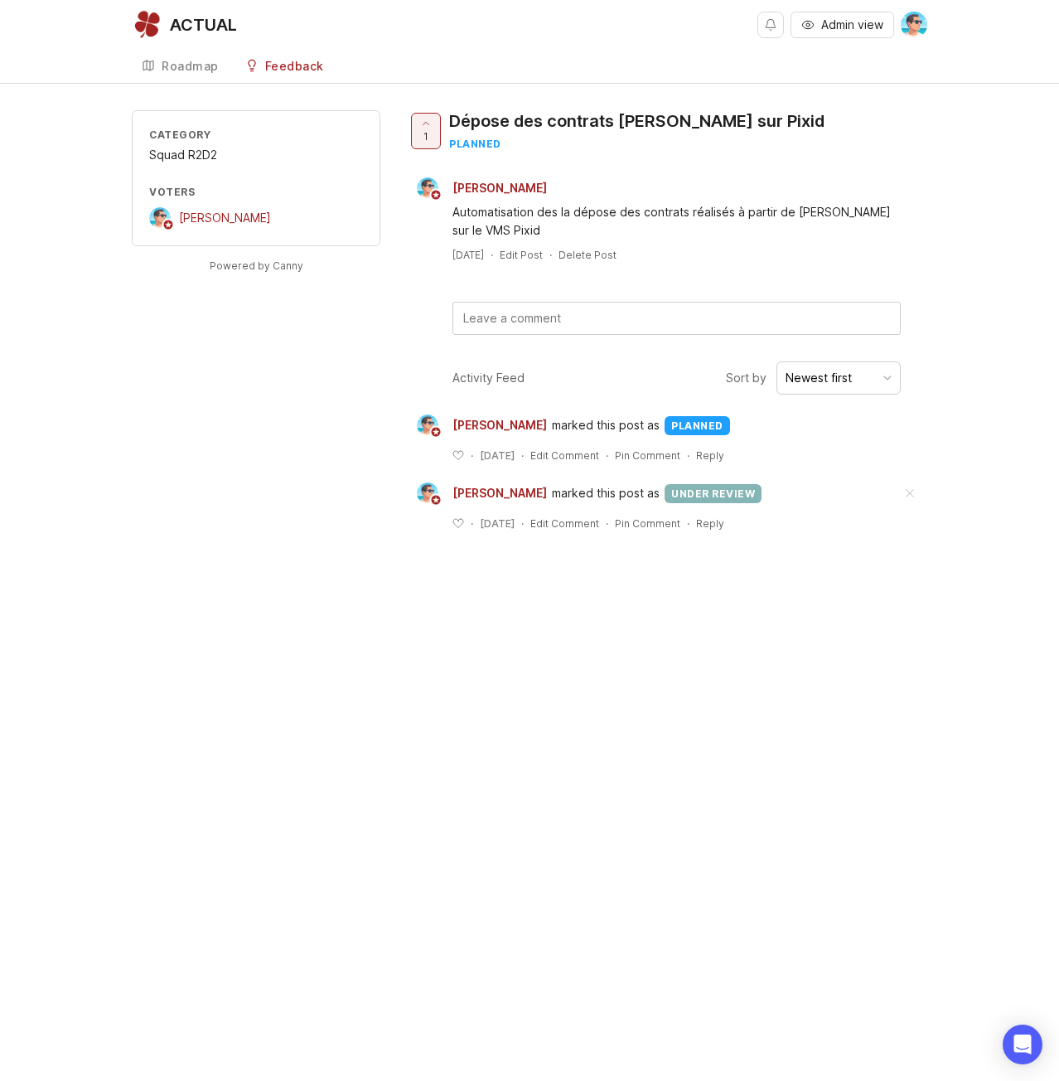
click at [819, 382] on div "Newest first" at bounding box center [819, 378] width 66 height 18
click at [181, 71] on div "Roadmap" at bounding box center [190, 67] width 57 height 12
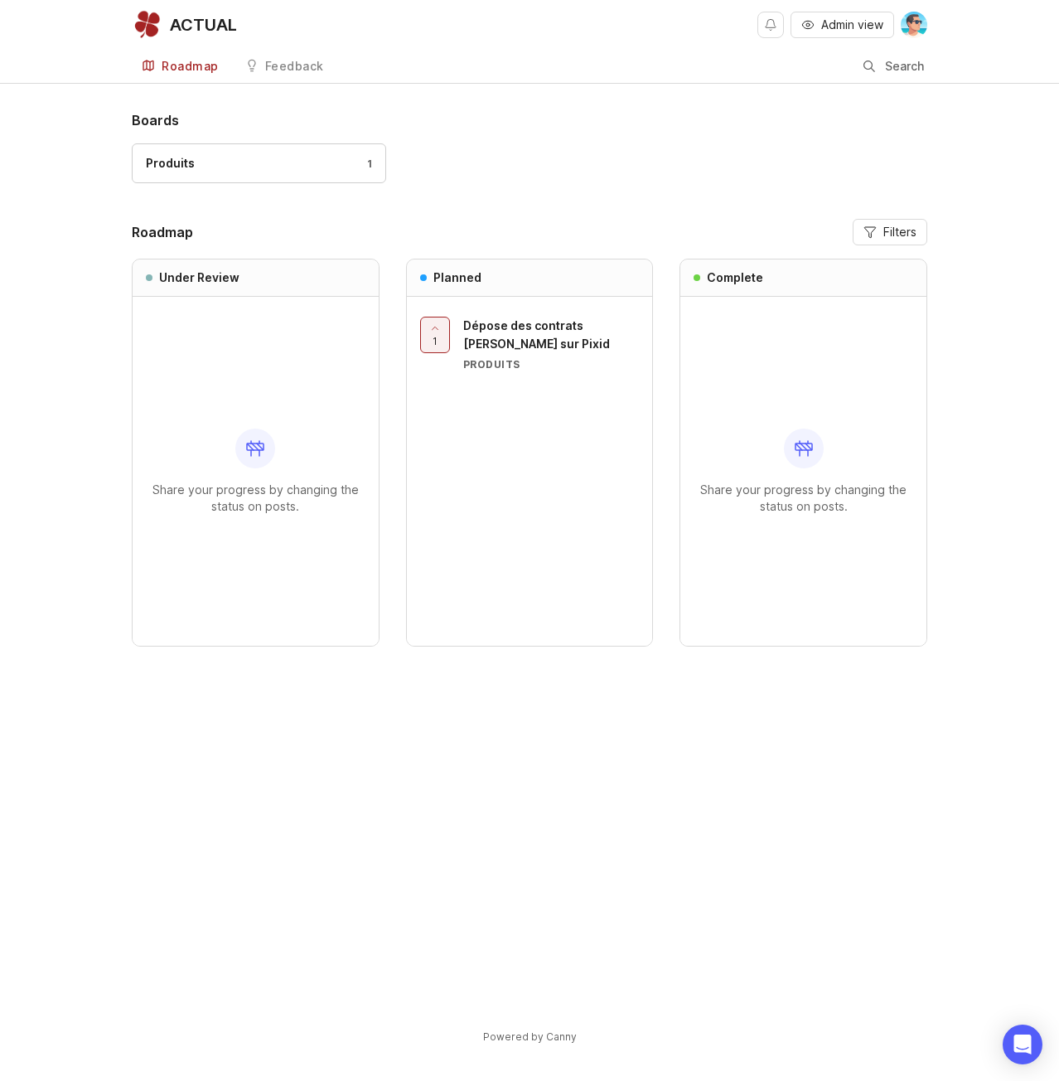
click at [258, 175] on link "Produits 1" at bounding box center [259, 163] width 254 height 40
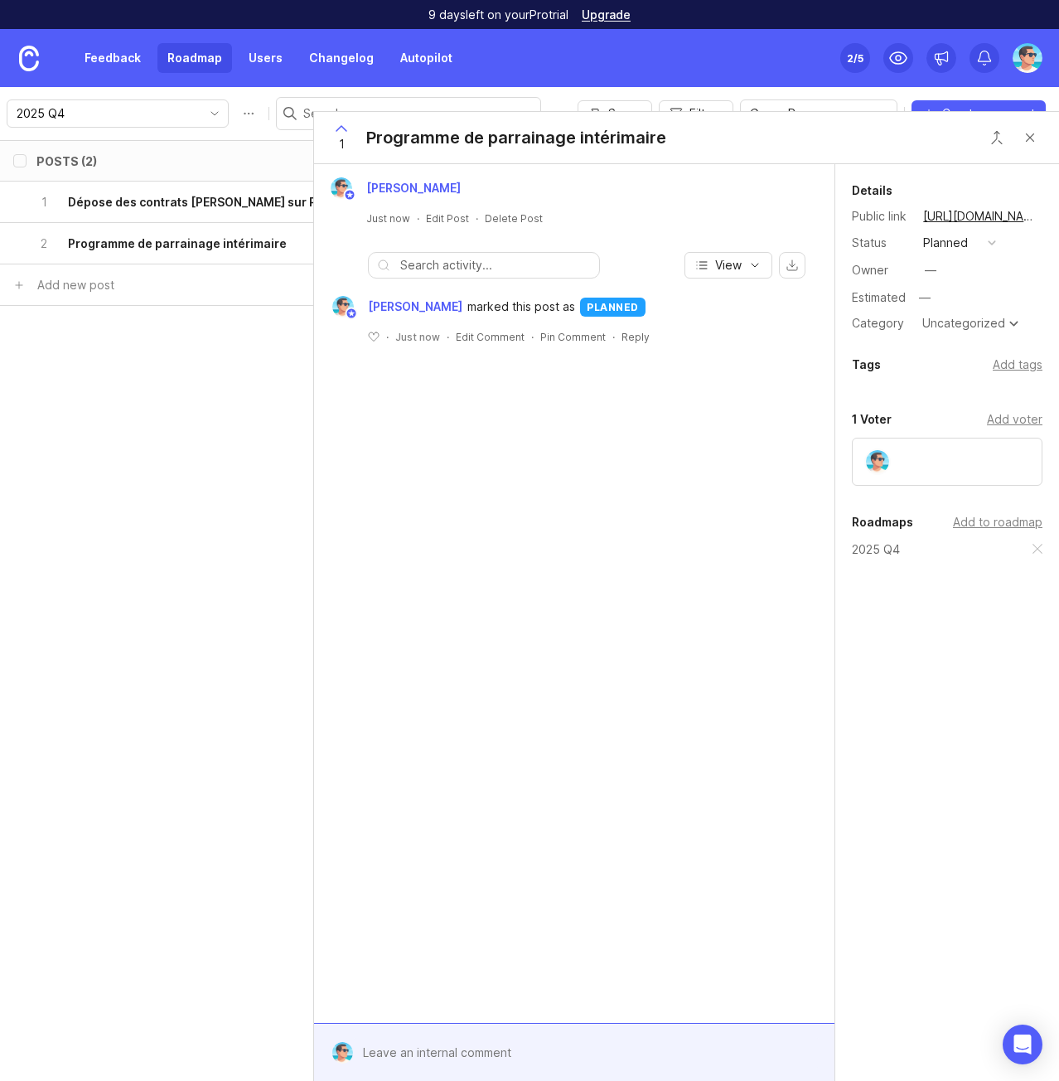
click at [1013, 362] on div "Add tags" at bounding box center [1018, 365] width 50 height 18
click at [970, 325] on div "Uncategorized" at bounding box center [963, 323] width 83 height 12
click at [759, 641] on div "Benjamin Hareau Just now · Edit Post · Delete Post View Benjamin Hareau marked …" at bounding box center [574, 593] width 520 height 859
click at [927, 268] on div "—" at bounding box center [931, 270] width 12 height 18
click at [951, 295] on div "—" at bounding box center [978, 299] width 128 height 22
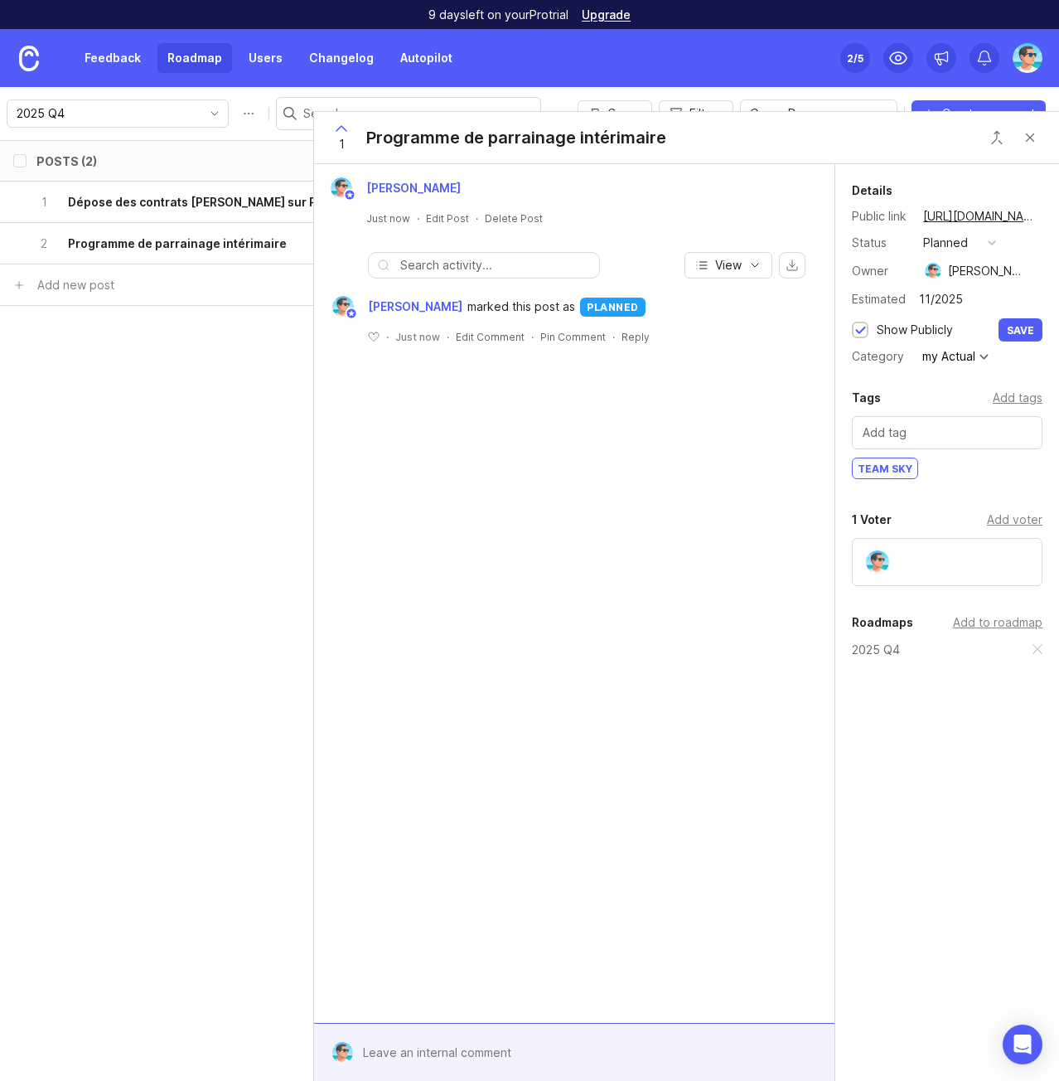
type input "11/2025"
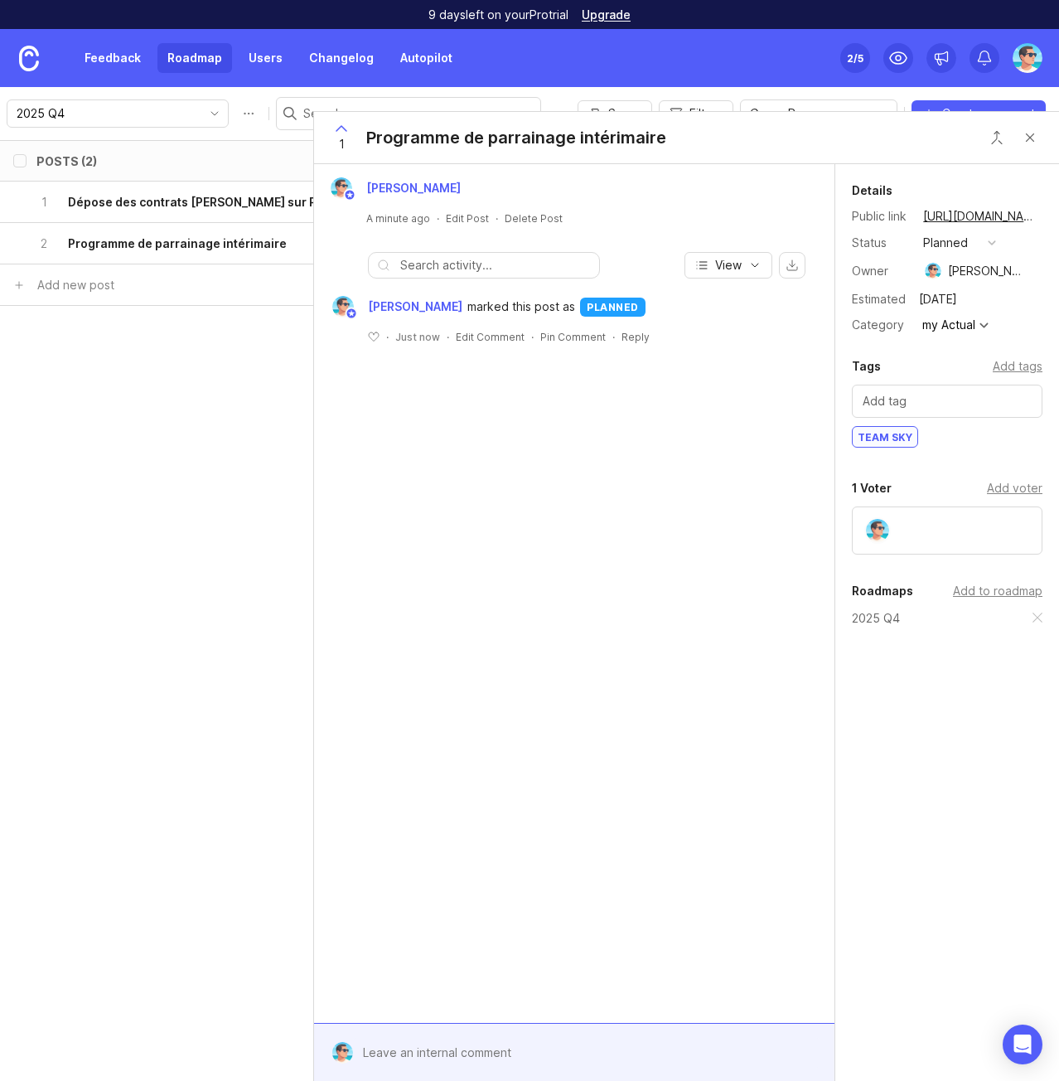
click at [200, 208] on h6 "Dépose des contrats Lucie sur Pixid" at bounding box center [202, 202] width 269 height 17
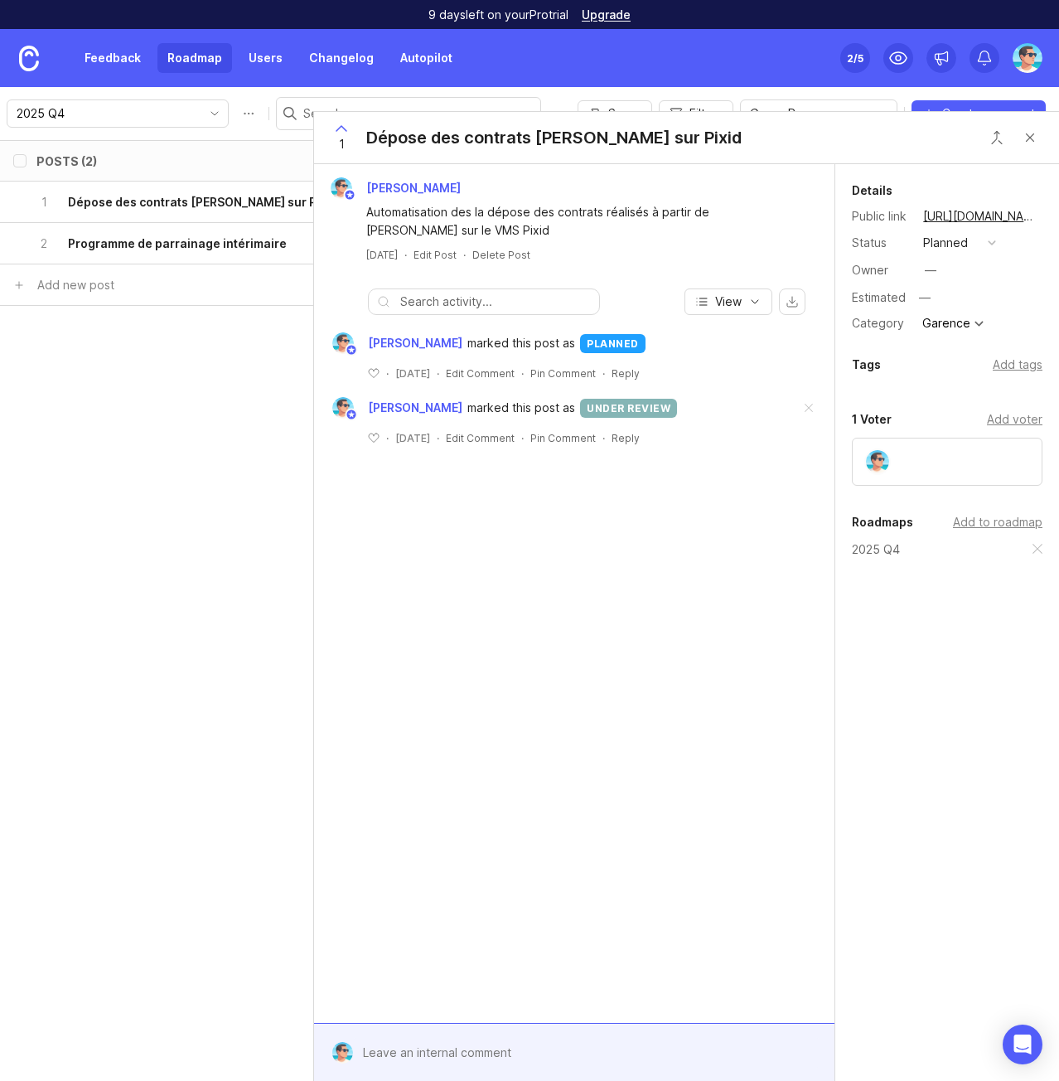
click at [367, 142] on div "Dépose des contrats Lucie sur Pixid" at bounding box center [553, 137] width 375 height 23
click at [412, 145] on div "Dépose des contrats Lucie sur Pixid" at bounding box center [553, 137] width 375 height 23
click at [490, 142] on div "Dépose des contrats Lucie sur Pixid" at bounding box center [553, 137] width 375 height 23
click at [122, 62] on link "Feedback" at bounding box center [113, 58] width 76 height 30
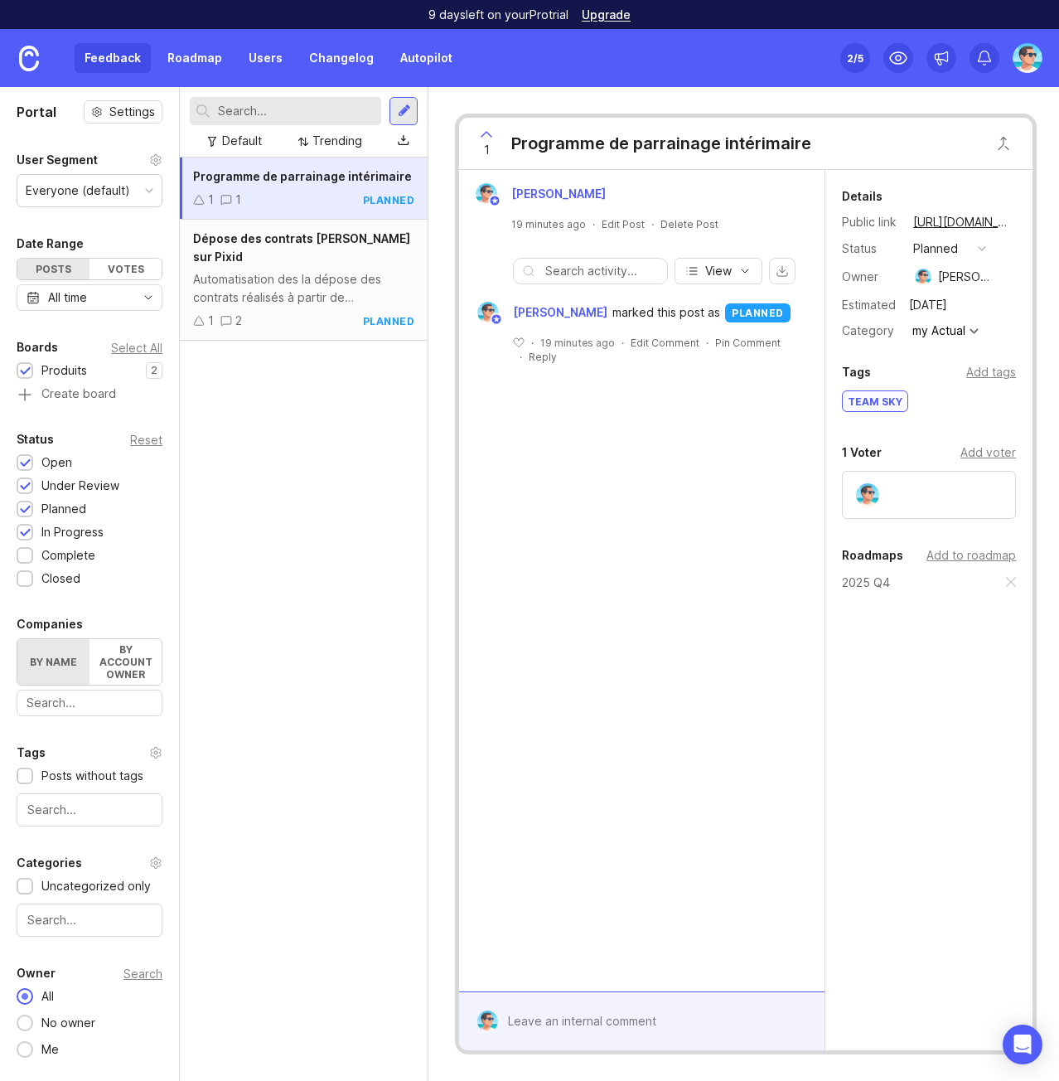
click at [299, 240] on span "Dépose des contrats Lucie sur Pixid" at bounding box center [301, 247] width 217 height 32
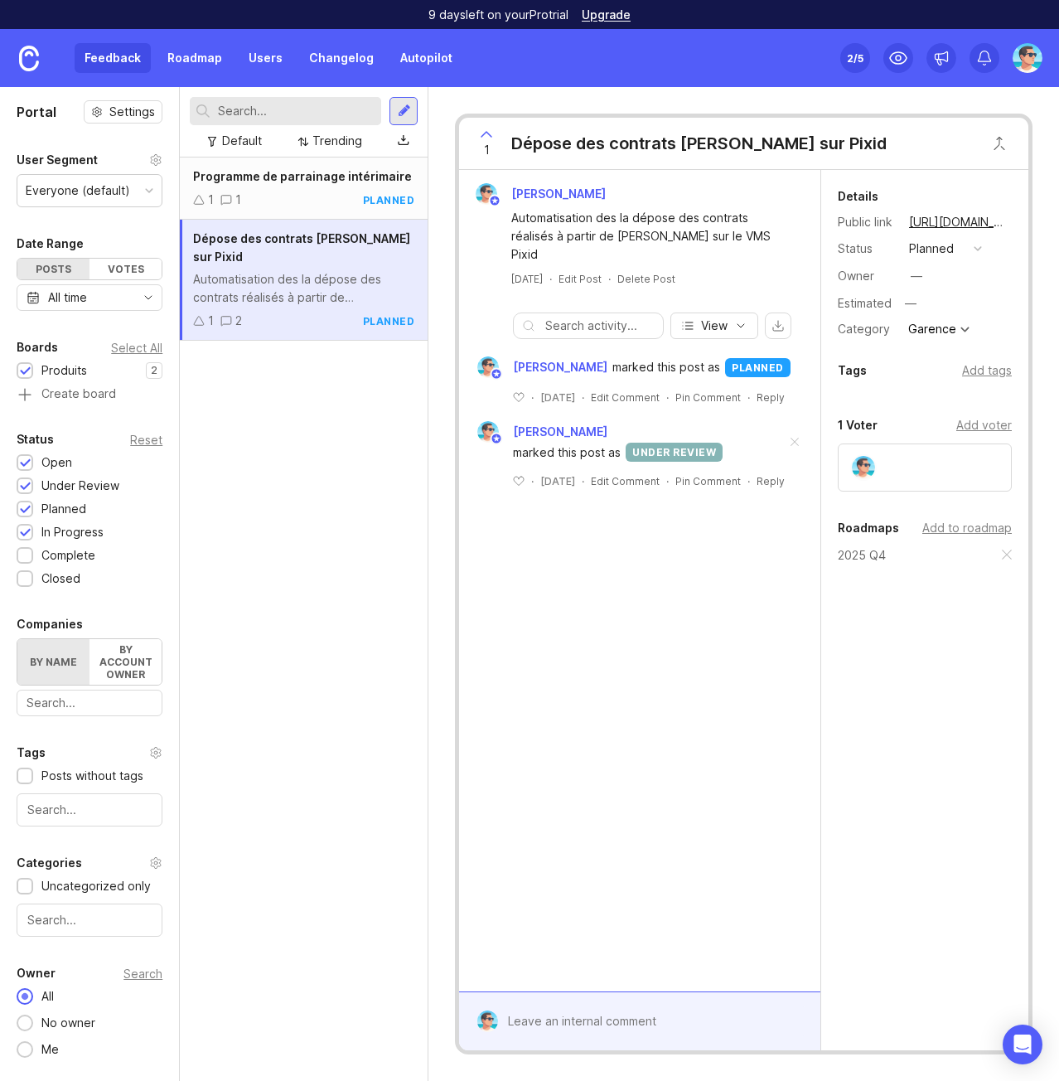
click at [668, 146] on div "Dépose des contrats Lucie sur Pixid" at bounding box center [698, 143] width 375 height 23
click at [583, 141] on div "Dépose des contrats Lucie sur Pixid" at bounding box center [698, 143] width 375 height 23
drag, startPoint x: 359, startPoint y: 266, endPoint x: 257, endPoint y: 452, distance: 211.8
click at [257, 452] on div "Programme de parrainage intérimaire 1 1 planned Dépose des contrats Lucie sur P…" at bounding box center [304, 618] width 248 height 923
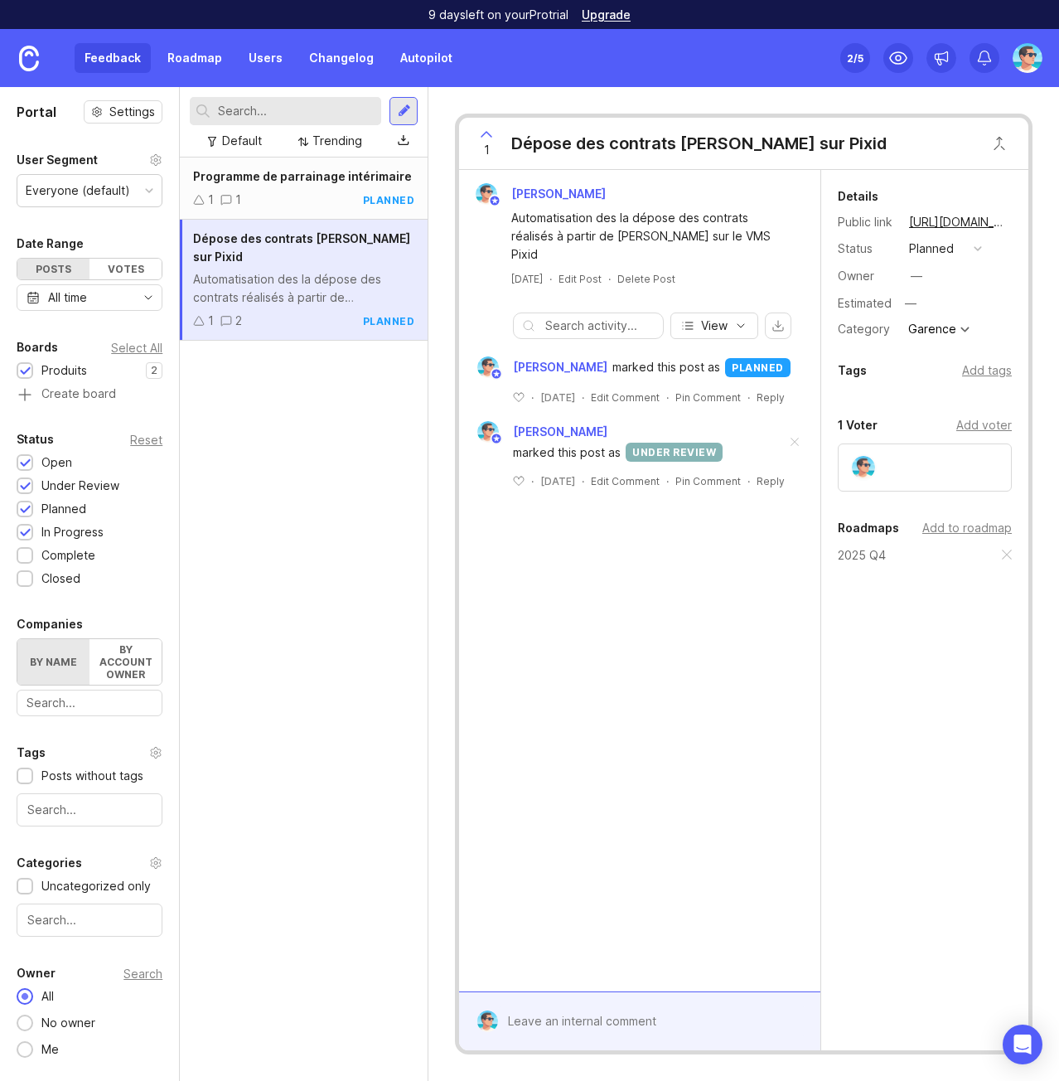
click at [198, 69] on link "Roadmap" at bounding box center [194, 58] width 75 height 30
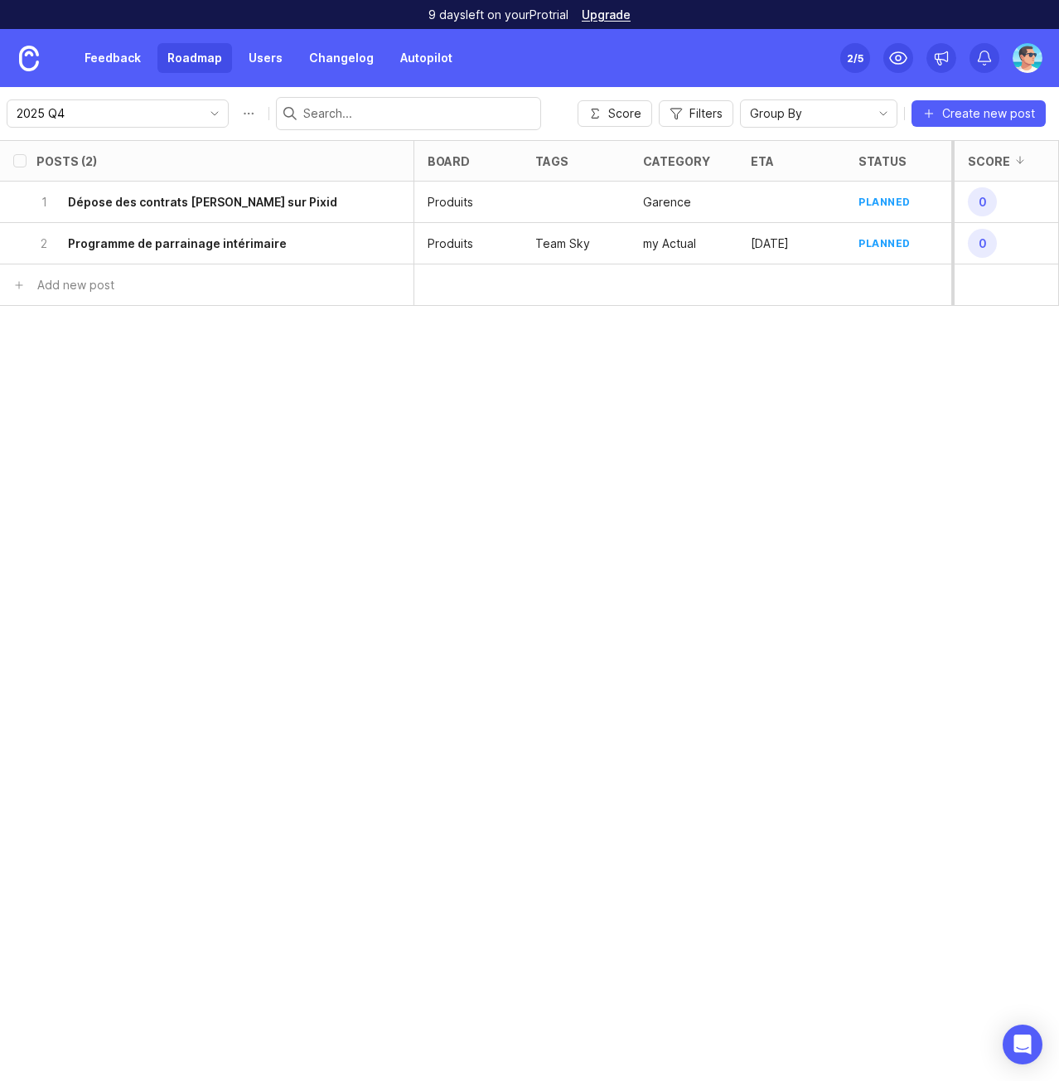
click at [170, 207] on h6 "Dépose des contrats Lucie sur Pixid" at bounding box center [202, 202] width 269 height 17
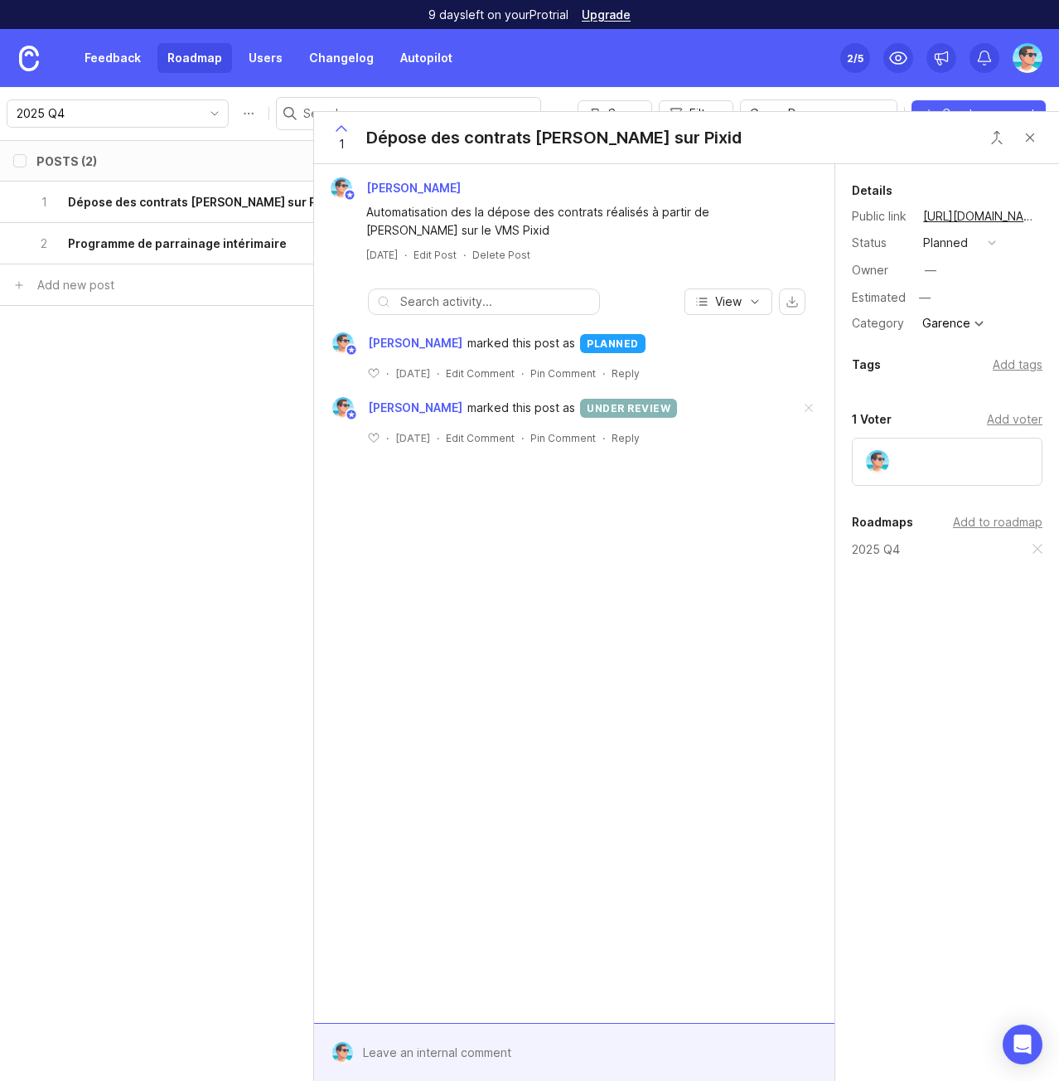
click at [414, 138] on div "Dépose des contrats Lucie sur Pixid" at bounding box center [553, 137] width 375 height 23
click at [222, 364] on div "Posts (2) board tags category eta status owner Impact Votes Effort Score 1 Dépo…" at bounding box center [529, 610] width 1059 height 941
click at [1031, 143] on button "Close button" at bounding box center [1030, 137] width 33 height 33
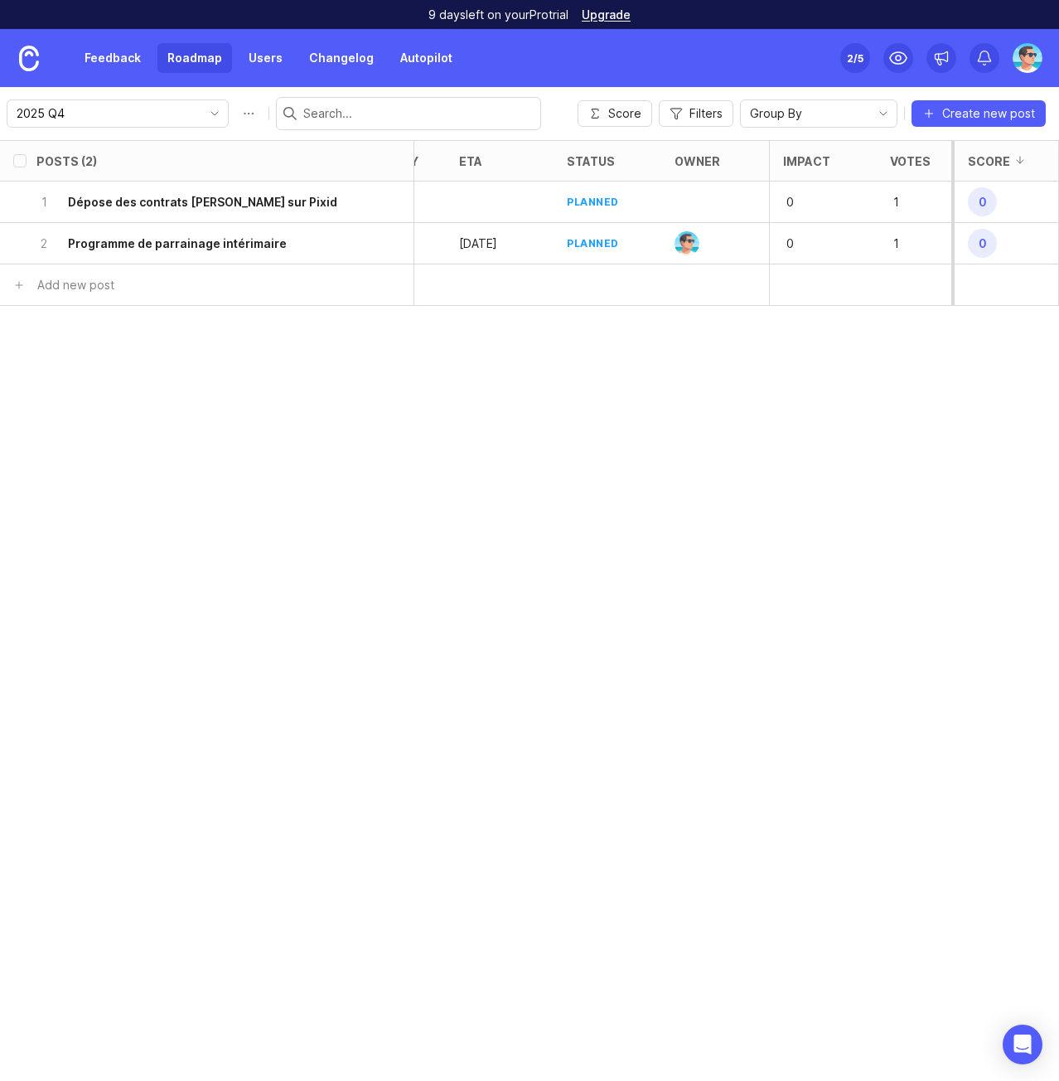
scroll to position [0, 293]
click at [476, 200] on div at bounding box center [498, 202] width 108 height 41
click at [976, 208] on span "0" at bounding box center [982, 201] width 29 height 29
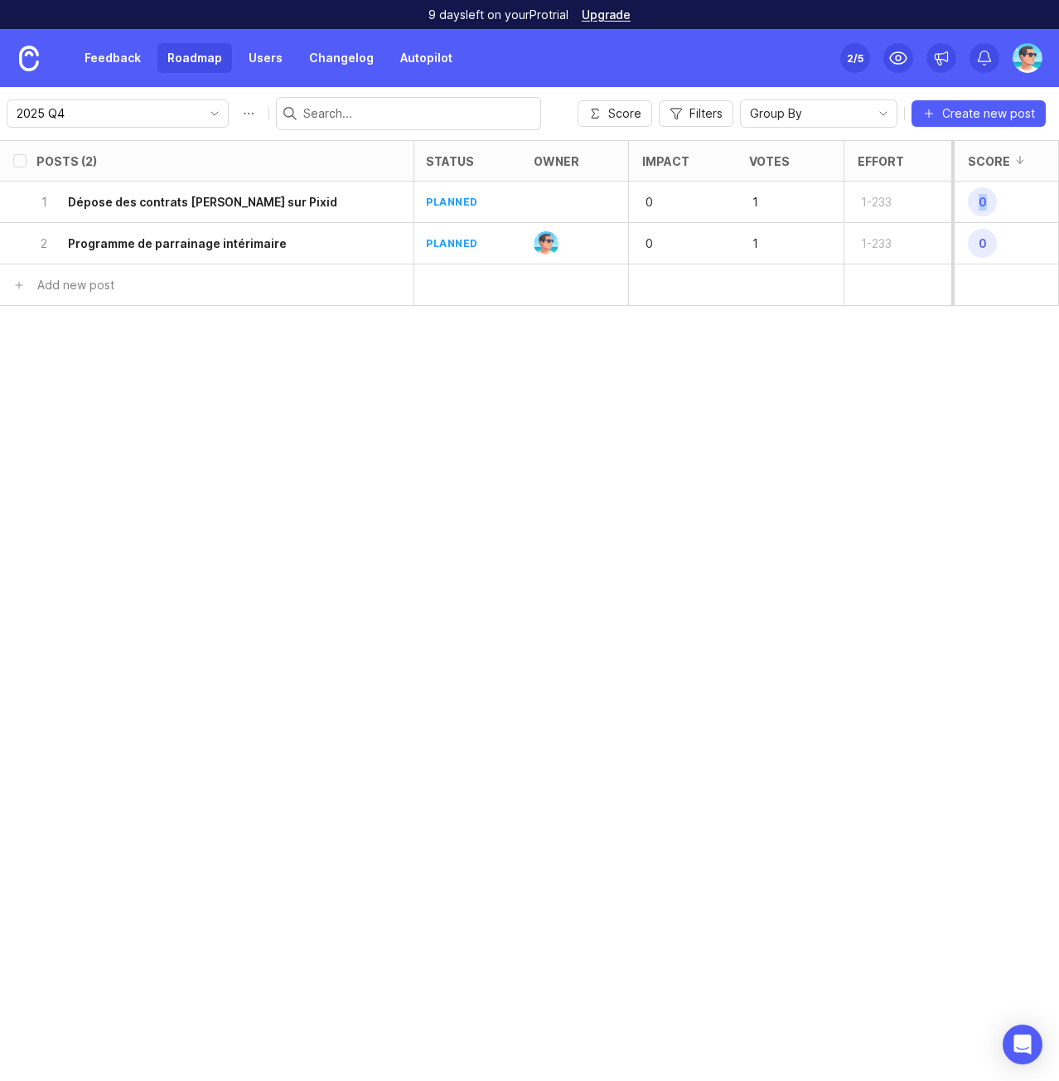
click at [976, 208] on span "0" at bounding box center [982, 201] width 29 height 29
click at [225, 206] on h6 "Dépose des contrats Lucie sur Pixid" at bounding box center [202, 202] width 269 height 17
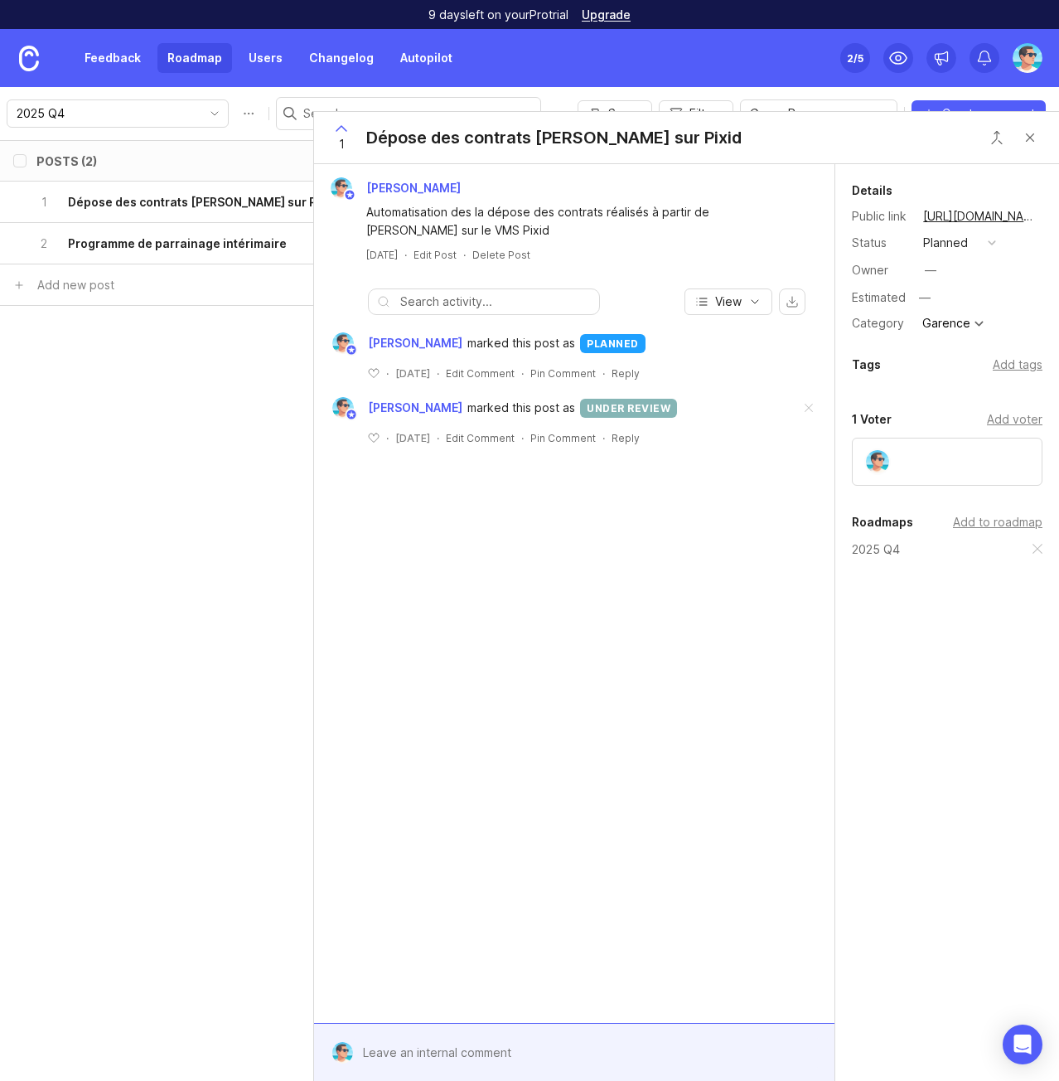
click at [937, 268] on div "—" at bounding box center [931, 270] width 22 height 22
click at [912, 299] on div "Estimated —" at bounding box center [947, 299] width 191 height 22
click at [935, 298] on input "text" at bounding box center [978, 299] width 128 height 22
click at [612, 17] on link "Upgrade" at bounding box center [606, 15] width 49 height 12
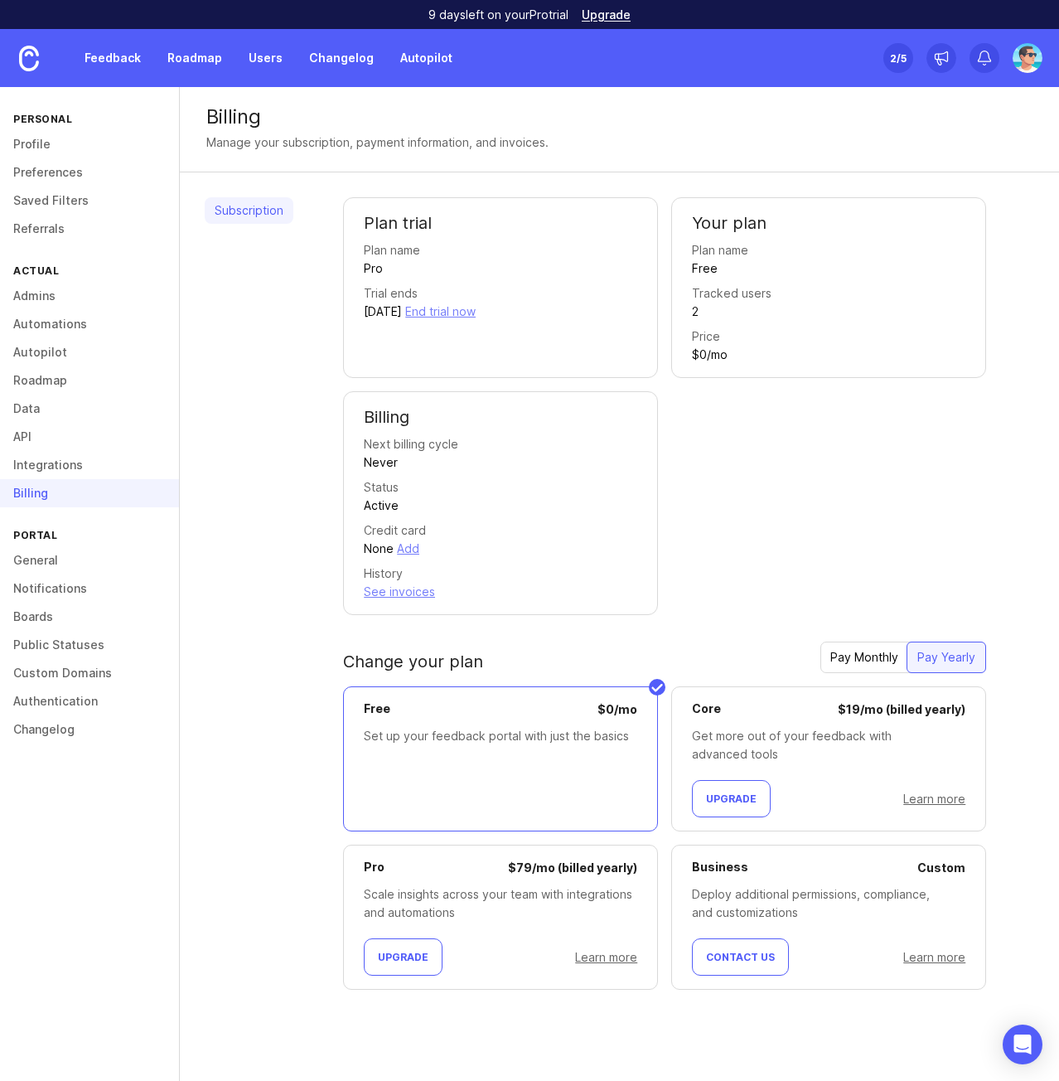
click at [516, 933] on div "Pro $ 79 / mo (billed yearly) Scale insights across your team with integrations…" at bounding box center [500, 917] width 315 height 145
click at [398, 959] on span "Upgrade" at bounding box center [403, 957] width 51 height 12
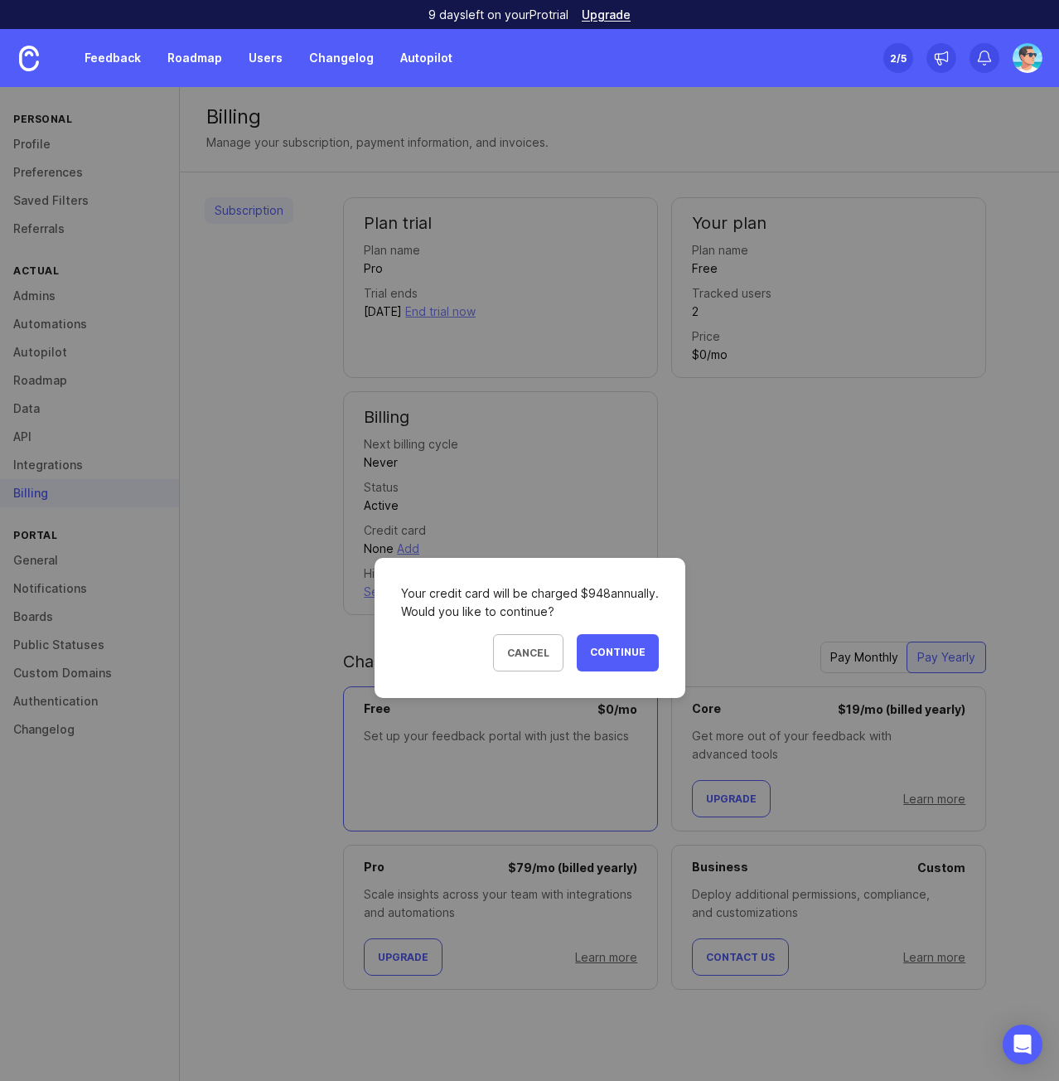
drag, startPoint x: 602, startPoint y: 666, endPoint x: 553, endPoint y: 672, distance: 49.2
click at [564, 679] on div "Your credit card will be charged $ 948 annually. Would you like to continue? Ca…" at bounding box center [530, 628] width 311 height 140
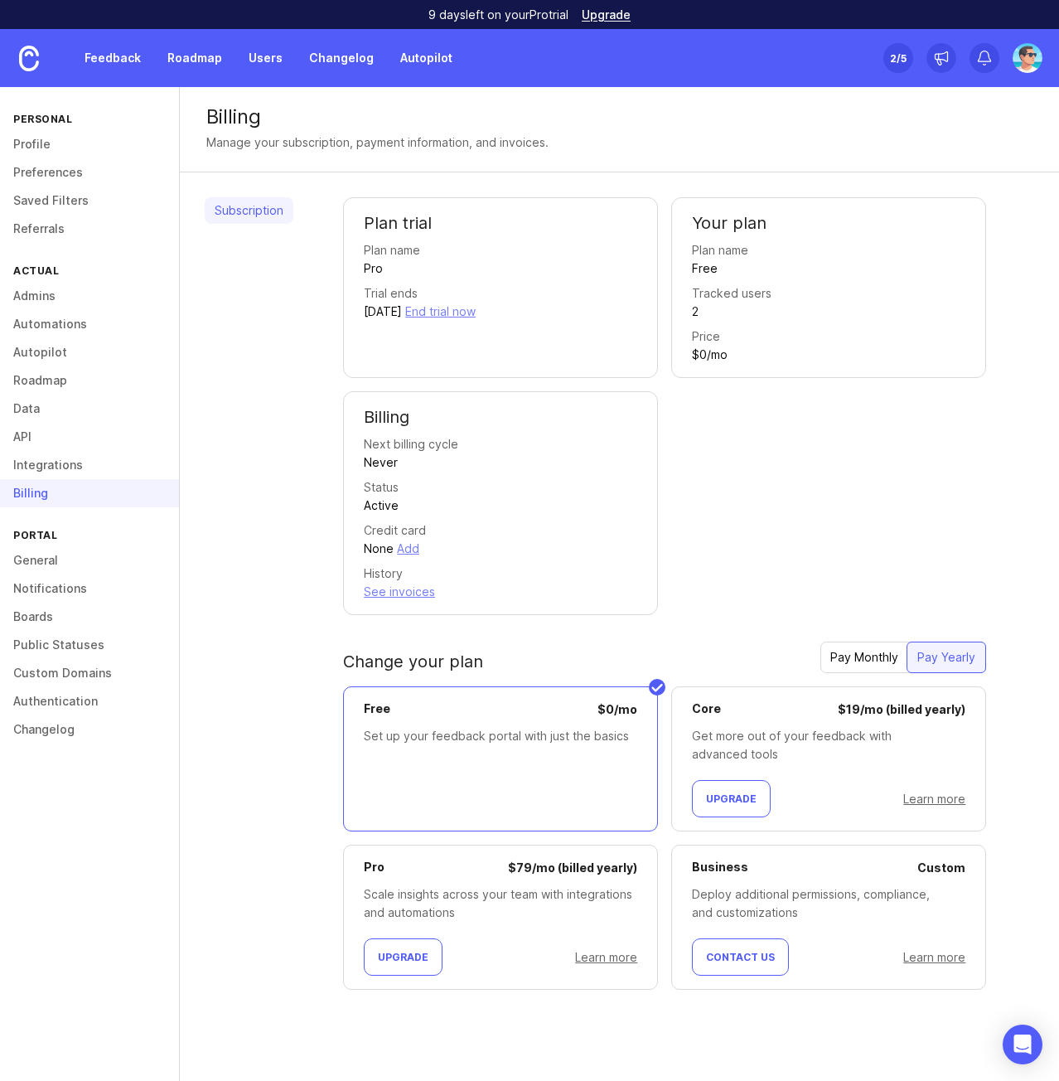
click at [700, 267] on div "Free" at bounding box center [705, 268] width 26 height 18
click at [666, 257] on div "Plan trial Plan name Pro Trial ends September 18, 2025 End trial now Your plan …" at bounding box center [688, 406] width 691 height 418
click at [248, 217] on link "Subscription" at bounding box center [249, 210] width 89 height 27
click at [609, 955] on link "Learn more" at bounding box center [606, 957] width 62 height 14
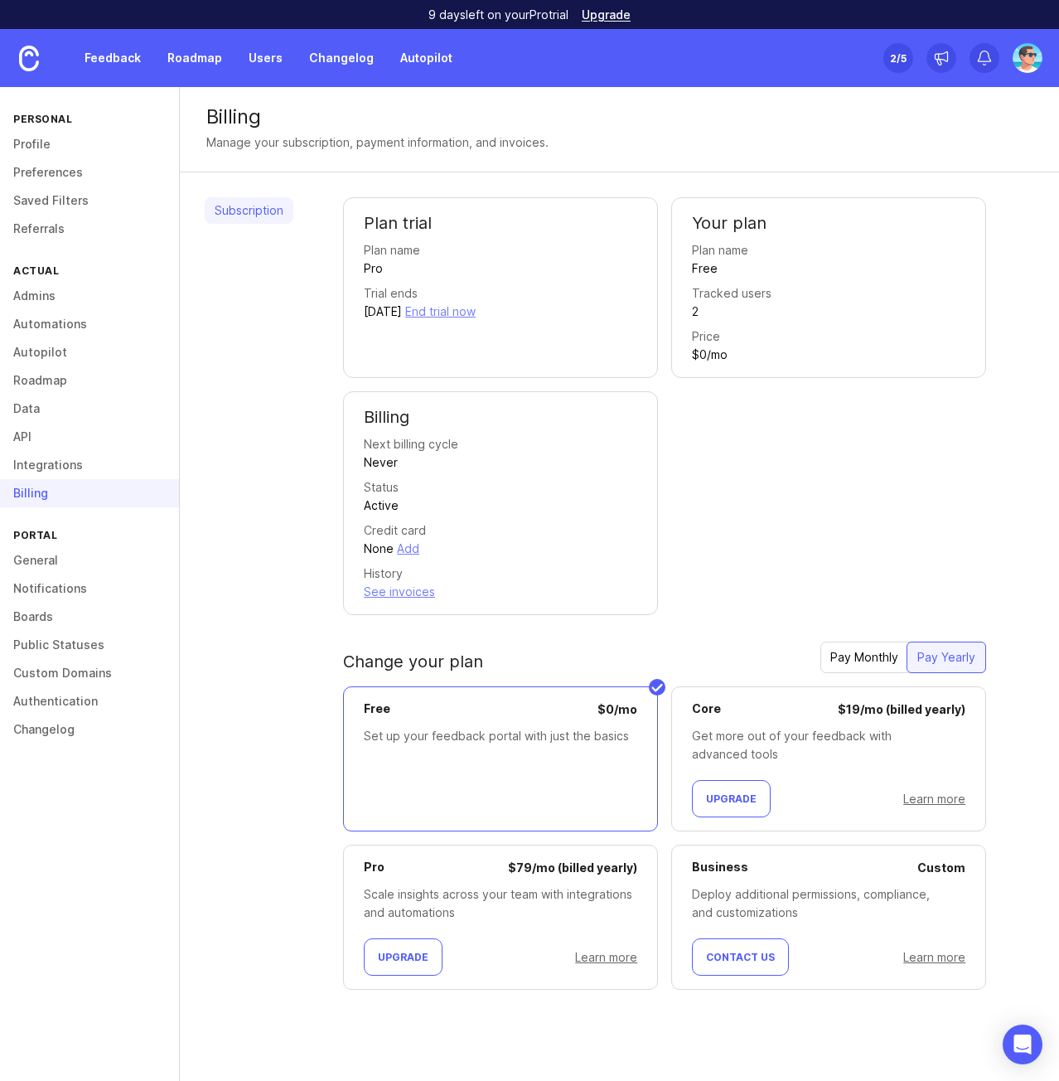
click at [855, 659] on div "Pay Monthly" at bounding box center [865, 657] width 88 height 30
click at [511, 916] on div "Scale insights across your team with integrations and automations" at bounding box center [501, 903] width 274 height 36
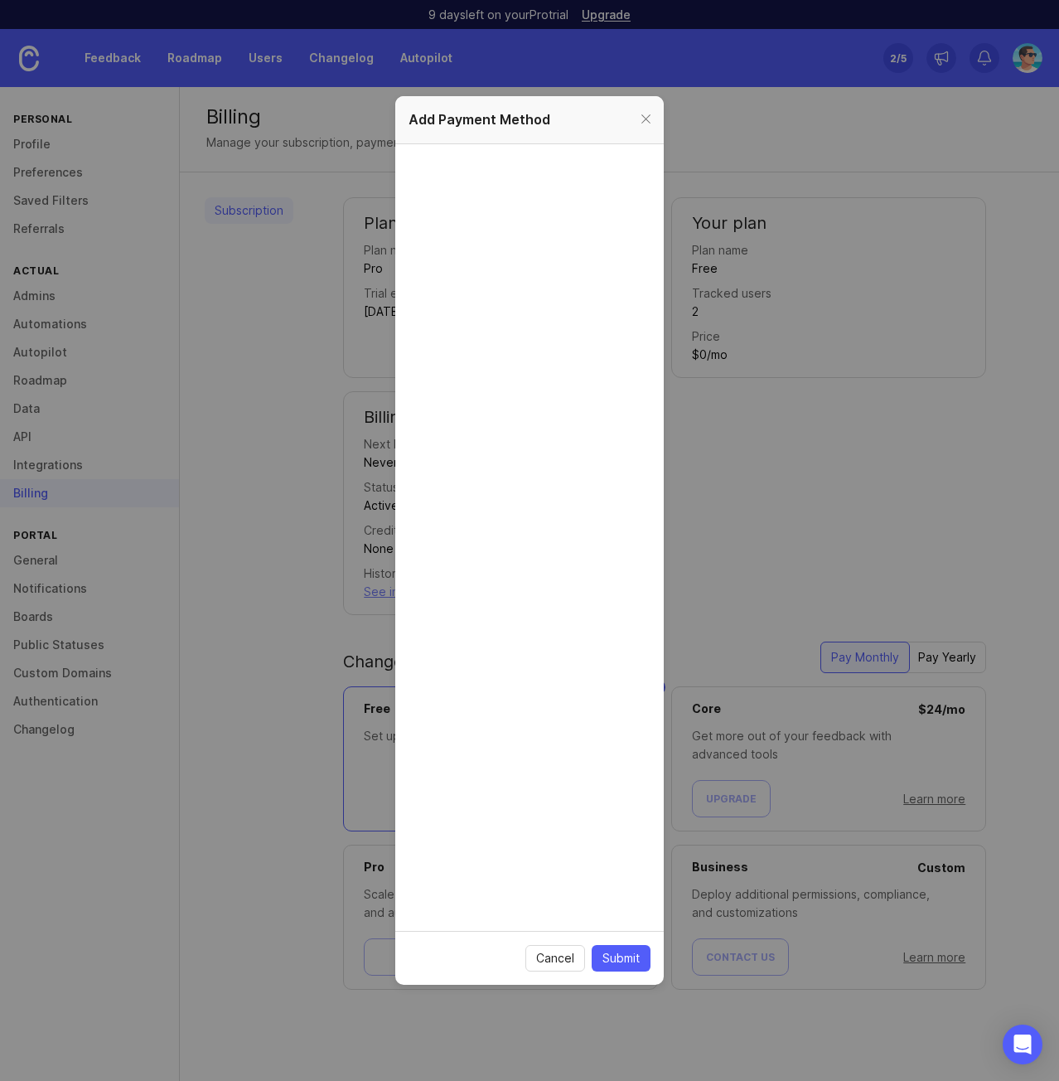
click at [616, 963] on span "Submit" at bounding box center [621, 958] width 37 height 17
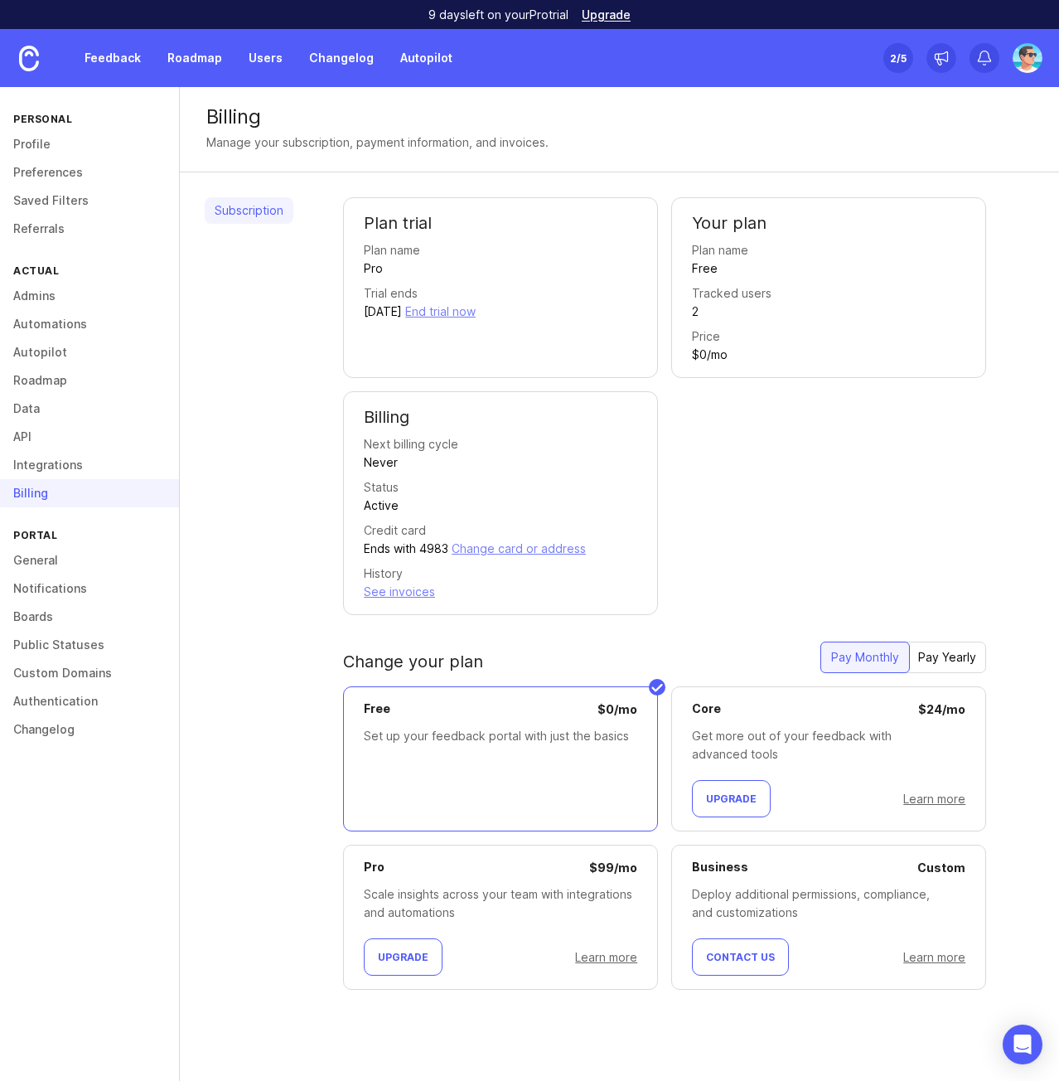
click at [520, 871] on div at bounding box center [487, 868] width 205 height 18
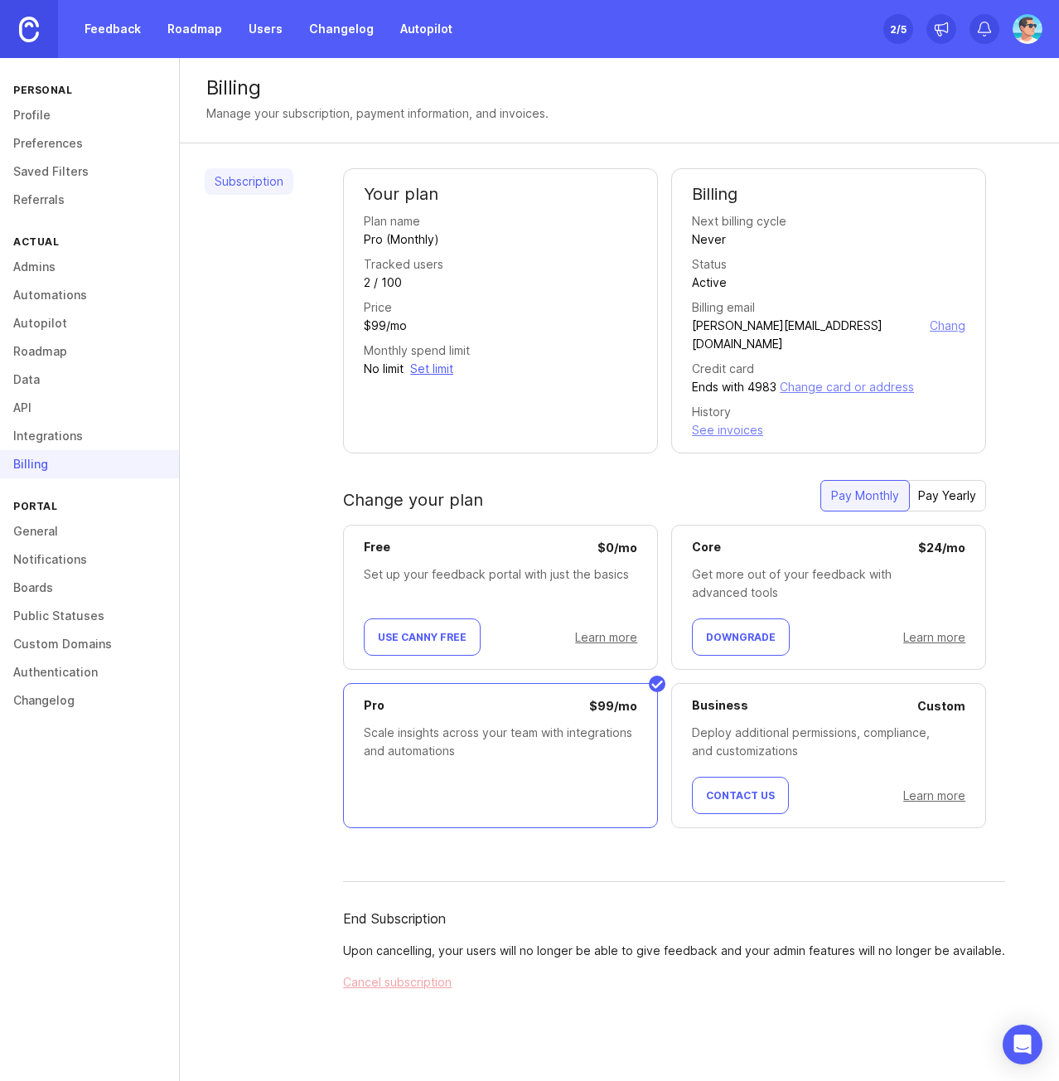
click at [44, 355] on link "Roadmap" at bounding box center [89, 351] width 179 height 28
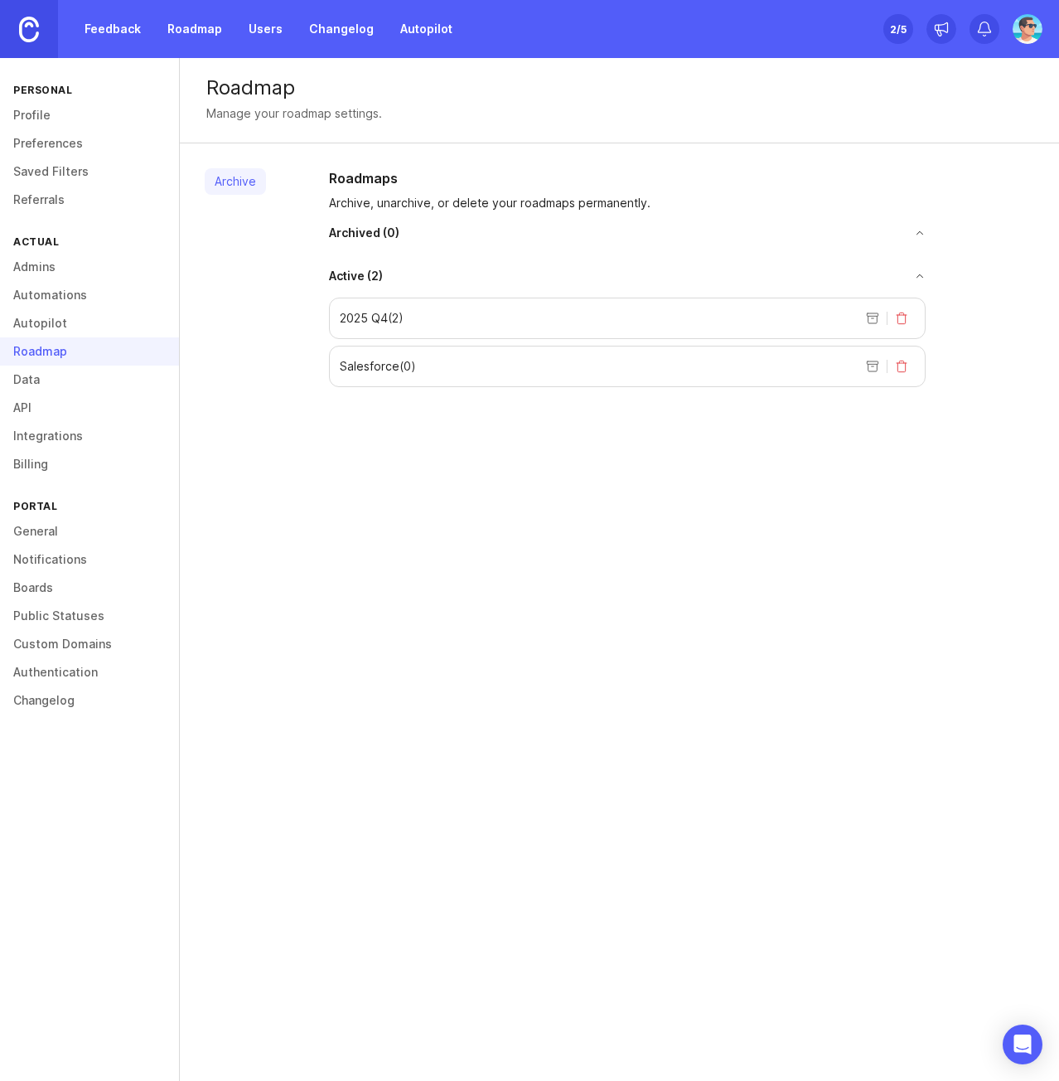
click at [523, 322] on div "2025 Q4 ( 2 )" at bounding box center [627, 318] width 597 height 41
click at [43, 541] on link "General" at bounding box center [89, 531] width 179 height 28
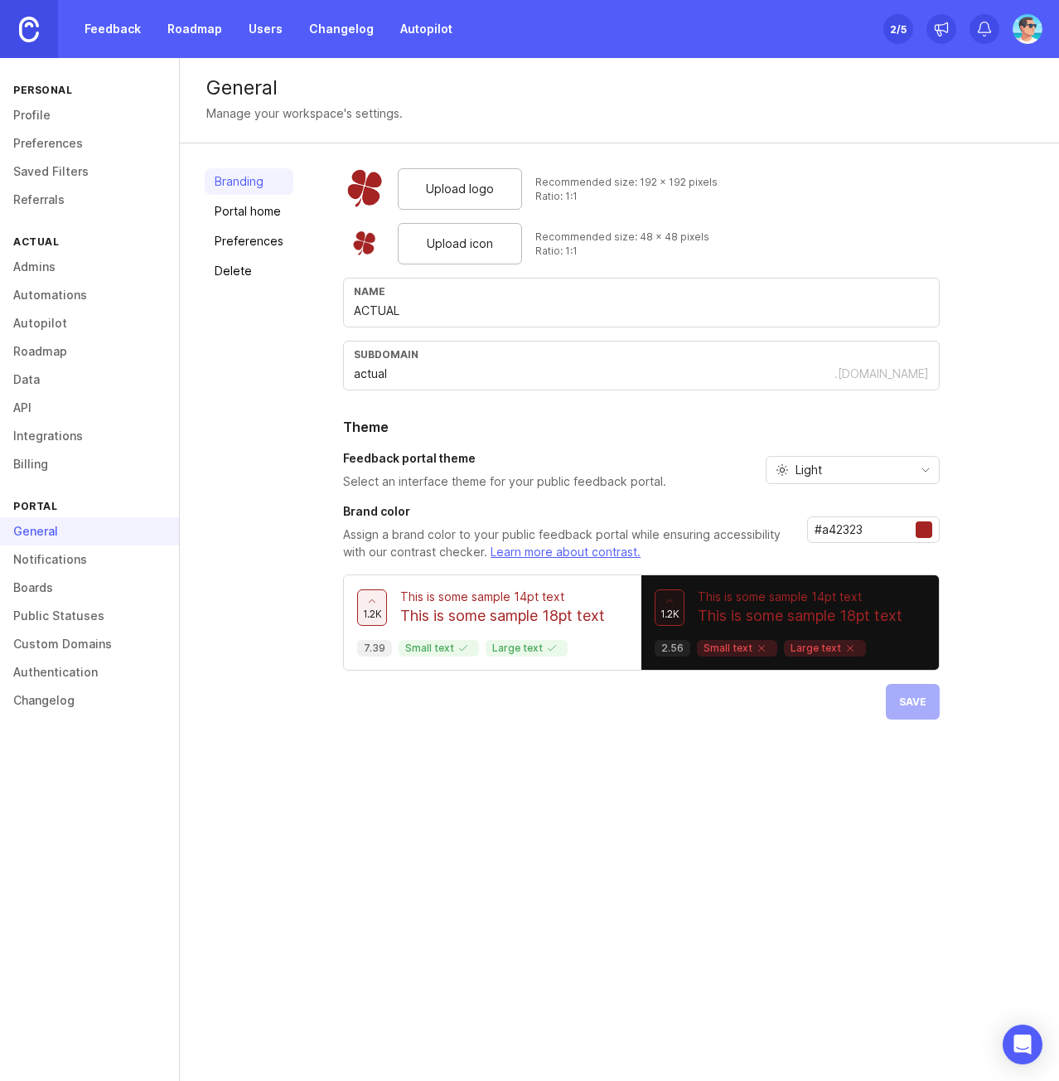
click at [46, 566] on link "Notifications" at bounding box center [89, 559] width 179 height 28
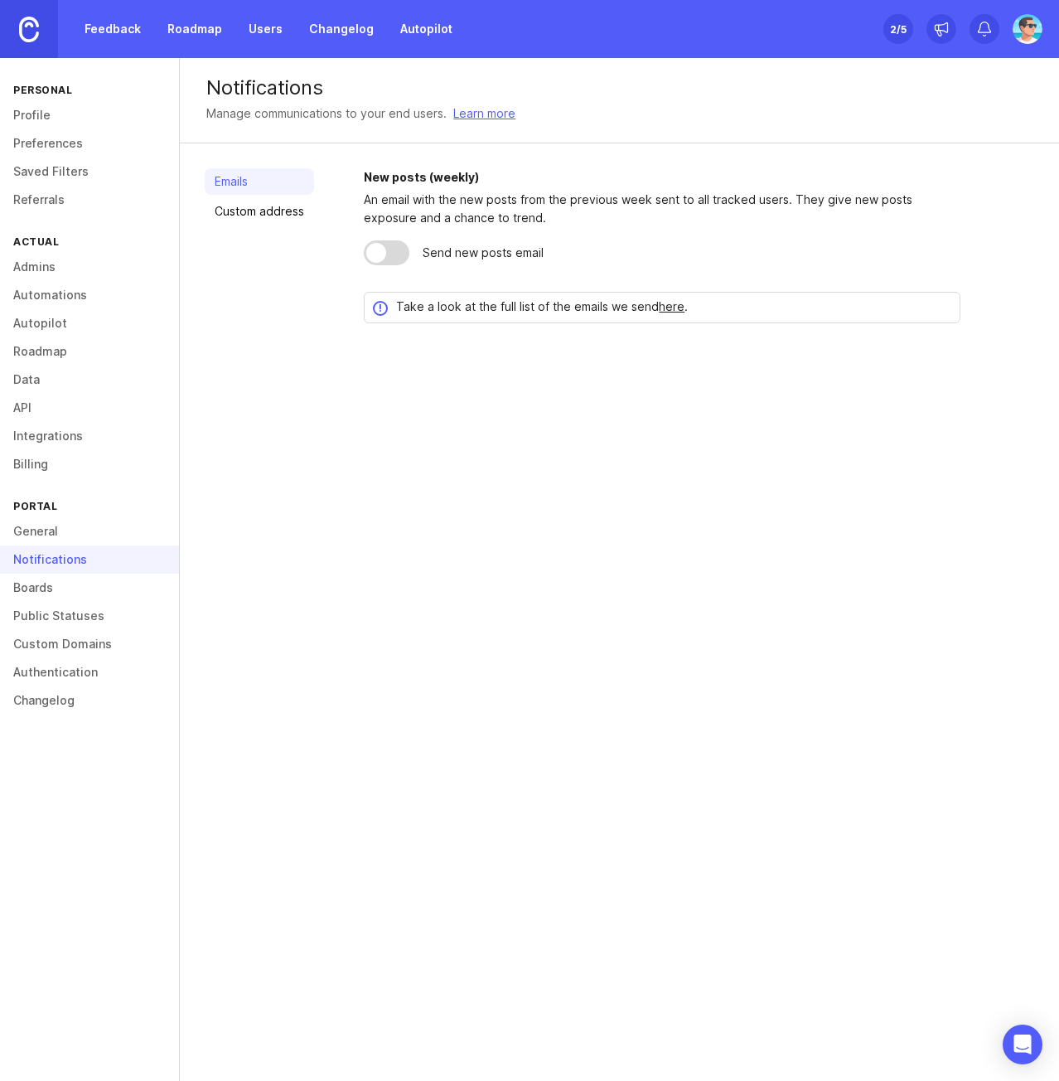
click at [41, 595] on link "Boards" at bounding box center [89, 588] width 179 height 28
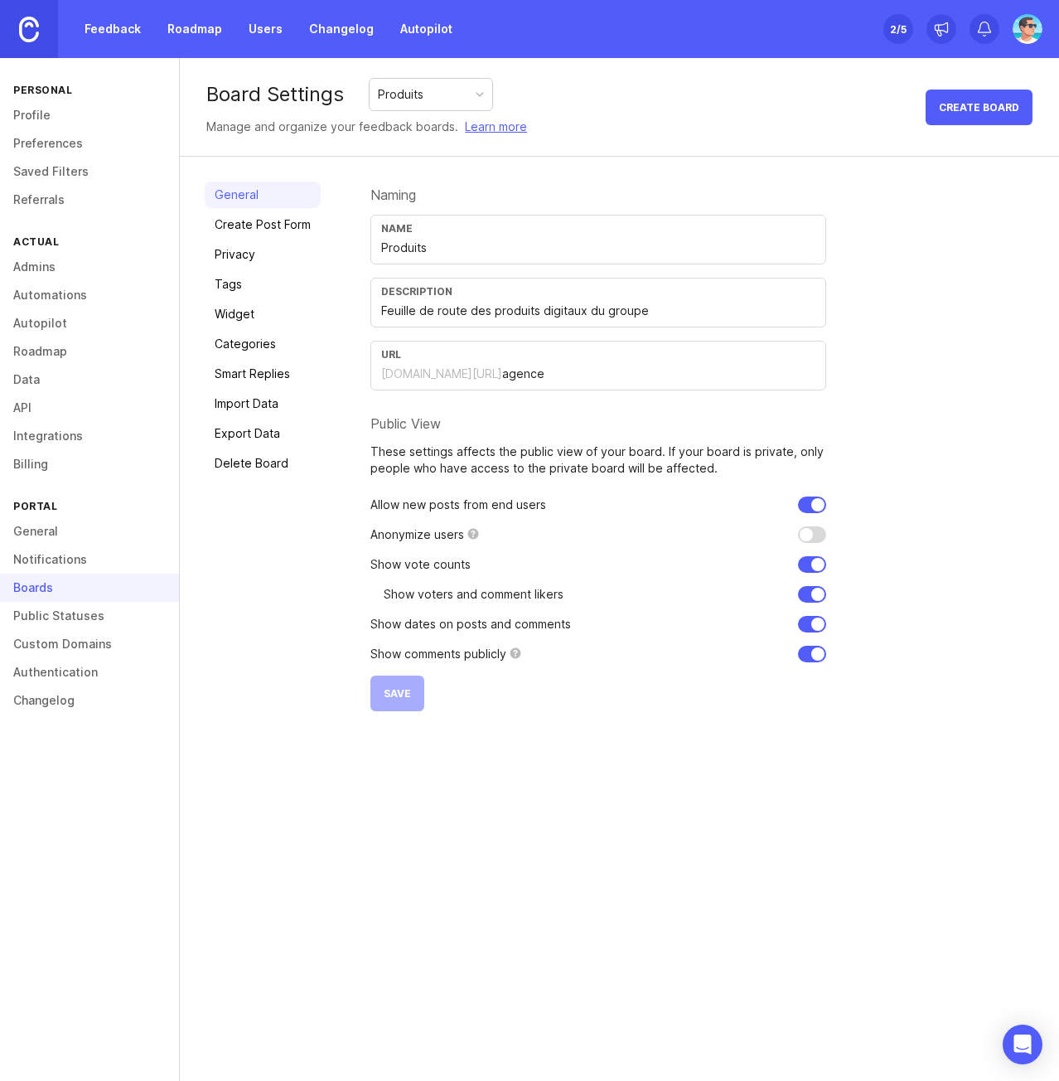
click at [254, 344] on link "Categories" at bounding box center [263, 344] width 116 height 27
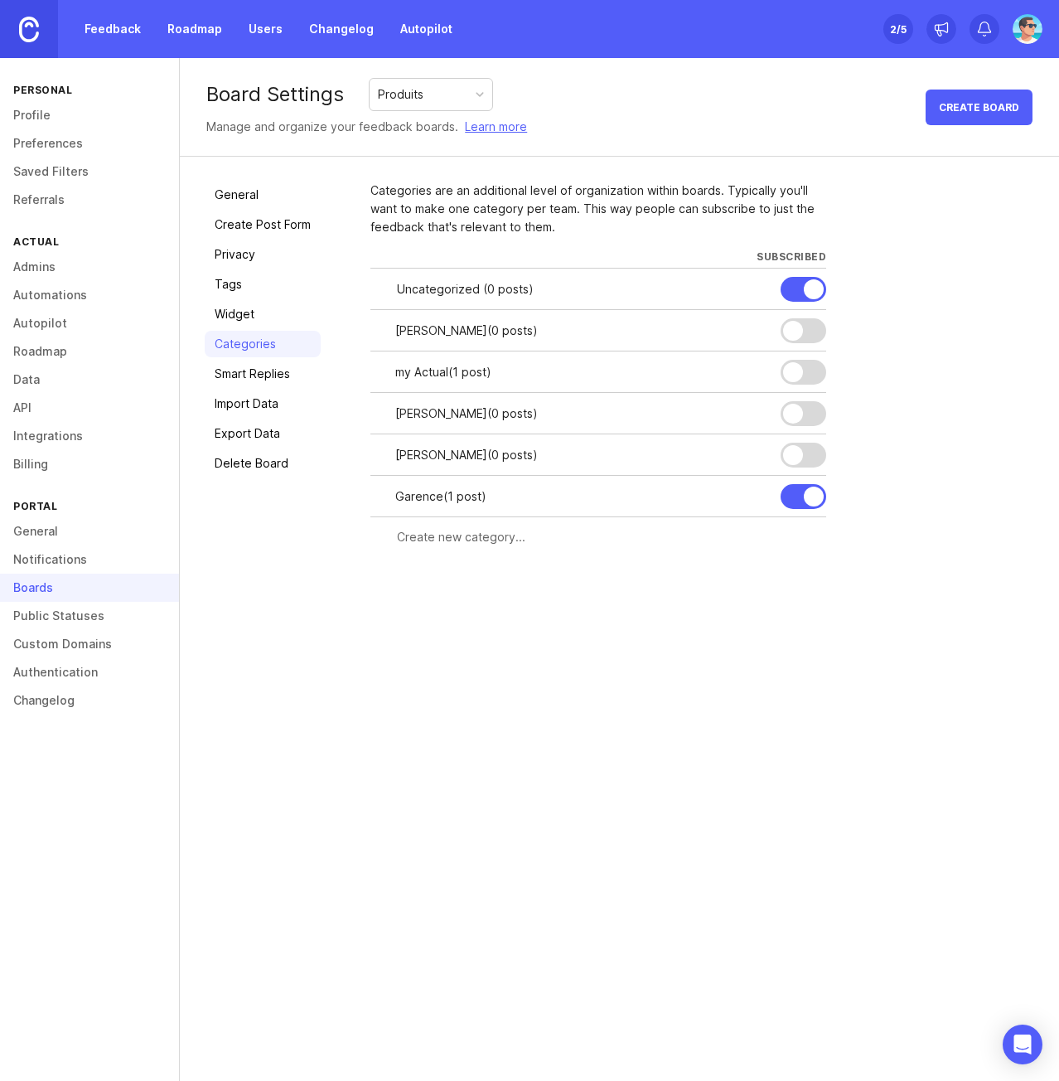
click at [61, 672] on link "Authentication" at bounding box center [89, 672] width 179 height 28
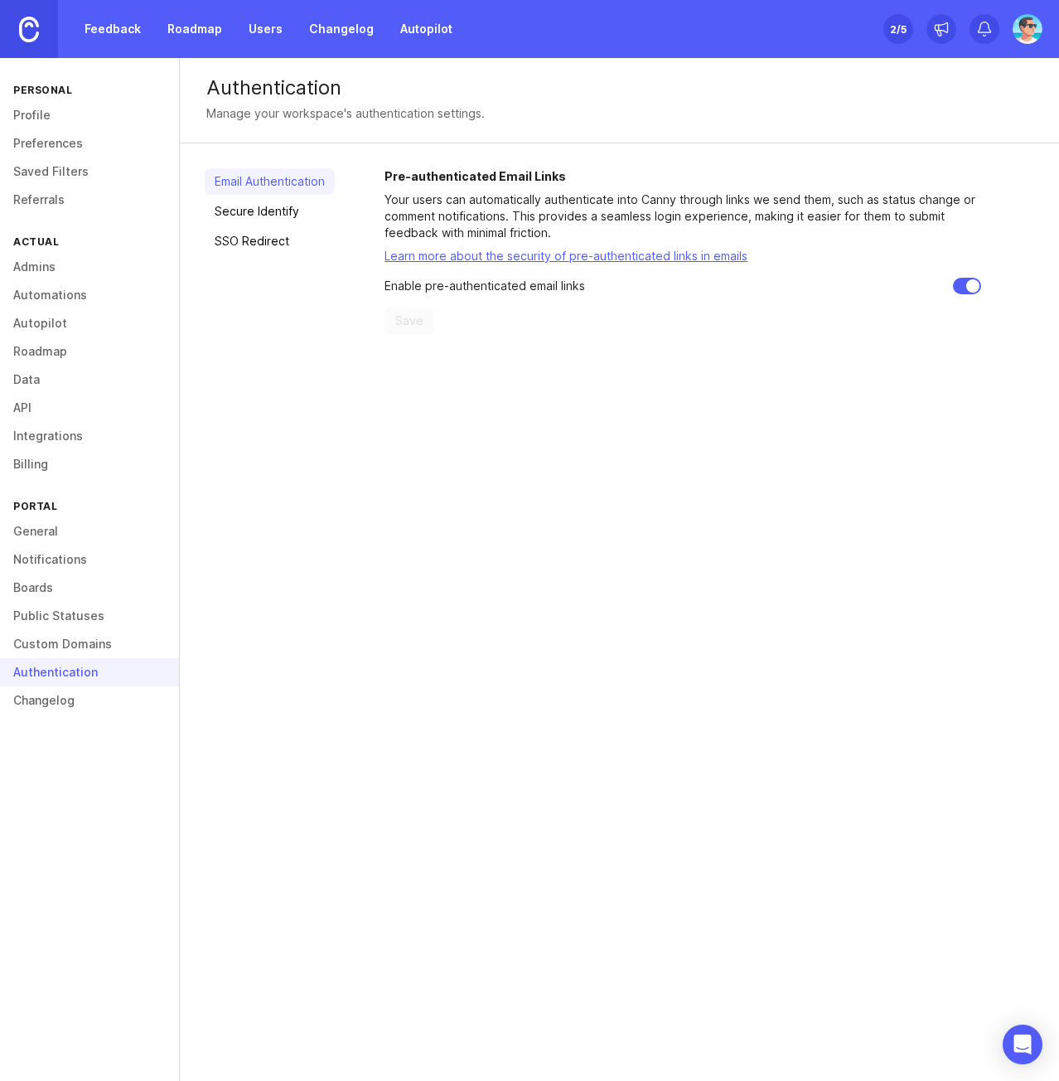
click at [65, 646] on link "Custom Domains" at bounding box center [89, 644] width 179 height 28
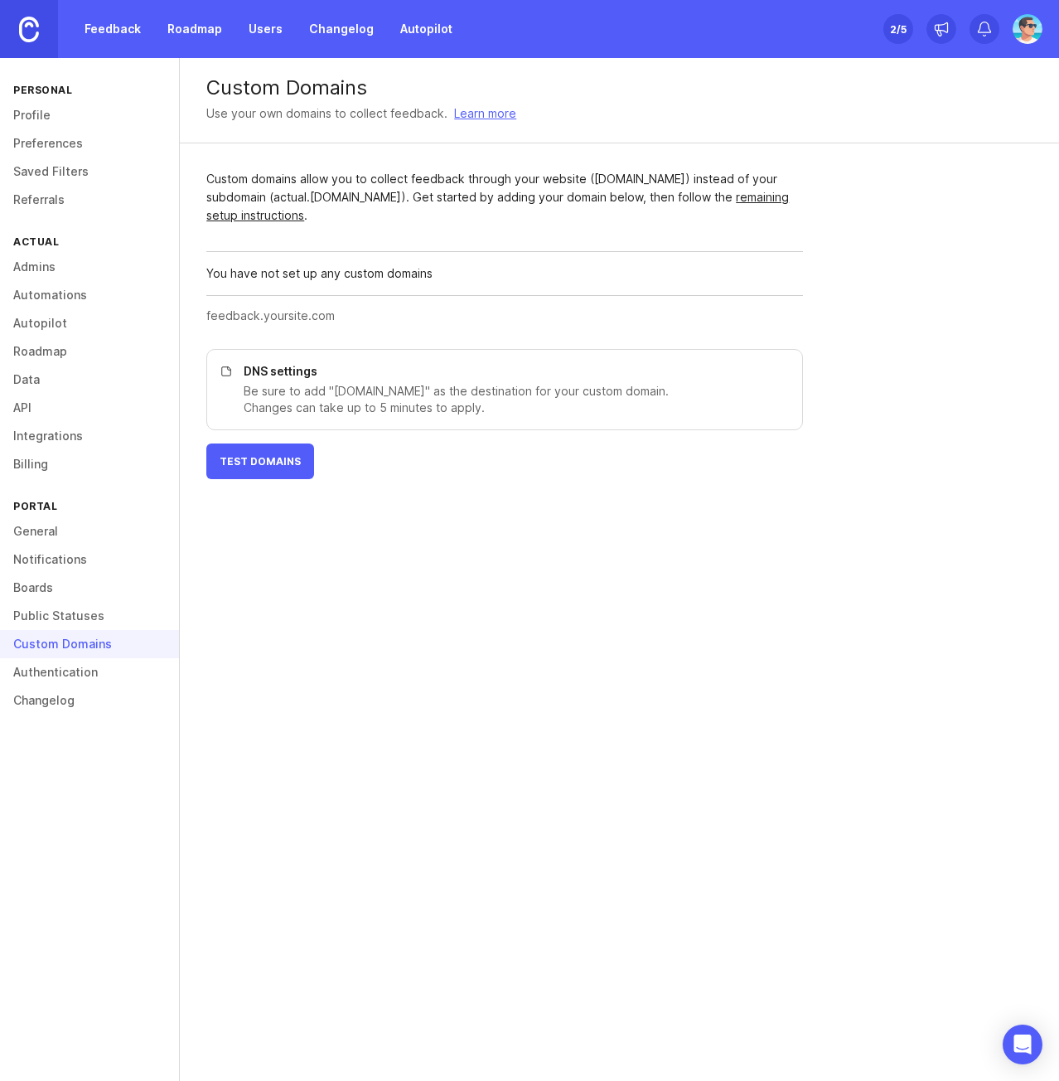
click at [30, 672] on link "Authentication" at bounding box center [89, 672] width 179 height 28
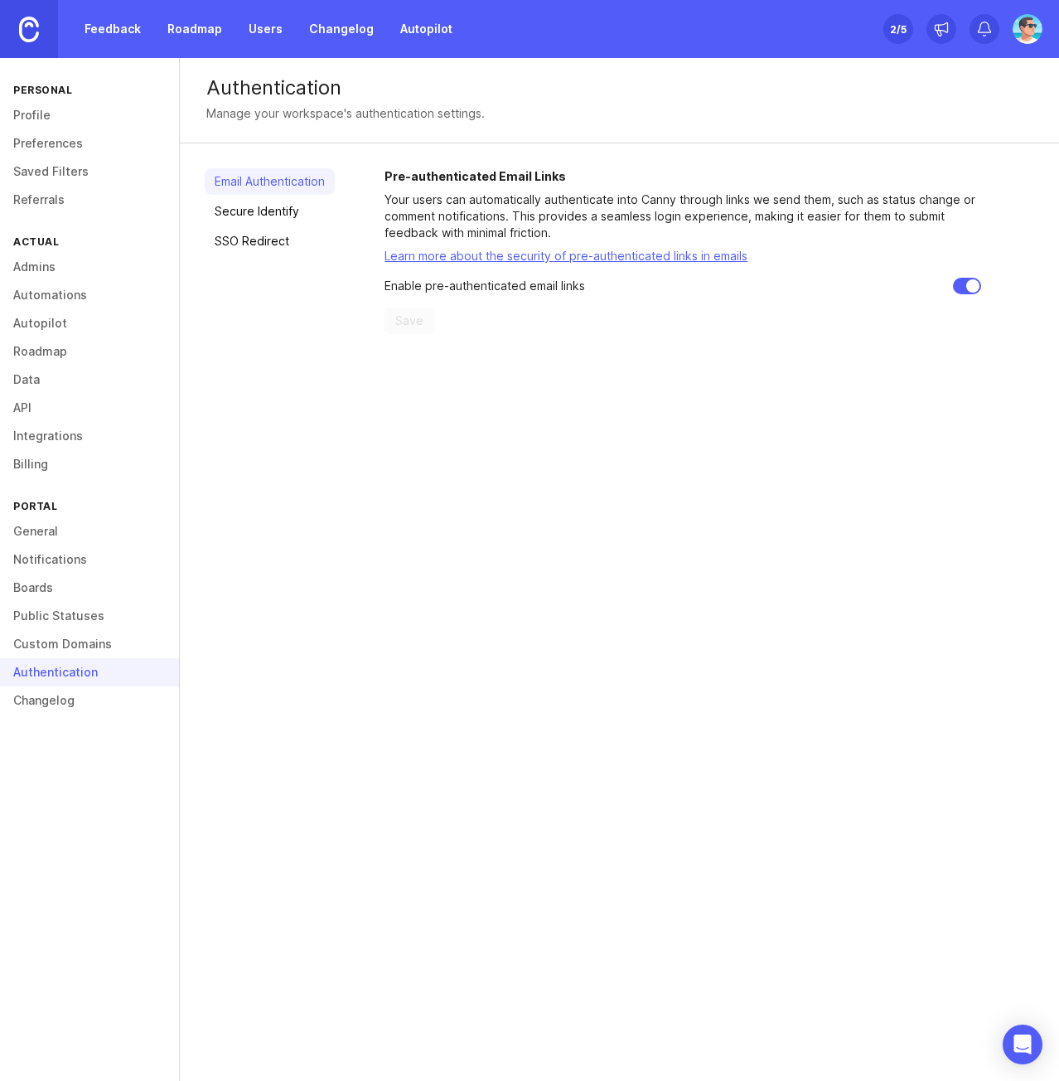
click at [283, 219] on link "Secure Identify" at bounding box center [270, 211] width 130 height 27
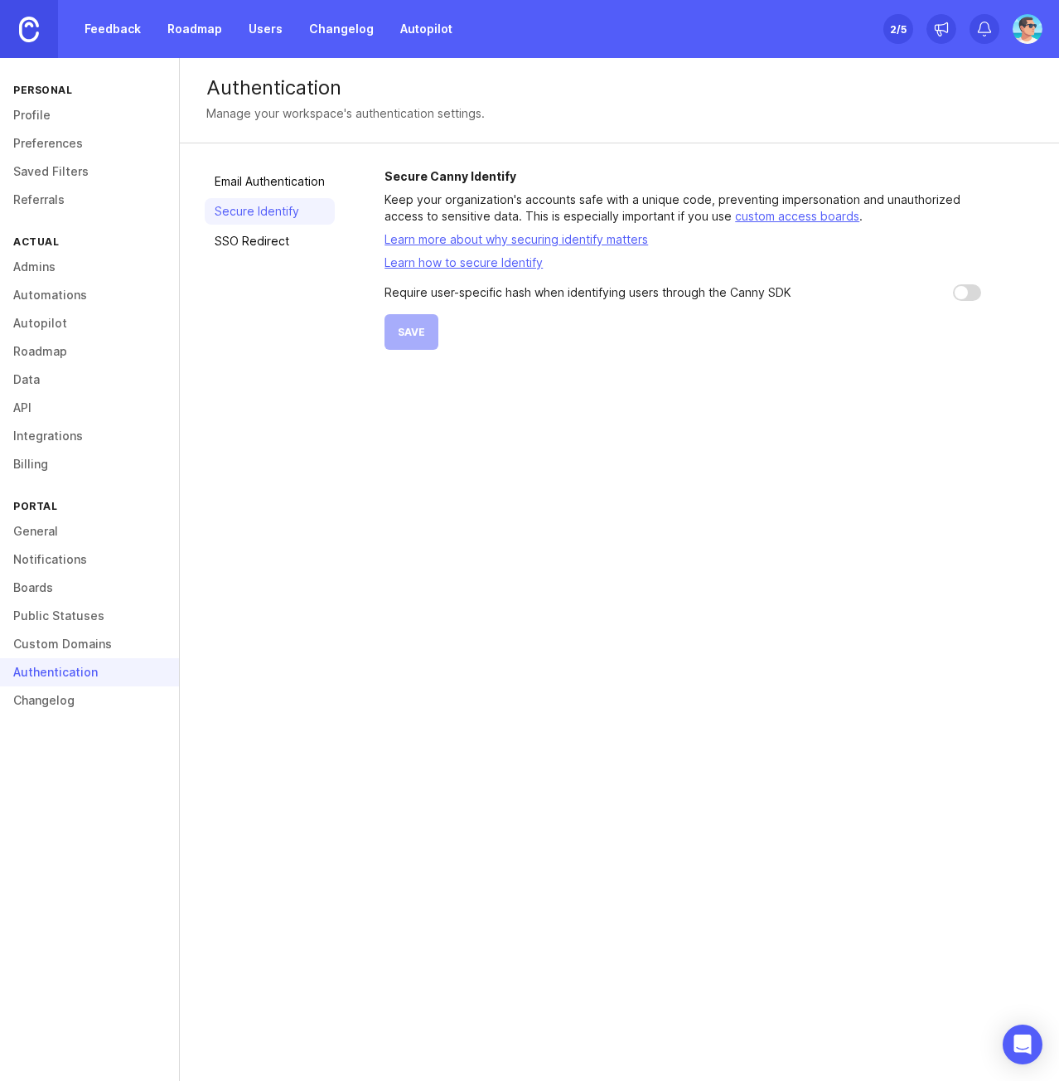
click at [270, 241] on link "SSO Redirect" at bounding box center [270, 241] width 130 height 27
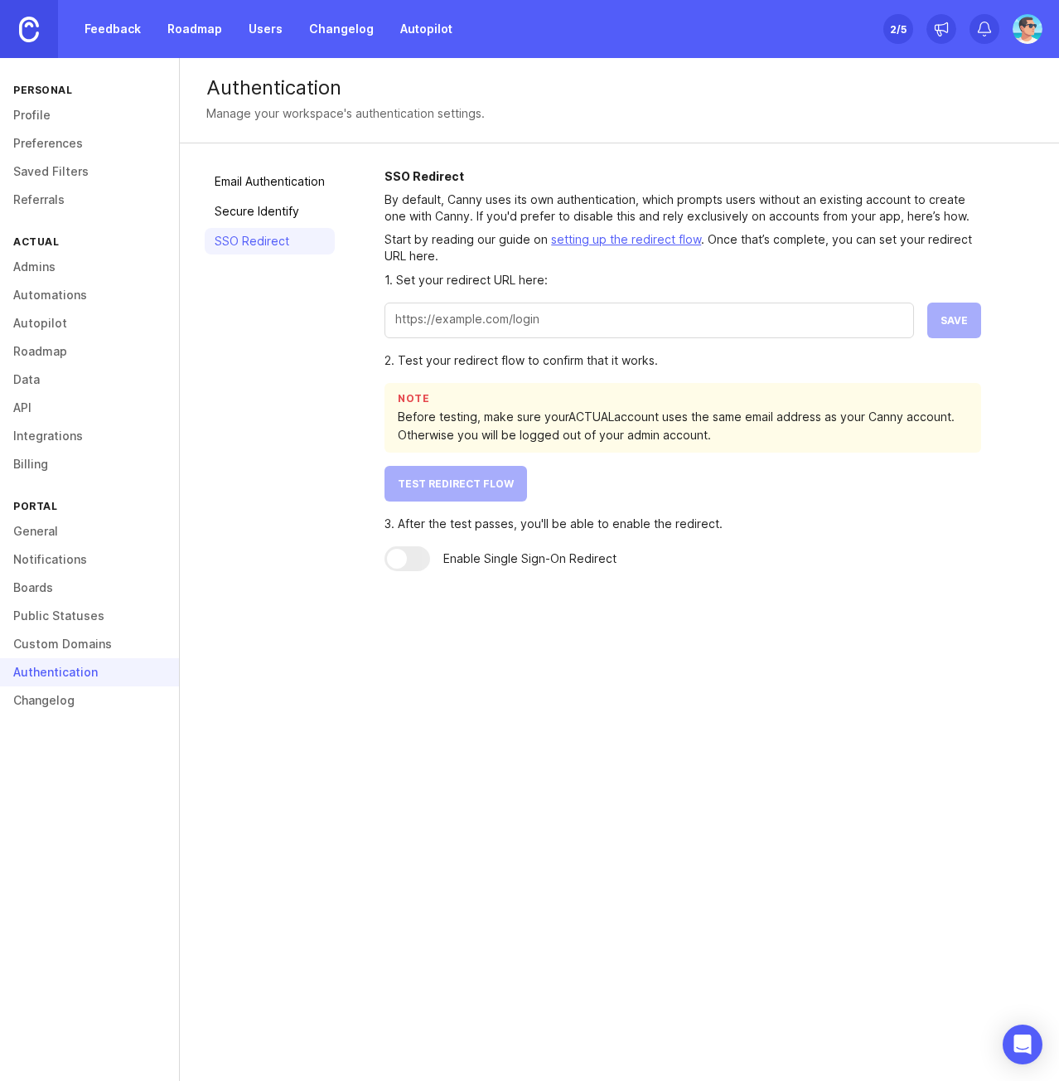
click at [98, 646] on link "Custom Domains" at bounding box center [89, 644] width 179 height 28
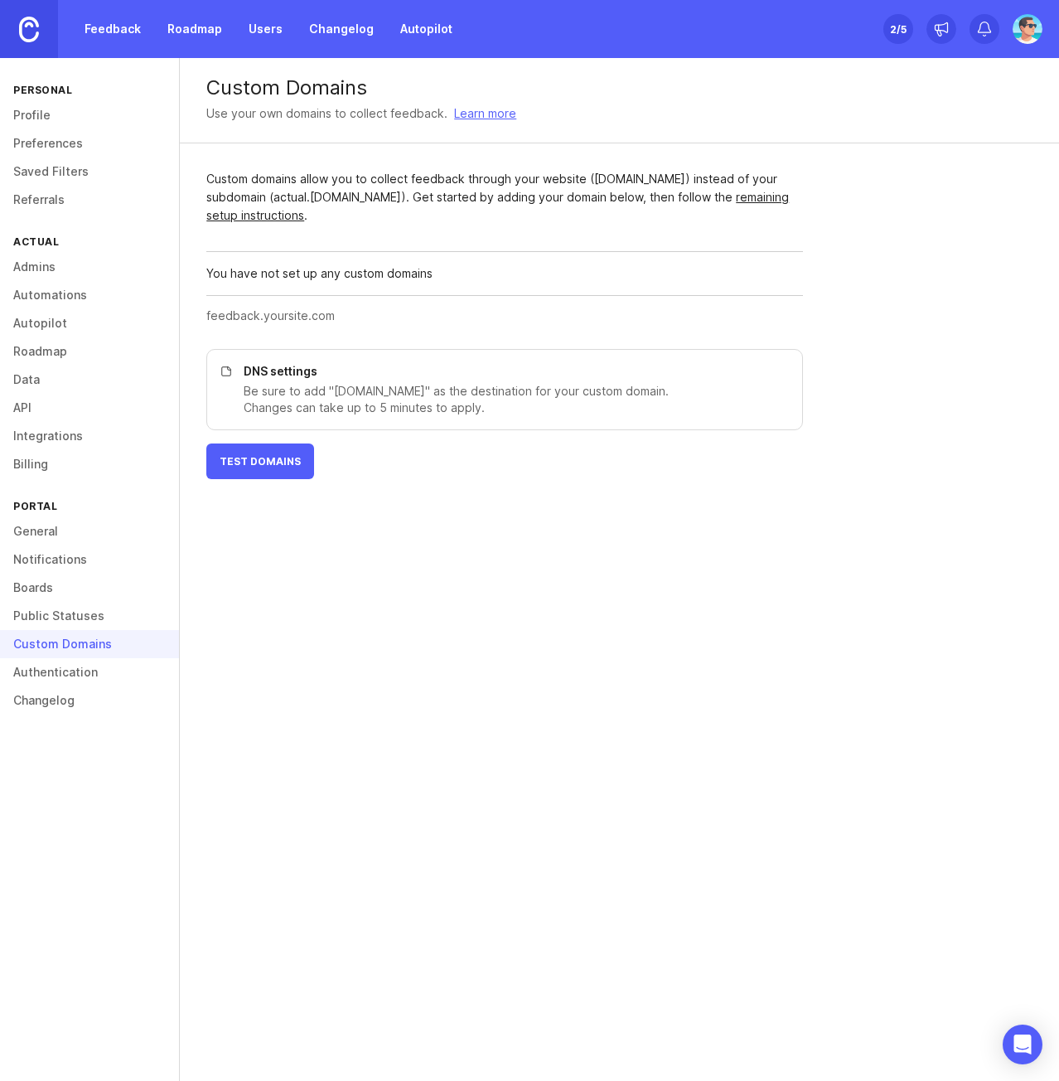
click at [64, 629] on link "Public Statuses" at bounding box center [89, 616] width 179 height 28
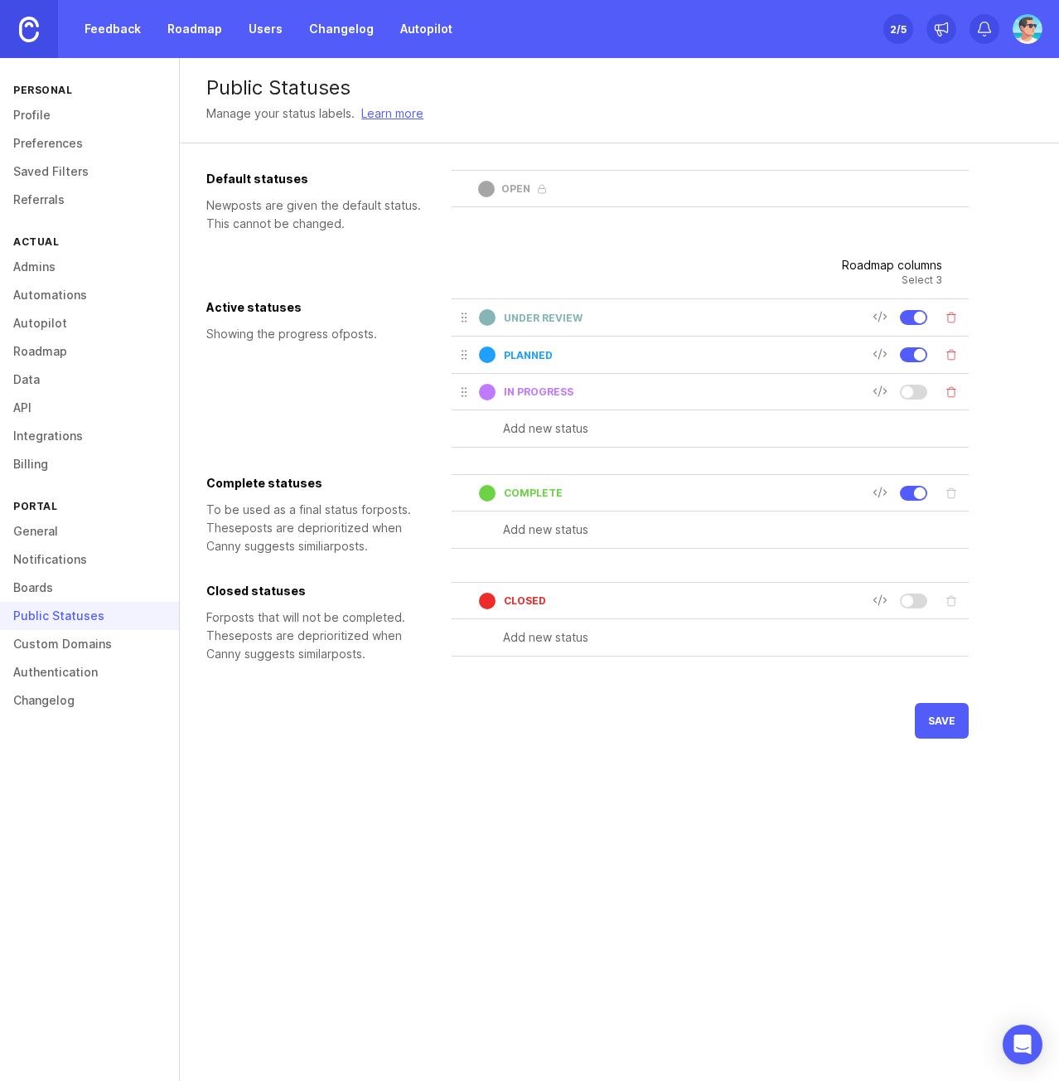
click at [30, 590] on link "Boards" at bounding box center [89, 588] width 179 height 28
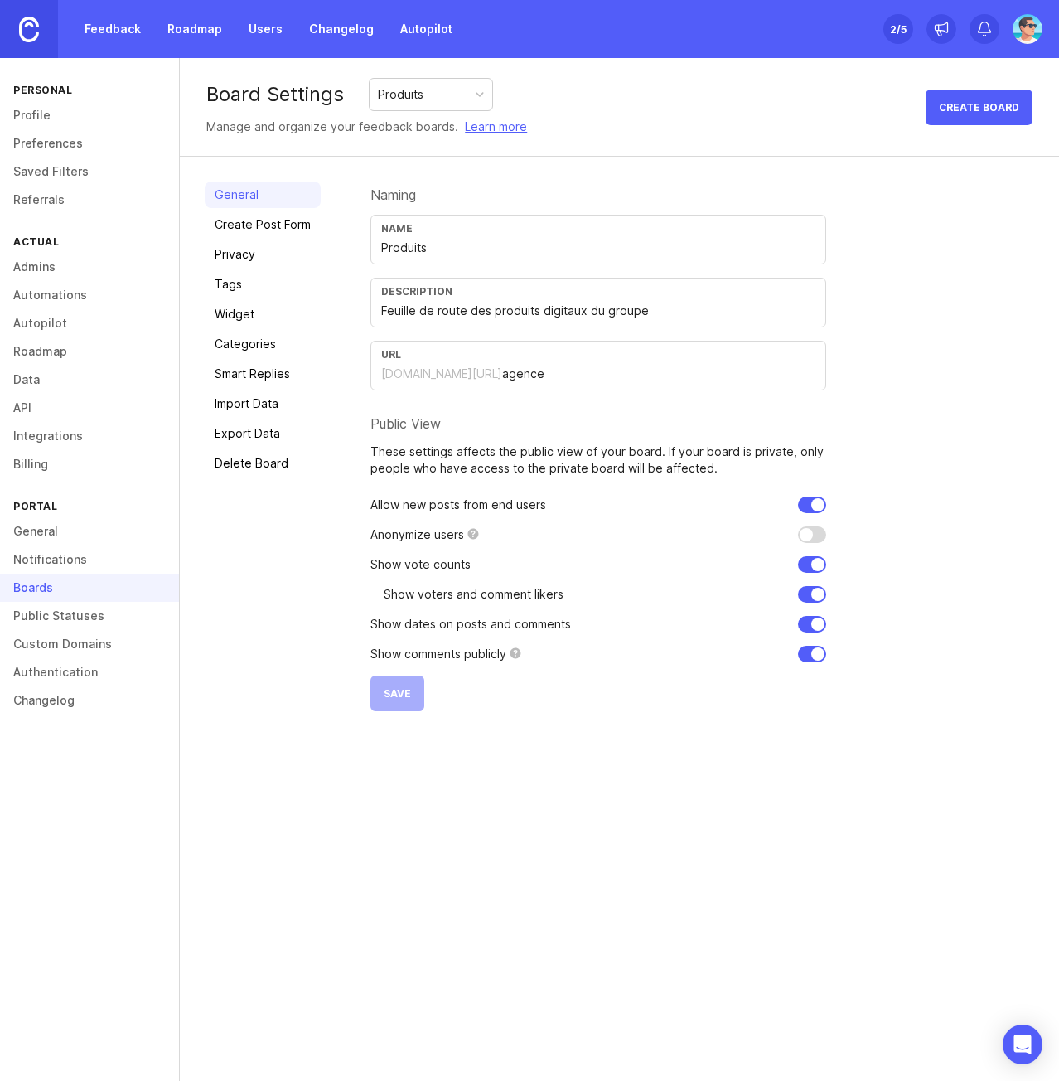
click at [241, 440] on link "Export Data" at bounding box center [263, 433] width 116 height 27
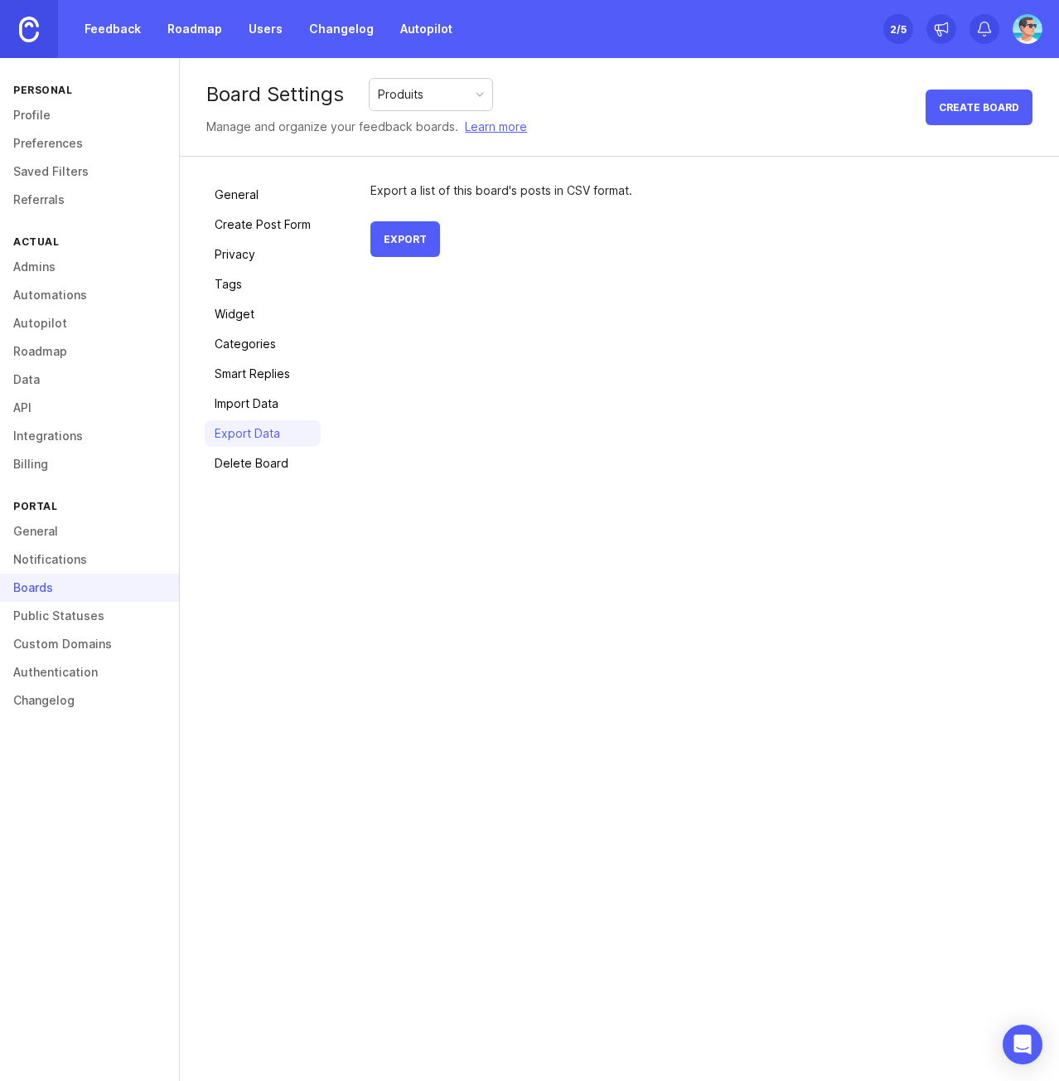
click at [241, 379] on link "Smart Replies" at bounding box center [263, 374] width 116 height 27
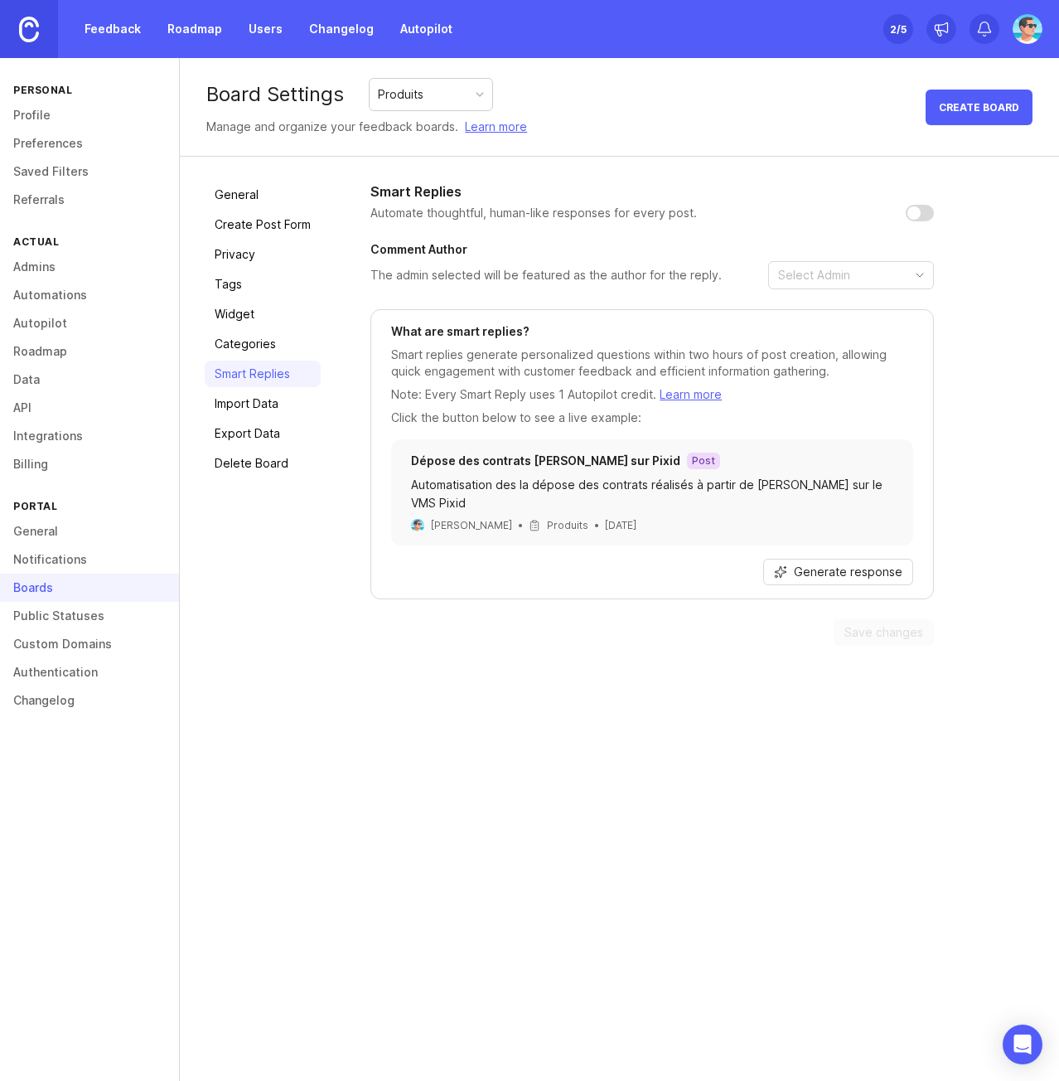
click at [199, 36] on link "Roadmap" at bounding box center [194, 29] width 75 height 30
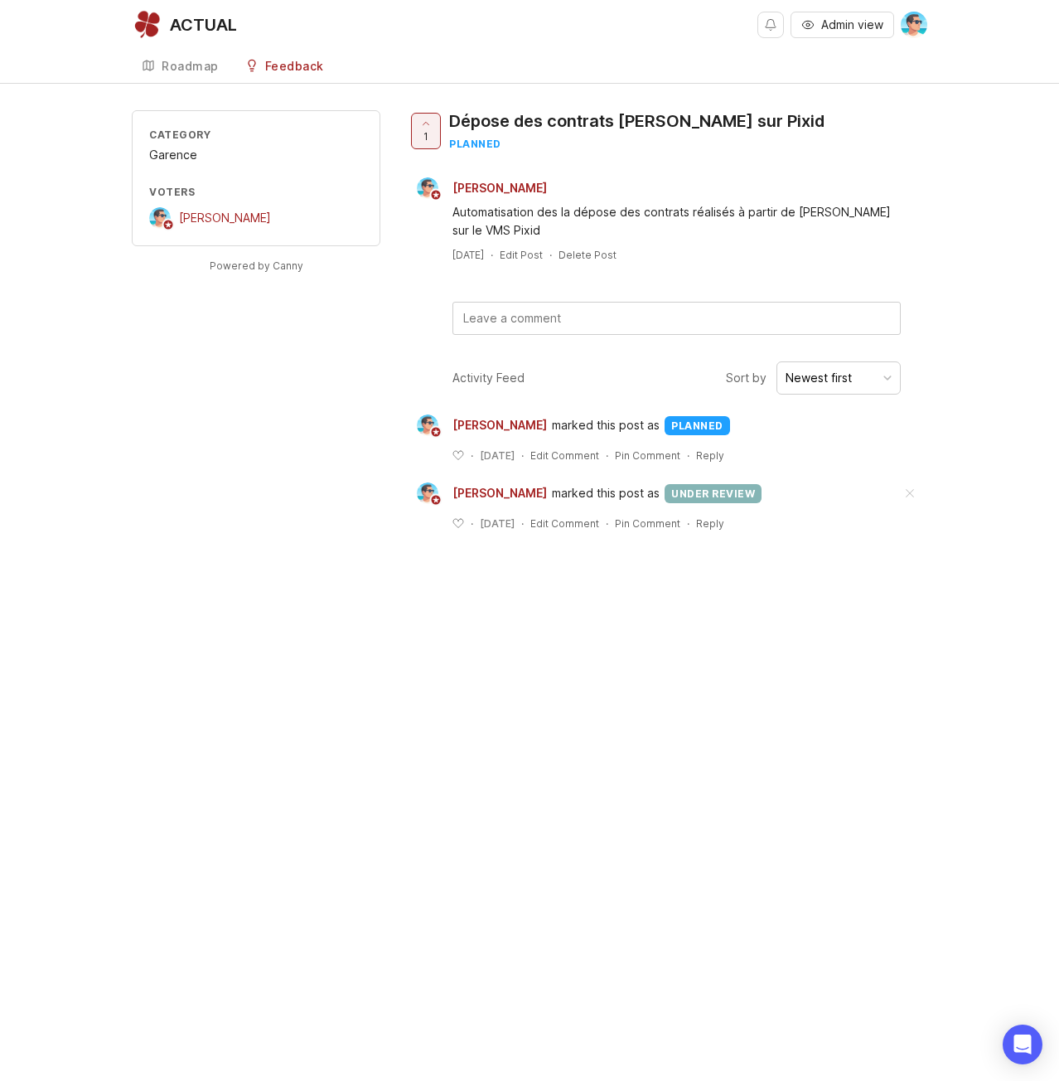
click at [171, 68] on div "Roadmap" at bounding box center [190, 67] width 57 height 12
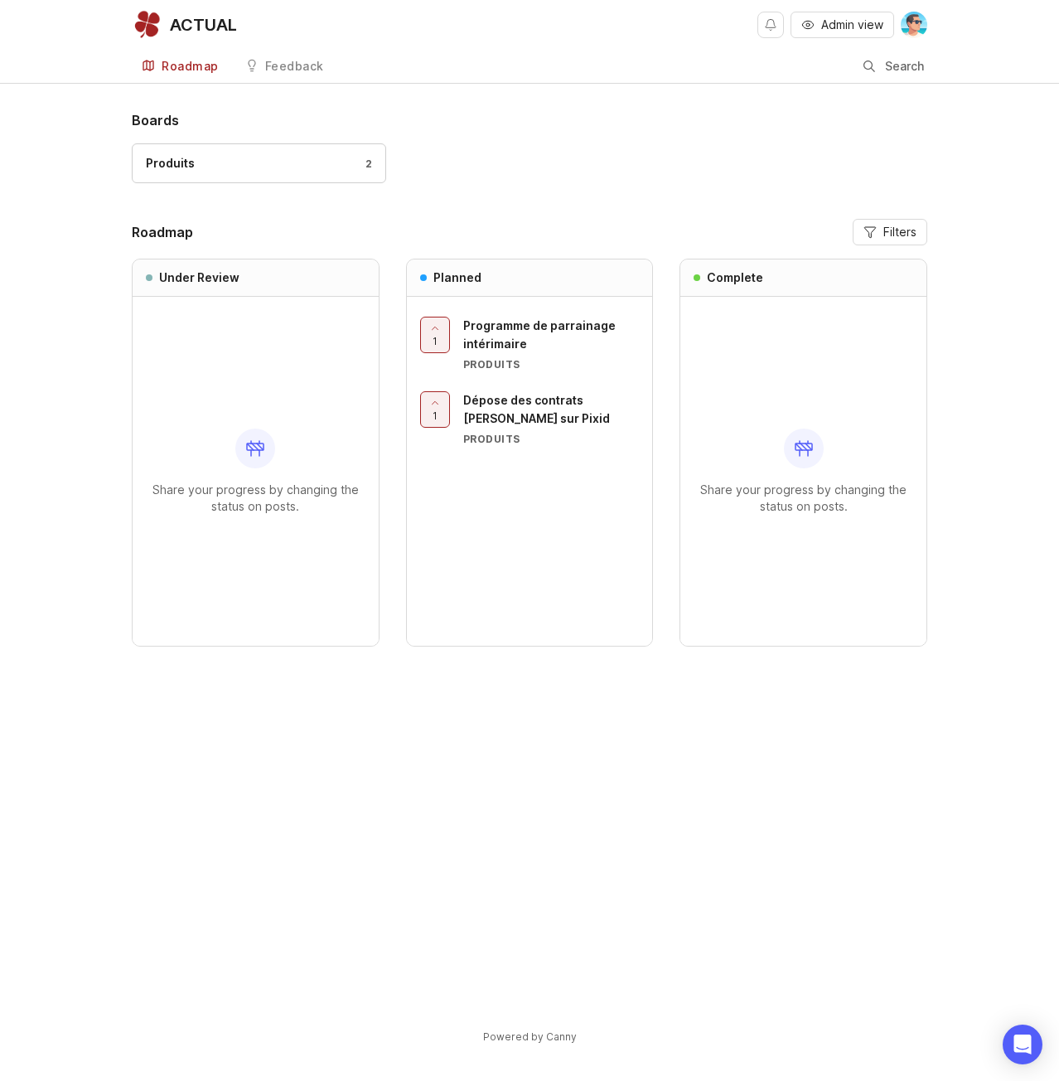
click at [534, 347] on div "Programme de parrainage intérimaire" at bounding box center [551, 335] width 177 height 36
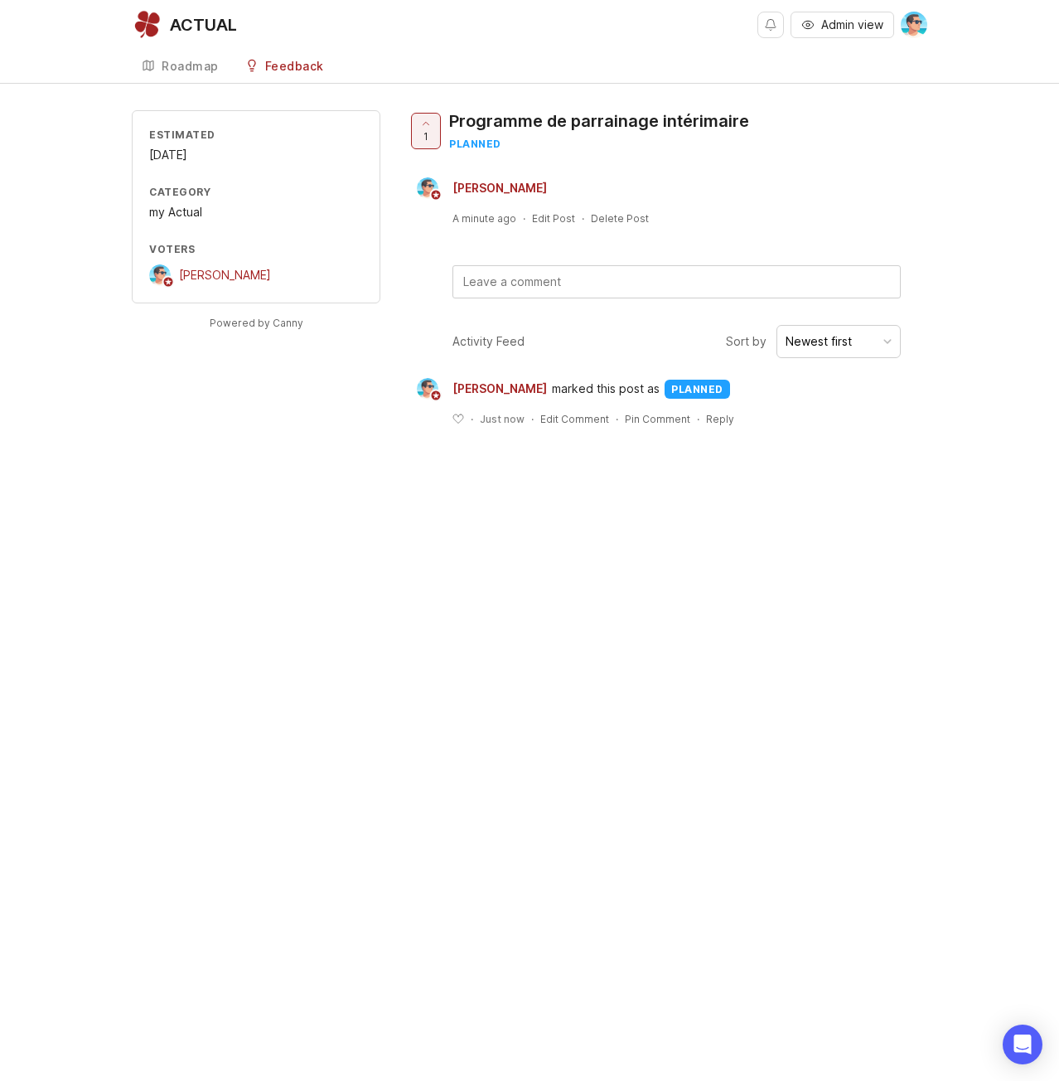
click at [167, 153] on div "November 2025" at bounding box center [256, 155] width 214 height 18
click at [165, 366] on div "Estimated November 2025 Category my Actual Voters Benjamin Hareau Powered by Ca…" at bounding box center [530, 281] width 796 height 342
click at [203, 64] on div "Roadmap" at bounding box center [190, 67] width 57 height 12
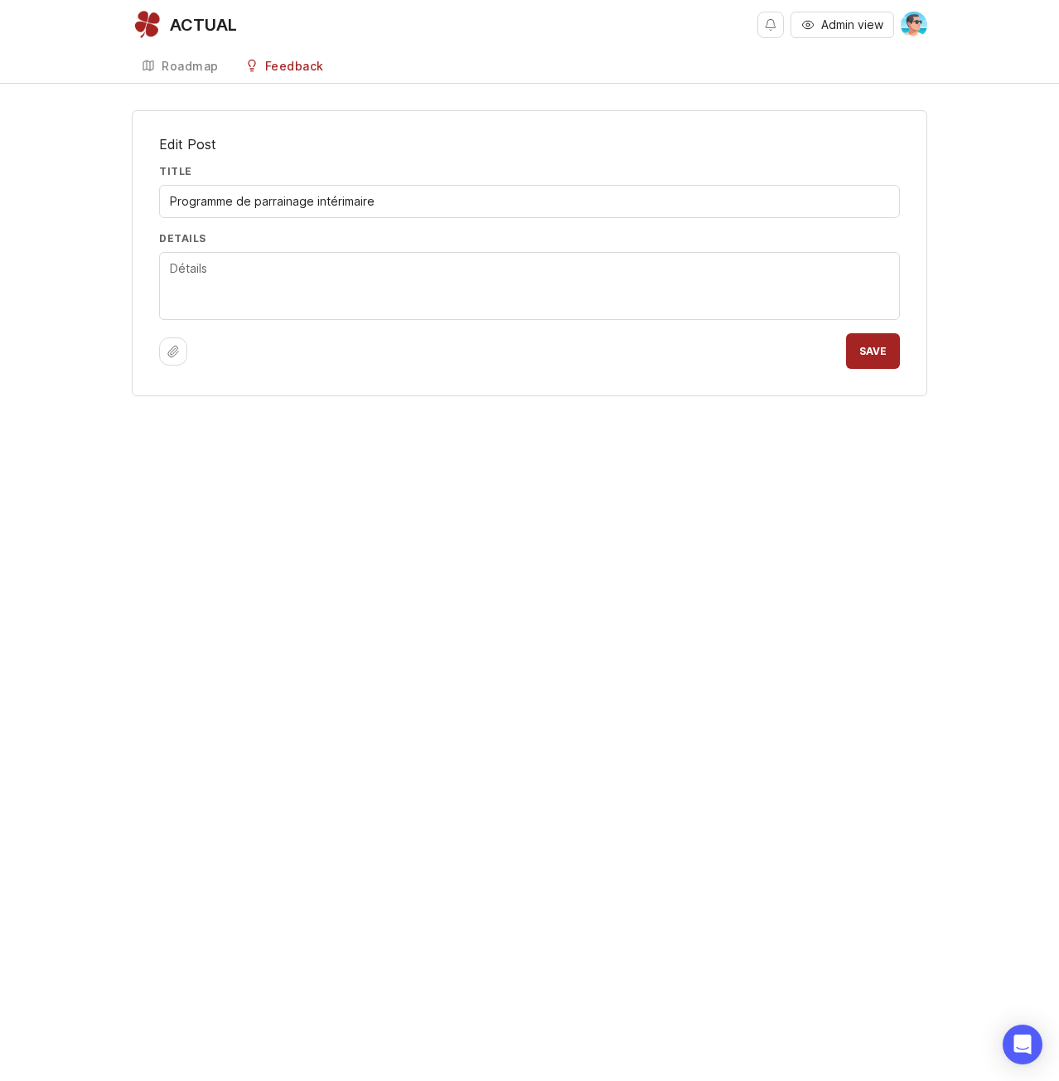
click at [370, 314] on div at bounding box center [529, 286] width 741 height 68
click at [172, 351] on icon at bounding box center [173, 351] width 13 height 13
click at [483, 739] on div "ACTUAL Admin view Create Roadmap Feedback Produits Edit Post Title Programme de…" at bounding box center [529, 540] width 1059 height 1081
click at [210, 695] on div "ACTUAL Admin view Create Roadmap Feedback Produits Edit Post Title Programme de…" at bounding box center [529, 540] width 1059 height 1081
click at [217, 291] on textarea "Details" at bounding box center [529, 286] width 719 height 55
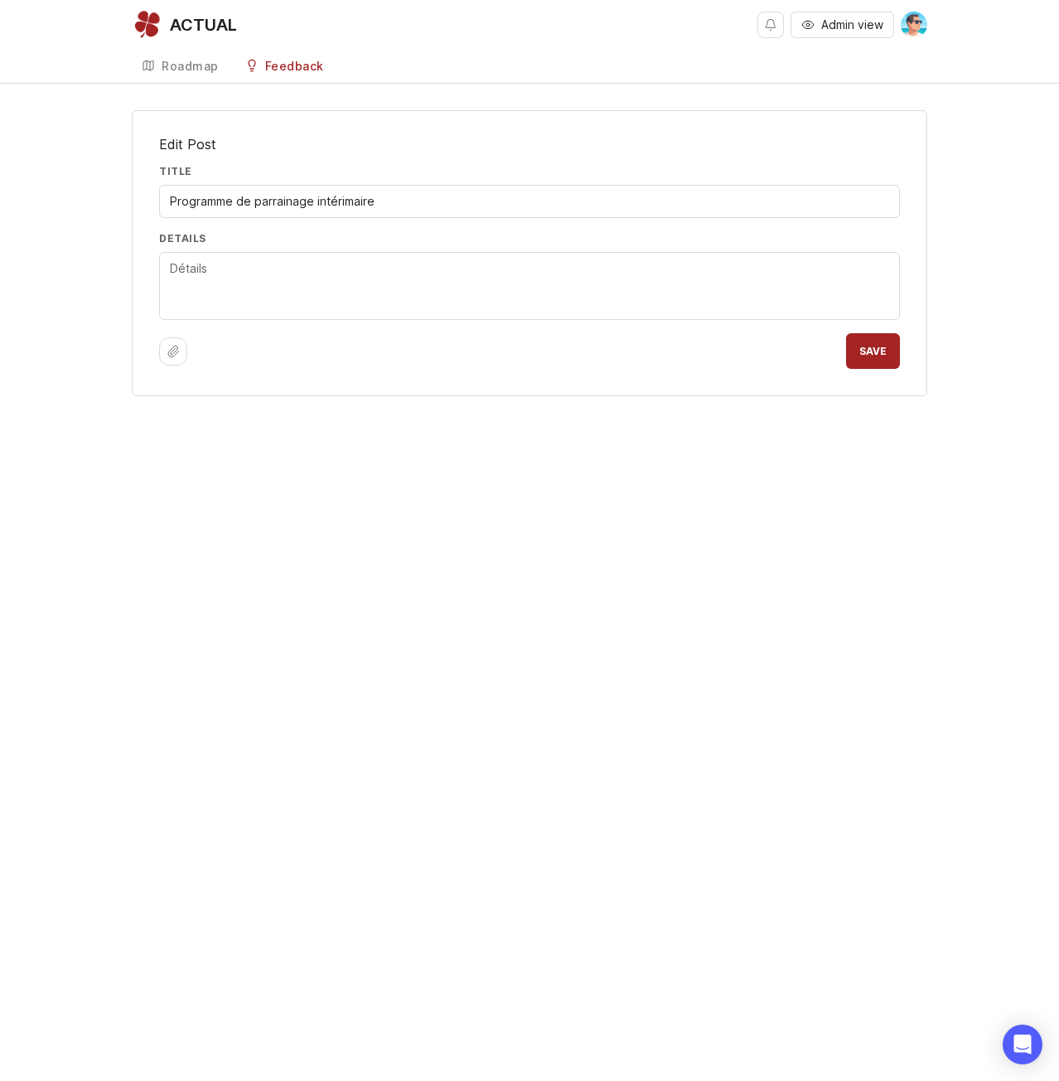
click at [863, 355] on span "Save" at bounding box center [872, 351] width 27 height 12
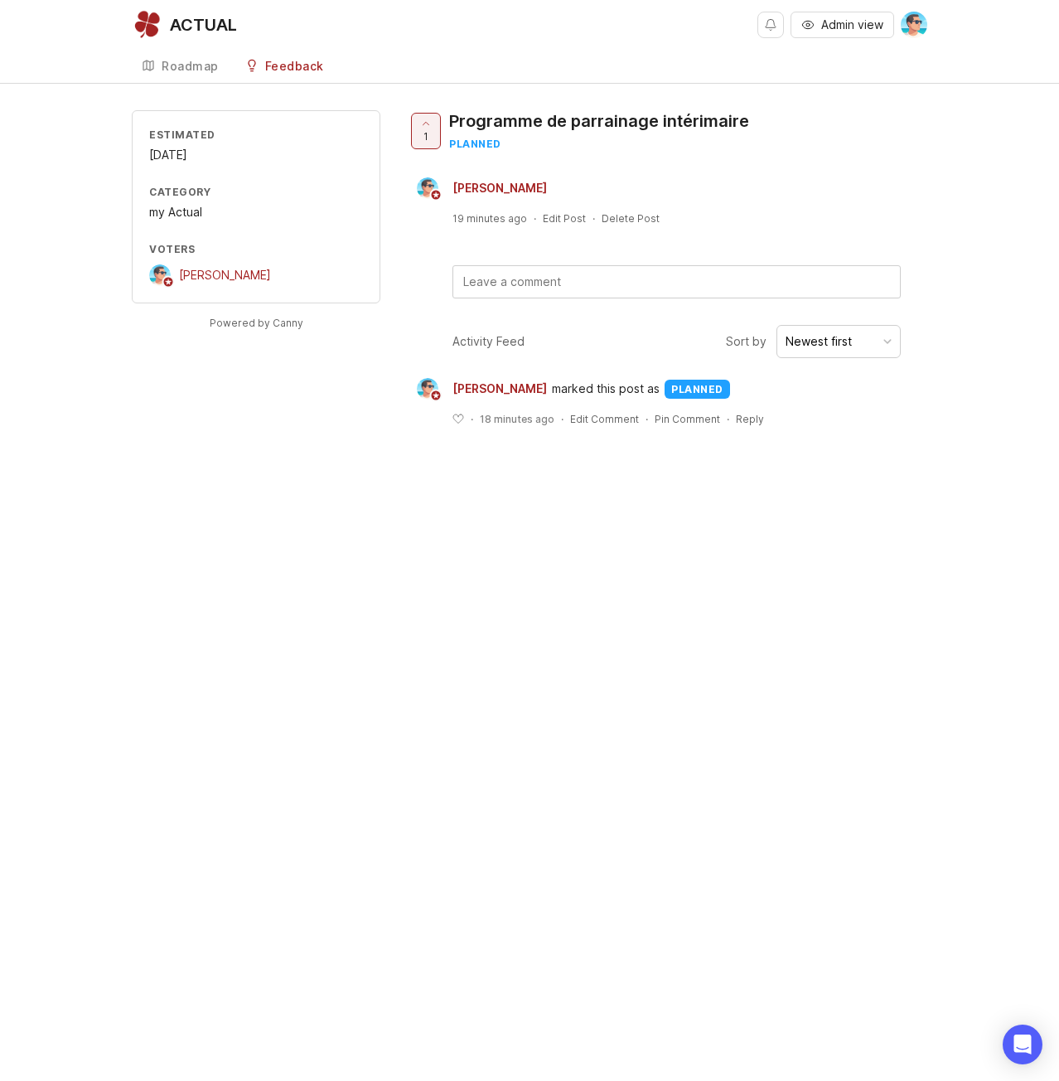
click at [167, 62] on div "Roadmap" at bounding box center [190, 67] width 57 height 12
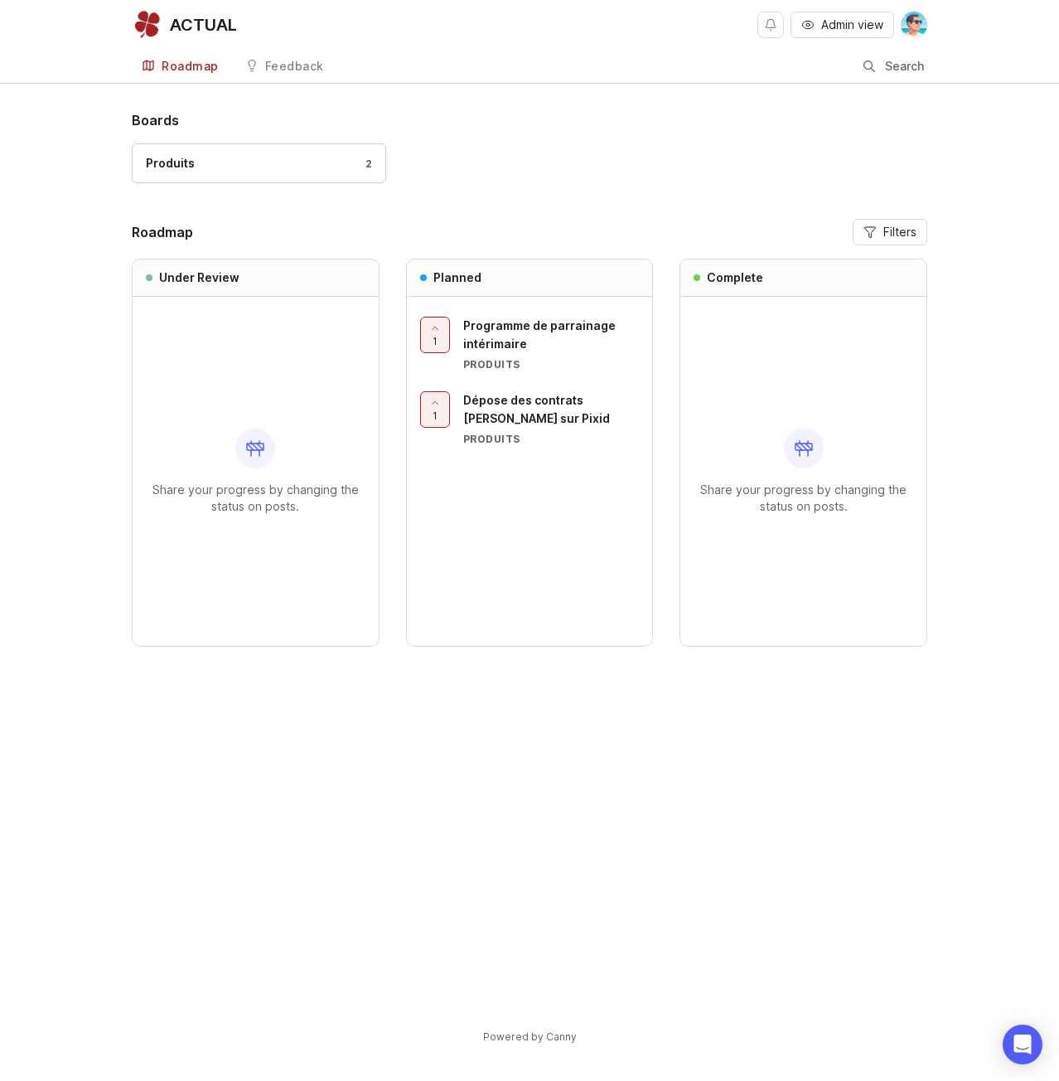
click at [474, 414] on span "Dépose des contrats [PERSON_NAME] sur Pixid" at bounding box center [536, 409] width 147 height 32
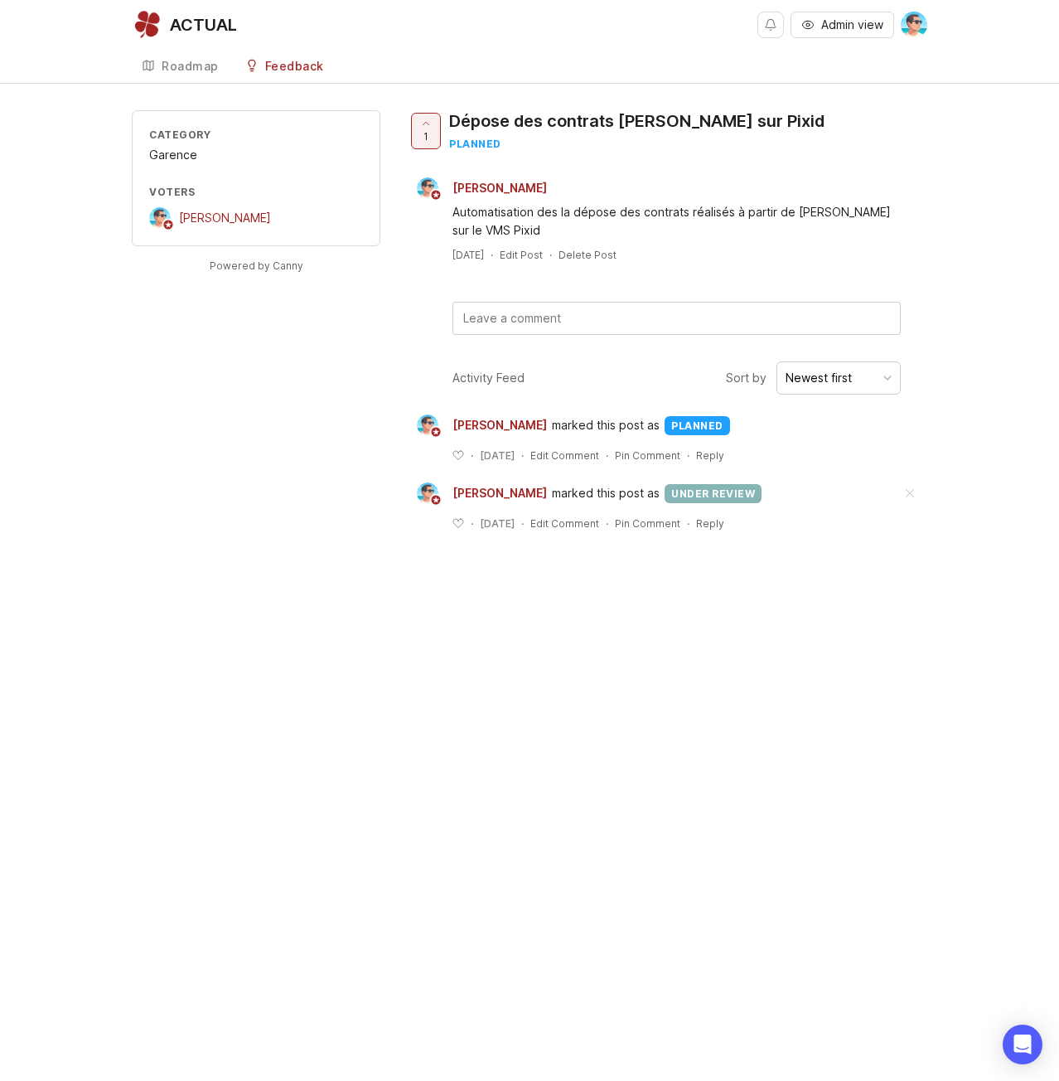
click at [632, 120] on div "Dépose des contrats [PERSON_NAME] sur Pixid" at bounding box center [636, 120] width 375 height 23
click at [161, 68] on link "Roadmap" at bounding box center [180, 67] width 97 height 34
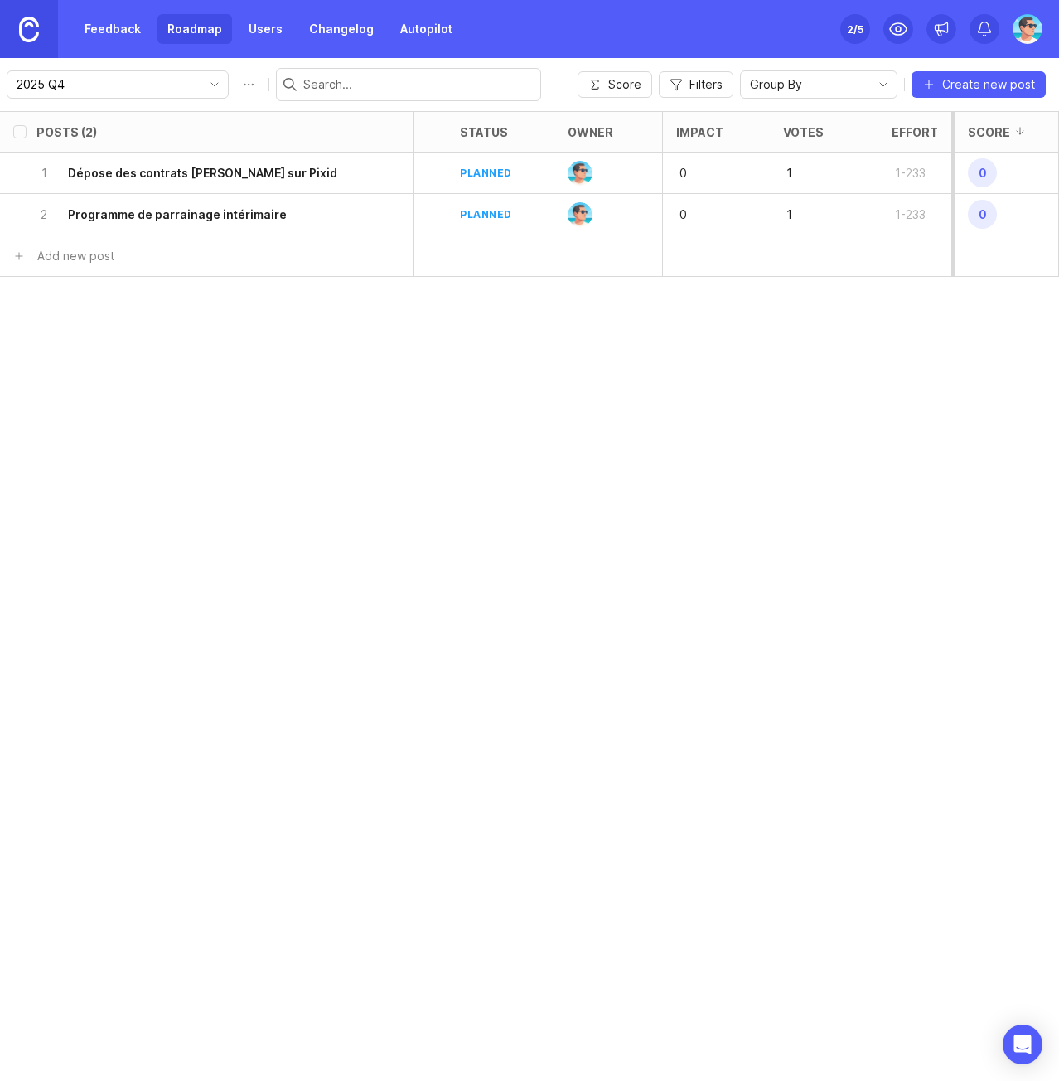
scroll to position [0, 433]
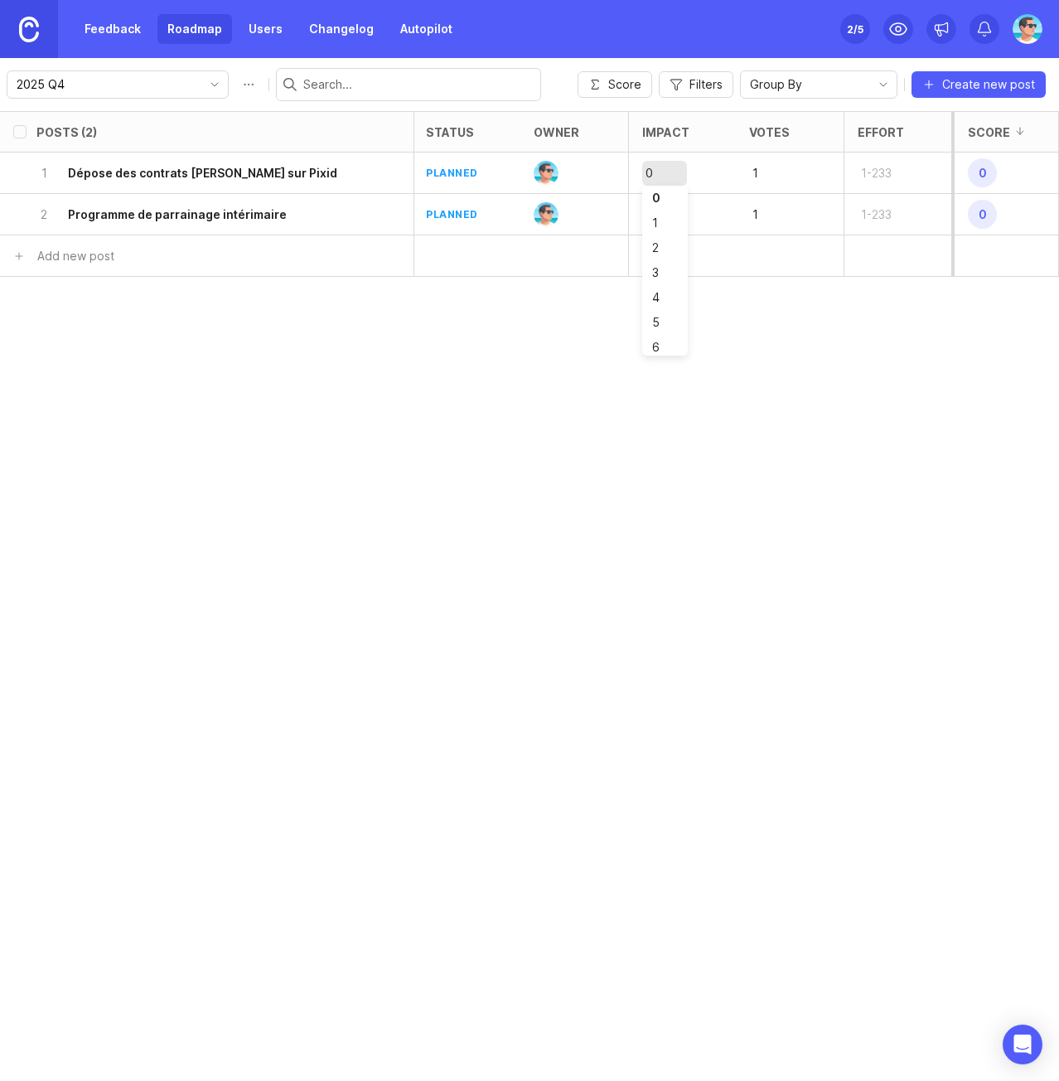
click at [644, 172] on div "0" at bounding box center [664, 173] width 45 height 25
click at [714, 162] on div "0" at bounding box center [682, 173] width 108 height 41
click at [993, 169] on span "0" at bounding box center [982, 172] width 29 height 29
click at [235, 85] on button "Roadmap options" at bounding box center [248, 84] width 27 height 27
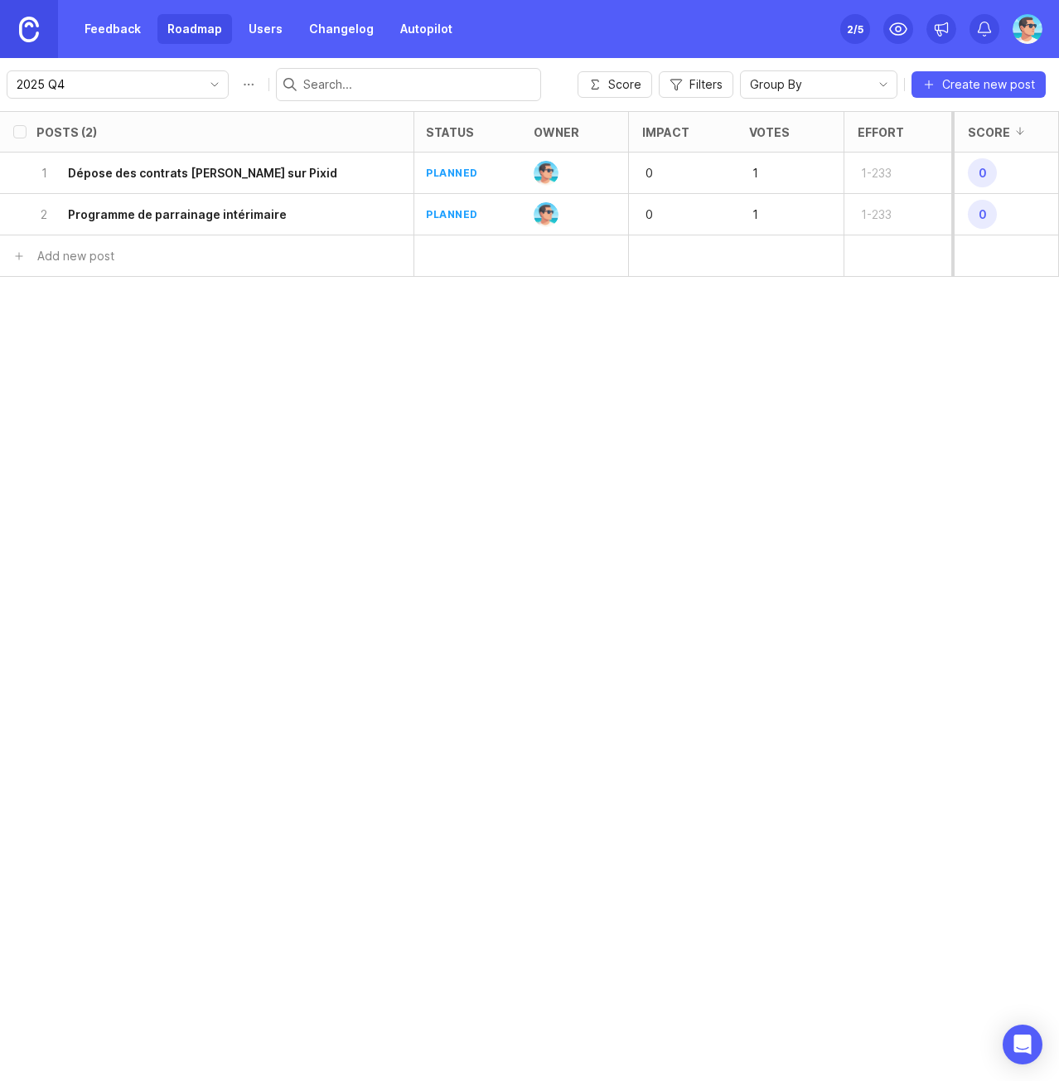
click at [153, 172] on h6 "Dépose des contrats Lucie sur Pixid" at bounding box center [202, 173] width 269 height 17
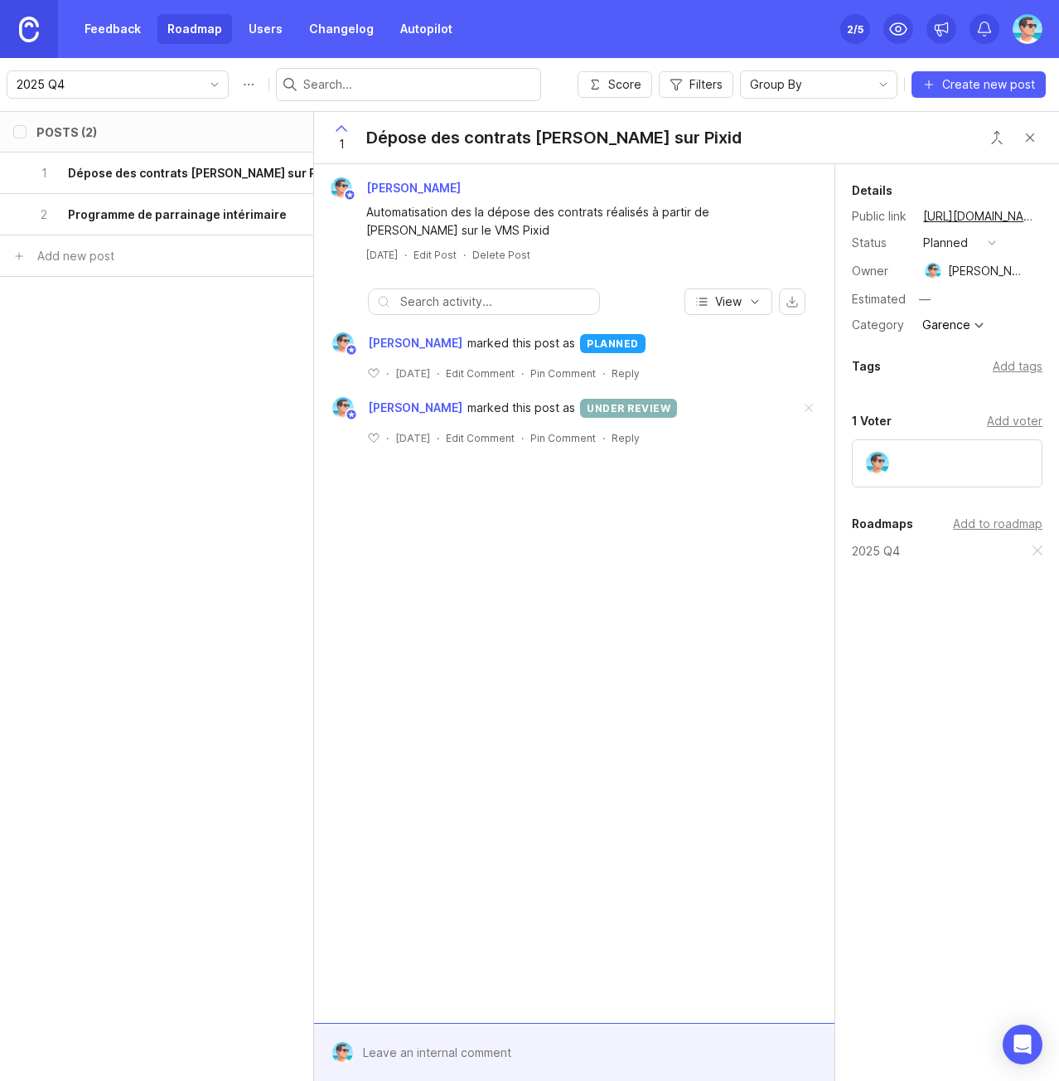
click at [491, 132] on div "Dépose des contrats Lucie sur Pixid" at bounding box center [553, 137] width 375 height 23
click at [501, 133] on div "Dépose des contrats Lucie sur Pixid" at bounding box center [553, 137] width 375 height 23
drag, startPoint x: 501, startPoint y: 133, endPoint x: 455, endPoint y: 137, distance: 45.7
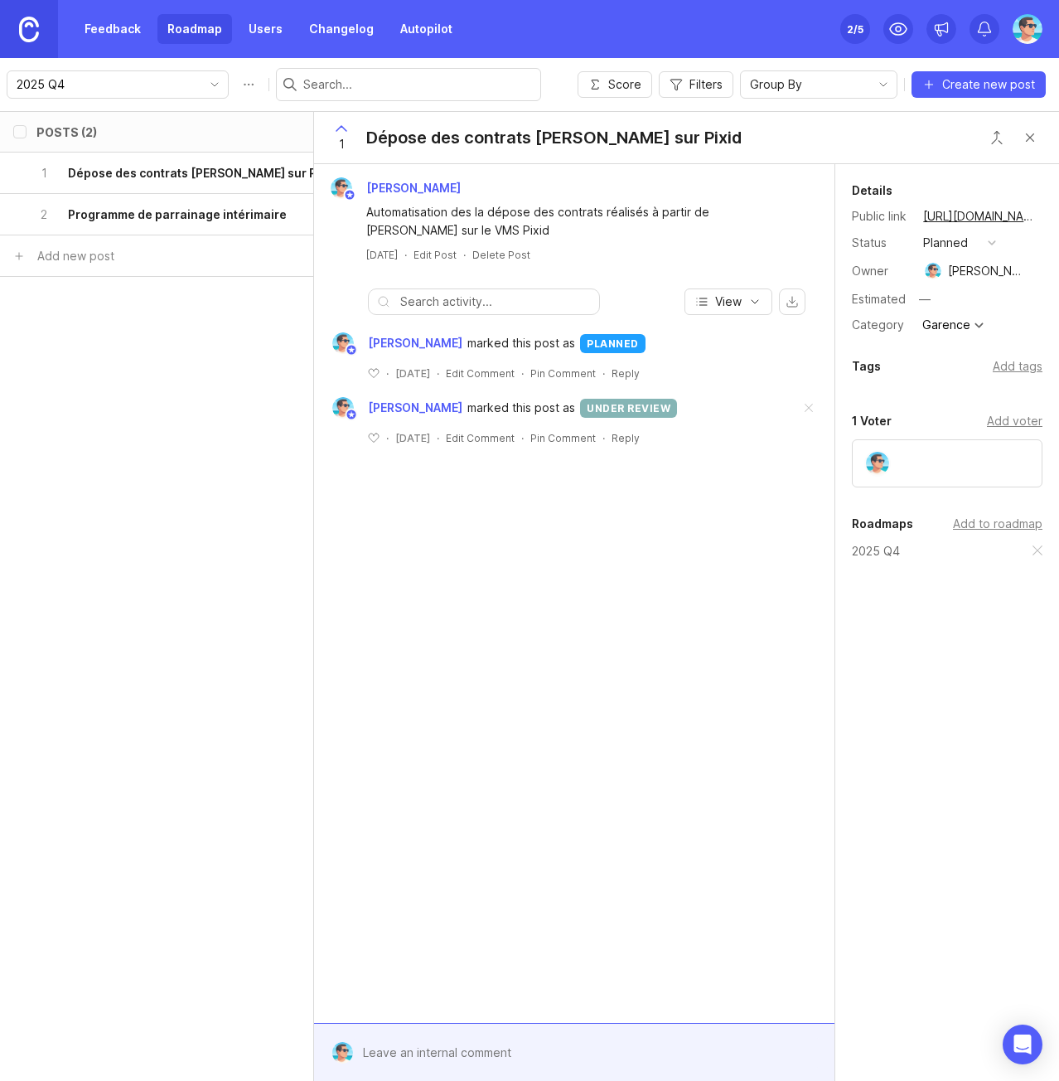
click at [455, 137] on div "Dépose des contrats Lucie sur Pixid" at bounding box center [553, 137] width 375 height 23
click at [108, 30] on link "Feedback" at bounding box center [113, 29] width 76 height 30
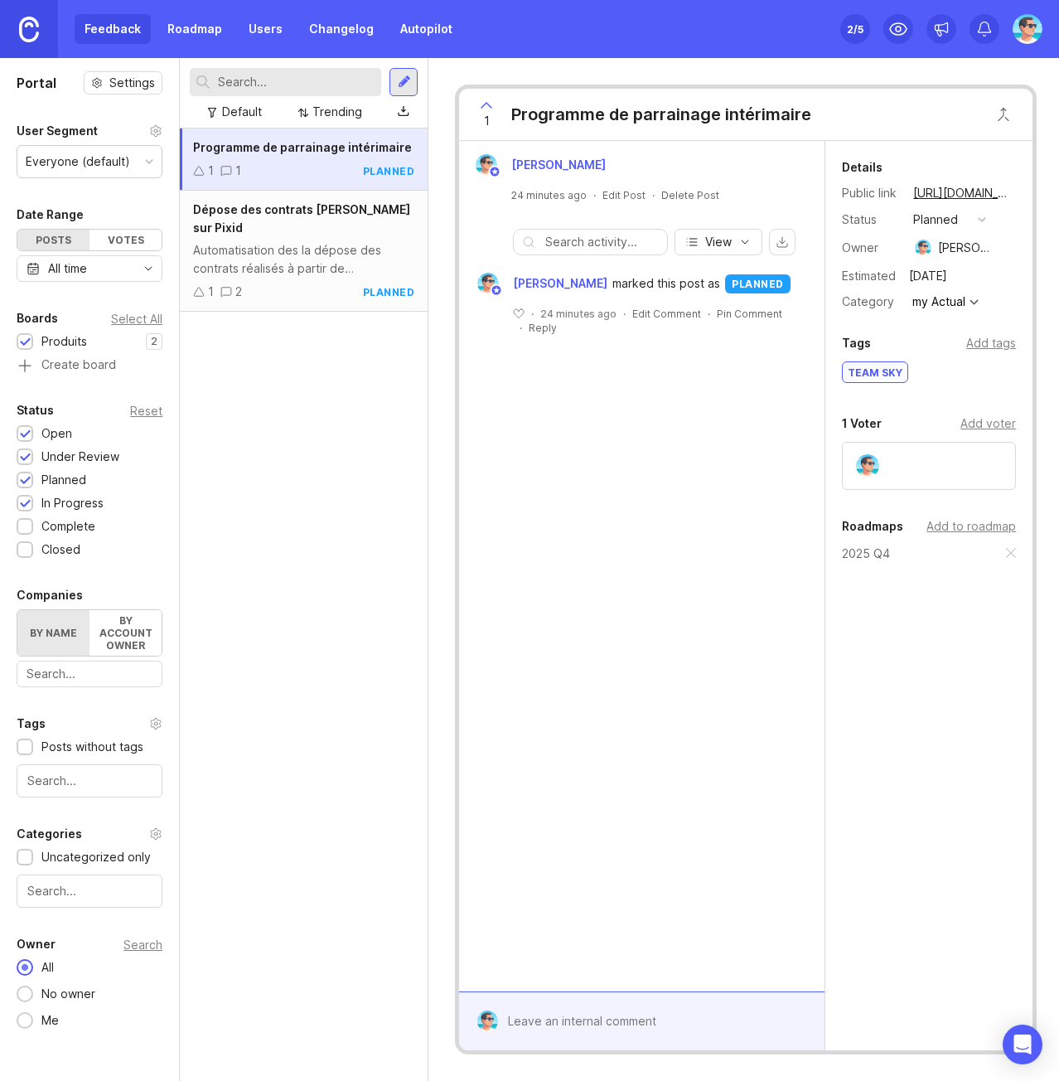
click at [608, 120] on div "Programme de parrainage intérimaire" at bounding box center [661, 114] width 300 height 23
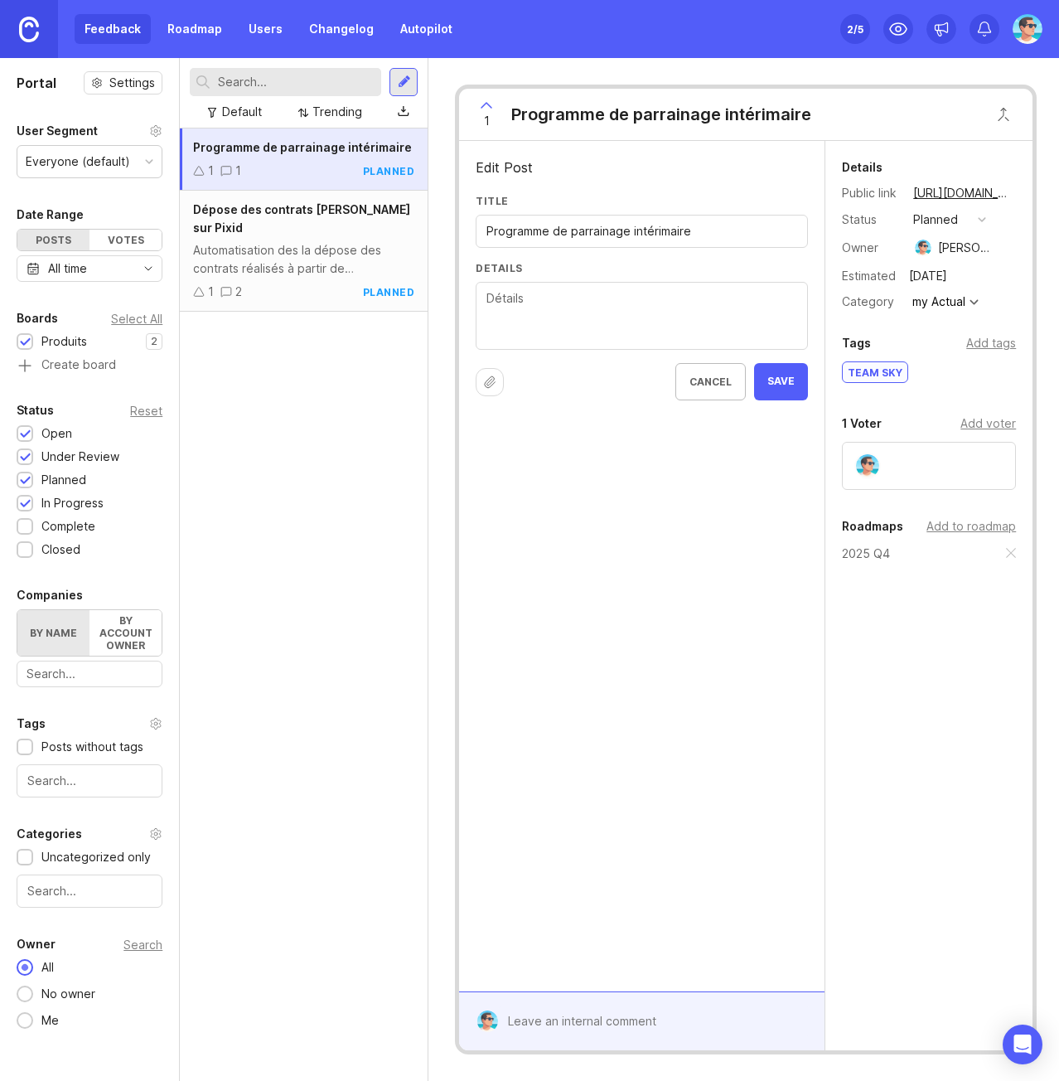
click at [303, 245] on div "Automatisation des la dépose des contrats réalisés à partir de Lucie sur le VMS…" at bounding box center [303, 259] width 221 height 36
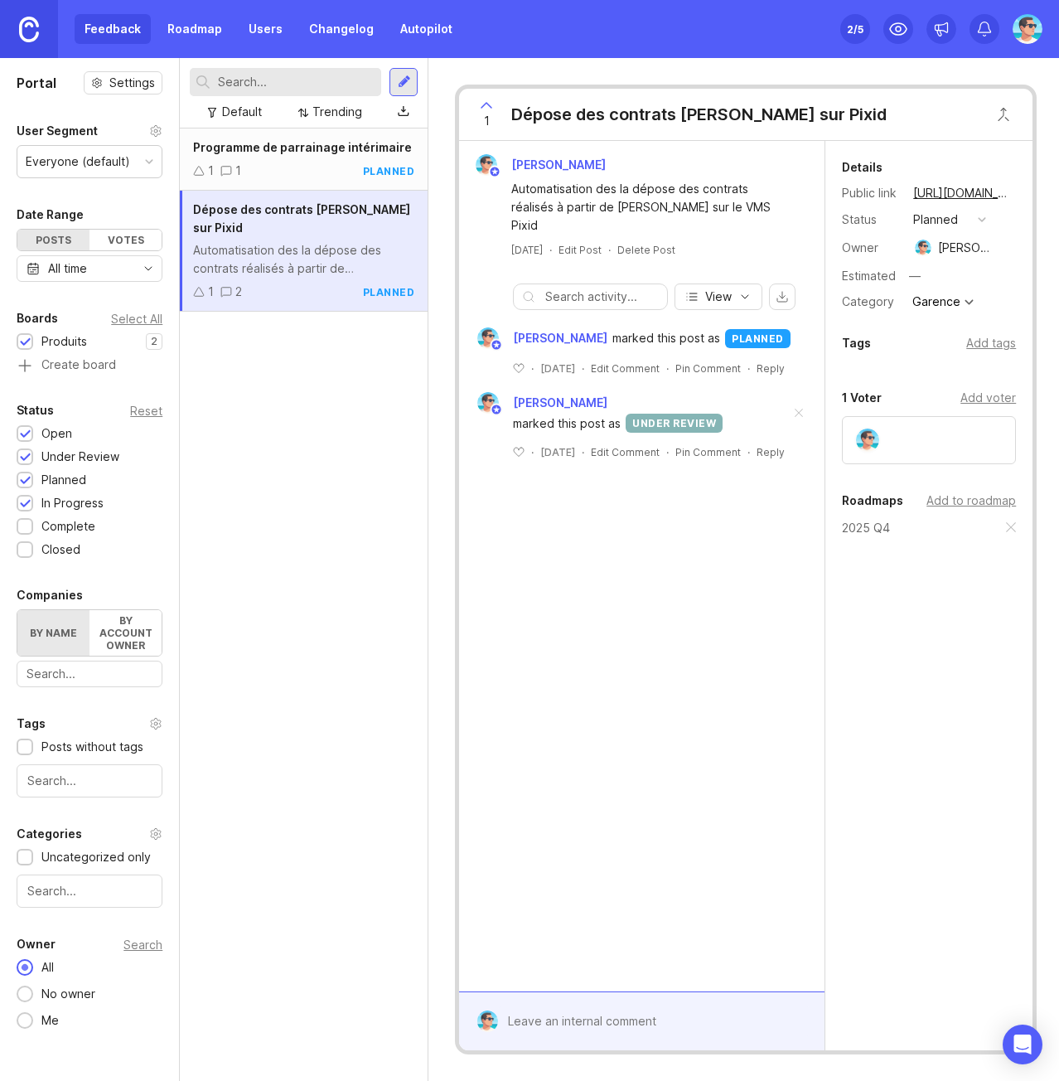
click at [290, 171] on div "1 1 planned" at bounding box center [303, 171] width 221 height 18
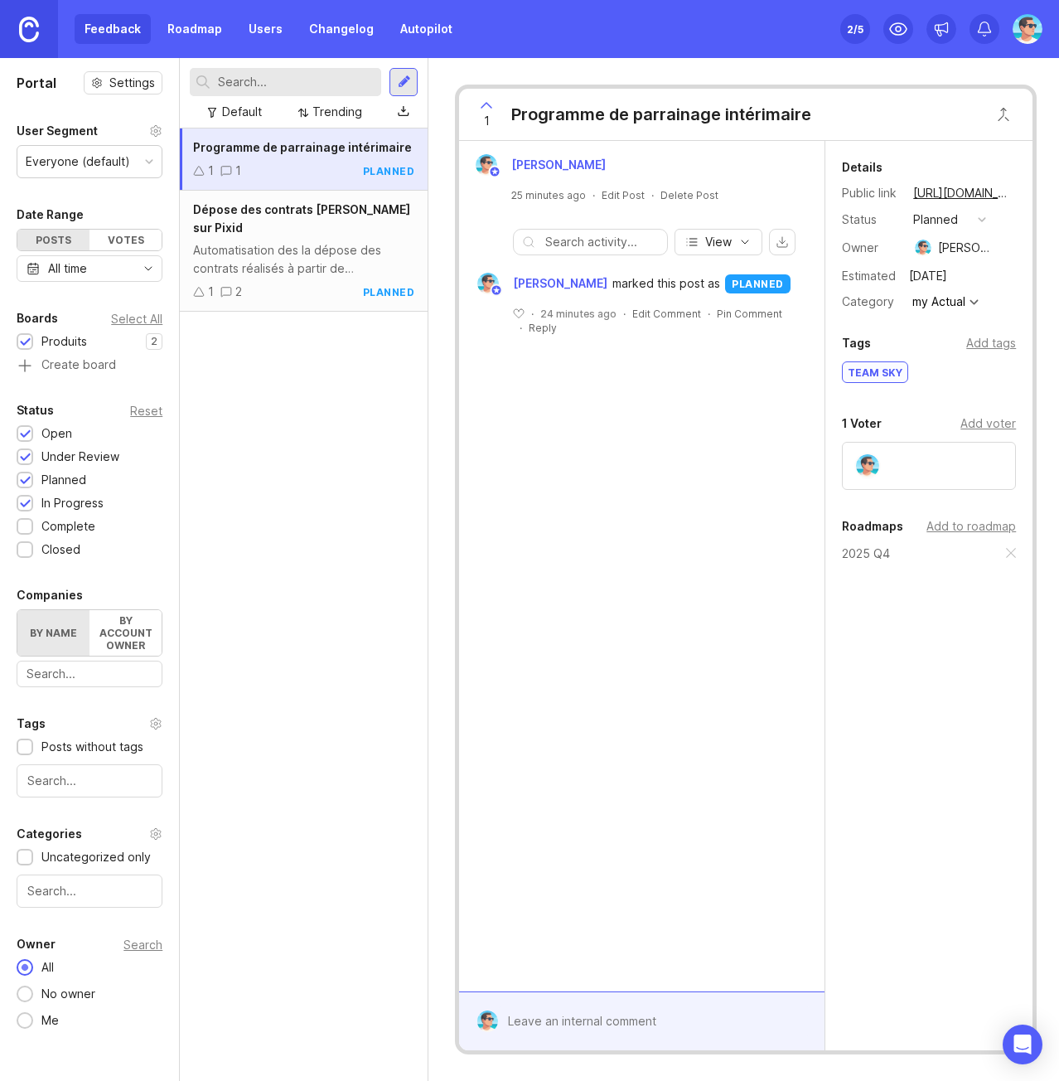
click at [283, 241] on div "Automatisation des la dépose des contrats réalisés à partir de Lucie sur le VMS…" at bounding box center [303, 259] width 221 height 36
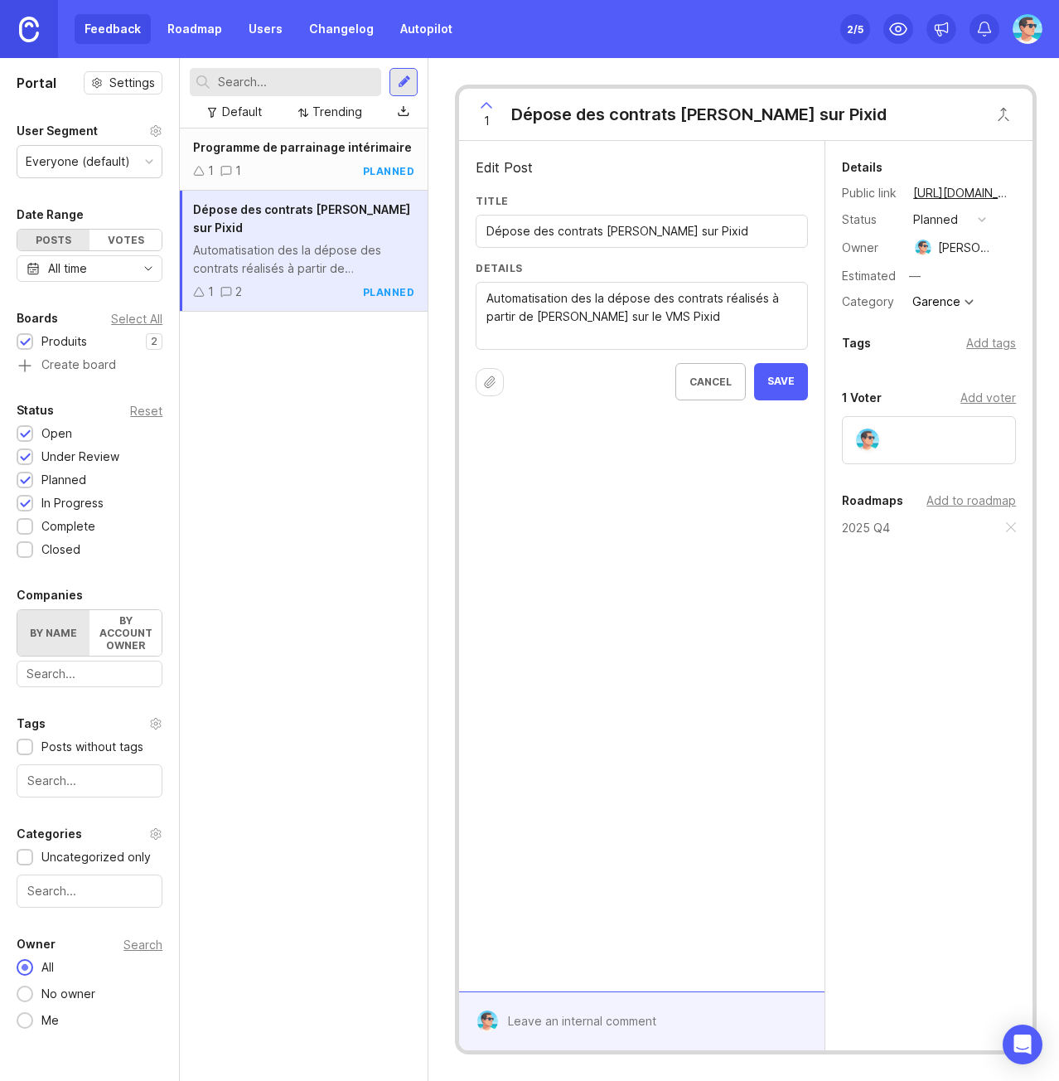
click at [487, 228] on input "Dépose des contrats Lucie sur Pixid" at bounding box center [642, 231] width 311 height 18
type input "[VMS] Dépose des contrats [PERSON_NAME] sur Pixid"
click at [780, 383] on span "Save" at bounding box center [780, 382] width 27 height 14
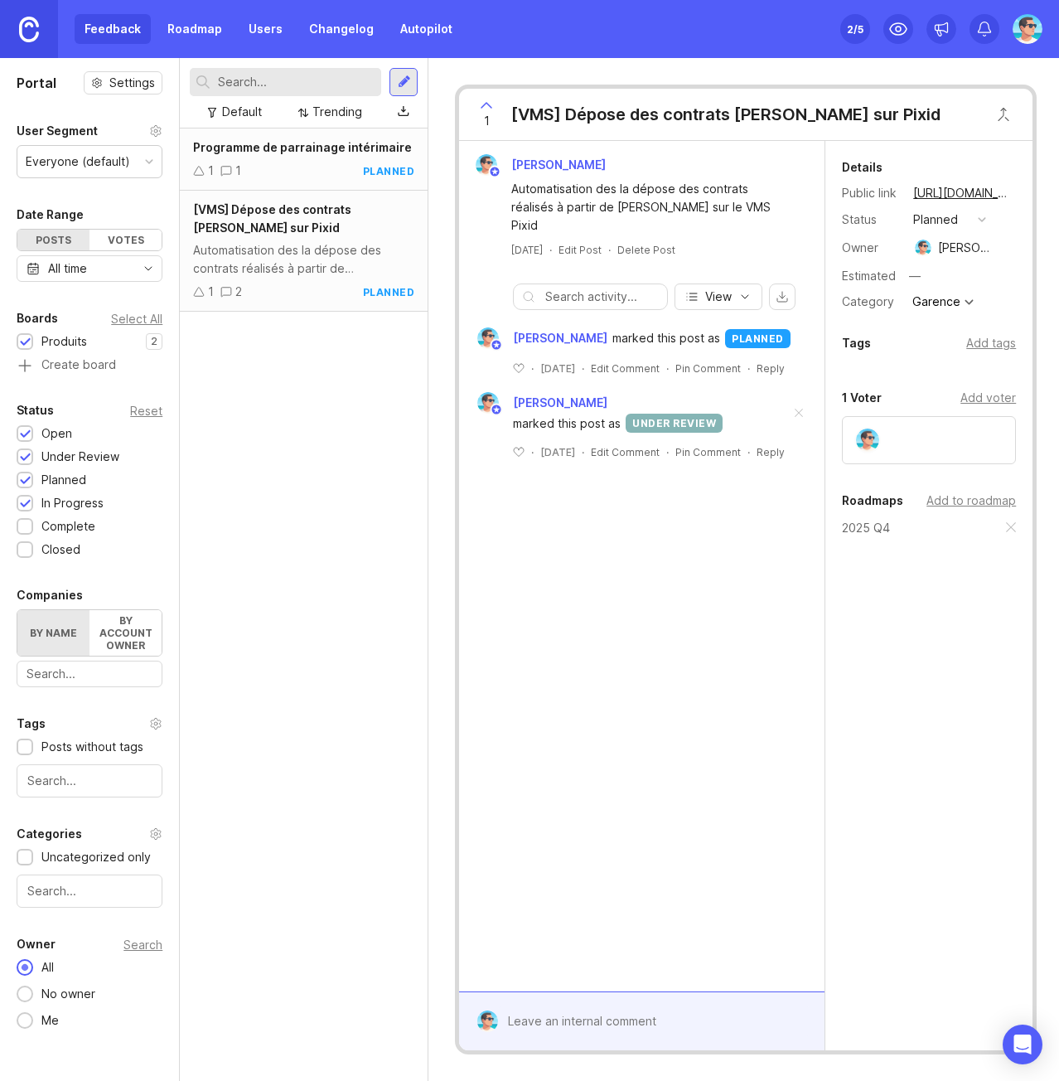
click at [336, 420] on div "Programme de parrainage intérimaire 1 1 planned [VMS] Dépose des contrats Lucie…" at bounding box center [304, 604] width 248 height 952
click at [177, 31] on link "Roadmap" at bounding box center [194, 29] width 75 height 30
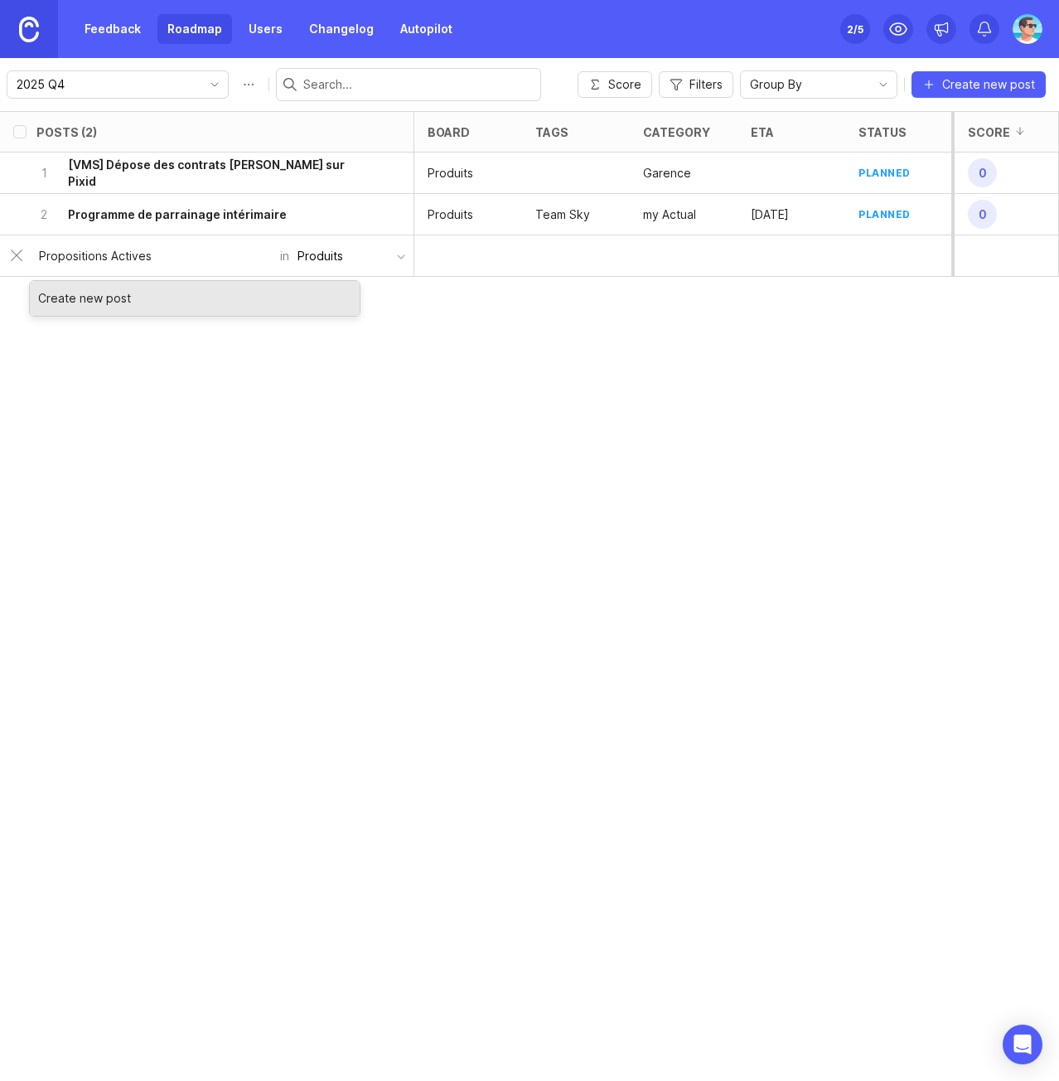
type input "Propositions Actives"
click at [104, 306] on div "Create new post" at bounding box center [195, 298] width 330 height 35
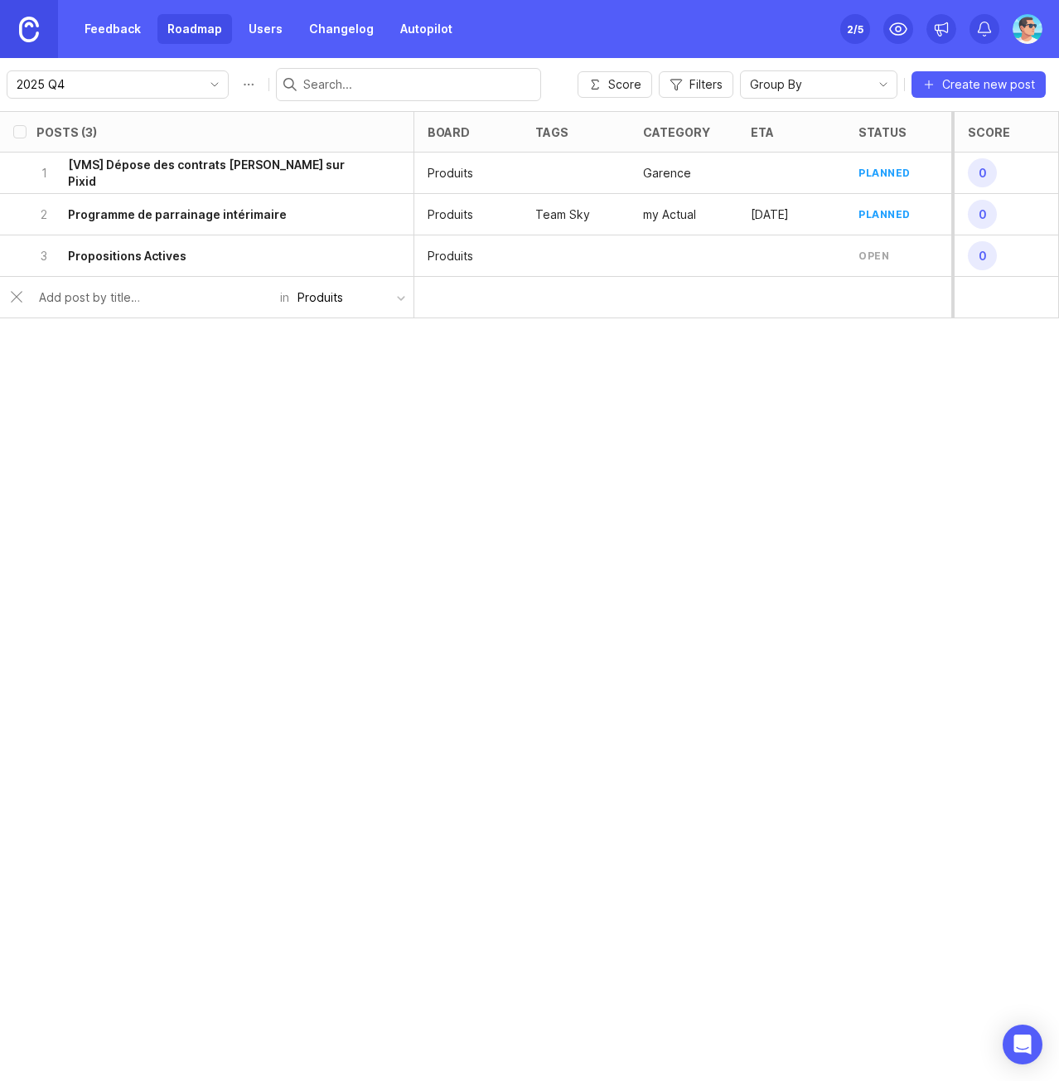
click at [557, 173] on div at bounding box center [576, 173] width 108 height 41
click at [341, 178] on div "1 [VMS] Dépose des contrats [PERSON_NAME] sur Pixid" at bounding box center [201, 173] width 331 height 41
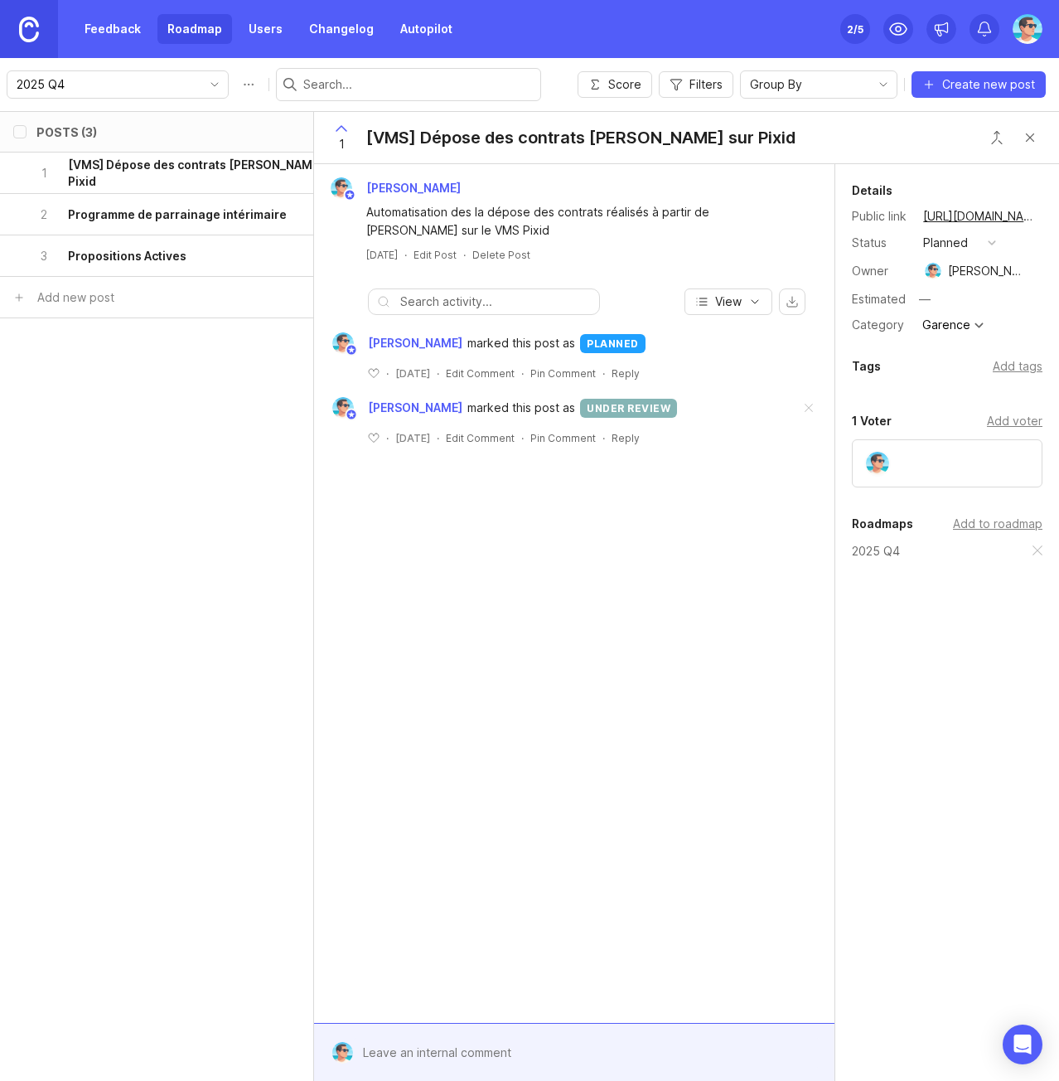
click at [946, 301] on div "—" at bounding box center [978, 299] width 128 height 22
click at [926, 296] on input "text" at bounding box center [978, 299] width 128 height 22
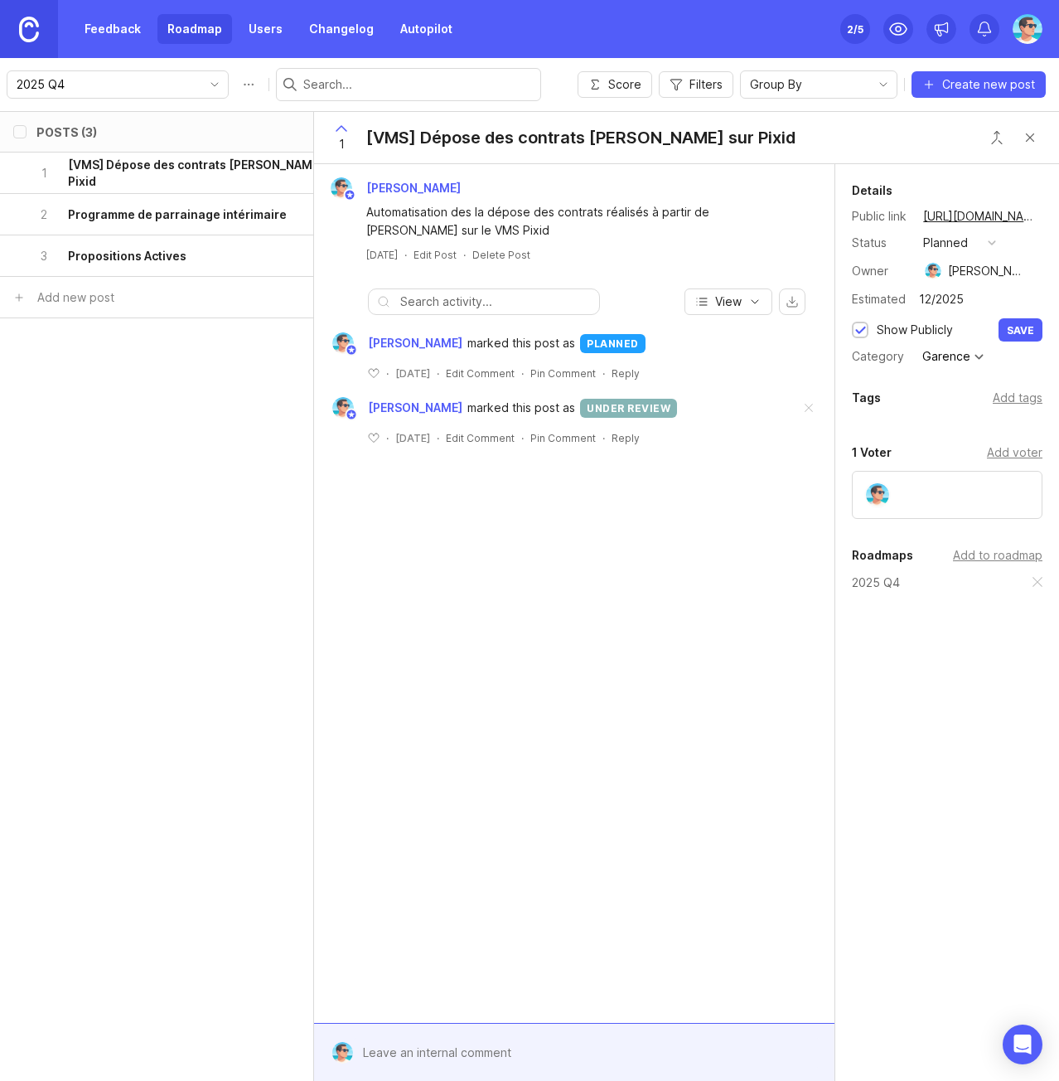
type input "12/2025"
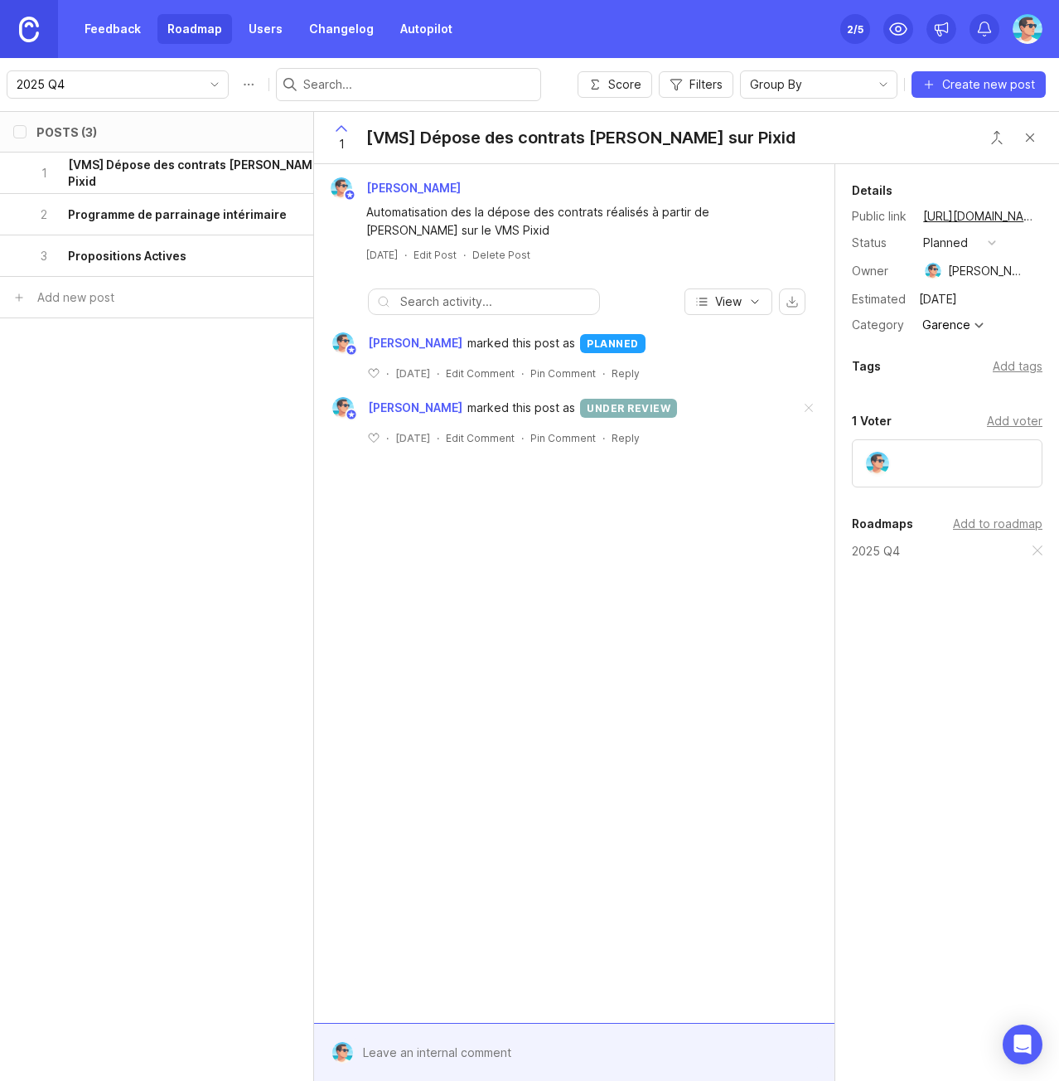
click at [947, 326] on div "Garence" at bounding box center [946, 325] width 48 height 12
click at [1015, 370] on div "Add tags" at bounding box center [1018, 366] width 50 height 18
click at [960, 405] on input "text" at bounding box center [947, 401] width 169 height 18
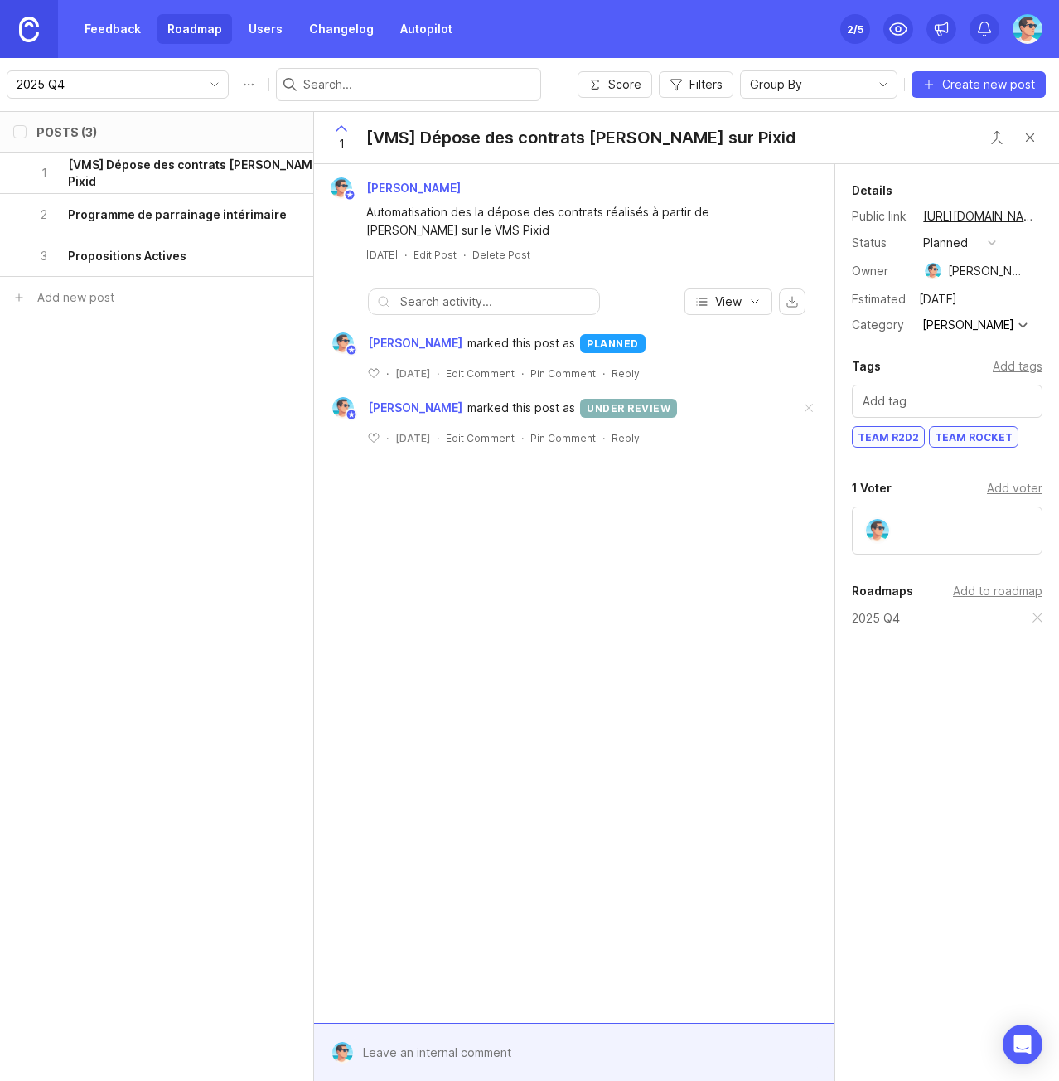
click at [896, 673] on div "Details Public link [URL][DOMAIN_NAME] Status planned Owner [PERSON_NAME] Estim…" at bounding box center [947, 474] width 224 height 621
click at [680, 593] on div "[PERSON_NAME] Automatisation des la dépose des contrats réalisés à partir de [P…" at bounding box center [574, 593] width 520 height 859
click at [811, 412] on span at bounding box center [809, 408] width 35 height 36
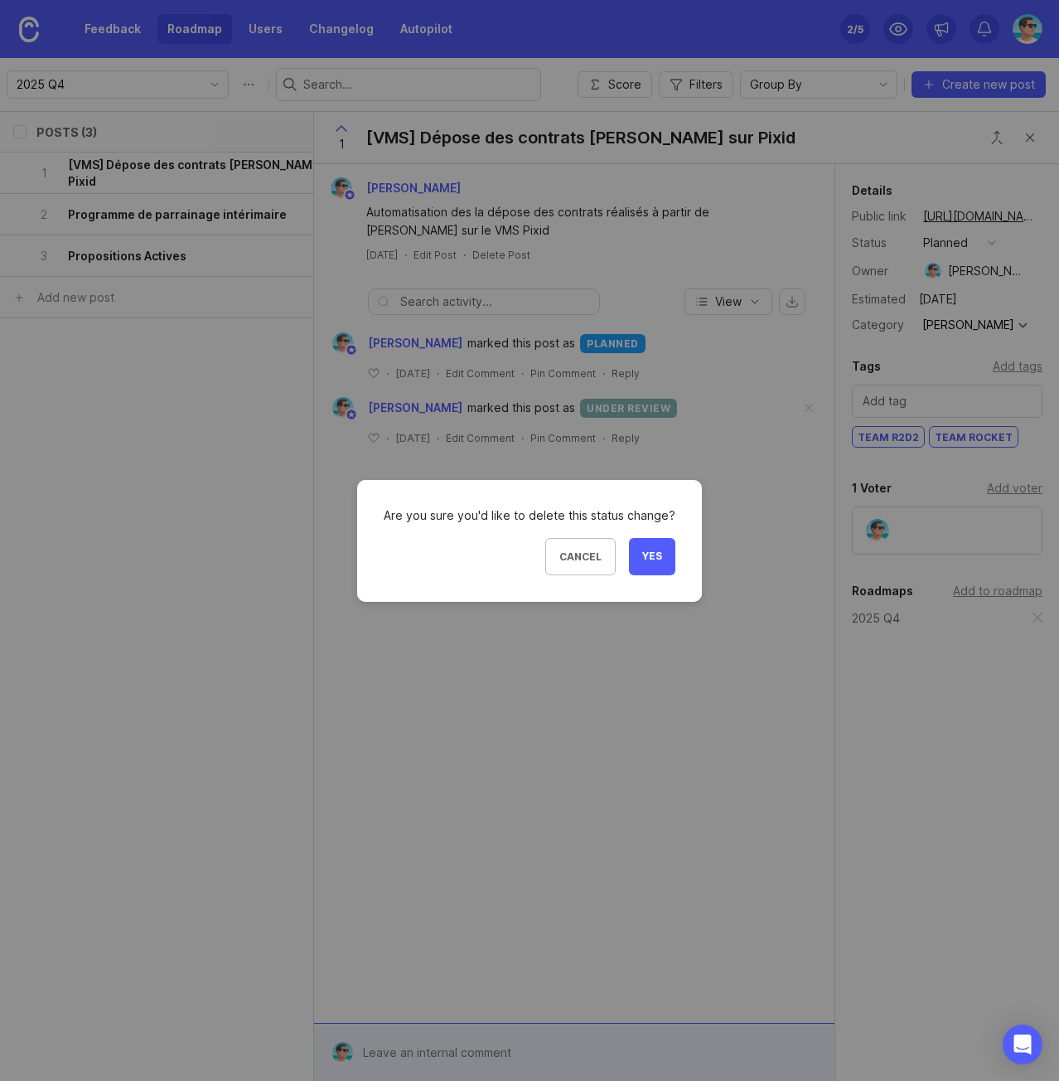
click at [650, 557] on span "Yes" at bounding box center [652, 557] width 20 height 14
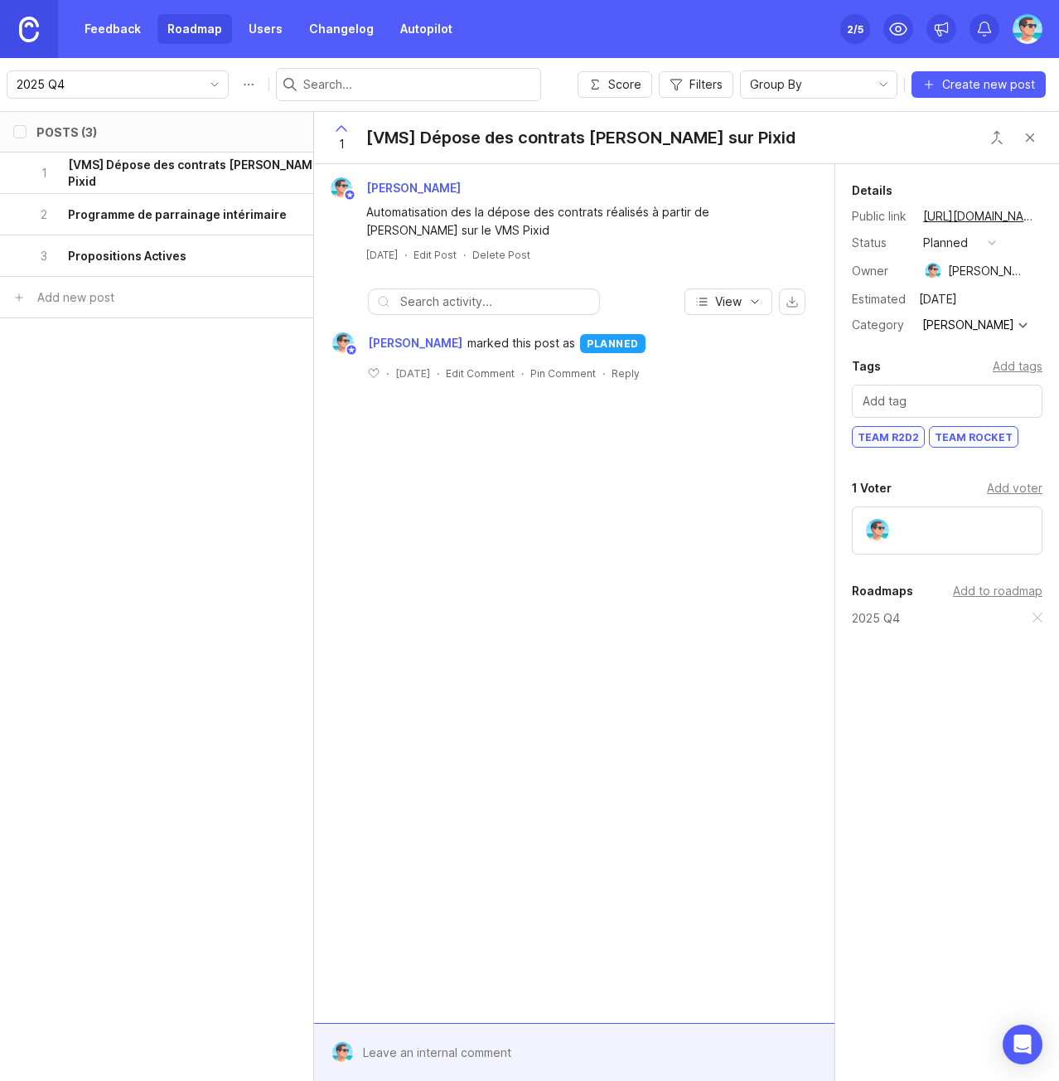
click at [802, 350] on div "[PERSON_NAME] marked this post as planned" at bounding box center [574, 343] width 504 height 22
click at [162, 342] on div "Posts (3) board tags category eta status owner Impact Votes Effort Score 1 [VMS…" at bounding box center [529, 596] width 1059 height 970
click at [222, 224] on div "2 Programme de parrainage intérimaire" at bounding box center [201, 214] width 331 height 41
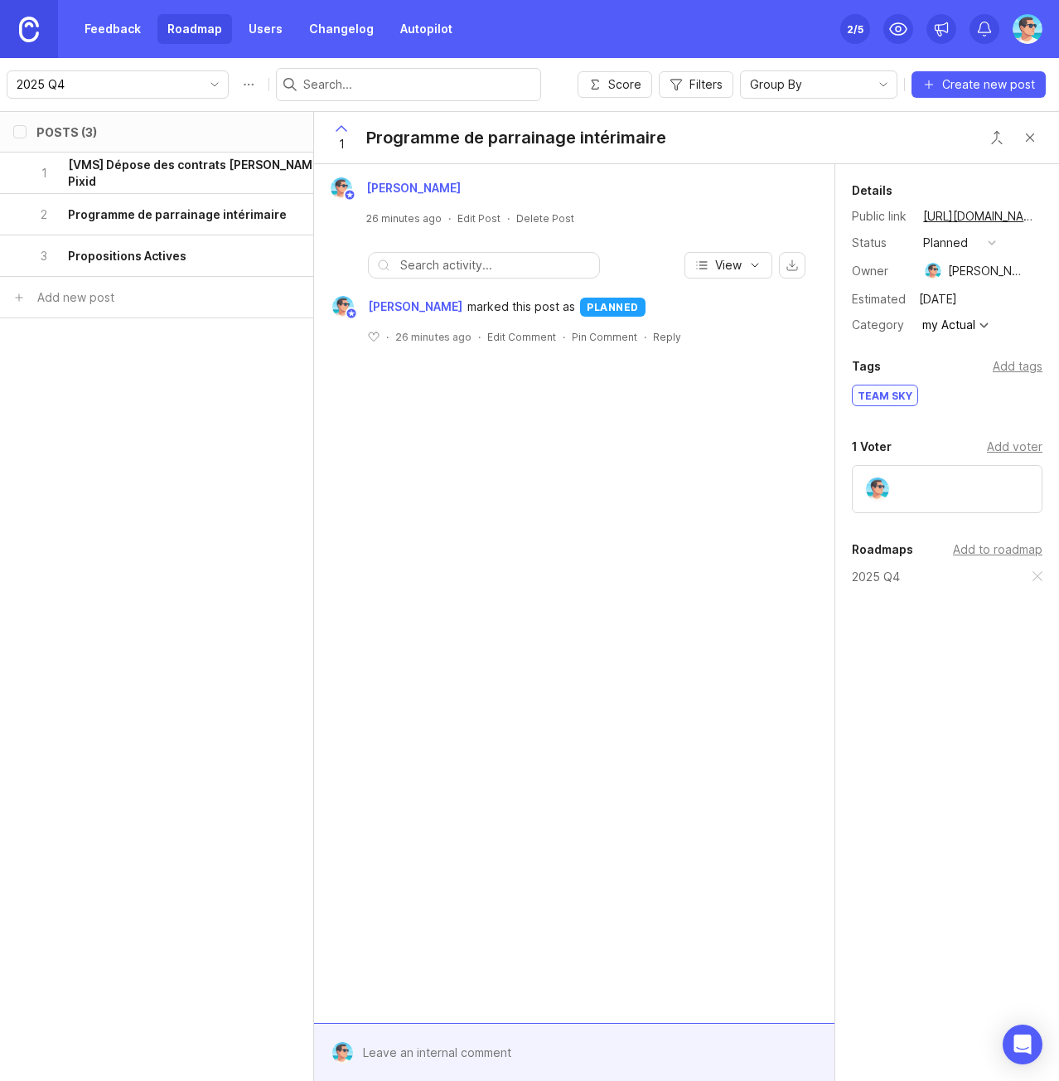
click at [225, 247] on div "3 Propositions Actives" at bounding box center [201, 255] width 331 height 41
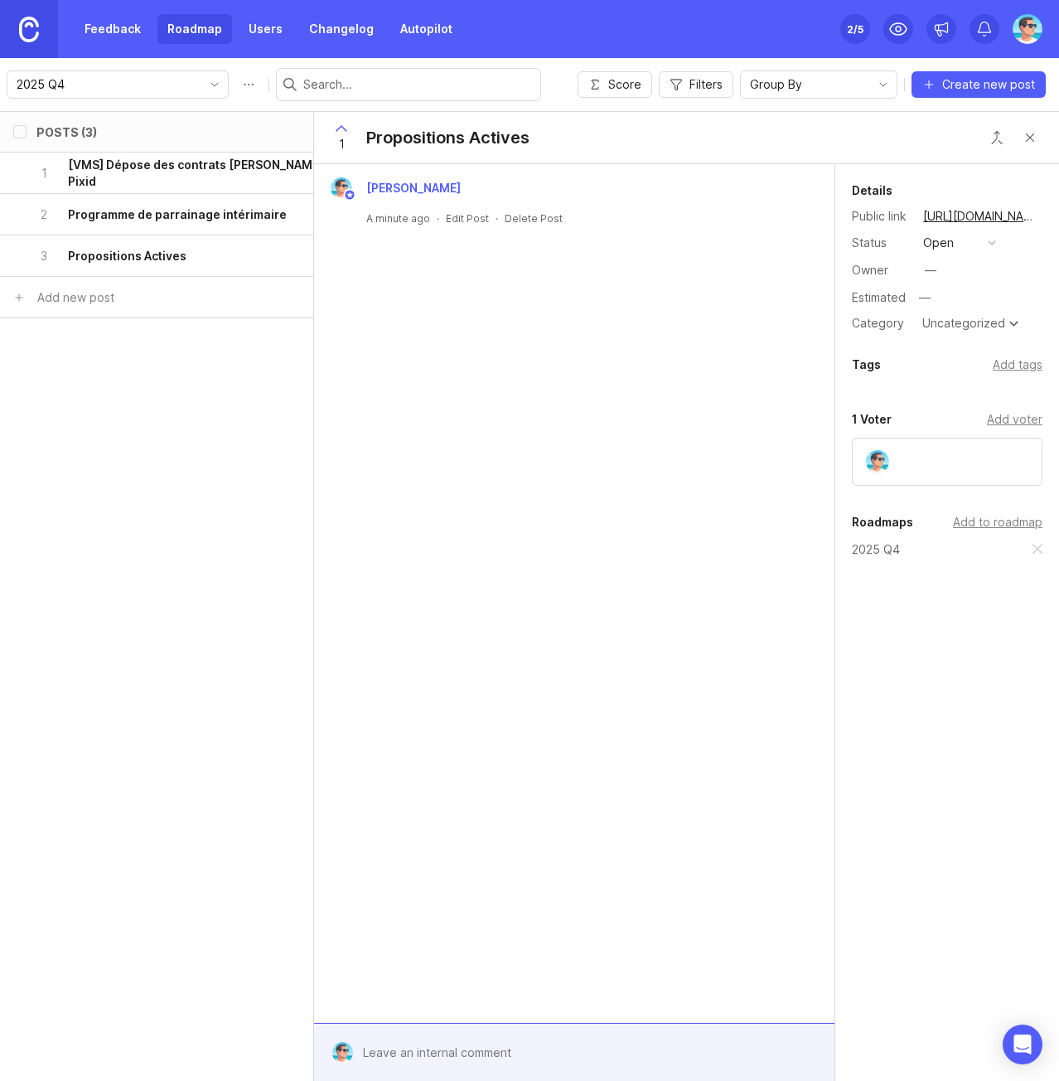
click at [955, 240] on button "open" at bounding box center [959, 243] width 83 height 22
click at [946, 367] on div "in progress" at bounding box center [964, 364] width 75 height 14
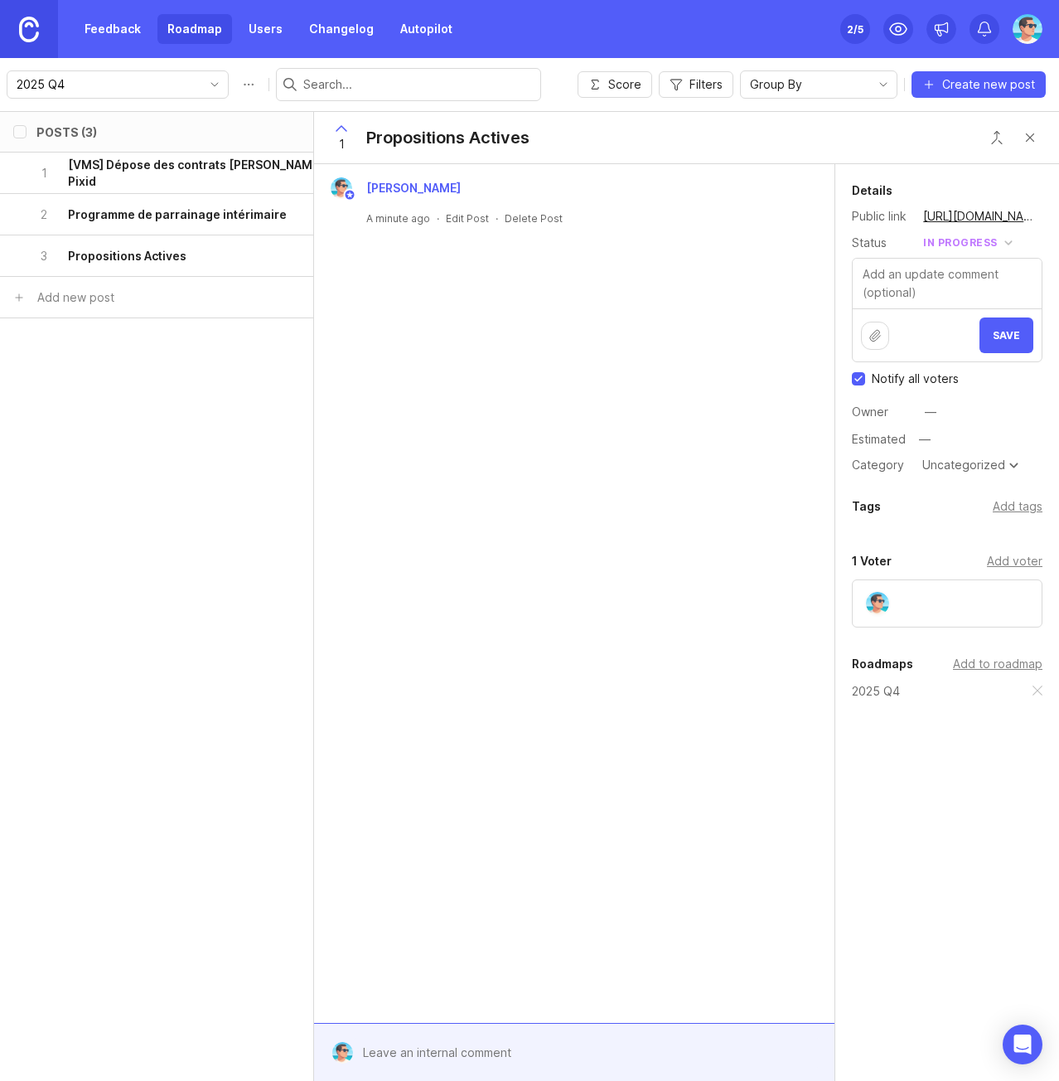
click at [995, 335] on span "Save" at bounding box center [1006, 335] width 27 height 12
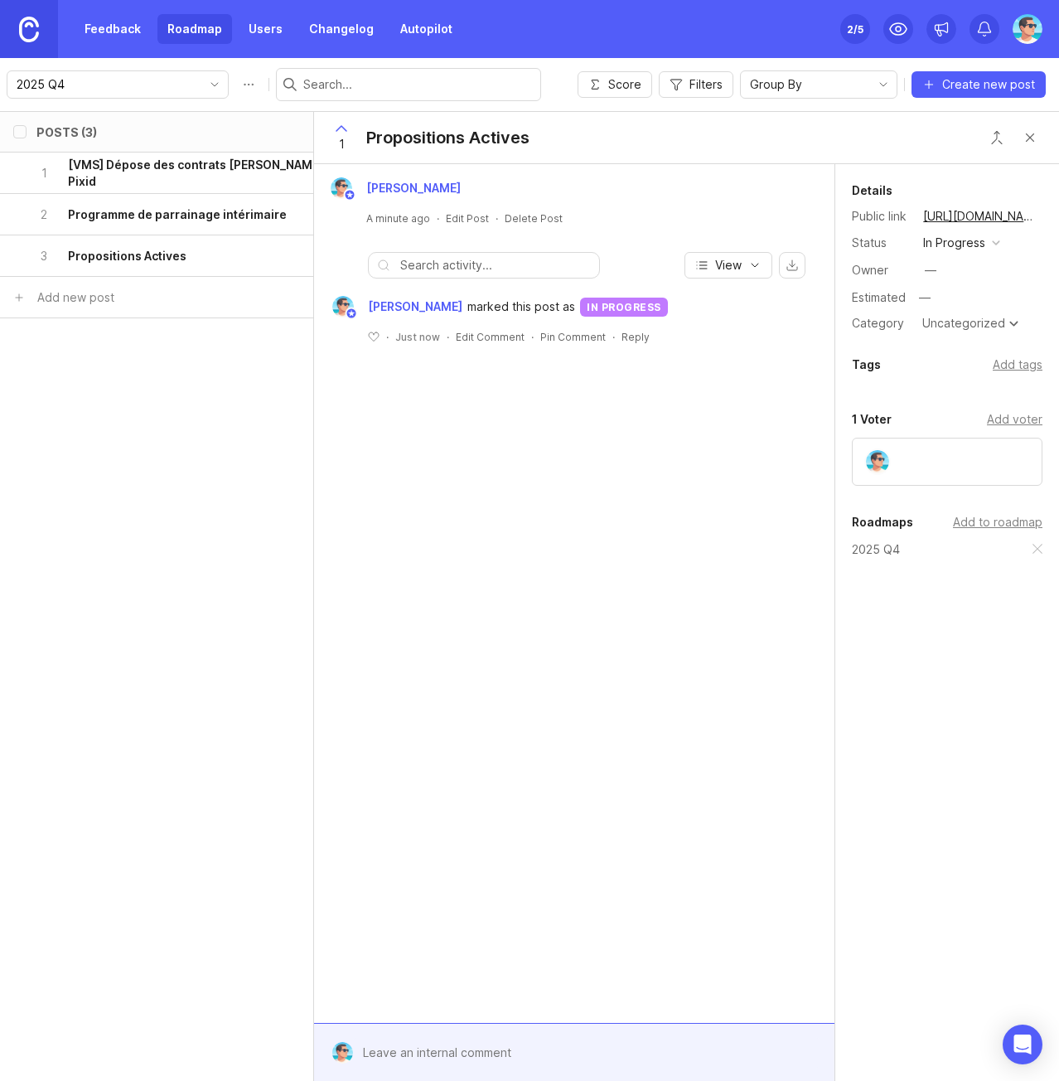
click at [531, 414] on div "Benjamin Hareau A minute ago · Edit Post · Delete Post View Benjamin Hareau mar…" at bounding box center [574, 593] width 520 height 859
click at [938, 271] on div "—" at bounding box center [931, 270] width 22 height 22
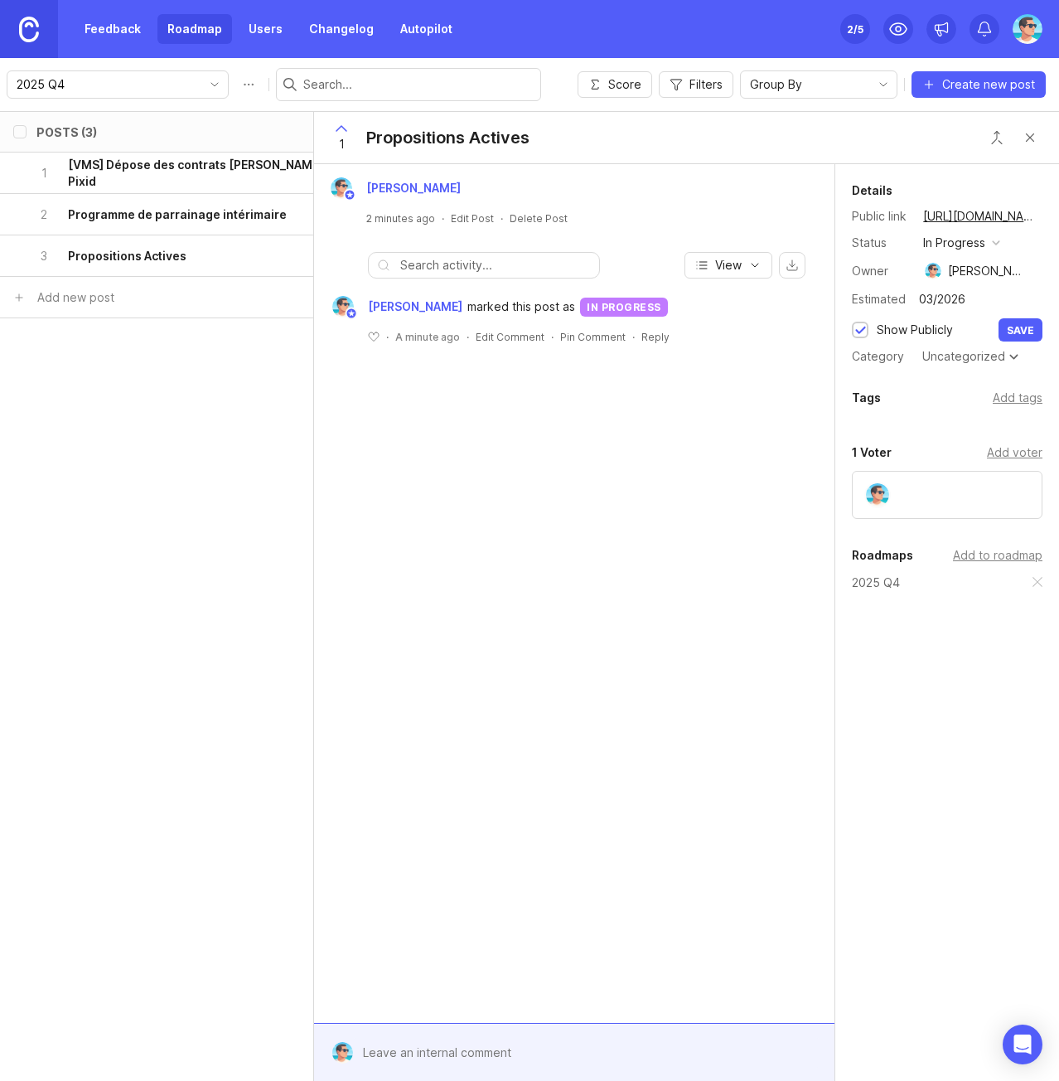
type input "03/2026"
click at [941, 328] on div "Show Publicly" at bounding box center [915, 330] width 76 height 18
click at [937, 329] on div "Show Publicly" at bounding box center [915, 330] width 76 height 18
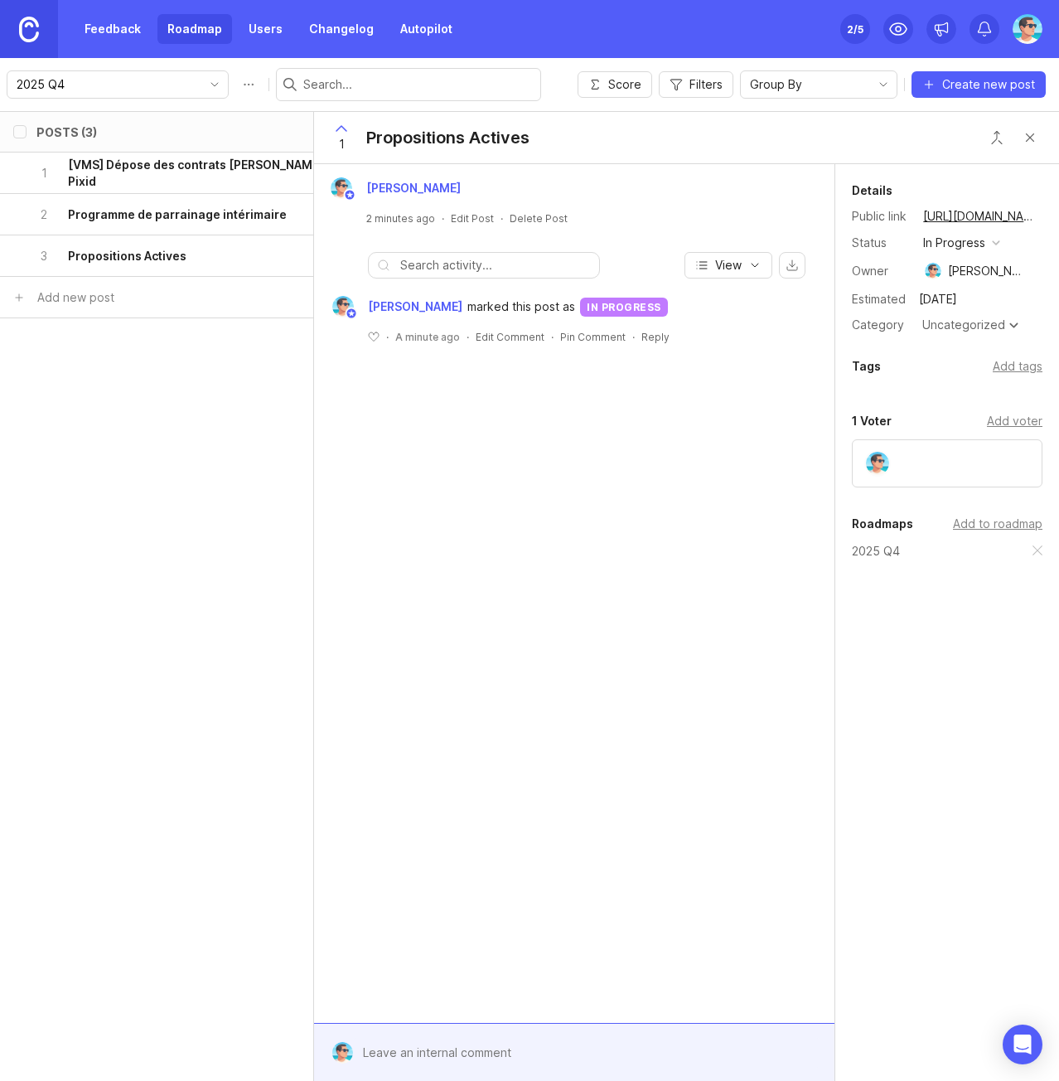
click at [963, 327] on div "Uncategorized" at bounding box center [963, 325] width 83 height 12
click at [1005, 360] on div "Add tags" at bounding box center [1018, 366] width 50 height 18
type input "G"
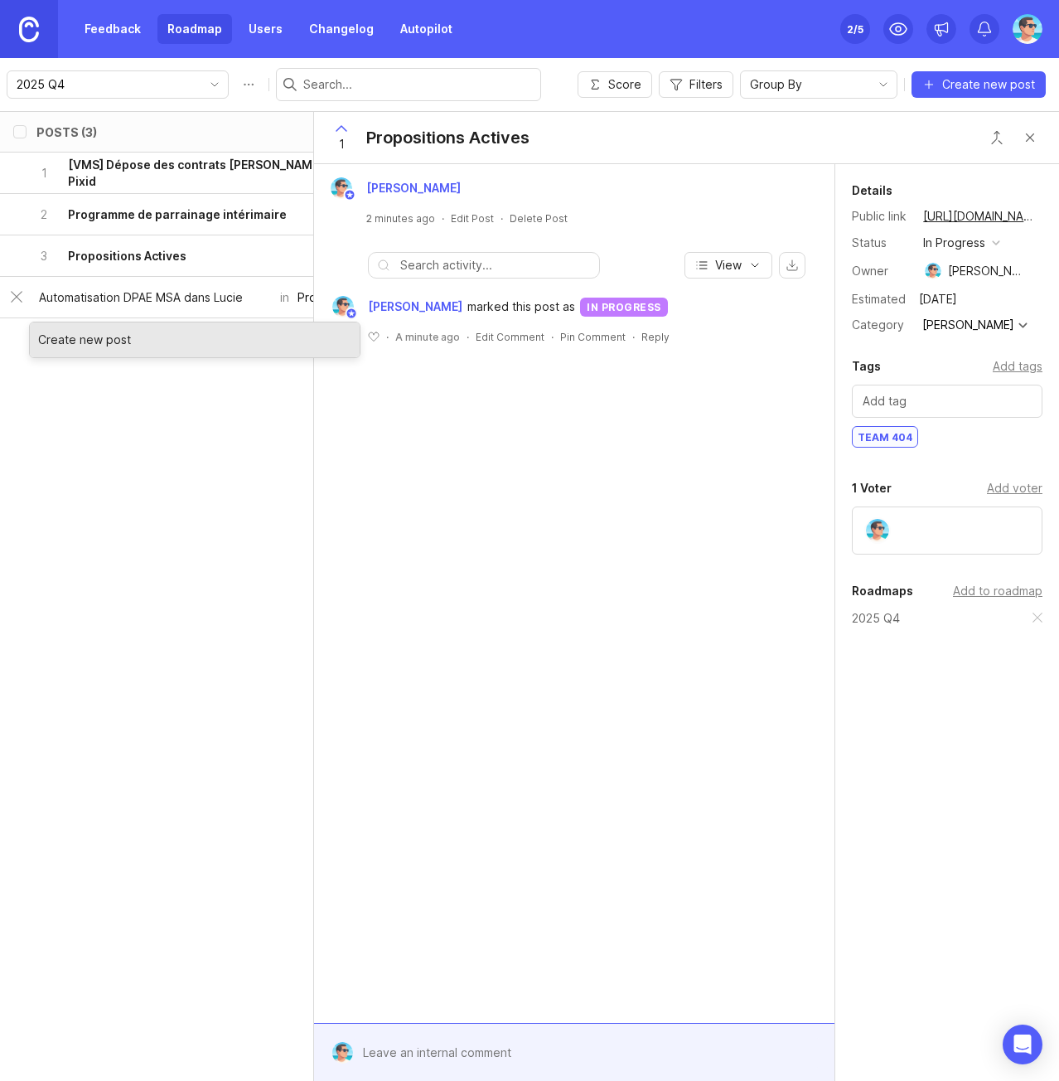
type input "Automatisation DPAE MSA dans Lucie"
click at [80, 333] on div "Create new post" at bounding box center [195, 339] width 330 height 35
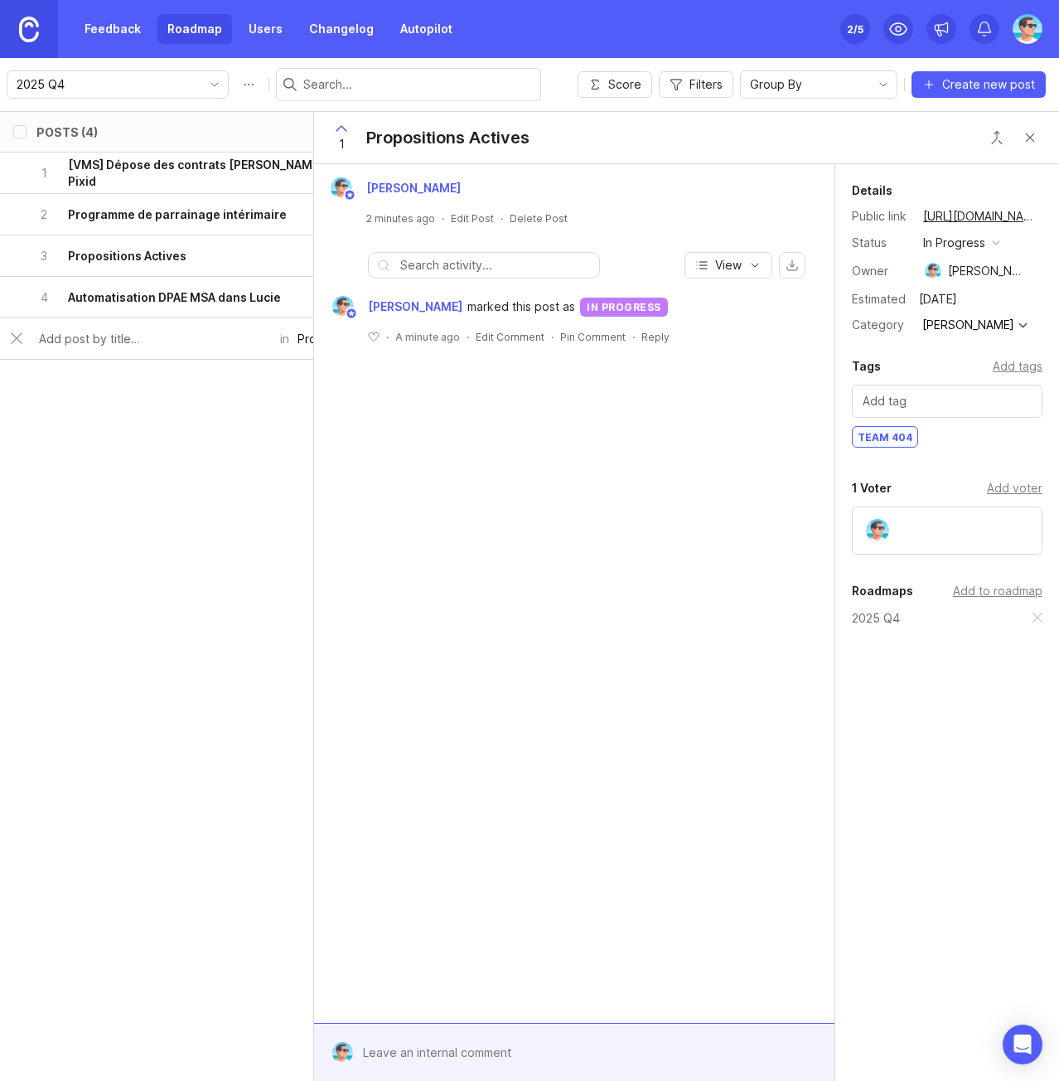
click at [122, 301] on h6 "Automatisation DPAE MSA dans Lucie" at bounding box center [174, 297] width 213 height 17
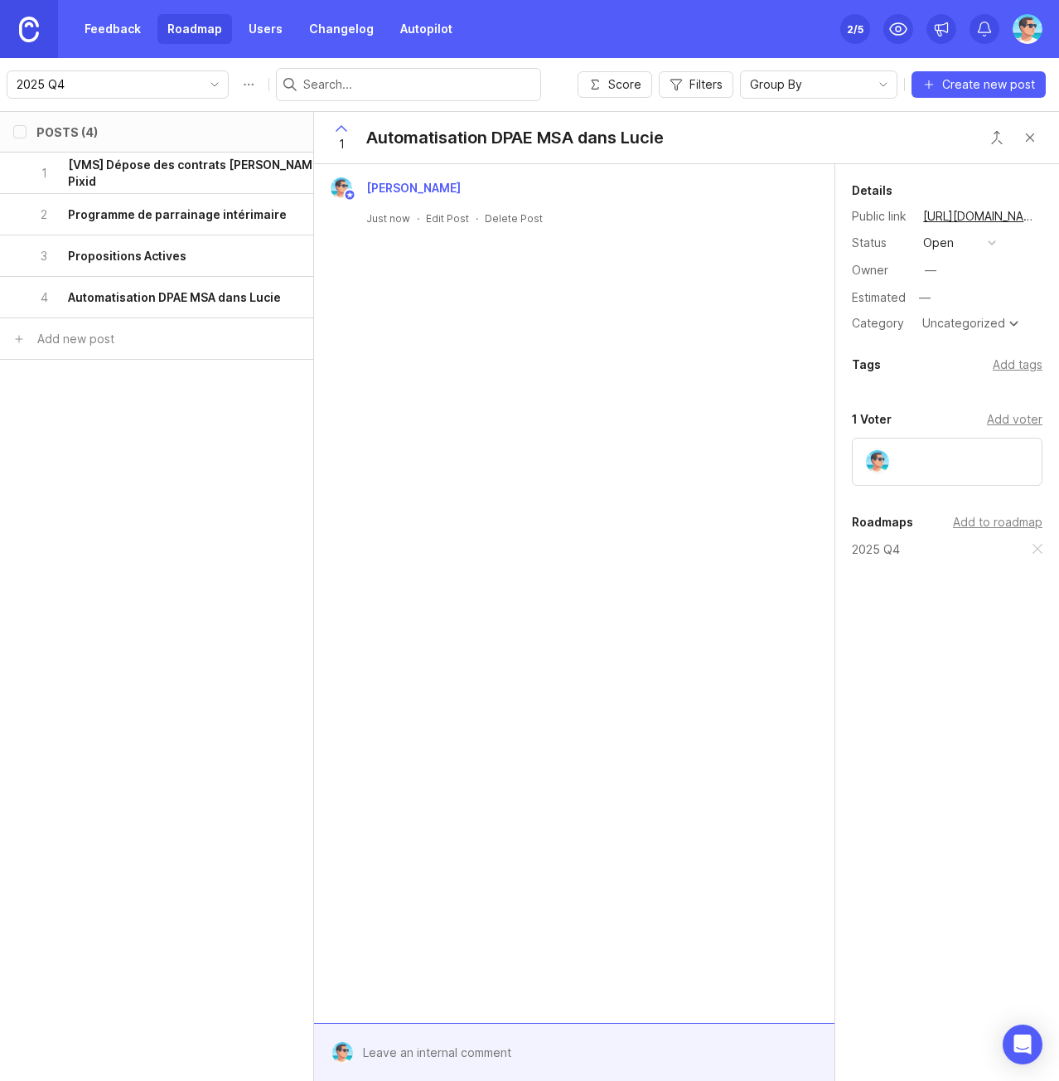
click at [963, 245] on button "open" at bounding box center [959, 243] width 83 height 22
click at [966, 306] on div "under review" at bounding box center [969, 303] width 84 height 14
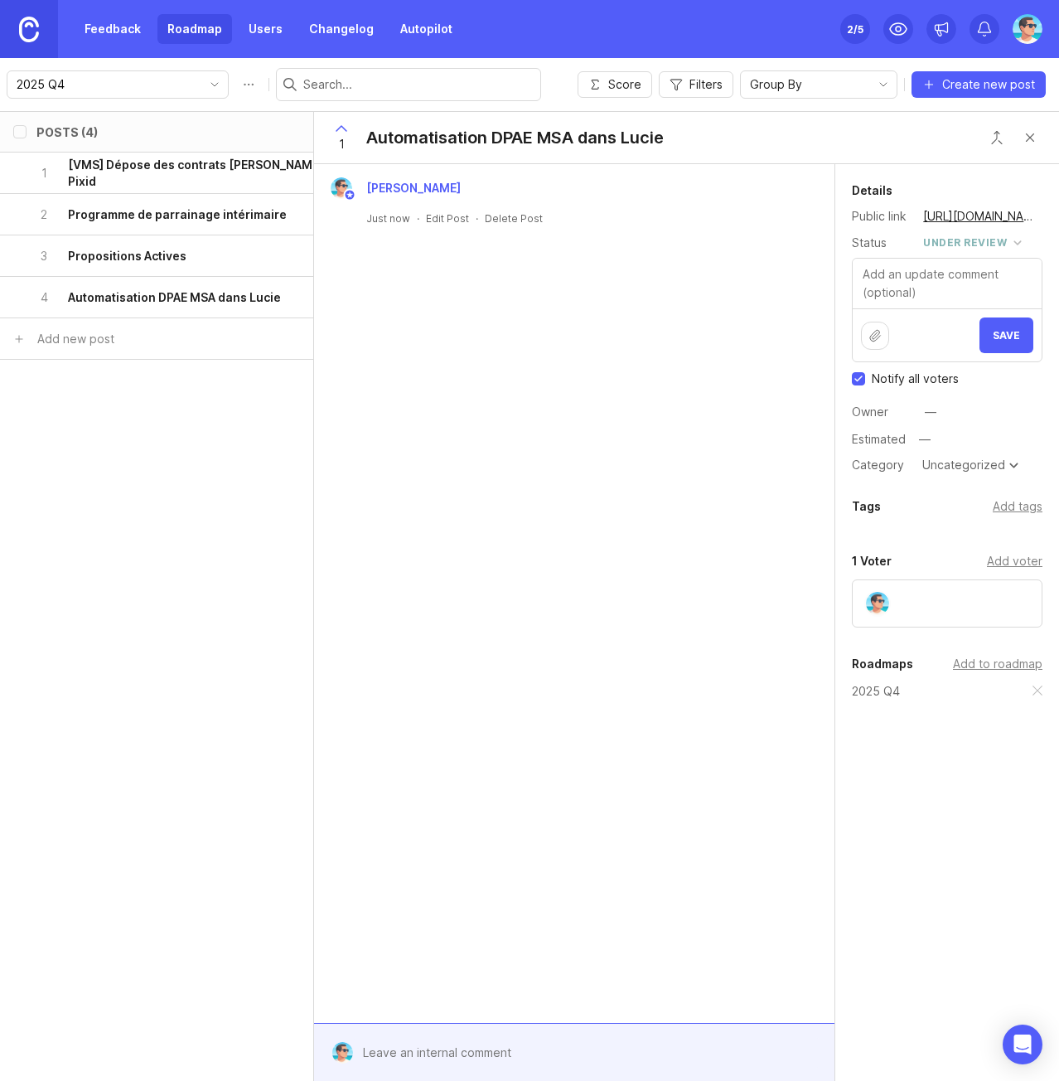
click at [1009, 340] on span "Save" at bounding box center [1006, 335] width 27 height 12
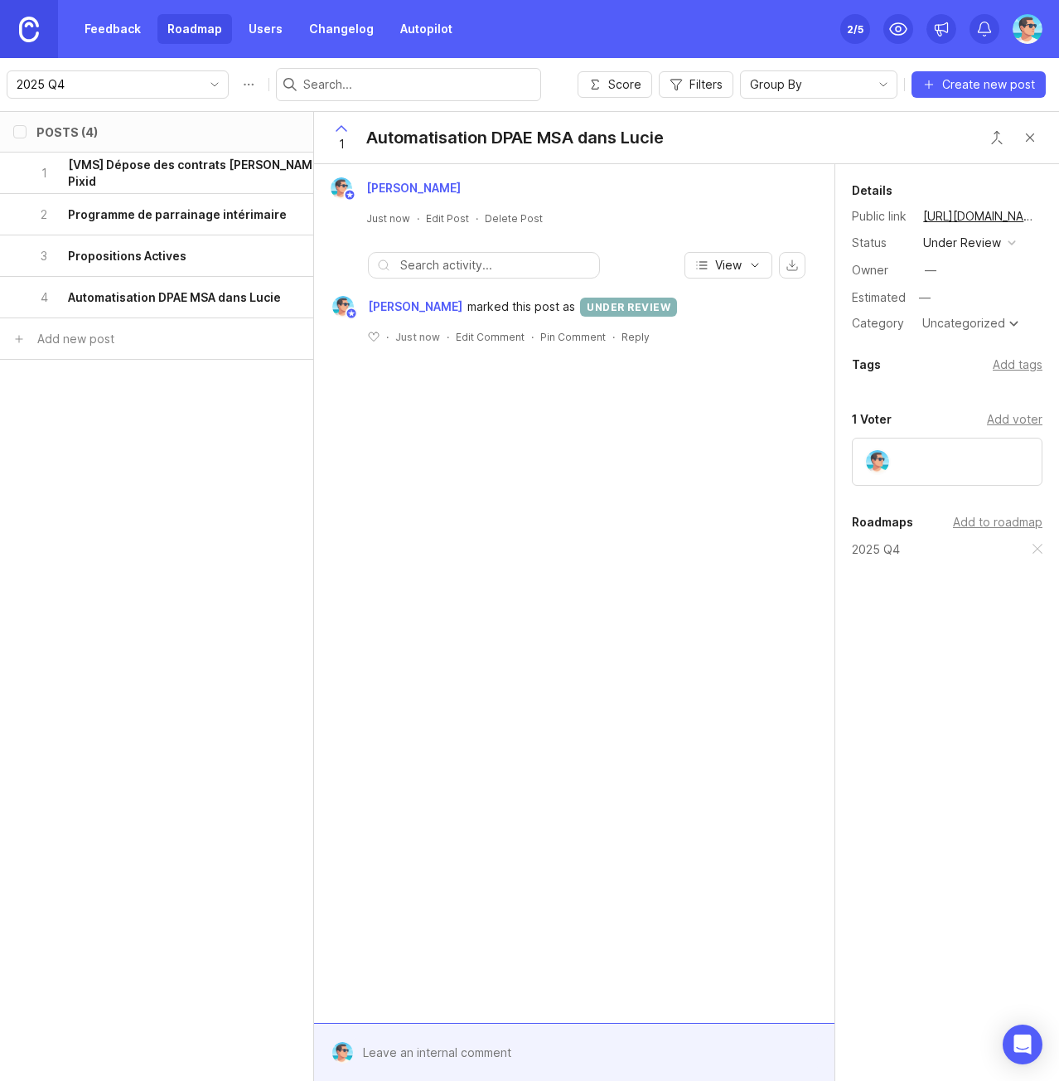
click at [928, 269] on div "—" at bounding box center [931, 270] width 12 height 18
click at [946, 327] on div "Uncategorized" at bounding box center [963, 325] width 83 height 12
click at [1014, 368] on div "Add tags" at bounding box center [1018, 366] width 50 height 18
click at [731, 448] on div "Benjamin Hareau Just now · Edit Post · Delete Post View Benjamin Hareau marked …" at bounding box center [574, 593] width 520 height 859
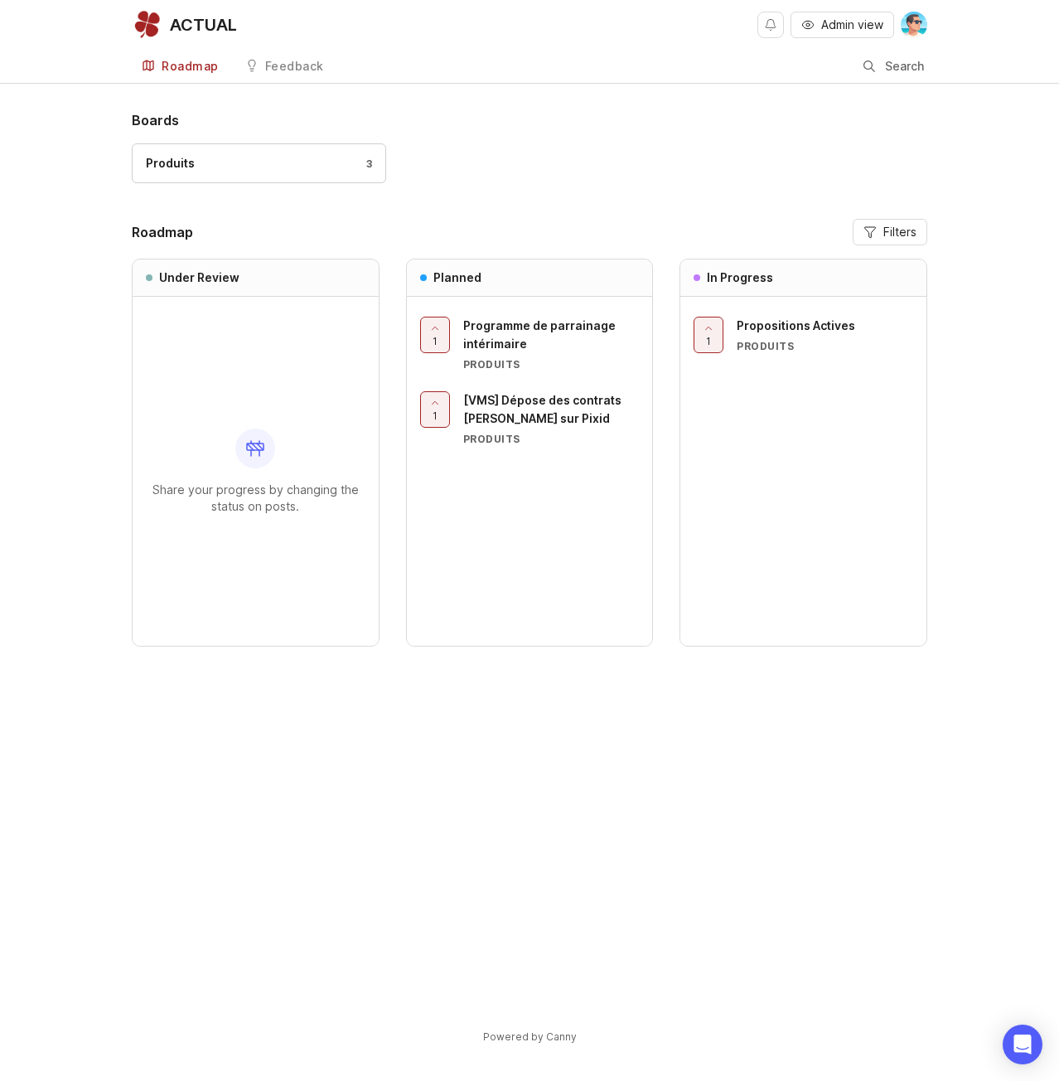
click at [789, 328] on span "Propositions Actives" at bounding box center [796, 325] width 119 height 14
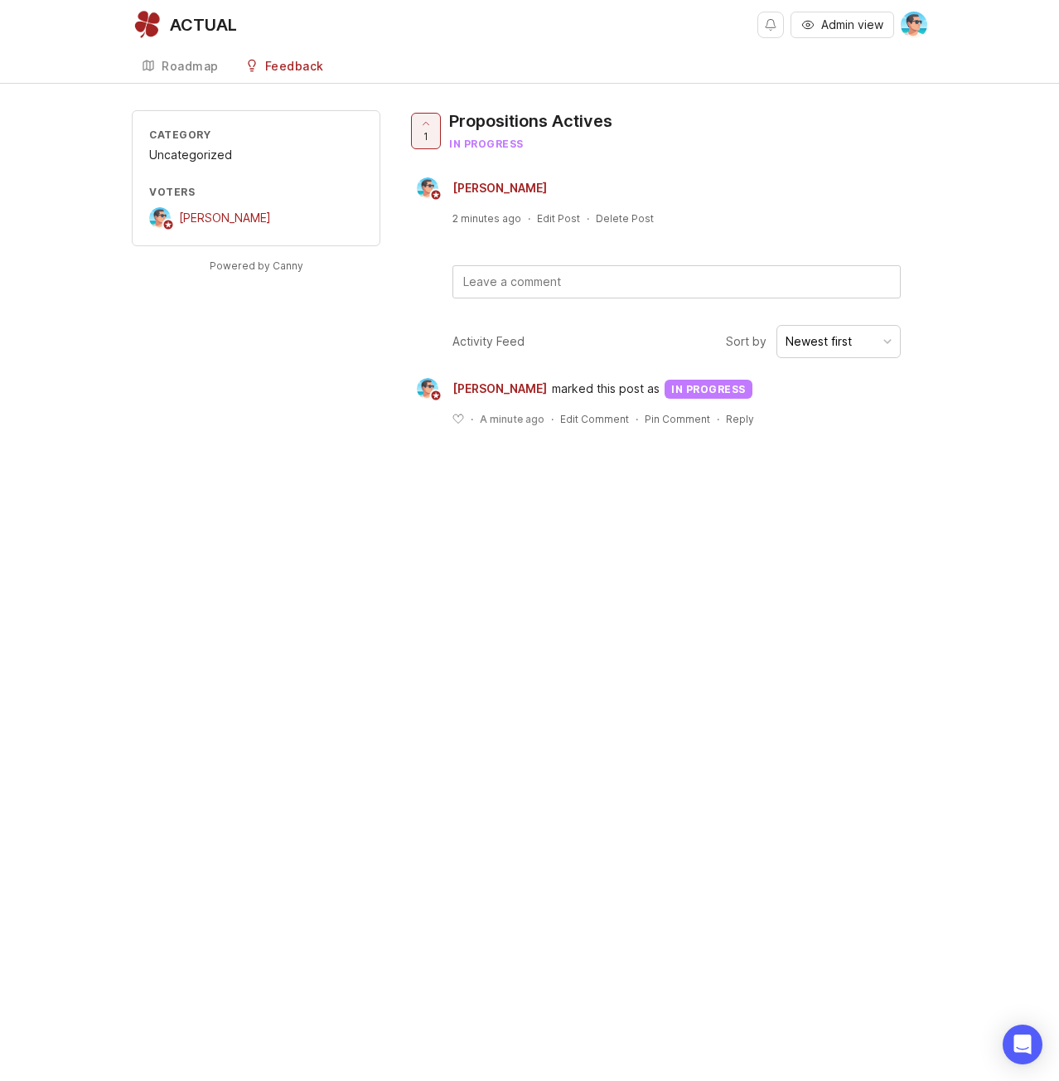
click at [192, 155] on div "Uncategorized" at bounding box center [256, 155] width 214 height 18
click at [166, 64] on div "Roadmap" at bounding box center [190, 67] width 57 height 12
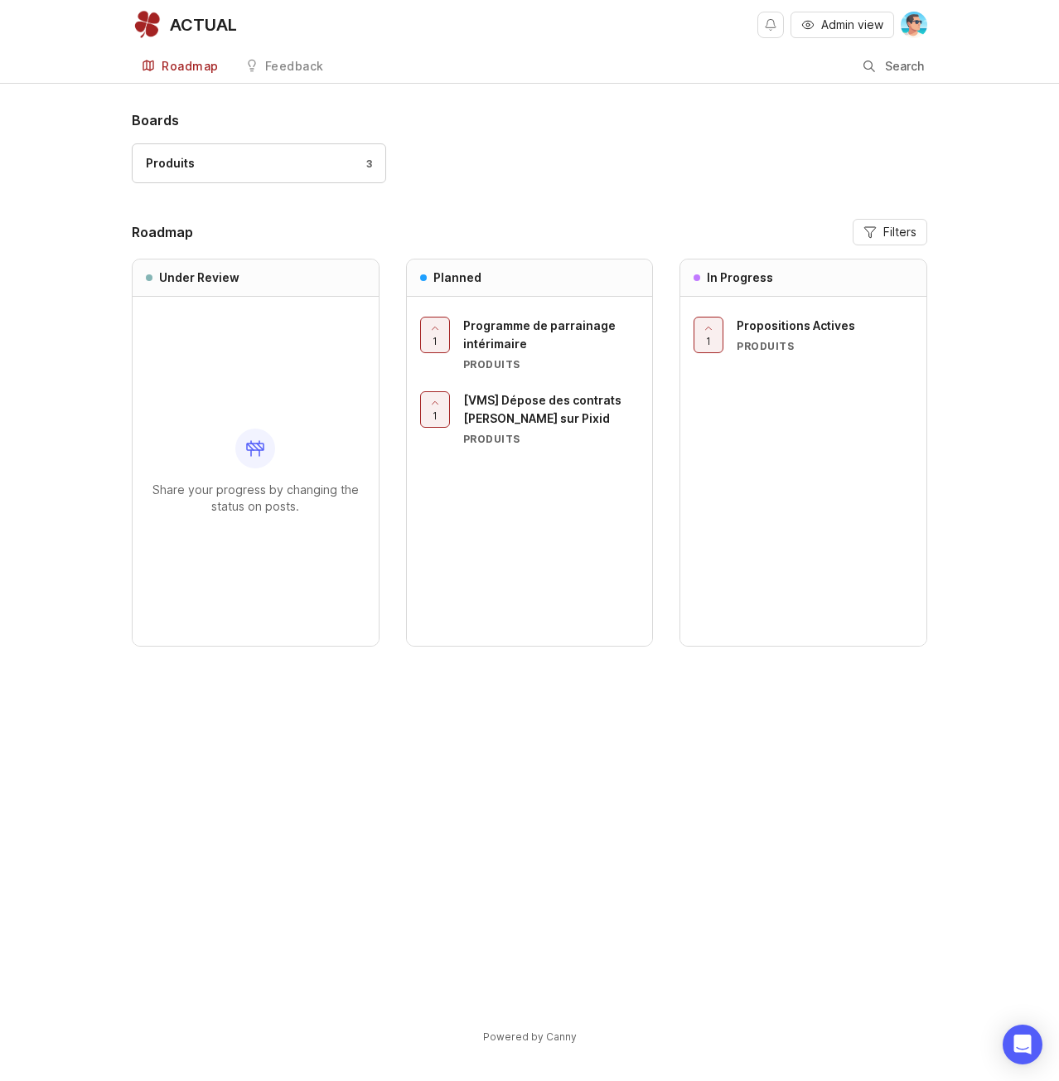
click at [238, 383] on div "Share your progress by changing the status on posts." at bounding box center [256, 471] width 220 height 349
click at [160, 68] on link "Roadmap" at bounding box center [180, 67] width 97 height 34
click at [225, 335] on div "Automatisation DPAE MSA dans Lucie" at bounding box center [277, 335] width 177 height 36
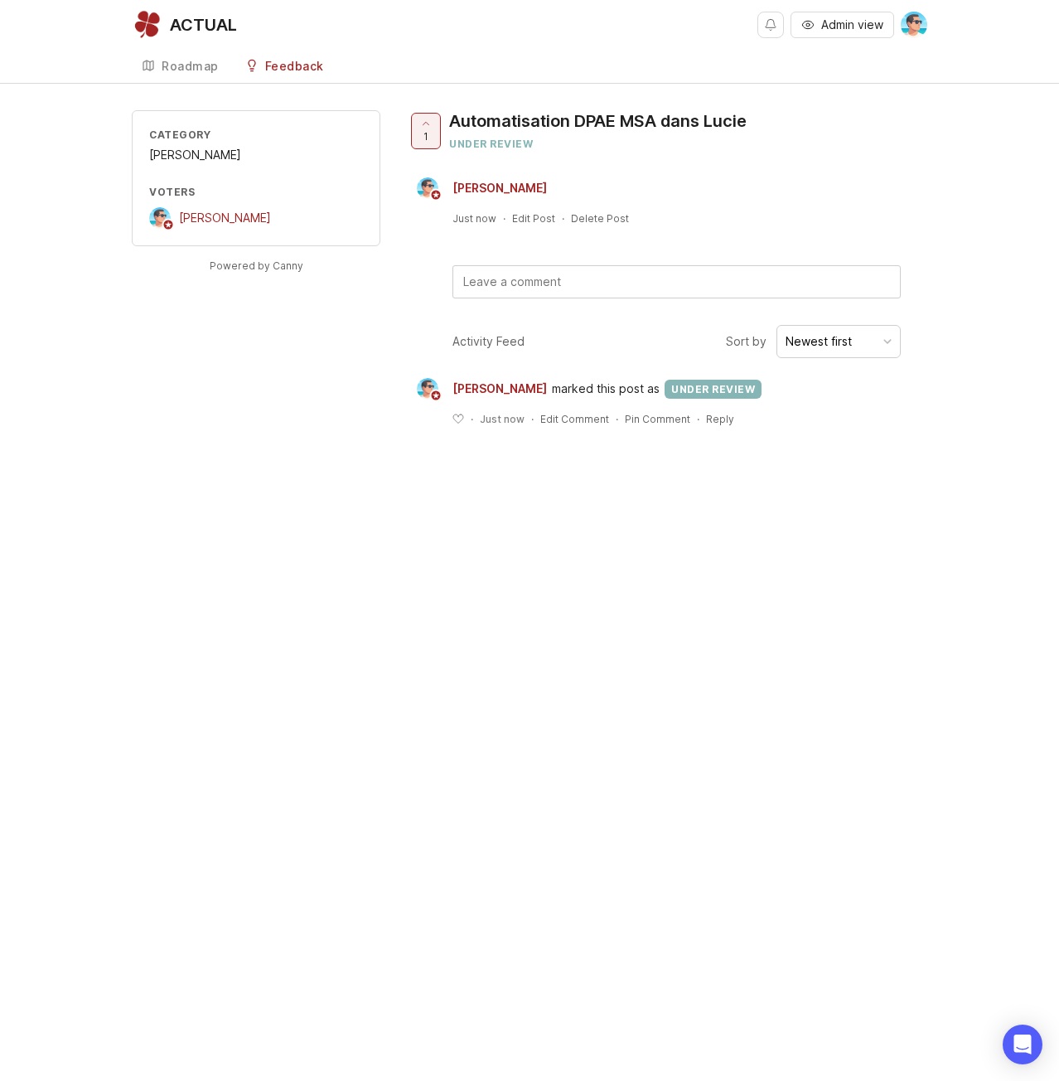
click at [173, 68] on div "Roadmap" at bounding box center [190, 67] width 57 height 12
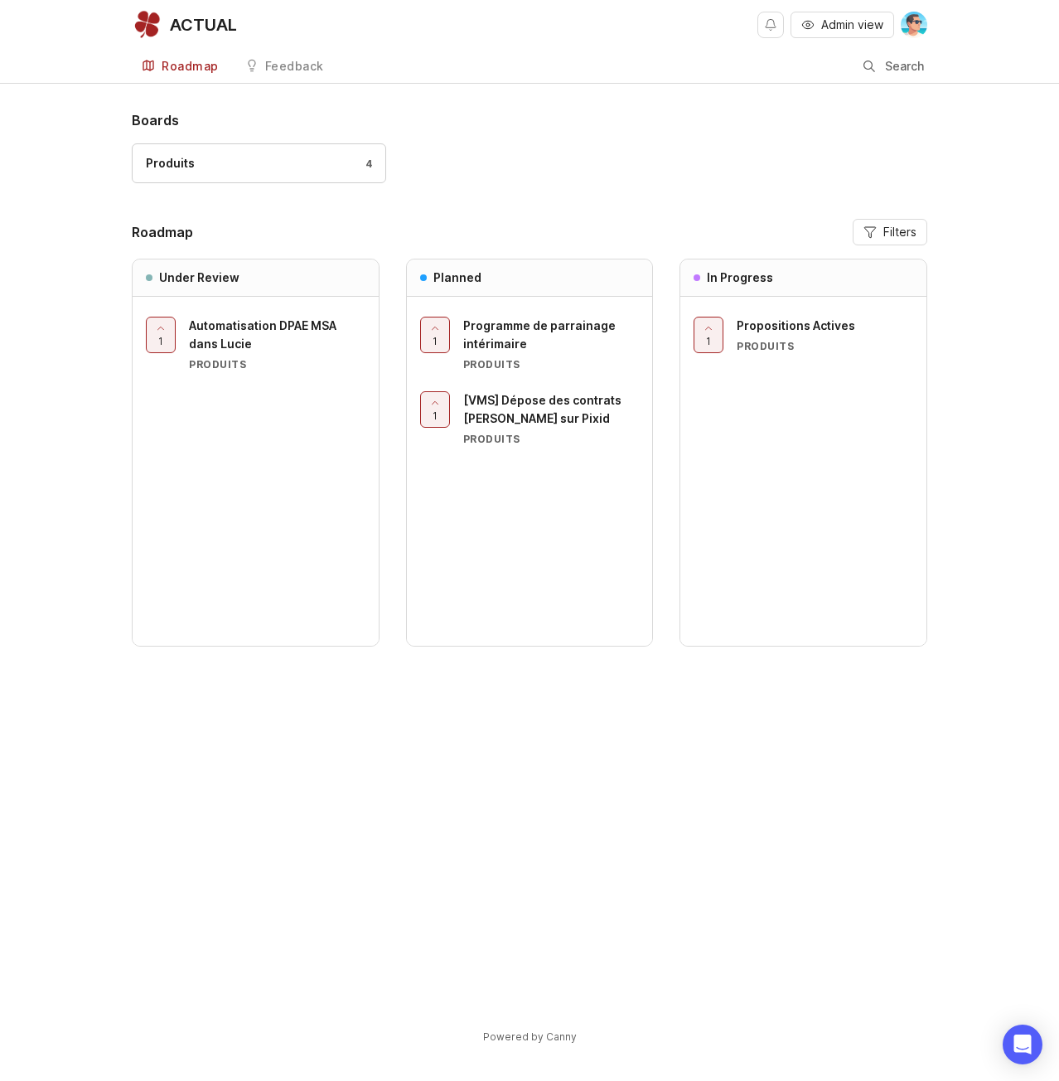
click at [54, 299] on div "Boards Produits 4 Roadmap Filters Under Review 1 Automatisation DPAE MSA dans L…" at bounding box center [529, 591] width 1059 height 962
click at [289, 67] on div "Feedback" at bounding box center [294, 67] width 59 height 12
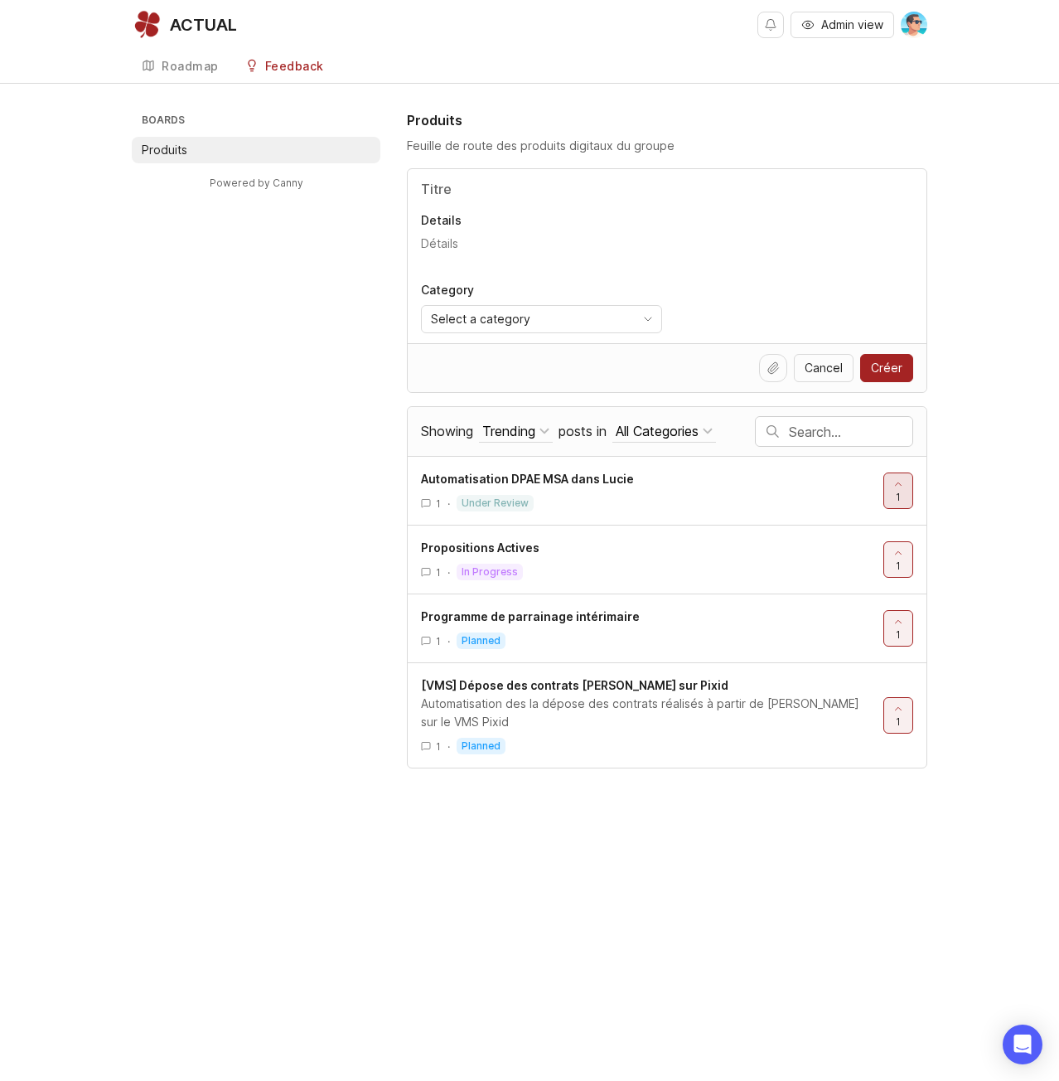
click at [903, 499] on div at bounding box center [898, 490] width 28 height 35
click at [179, 73] on link "Roadmap" at bounding box center [180, 67] width 97 height 34
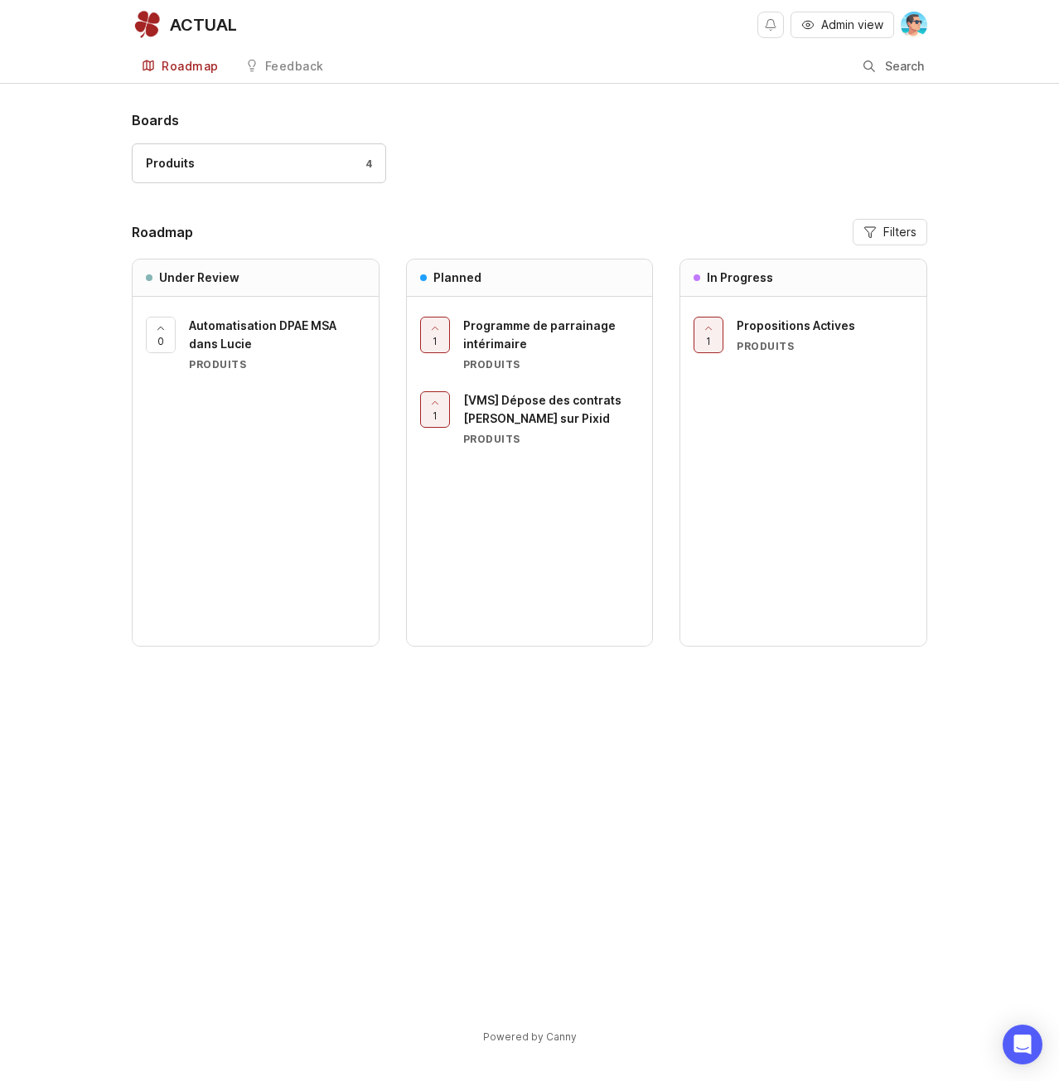
click at [265, 61] on div "Feedback" at bounding box center [294, 67] width 59 height 12
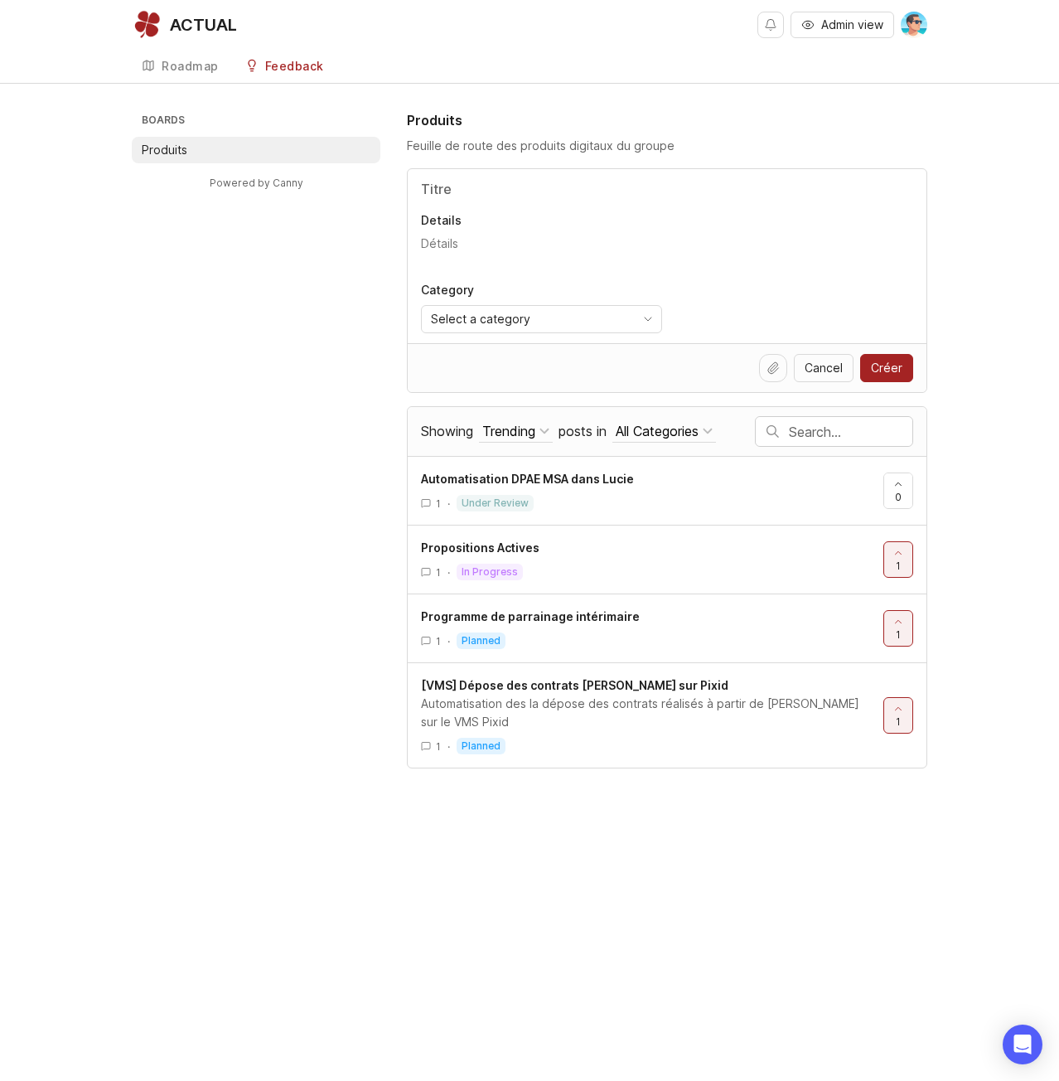
click at [481, 314] on span "Select a category" at bounding box center [480, 319] width 99 height 18
click at [483, 350] on li "[PERSON_NAME]" at bounding box center [504, 350] width 164 height 27
click at [448, 191] on input "Title" at bounding box center [667, 189] width 492 height 20
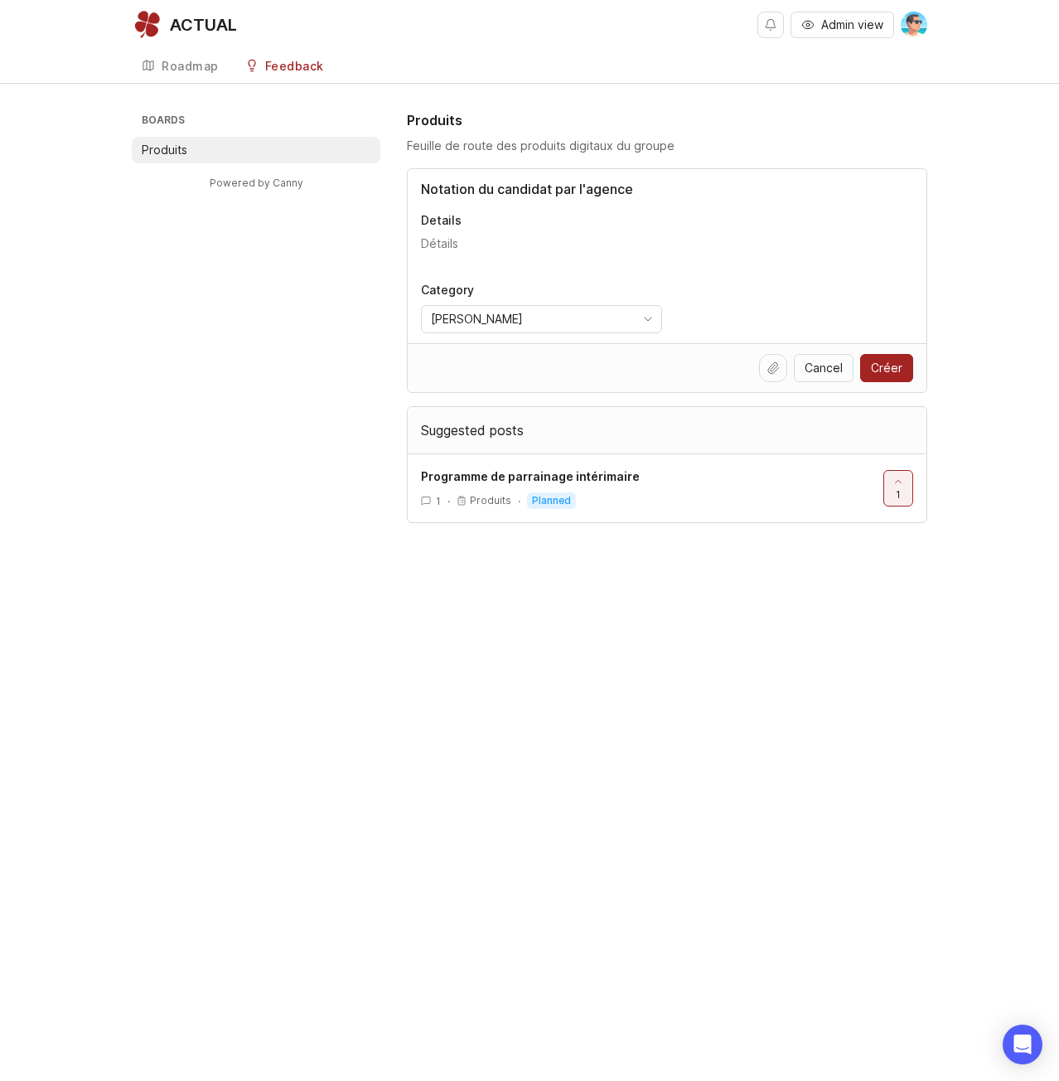
type input "Notation du candidat par l'agence"
click at [445, 249] on textarea "Details" at bounding box center [667, 251] width 492 height 33
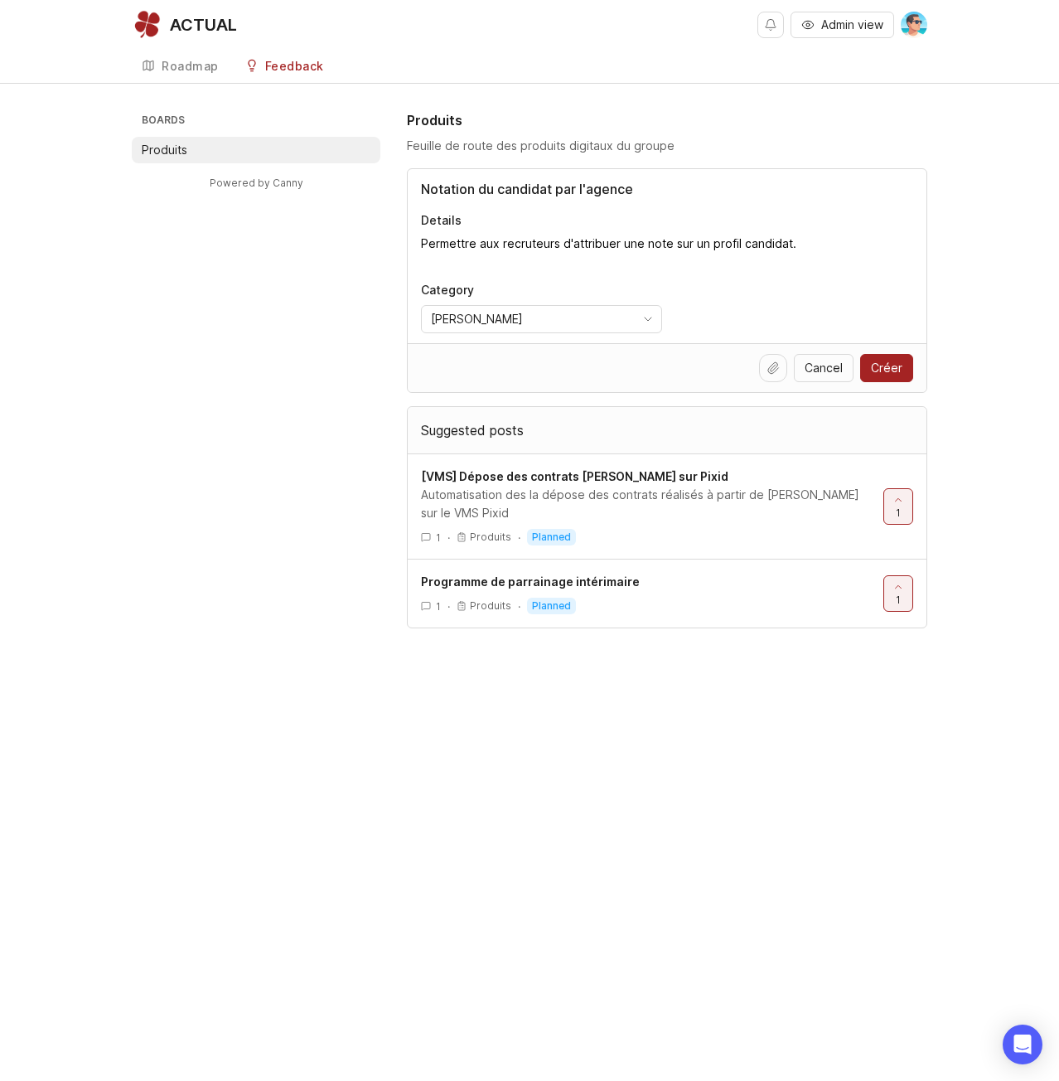
type textarea "Permettre aux recruteurs d'attribuer une note sur un profil candidat."
click at [888, 366] on span "Créer" at bounding box center [886, 368] width 31 height 17
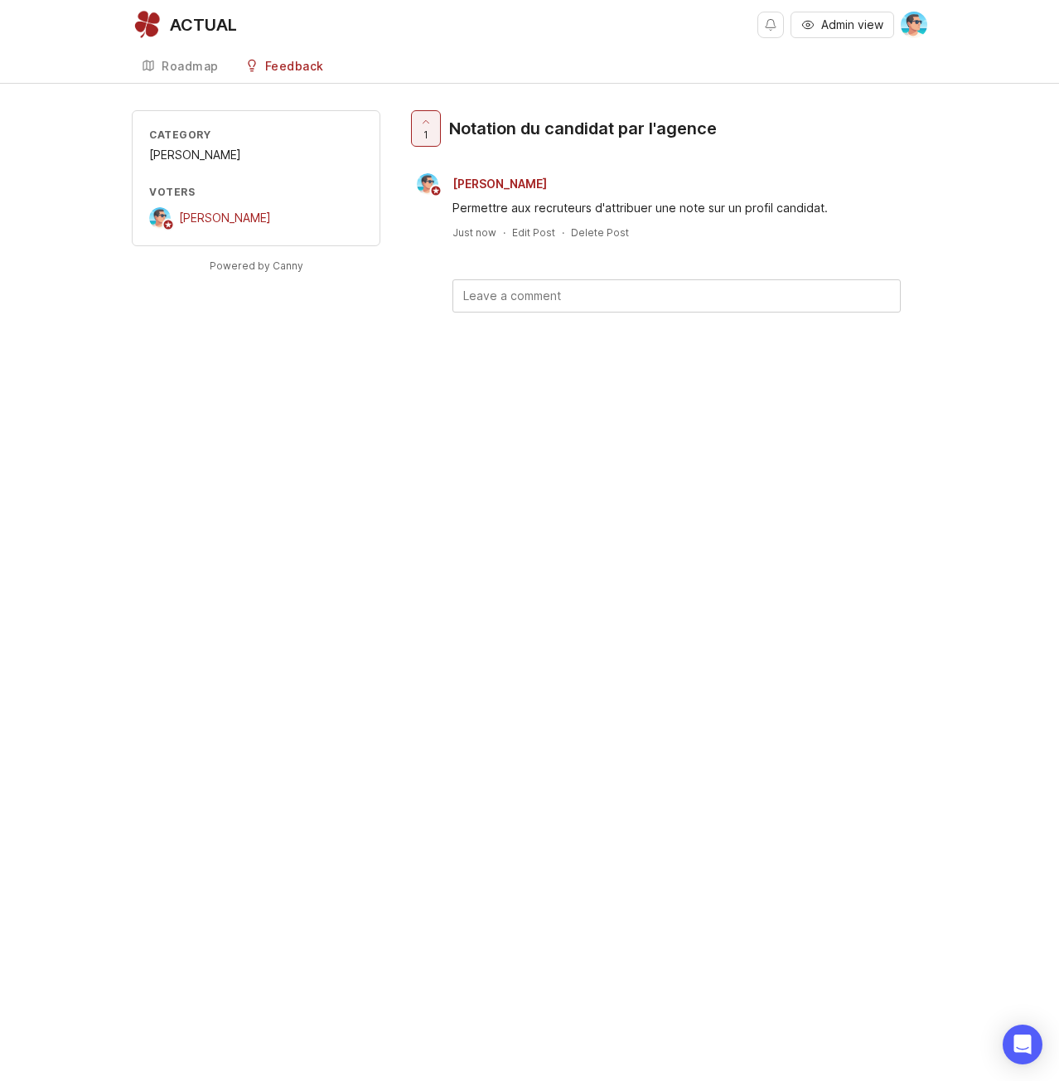
click at [283, 70] on div "Feedback" at bounding box center [294, 67] width 59 height 12
click at [172, 64] on div "Roadmap" at bounding box center [190, 67] width 57 height 12
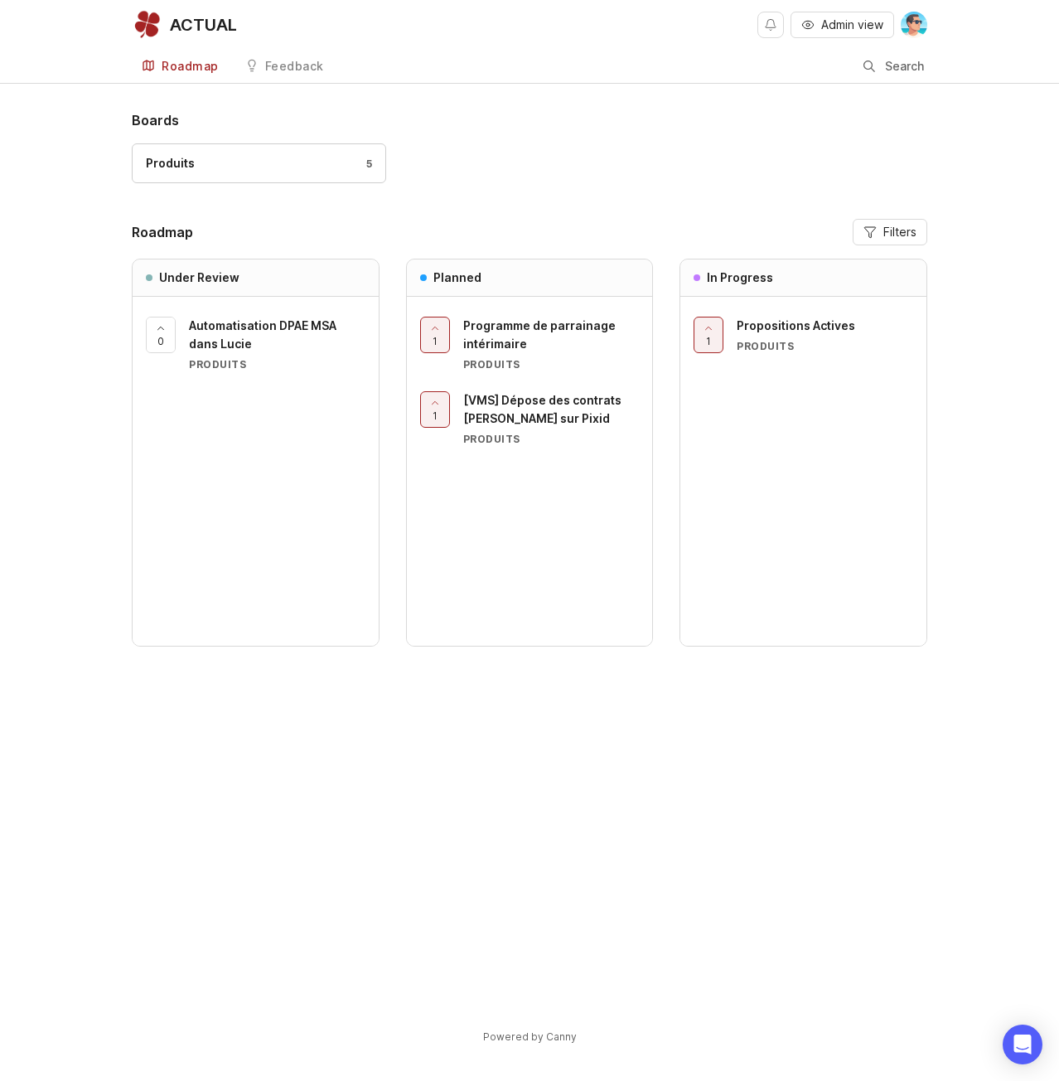
click at [292, 72] on div "Feedback" at bounding box center [294, 67] width 59 height 12
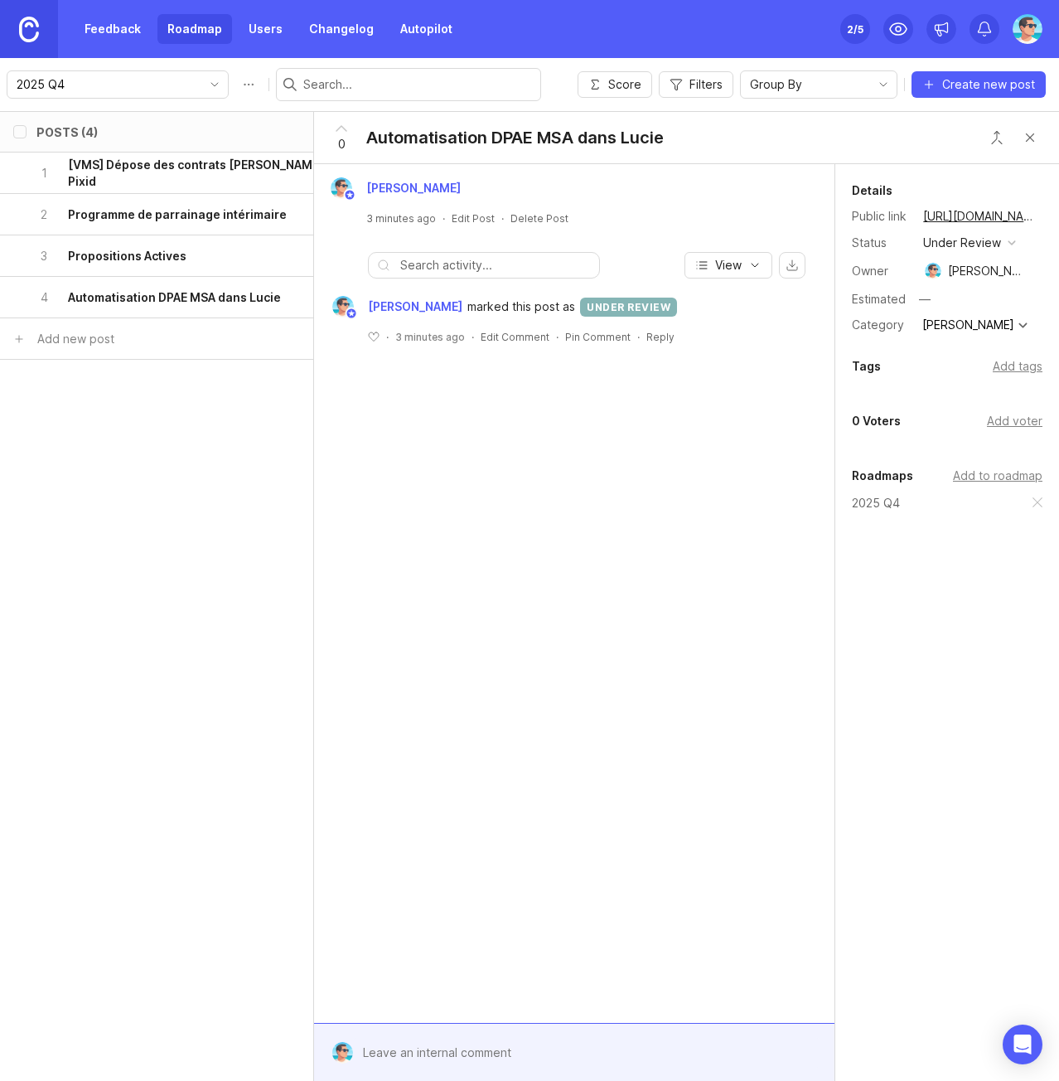
click at [119, 29] on link "Feedback" at bounding box center [113, 29] width 76 height 30
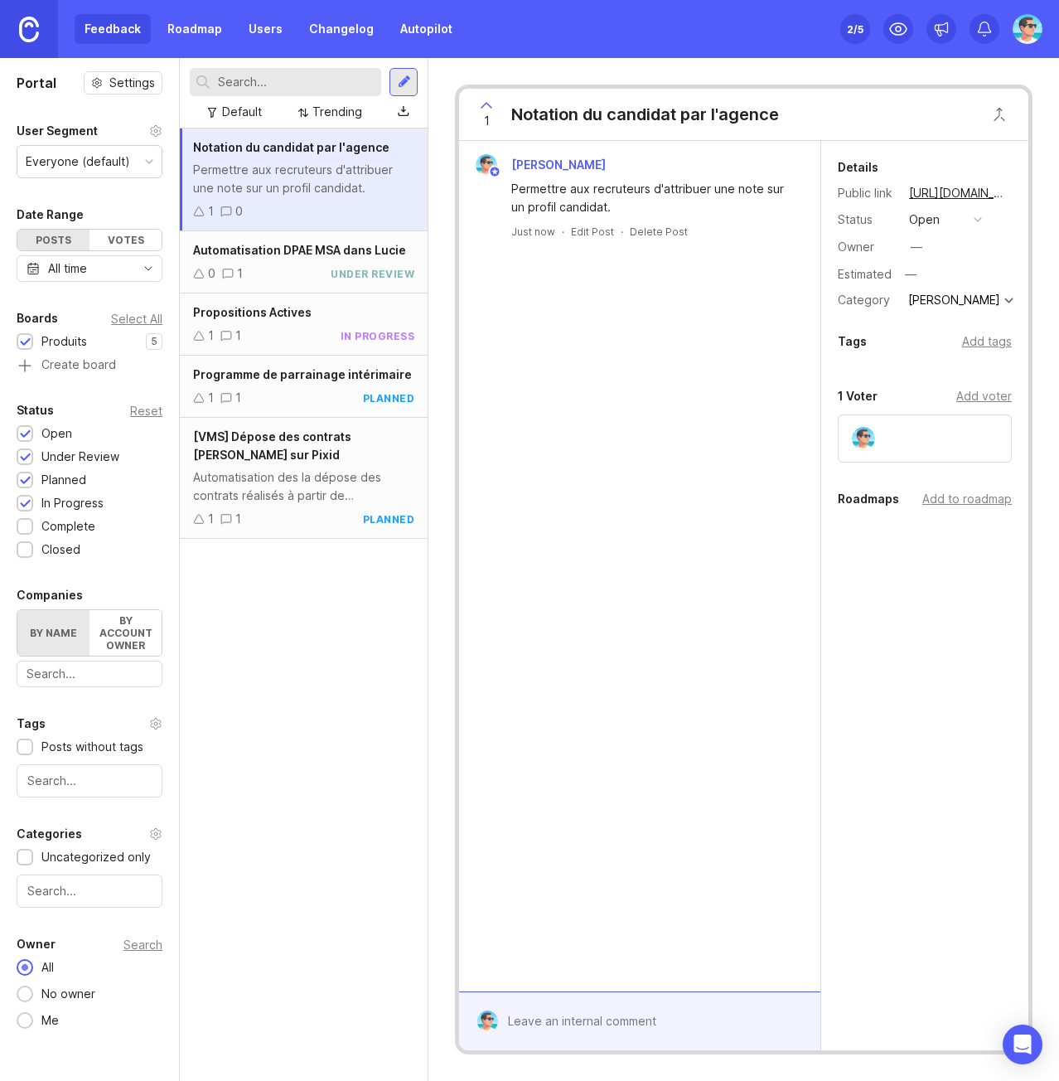
click at [947, 225] on button "open" at bounding box center [945, 220] width 83 height 22
click at [950, 280] on div "under review" at bounding box center [960, 280] width 84 height 14
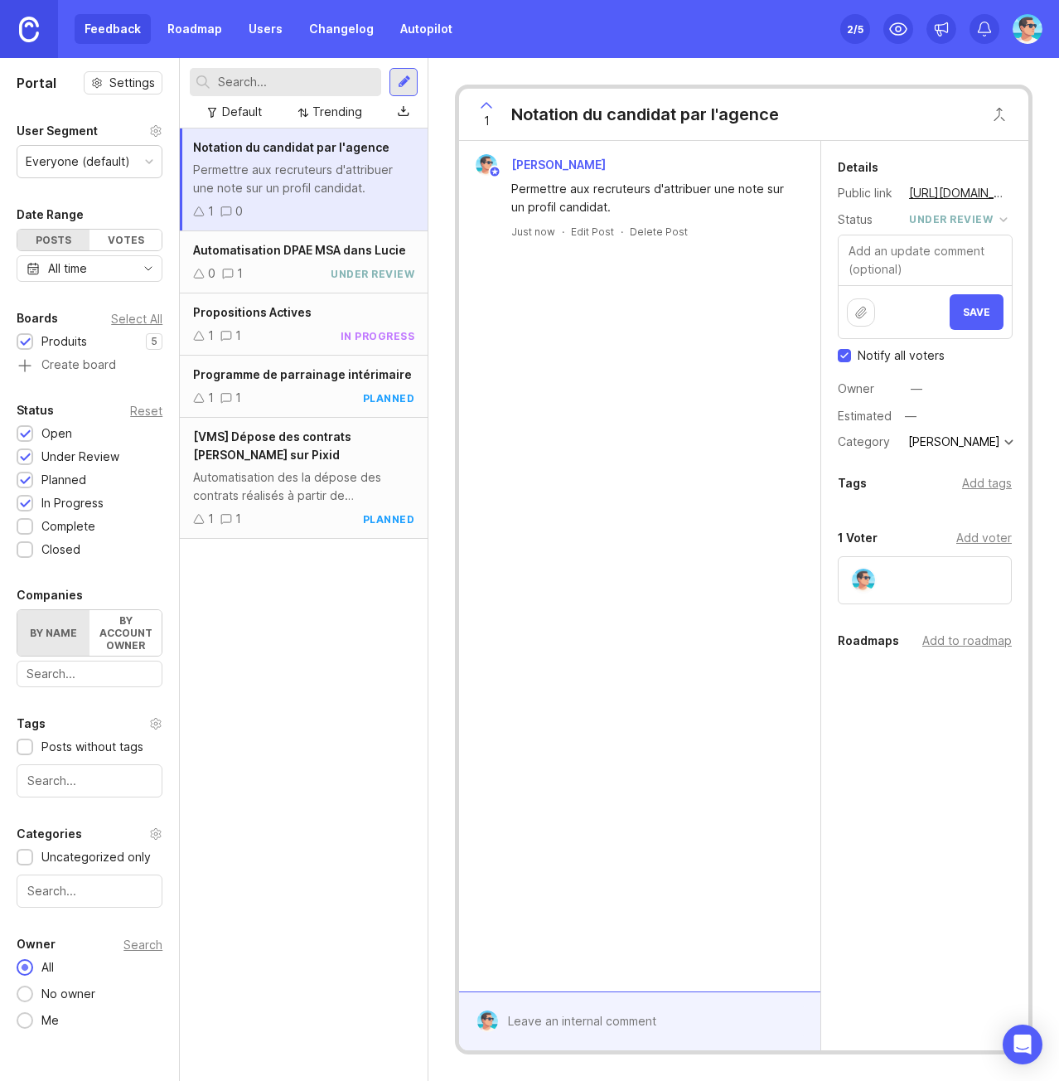
click at [898, 351] on span "Notify all voters" at bounding box center [901, 355] width 87 height 17
click at [851, 351] on input "Notify all voters" at bounding box center [844, 355] width 13 height 13
checkbox input "false"
click at [972, 311] on span "Save" at bounding box center [976, 312] width 27 height 12
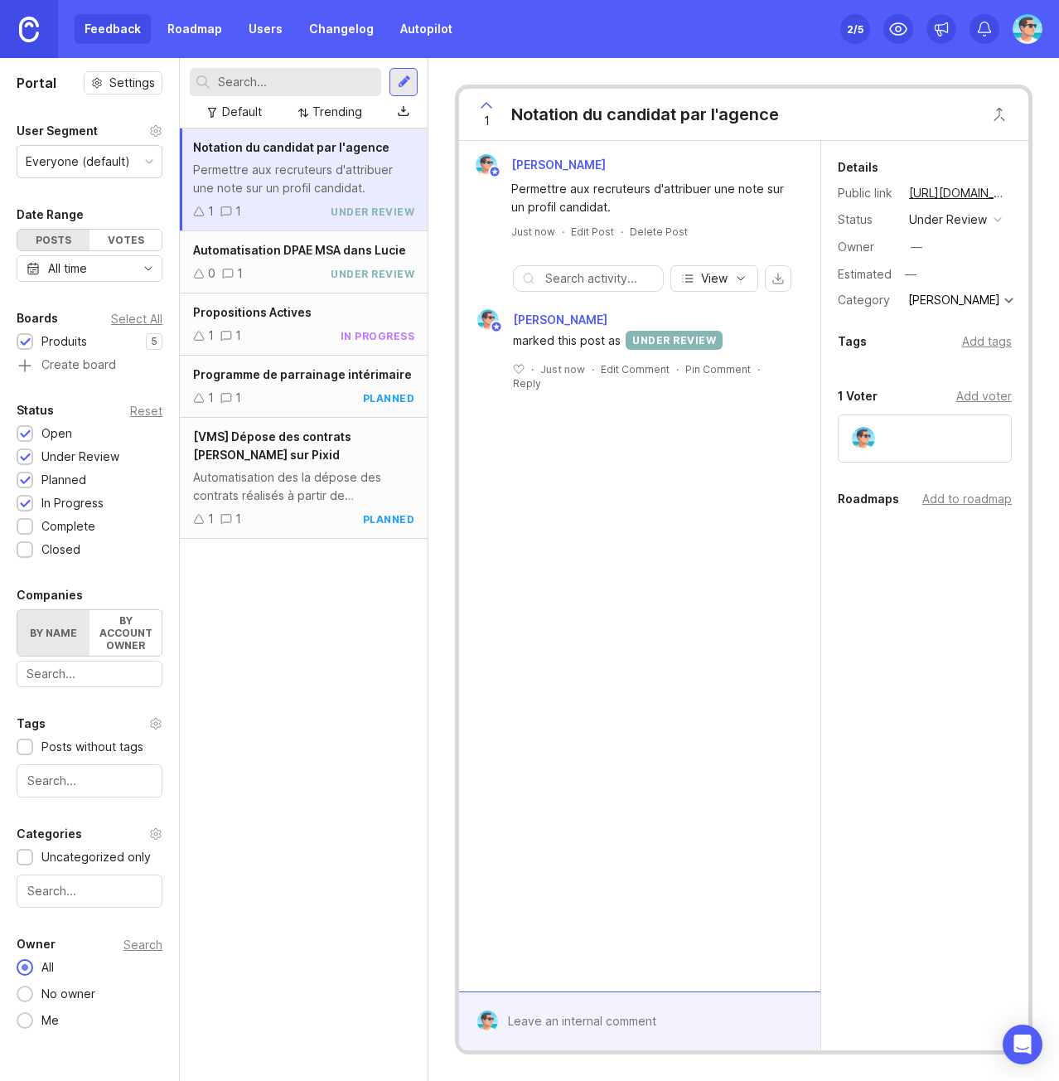
click at [922, 249] on div "—" at bounding box center [917, 247] width 12 height 18
click at [927, 303] on div "[PERSON_NAME]" at bounding box center [959, 302] width 92 height 12
click at [846, 341] on div "Tags" at bounding box center [856, 343] width 29 height 20
click at [714, 468] on div "[PERSON_NAME] Permettre aux recruteurs d'attribuer une note sur un profil candi…" at bounding box center [642, 566] width 366 height 850
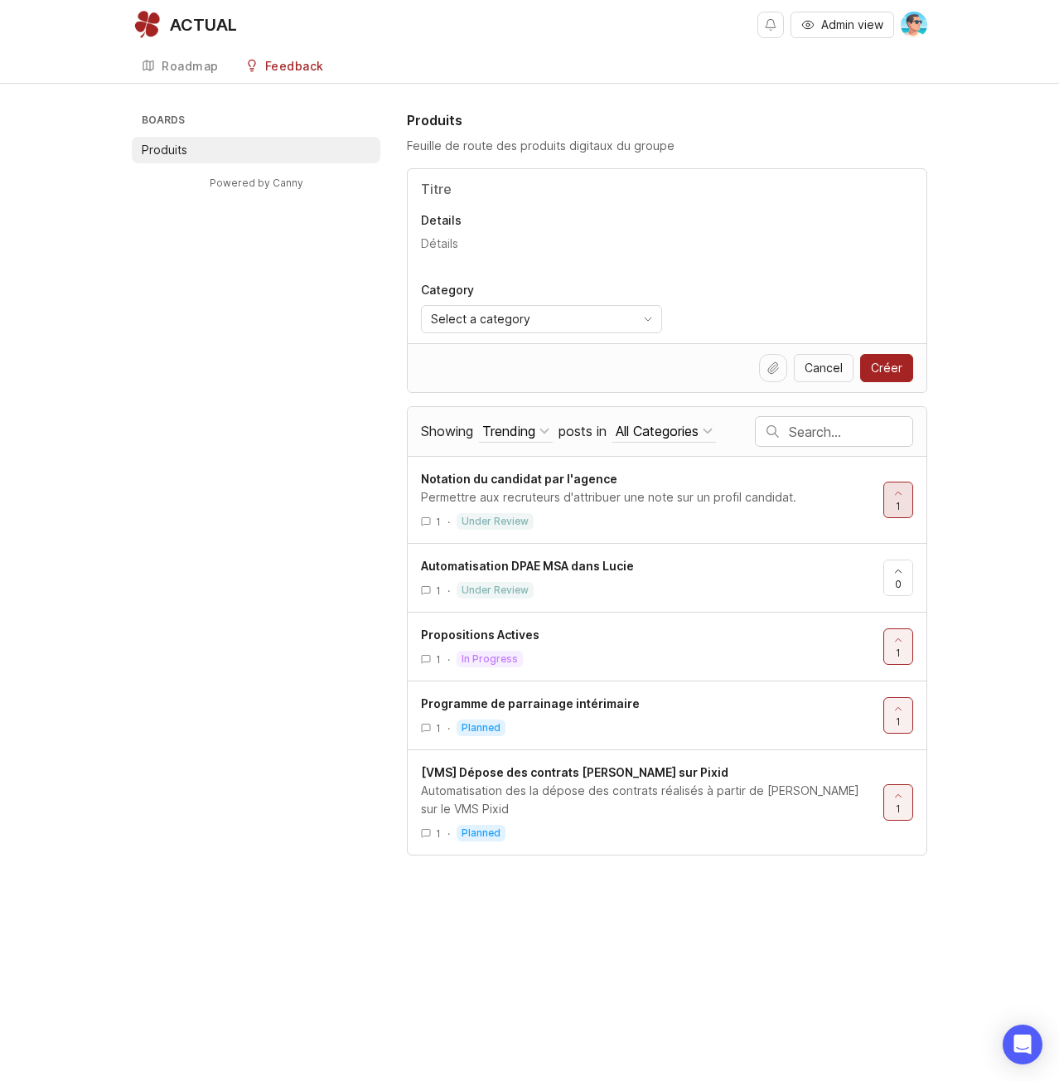
click at [888, 500] on div at bounding box center [898, 499] width 28 height 35
click at [183, 71] on div "Roadmap" at bounding box center [190, 67] width 57 height 12
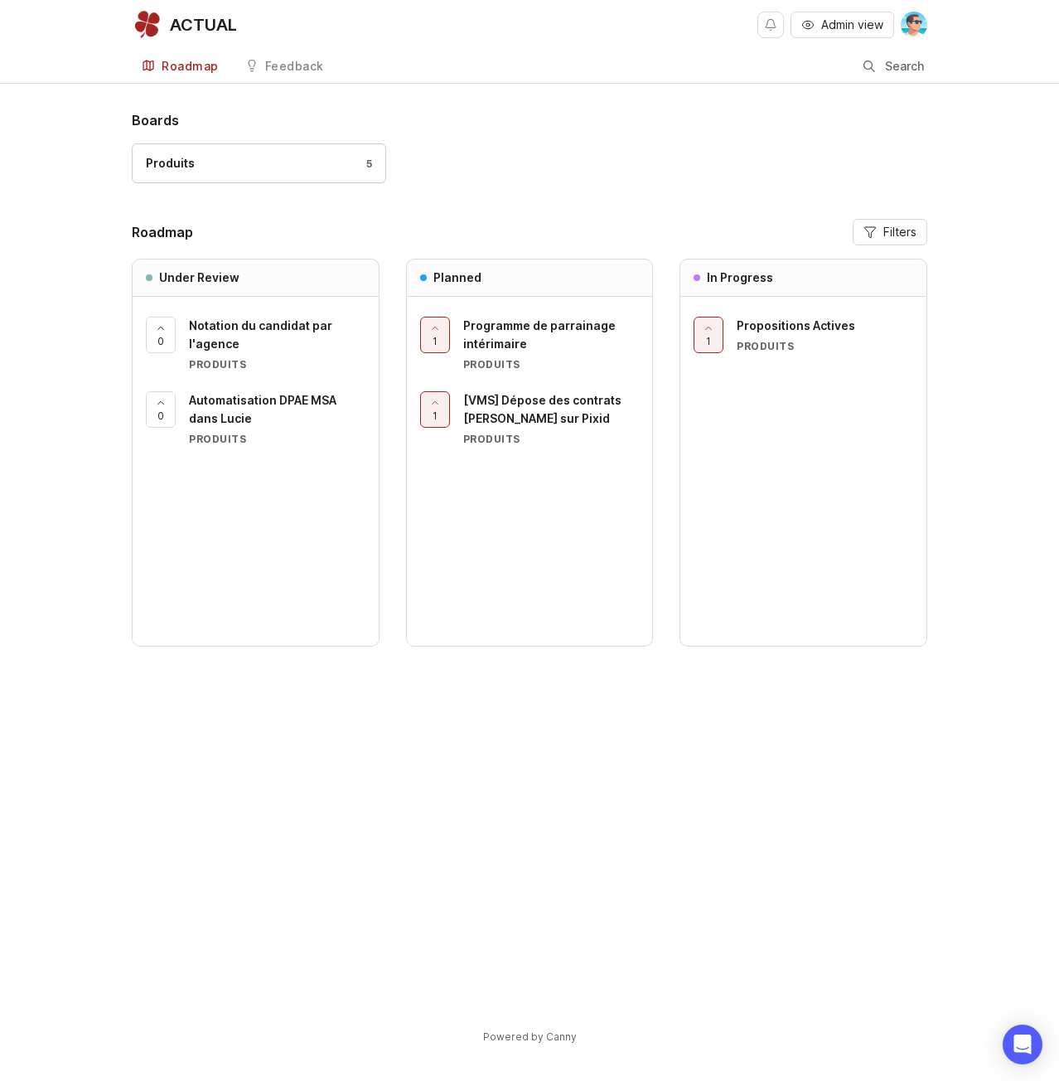
click at [65, 312] on div "Boards Produits 5 Roadmap Filters Under Review 0 Notation du candidat par l'age…" at bounding box center [529, 591] width 1059 height 962
click at [274, 73] on link "Feedback" at bounding box center [284, 67] width 99 height 34
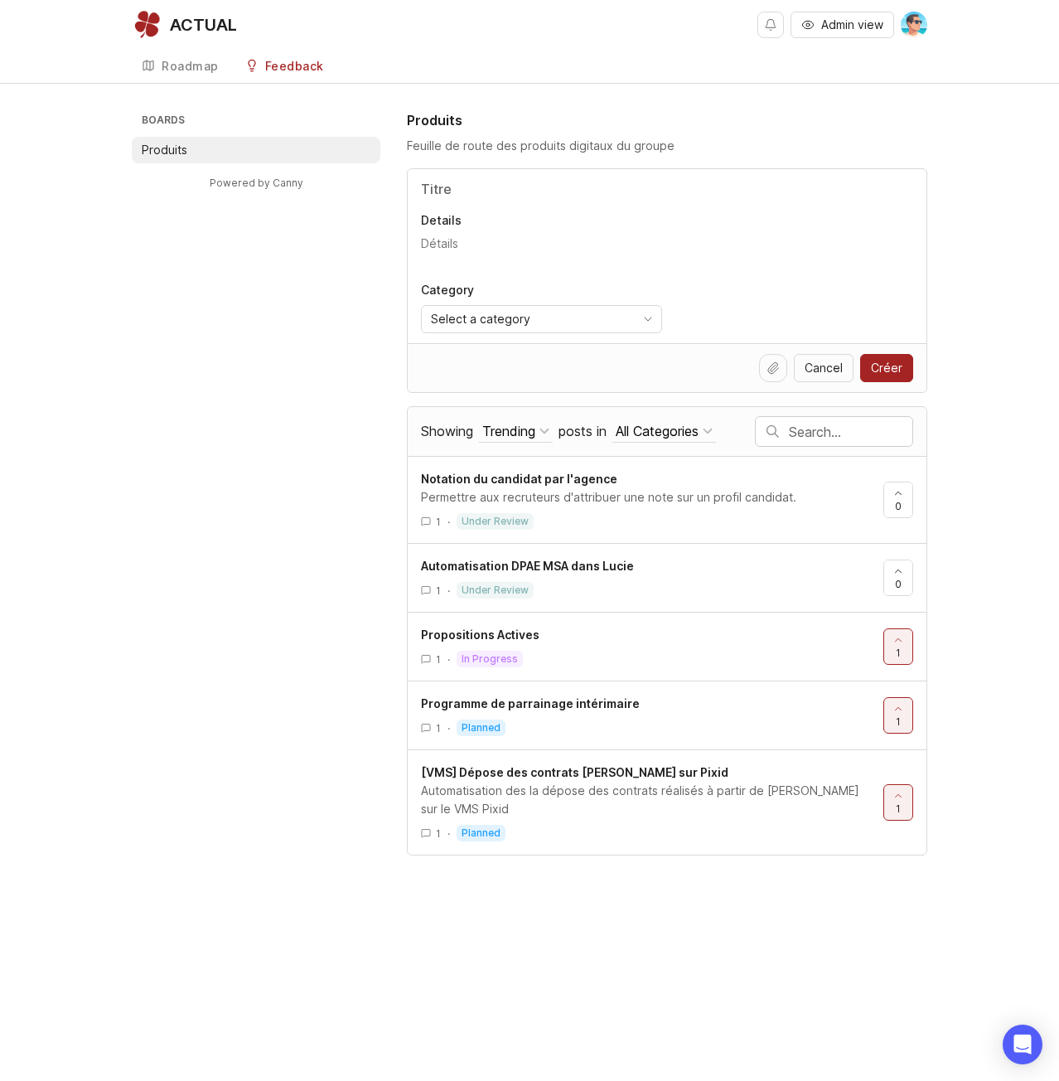
click at [471, 196] on input "Title" at bounding box center [667, 189] width 492 height 20
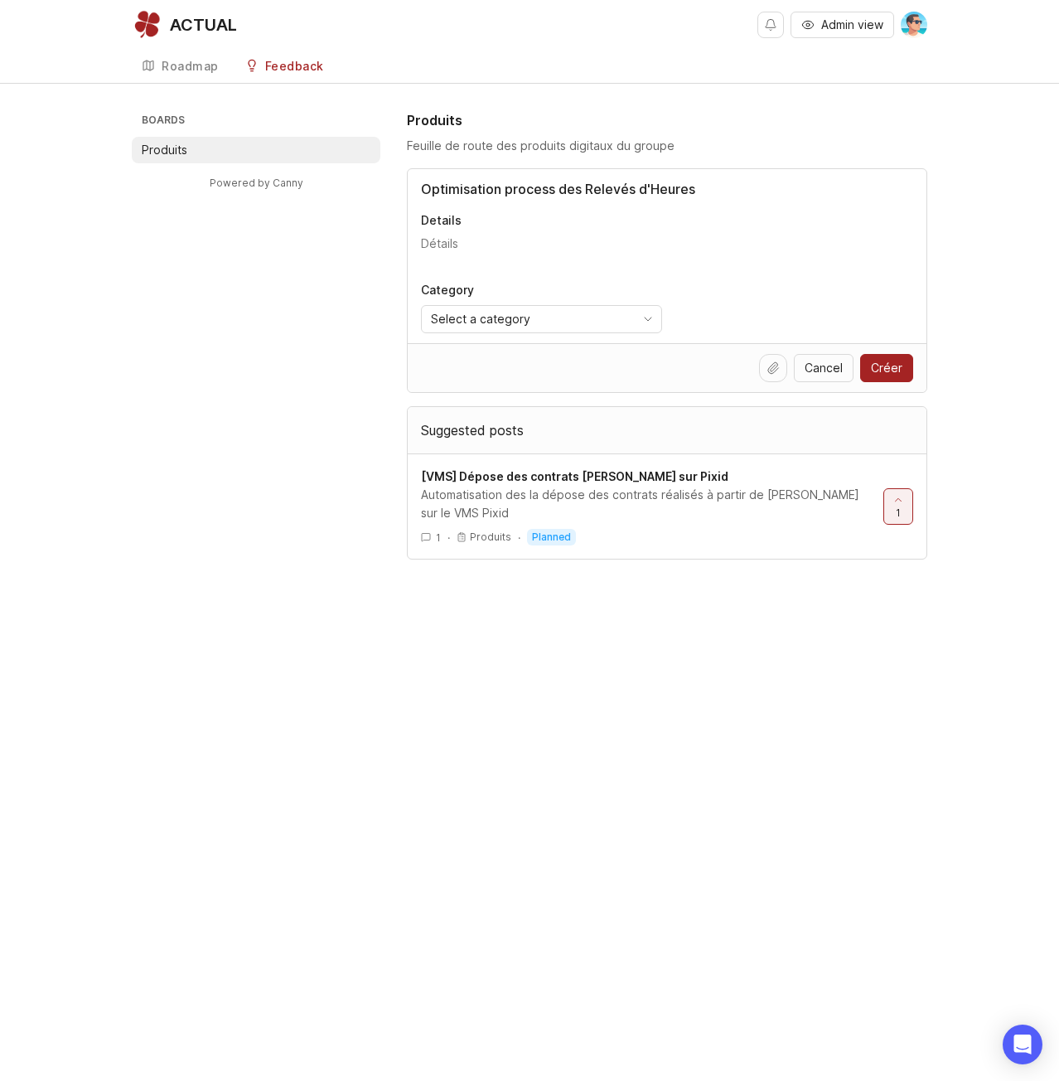
type input "Optimisation process des Relevés d'Heures"
click at [614, 309] on div "Select a category" at bounding box center [528, 319] width 213 height 27
click at [502, 487] on div "Uncategorized" at bounding box center [474, 488] width 83 height 18
click at [709, 186] on input "Optimisation process des Relevés d'Heures" at bounding box center [667, 189] width 492 height 20
click at [879, 367] on span "Créer" at bounding box center [886, 368] width 31 height 17
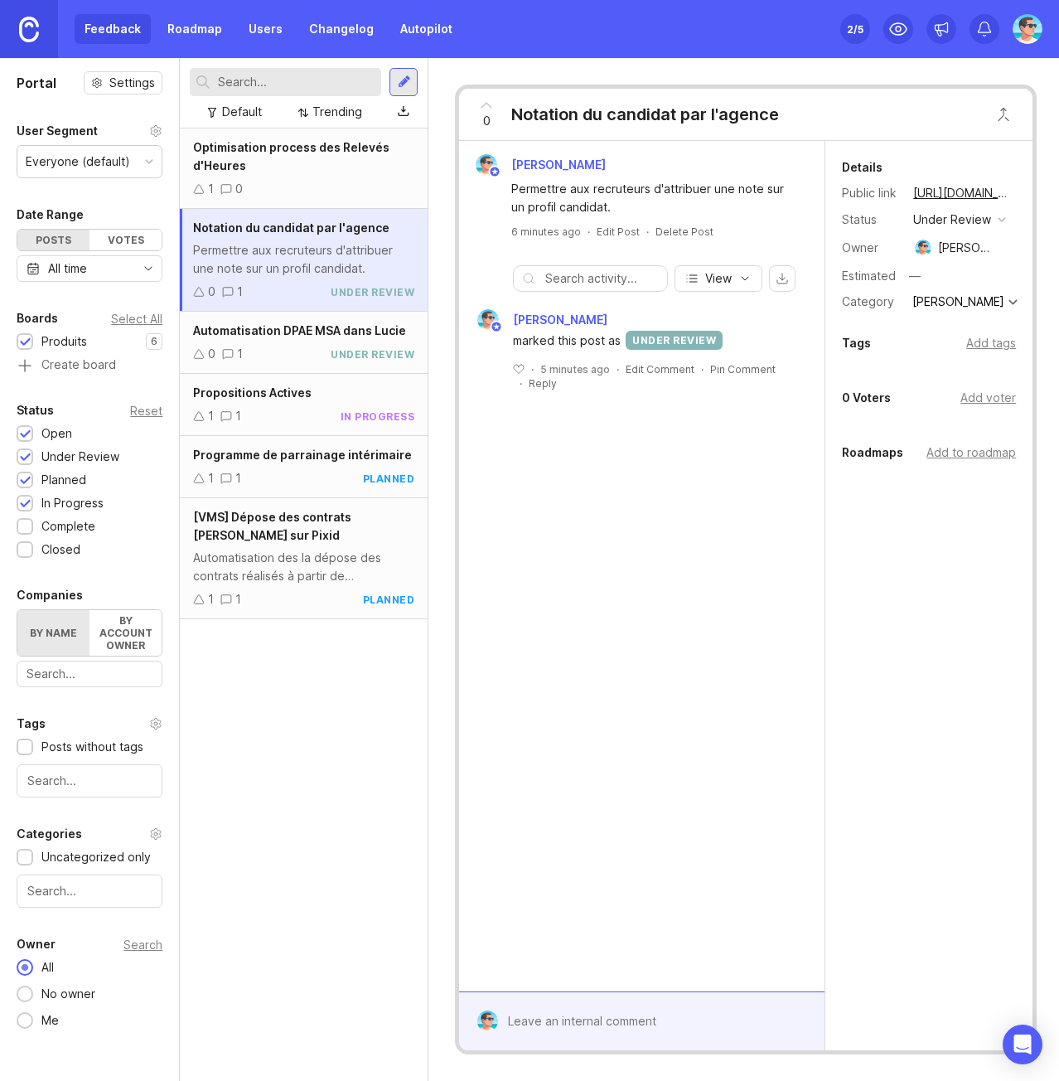
click at [300, 177] on div "Optimisation process des Relevés d'Heures 1 0" at bounding box center [304, 168] width 248 height 80
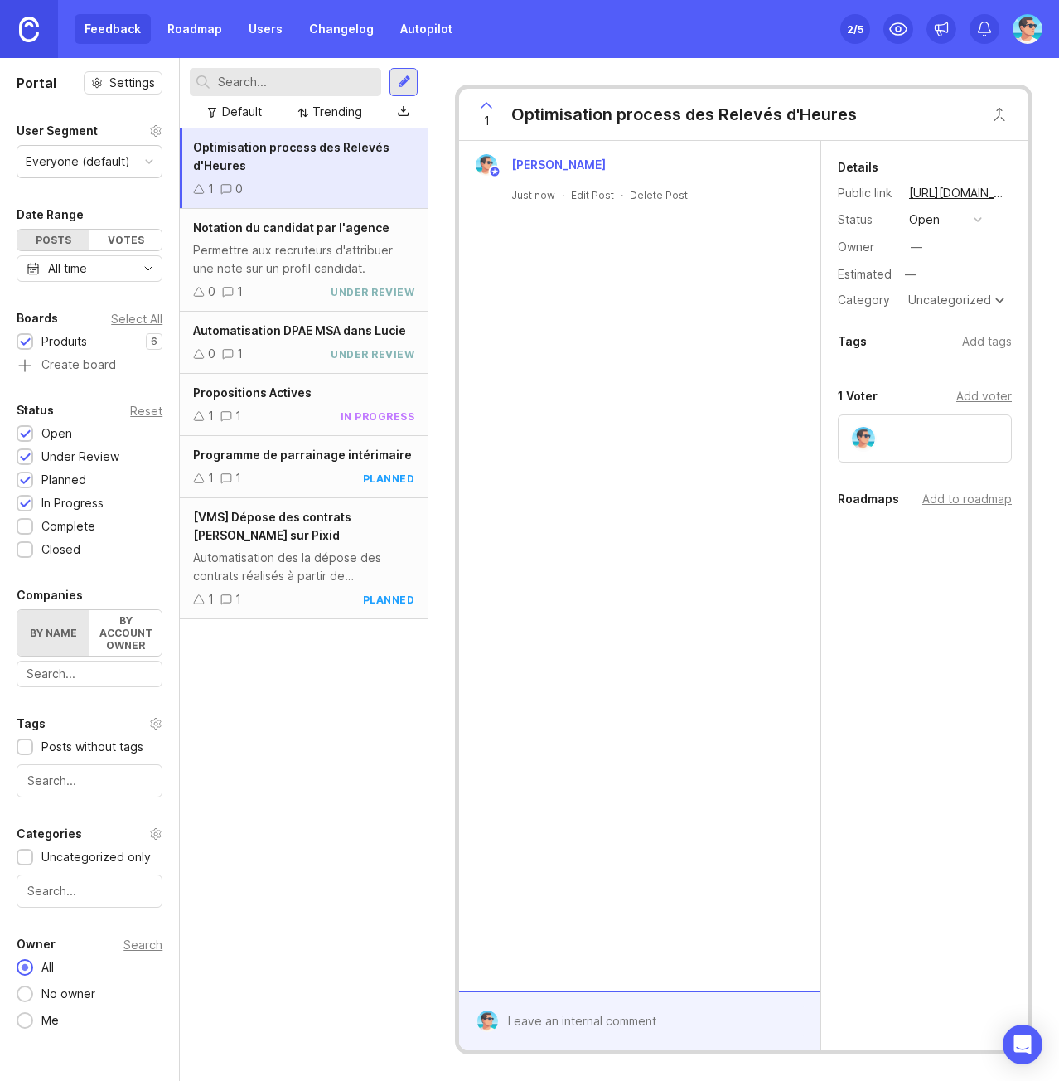
click at [997, 341] on div "Add tags" at bounding box center [987, 341] width 50 height 18
click at [774, 380] on div "Benjamin Hareau Just now · Edit Post · Delete Post" at bounding box center [639, 566] width 361 height 850
click at [937, 224] on div "open" at bounding box center [924, 220] width 31 height 18
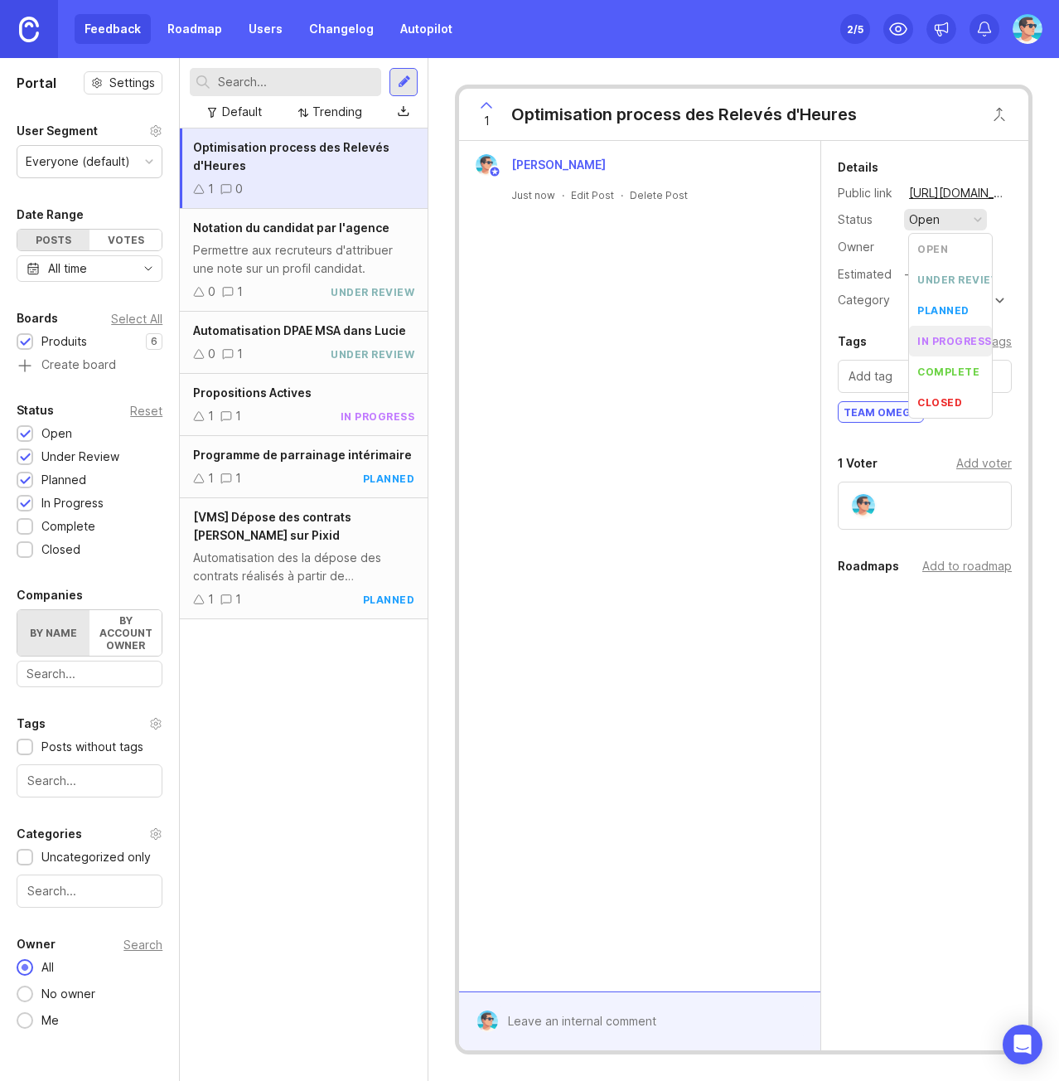
click at [950, 340] on div "in progress" at bounding box center [955, 341] width 75 height 14
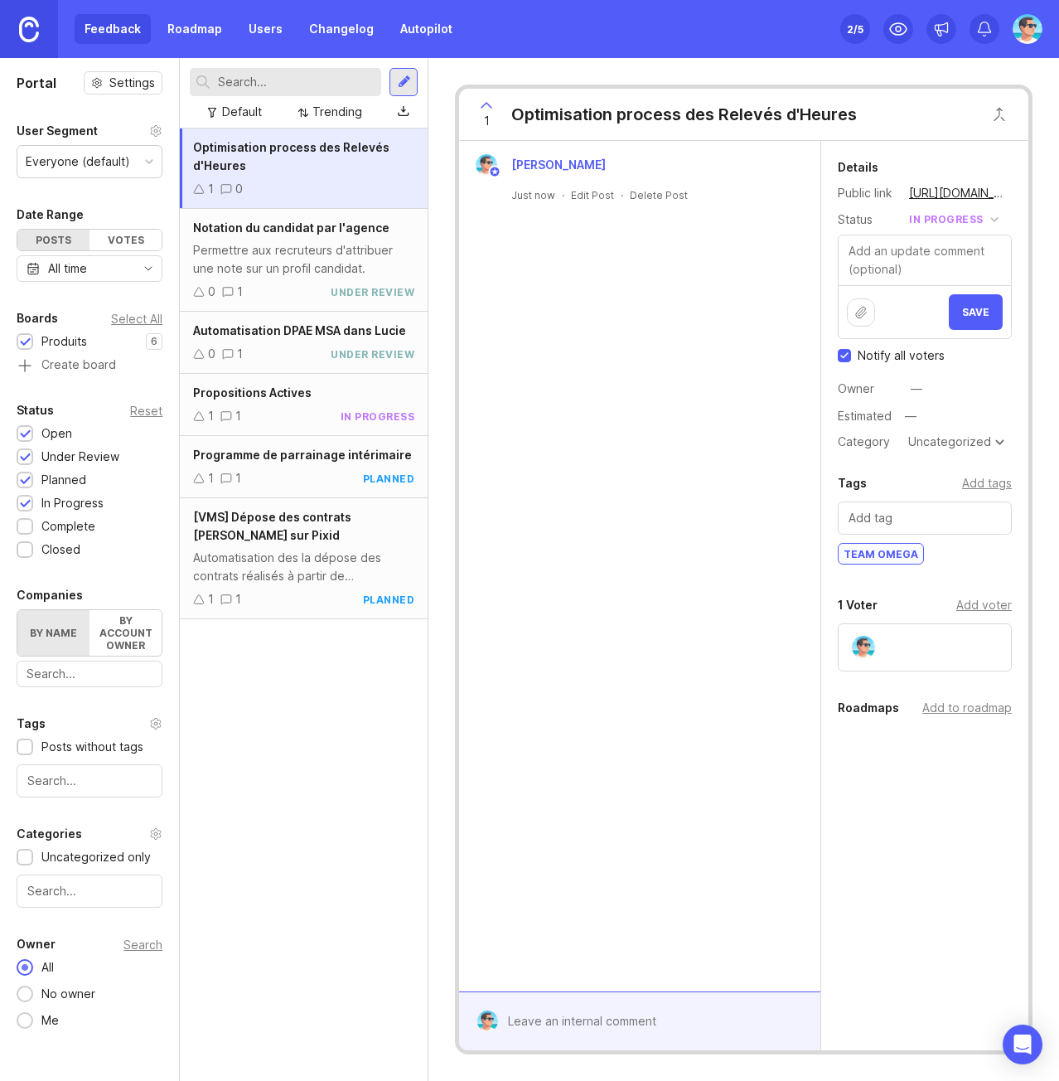
click at [965, 311] on button "Save" at bounding box center [976, 312] width 54 height 36
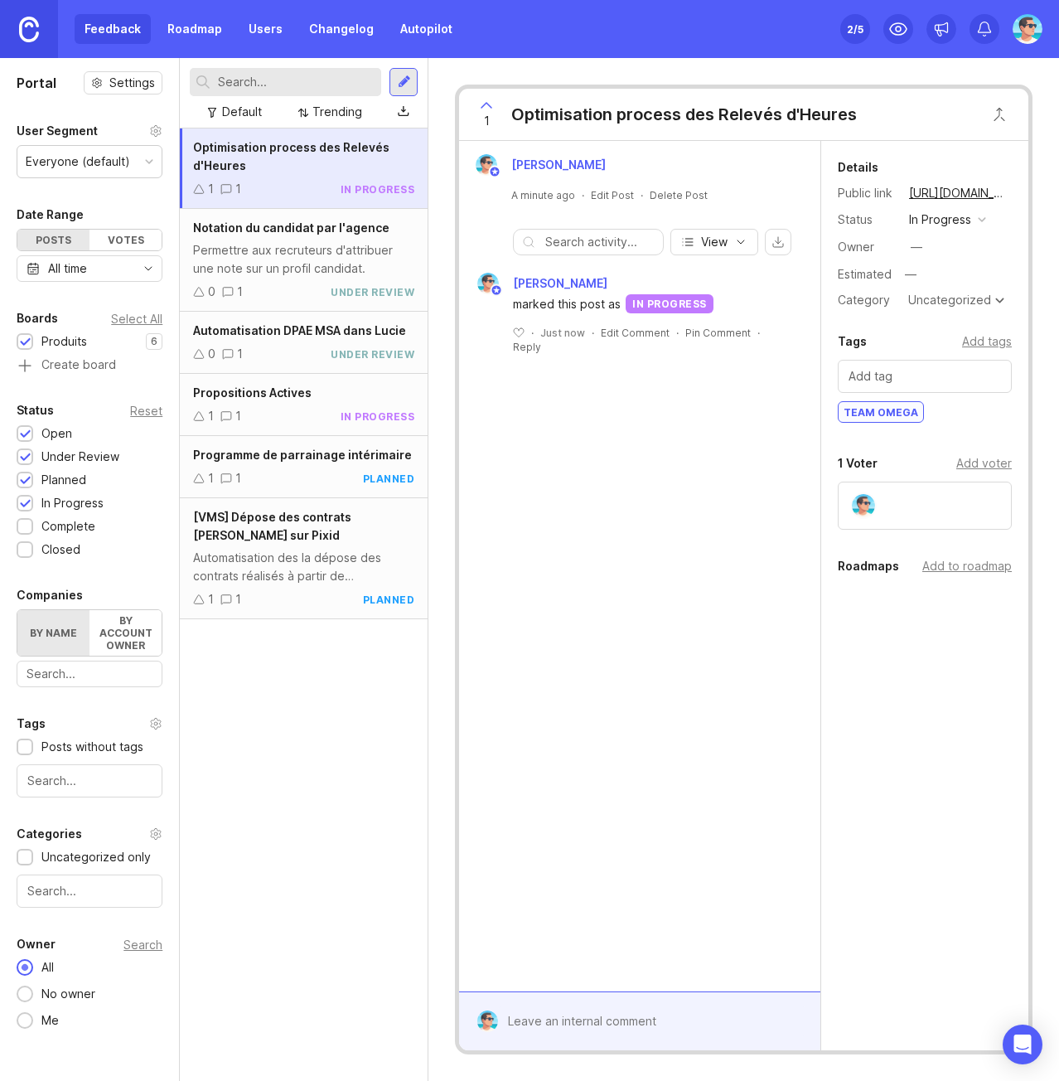
click at [934, 301] on div "Uncategorized" at bounding box center [949, 300] width 83 height 12
click at [918, 249] on div "—" at bounding box center [917, 247] width 12 height 18
click at [752, 446] on div "Benjamin Hareau A minute ago · Edit Post · Delete Post View Benjamin Hareau mar…" at bounding box center [642, 566] width 366 height 850
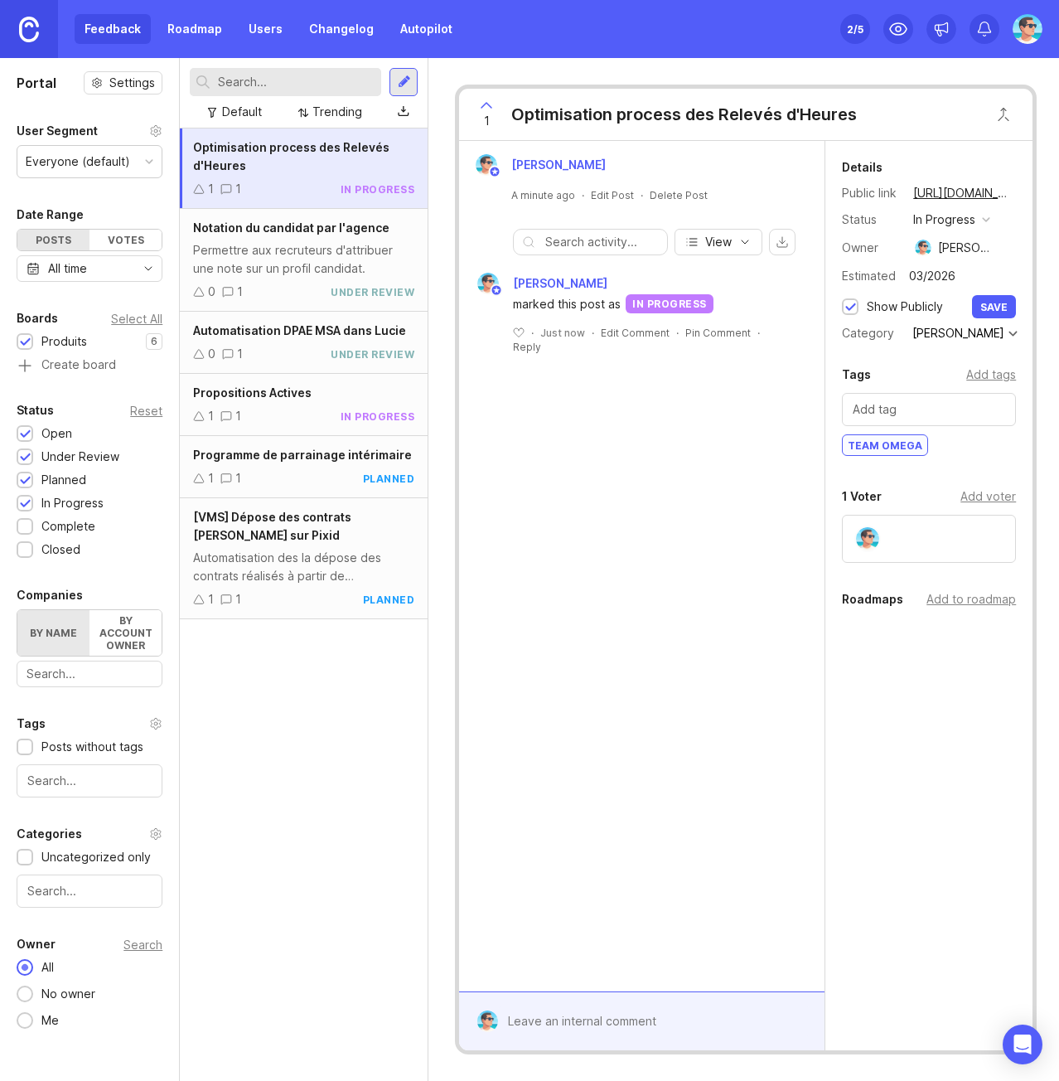
type input "03/2026"
click at [916, 302] on div "Show Publicly" at bounding box center [905, 307] width 76 height 18
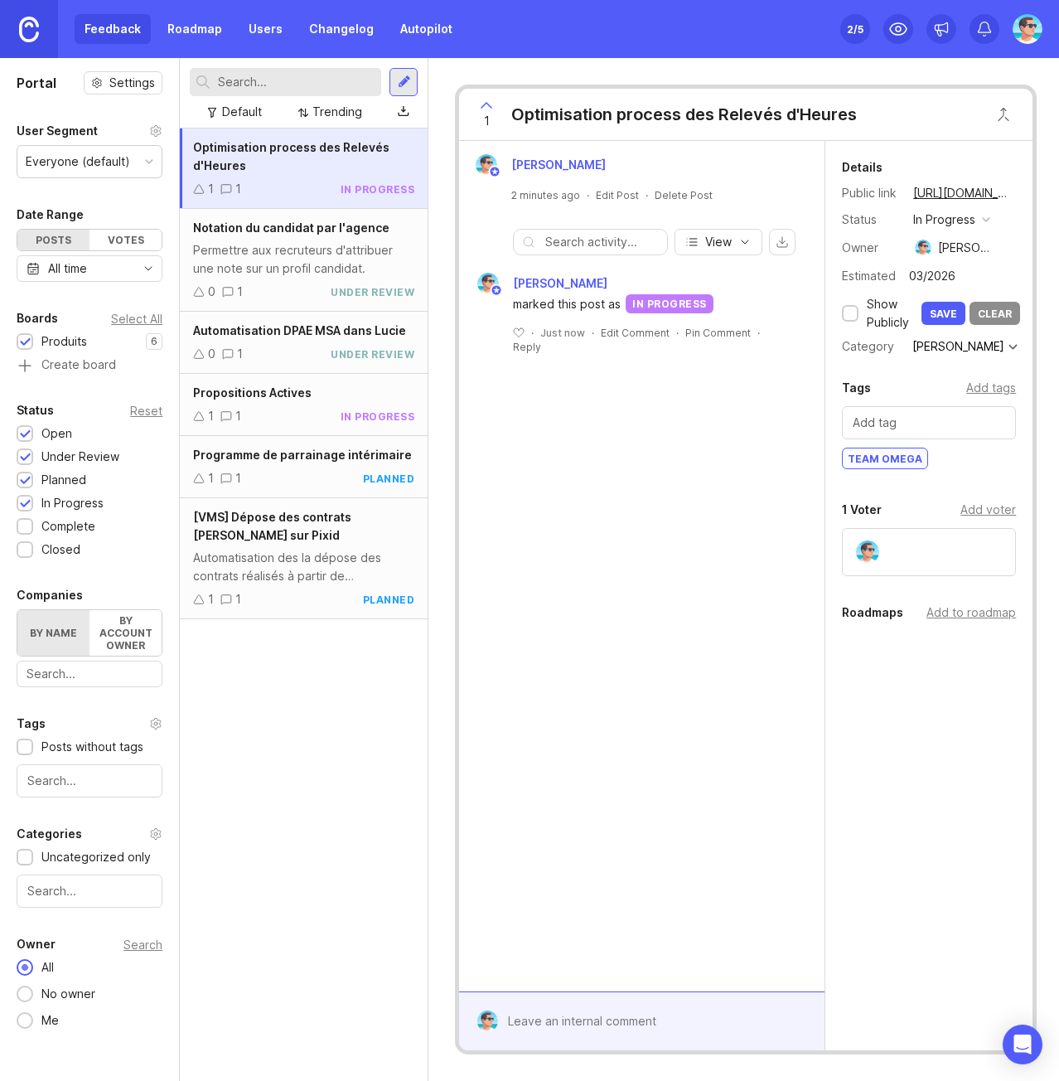
click at [863, 309] on div "Show Publicly" at bounding box center [879, 313] width 75 height 36
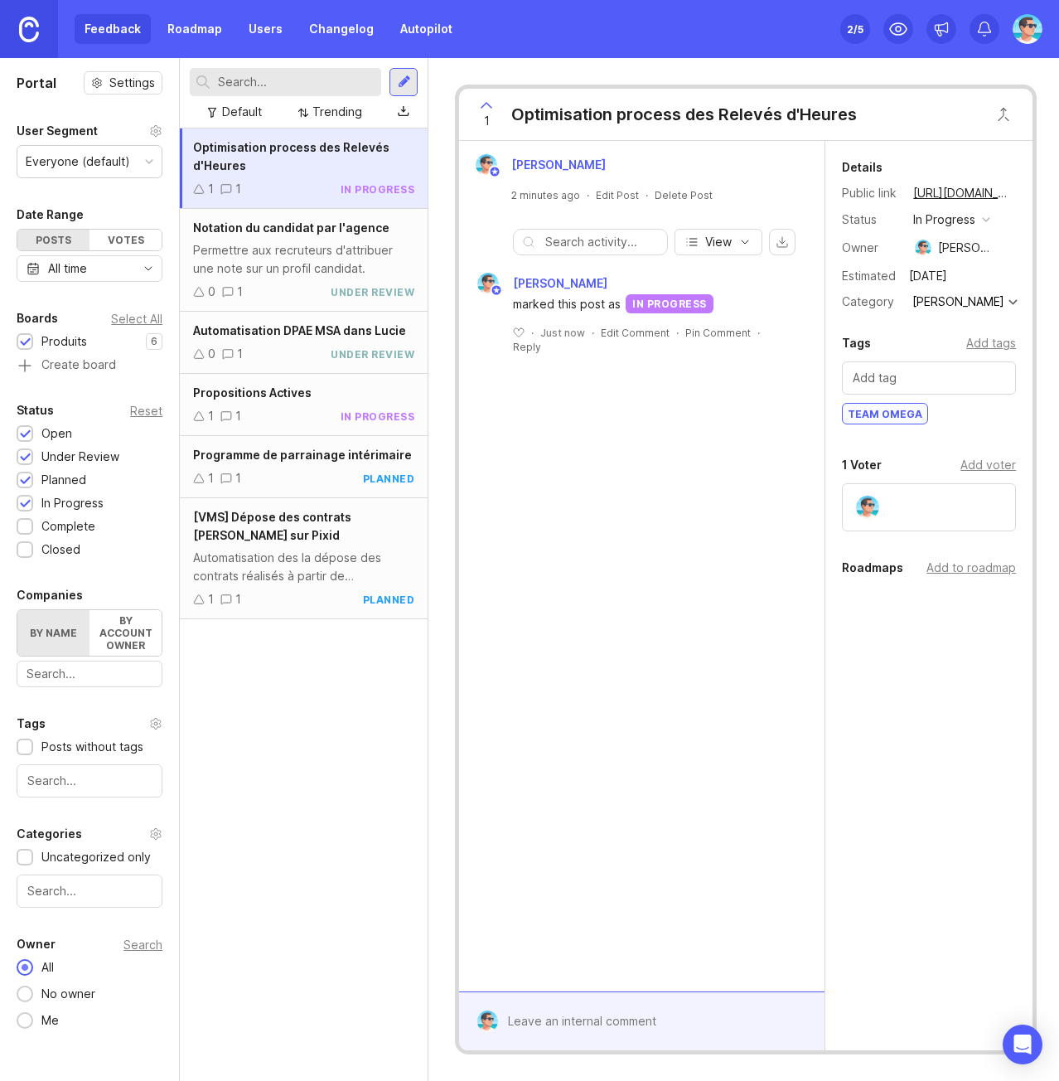
click at [404, 84] on div at bounding box center [404, 82] width 13 height 15
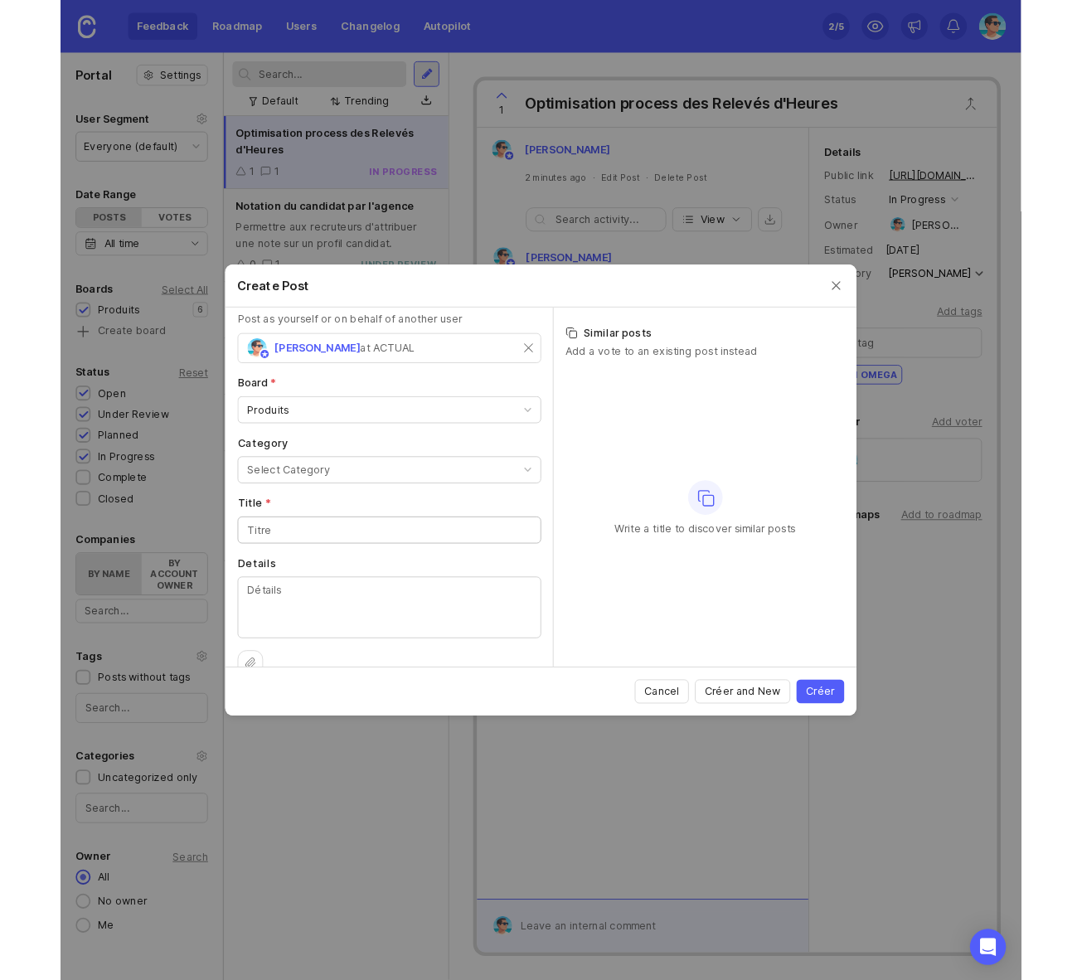
scroll to position [66, 0]
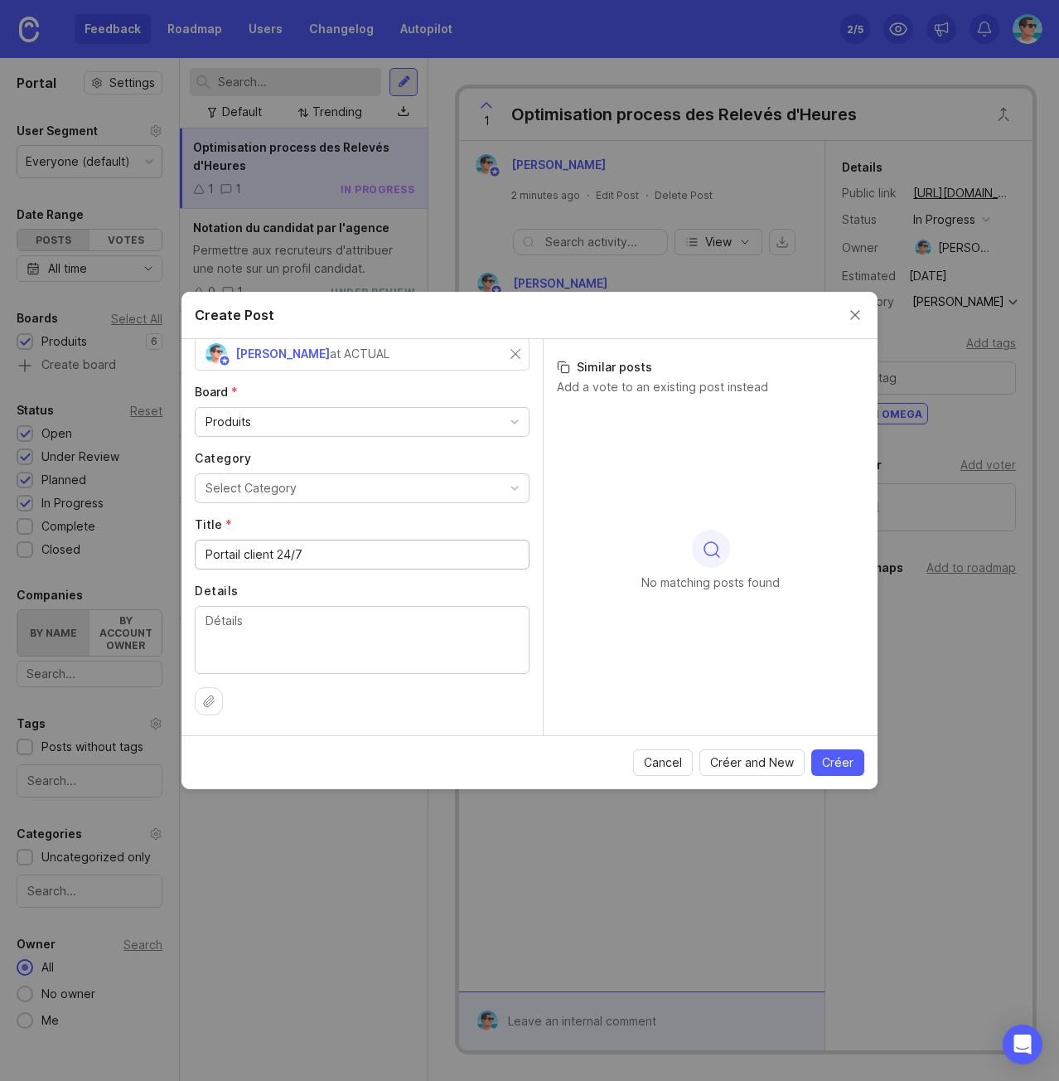
type input "Portail client 24/7"
click at [840, 759] on span "Créer" at bounding box center [837, 762] width 31 height 17
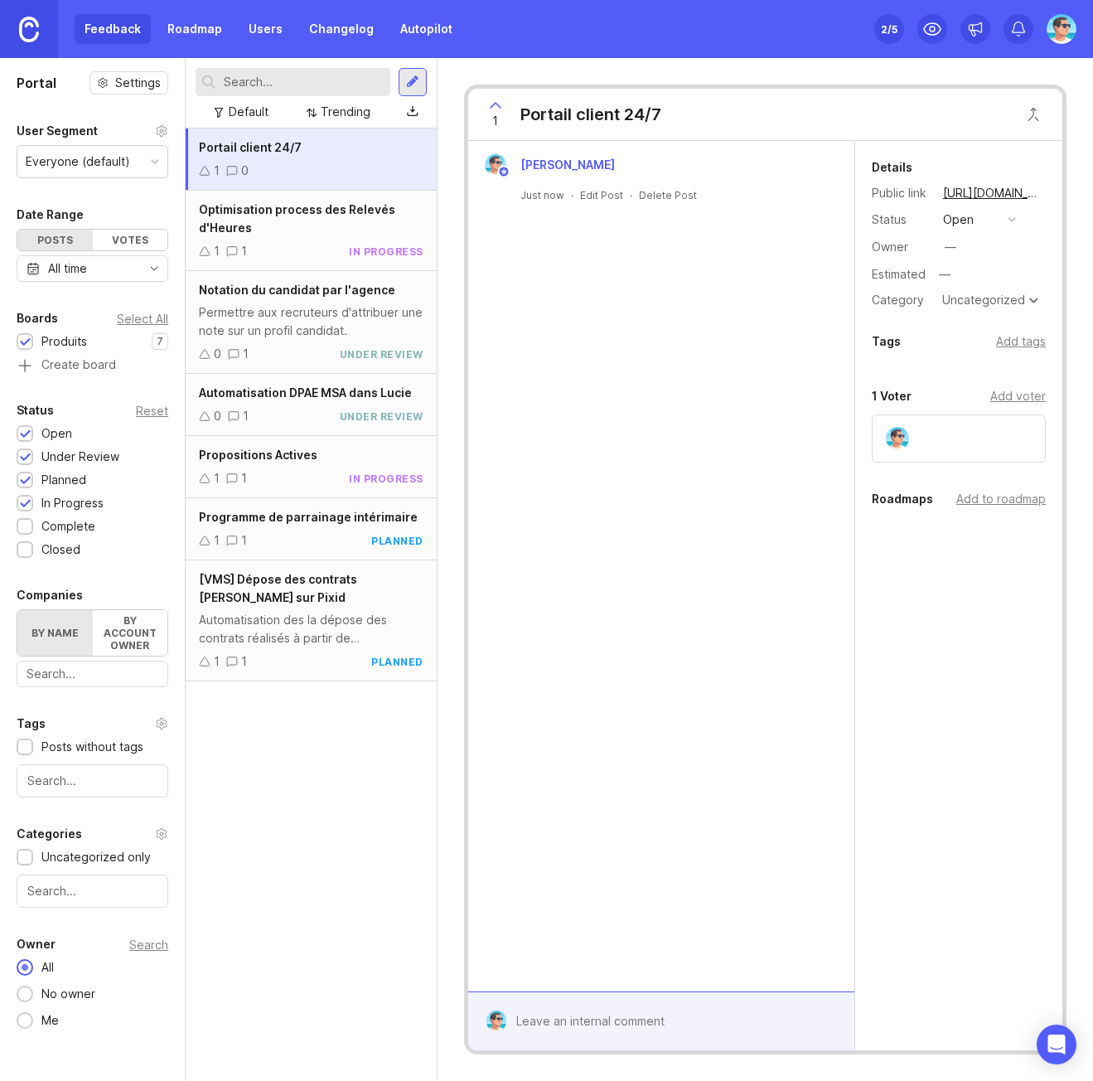
click at [280, 843] on div "Portail client 24/7 1 0 Optimisation process des Relevés d'Heures 1 1 in progre…" at bounding box center [311, 604] width 250 height 952
click at [589, 264] on div "Benjamin Hareau Just now · Edit Post · Delete Post" at bounding box center [661, 566] width 386 height 850
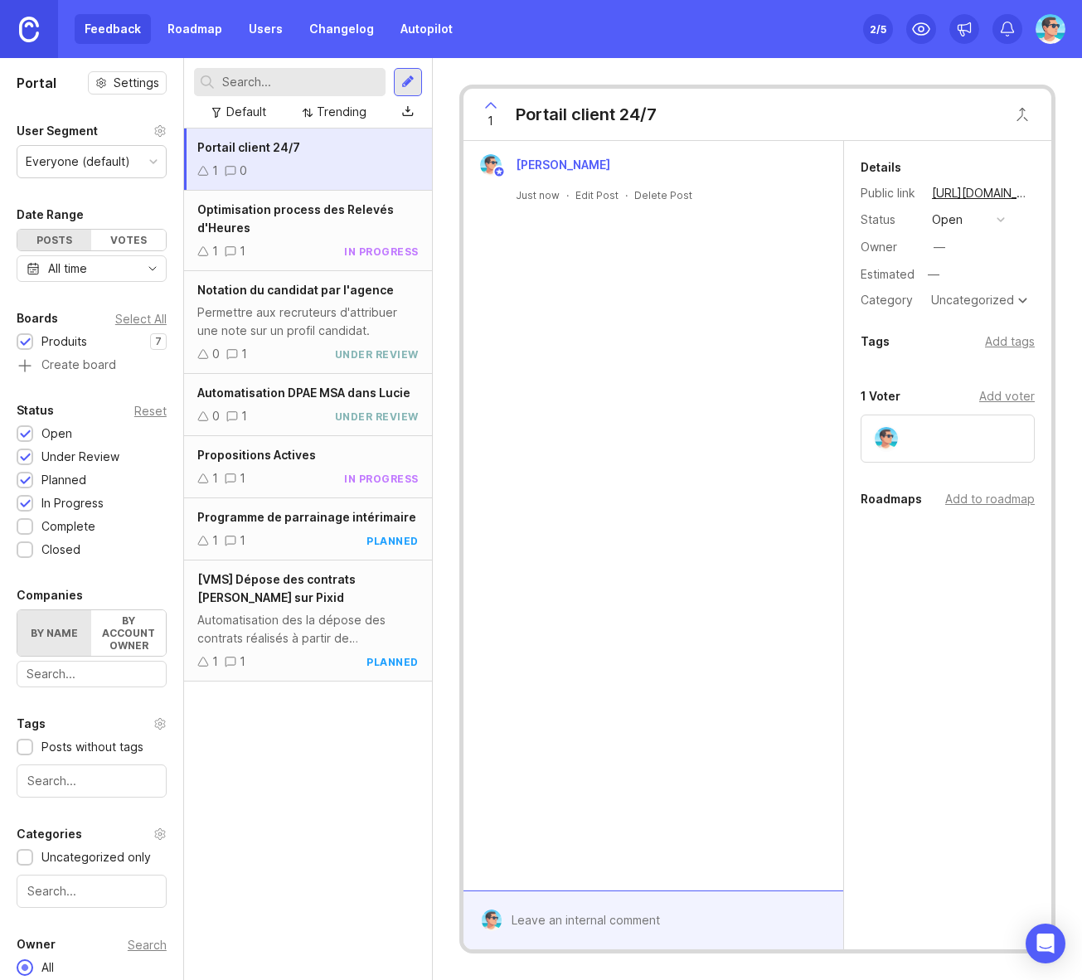
click at [340, 858] on div "Portail client 24/7 1 0 Optimisation process des Relevés d'Heures 1 1 in progre…" at bounding box center [308, 553] width 248 height 851
click at [293, 798] on div "Portail client 24/7 1 0 Optimisation process des Relevés d'Heures 1 1 in progre…" at bounding box center [308, 553] width 248 height 851
click at [193, 746] on div "Portail client 24/7 1 0 Optimisation process des Relevés d'Heures 1 1 in progre…" at bounding box center [308, 553] width 248 height 851
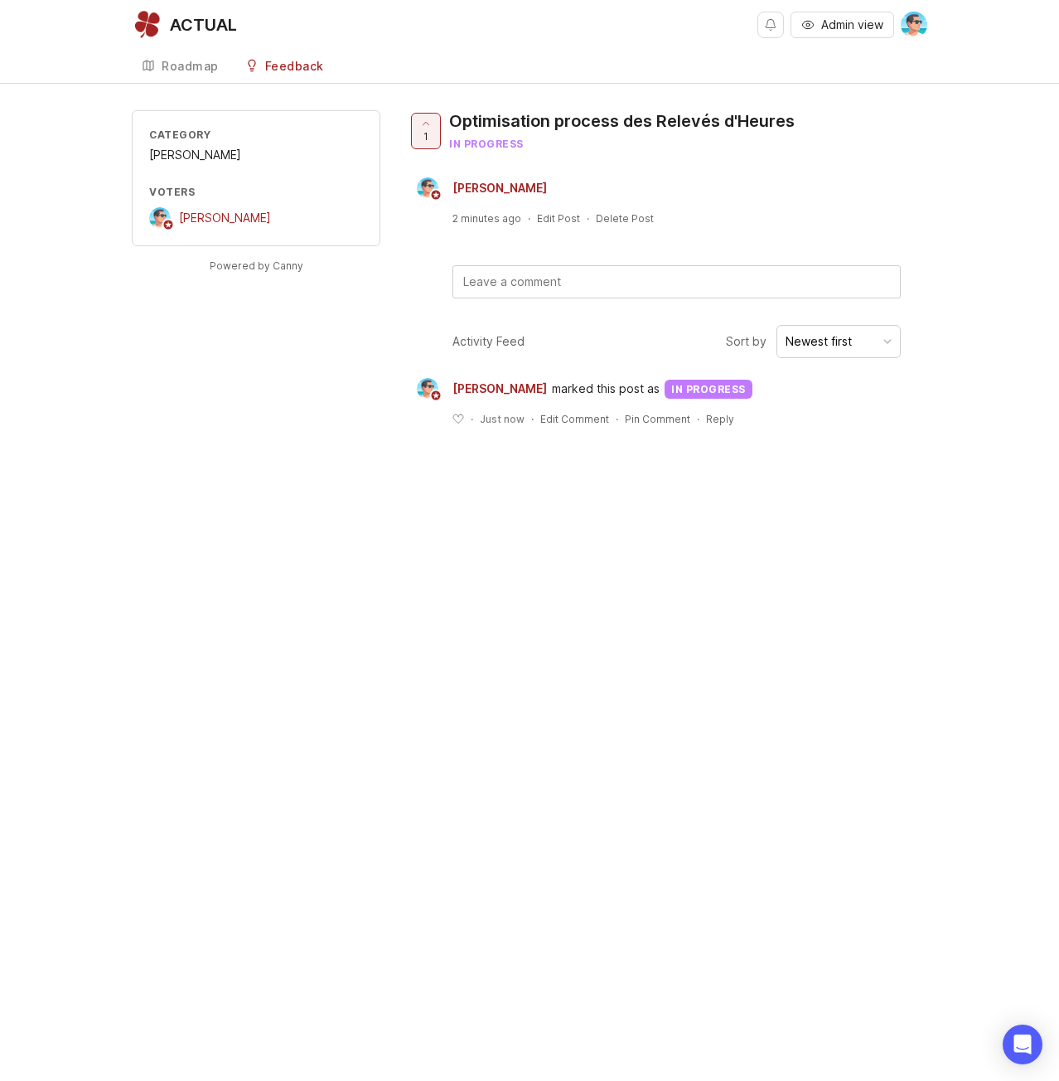
click at [174, 66] on div "Roadmap" at bounding box center [190, 67] width 57 height 12
click at [180, 65] on div "Roadmap" at bounding box center [190, 67] width 57 height 12
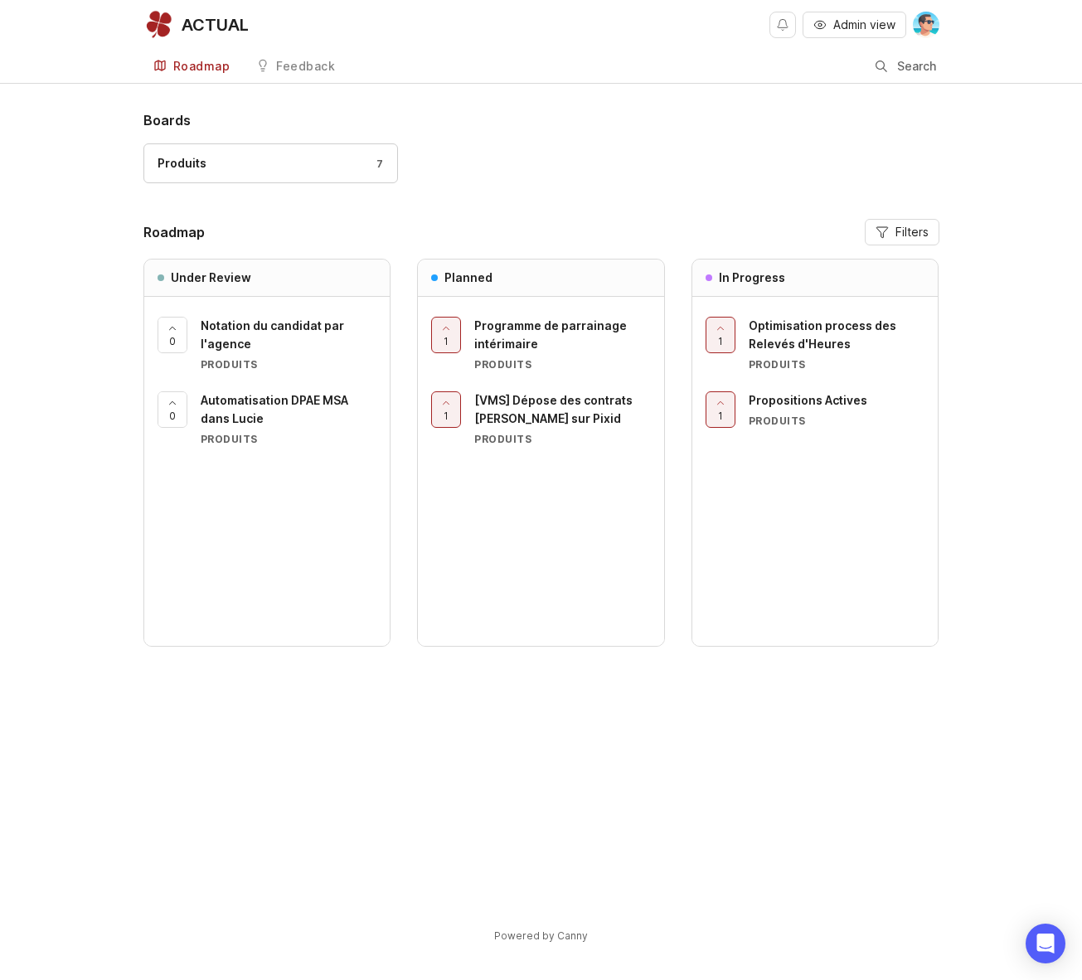
click at [85, 784] on div "Boards Produits 7 Roadmap Filters Under Review 0 Notation du candidat par l'age…" at bounding box center [541, 540] width 1082 height 861
